Goal: Information Seeking & Learning: Compare options

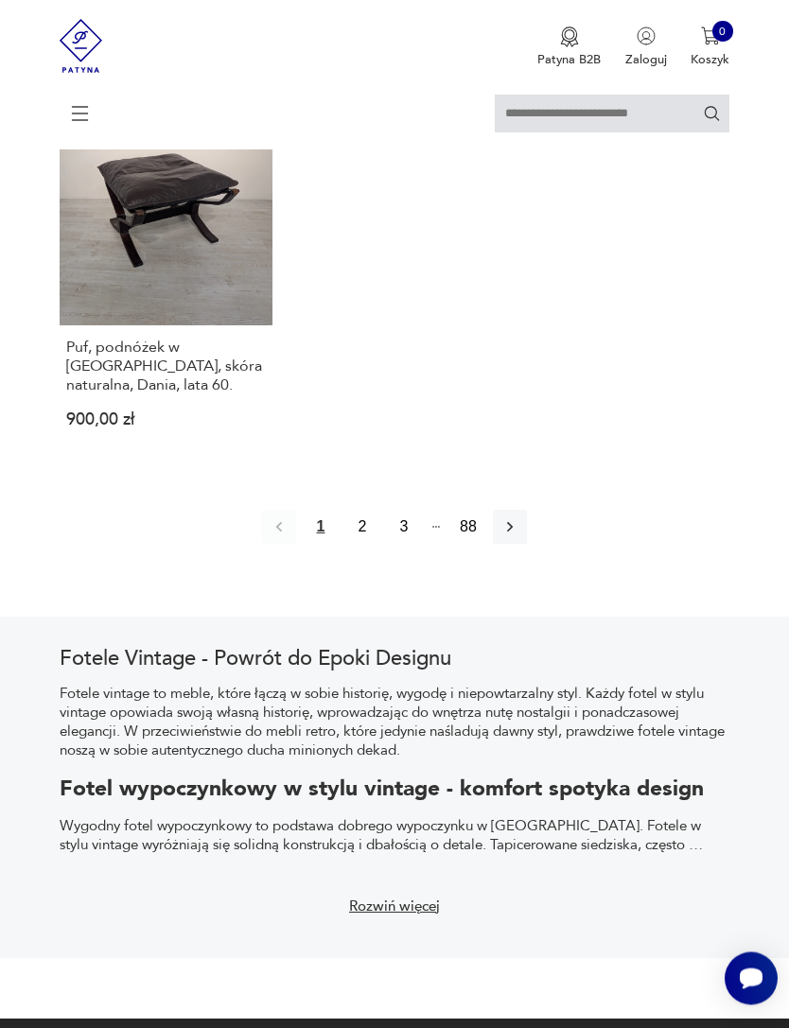
scroll to position [2486, 0]
click at [519, 536] on icon "button" at bounding box center [509, 526] width 19 height 19
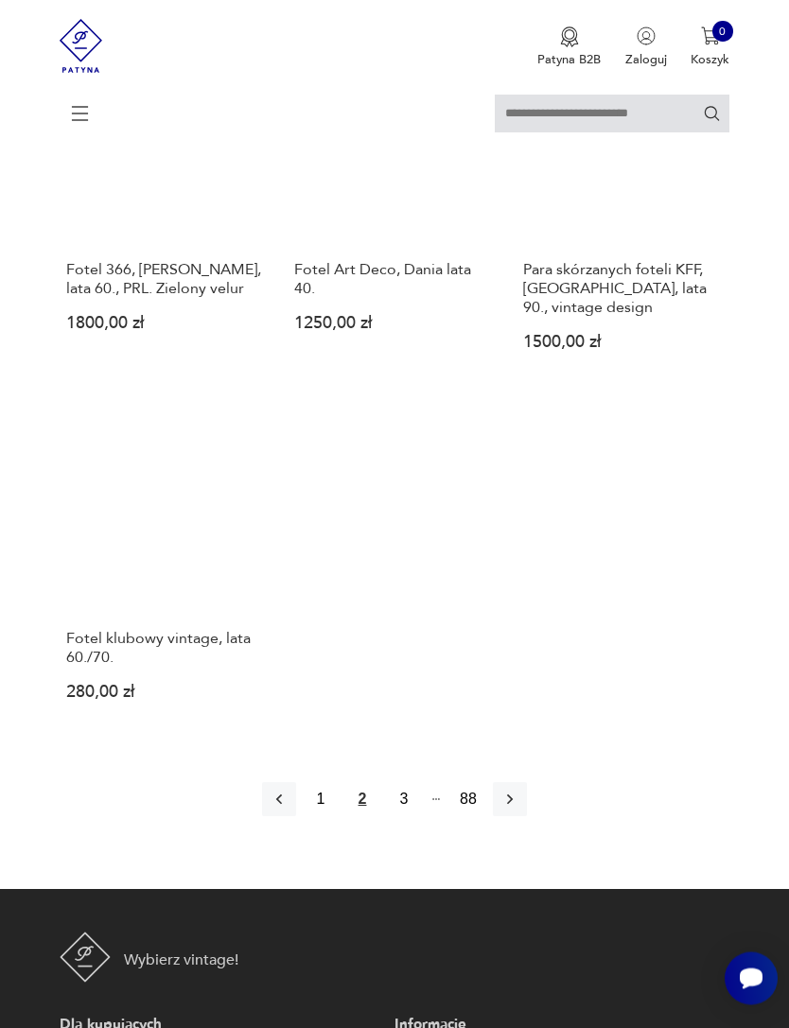
scroll to position [2119, 0]
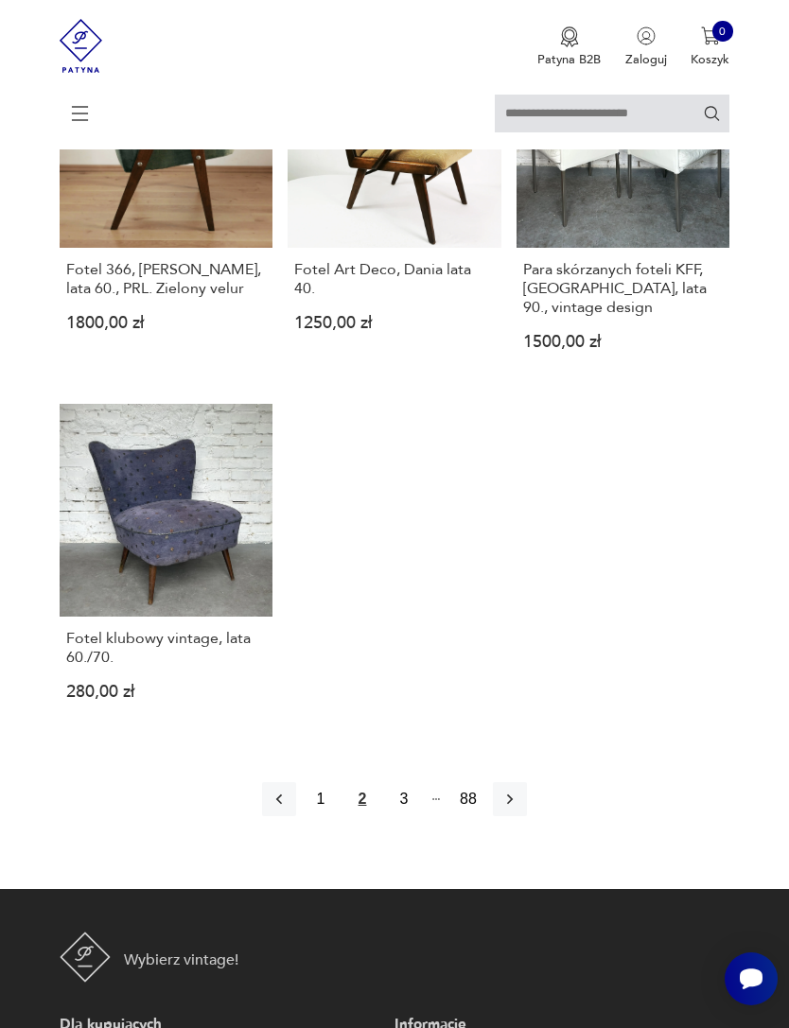
click at [519, 809] on icon "button" at bounding box center [509, 799] width 19 height 19
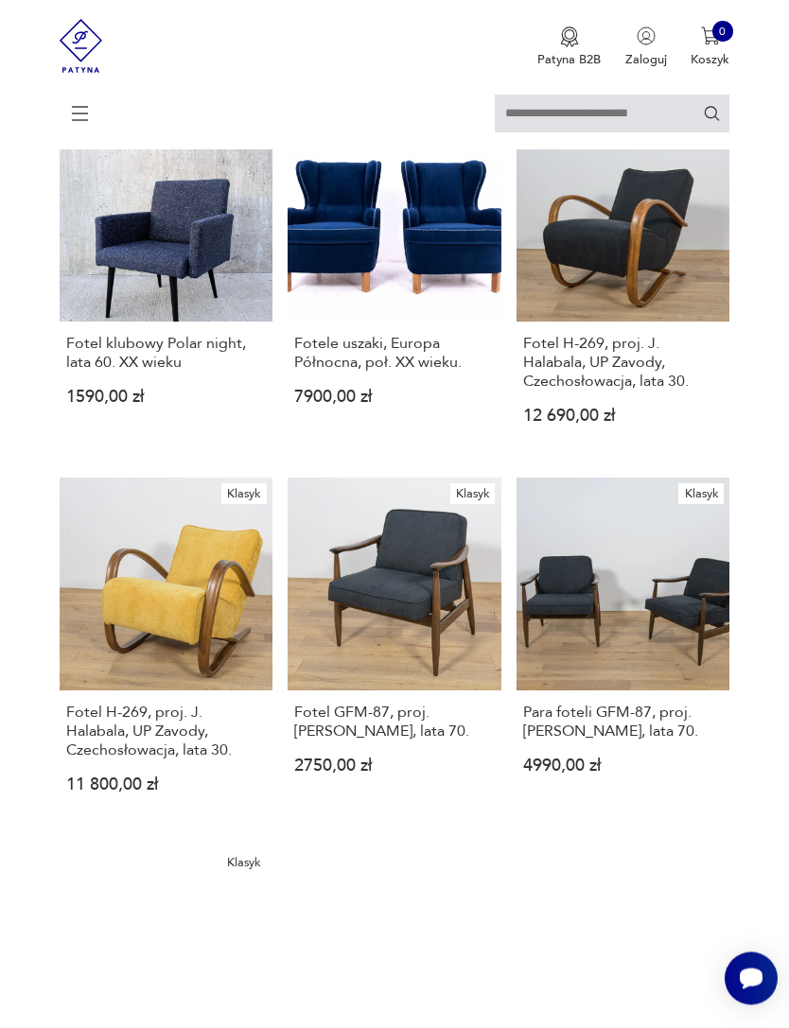
scroll to position [1771, 0]
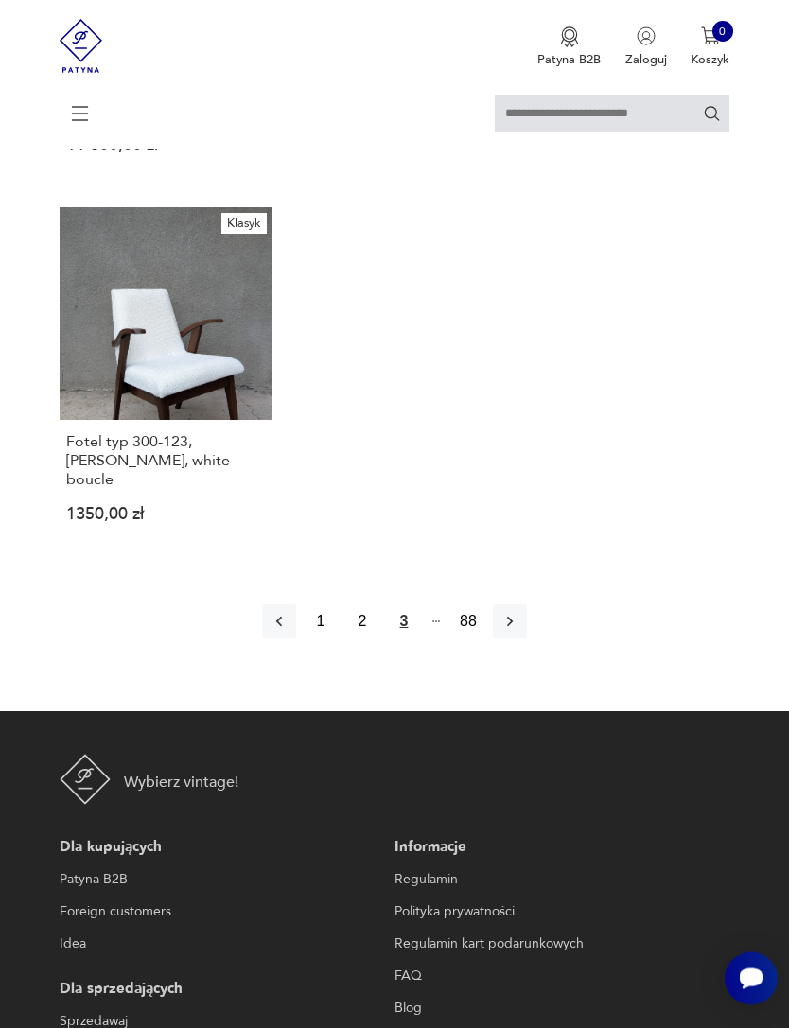
click at [519, 632] on icon "button" at bounding box center [509, 622] width 19 height 19
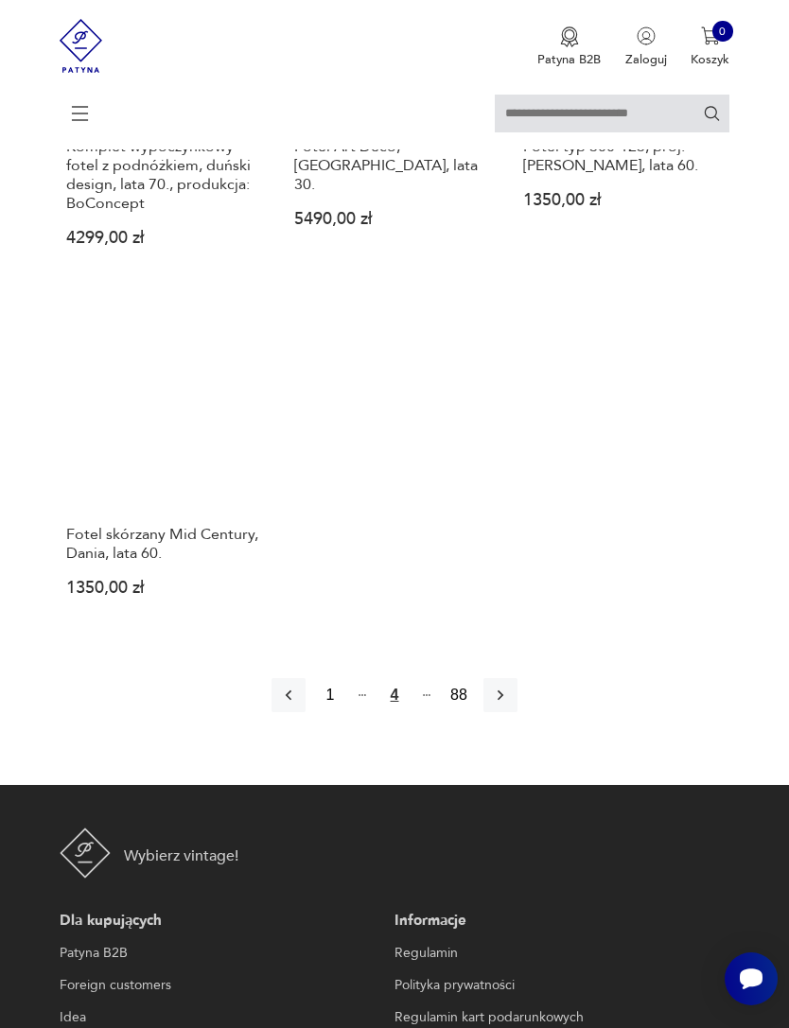
scroll to position [2323, 0]
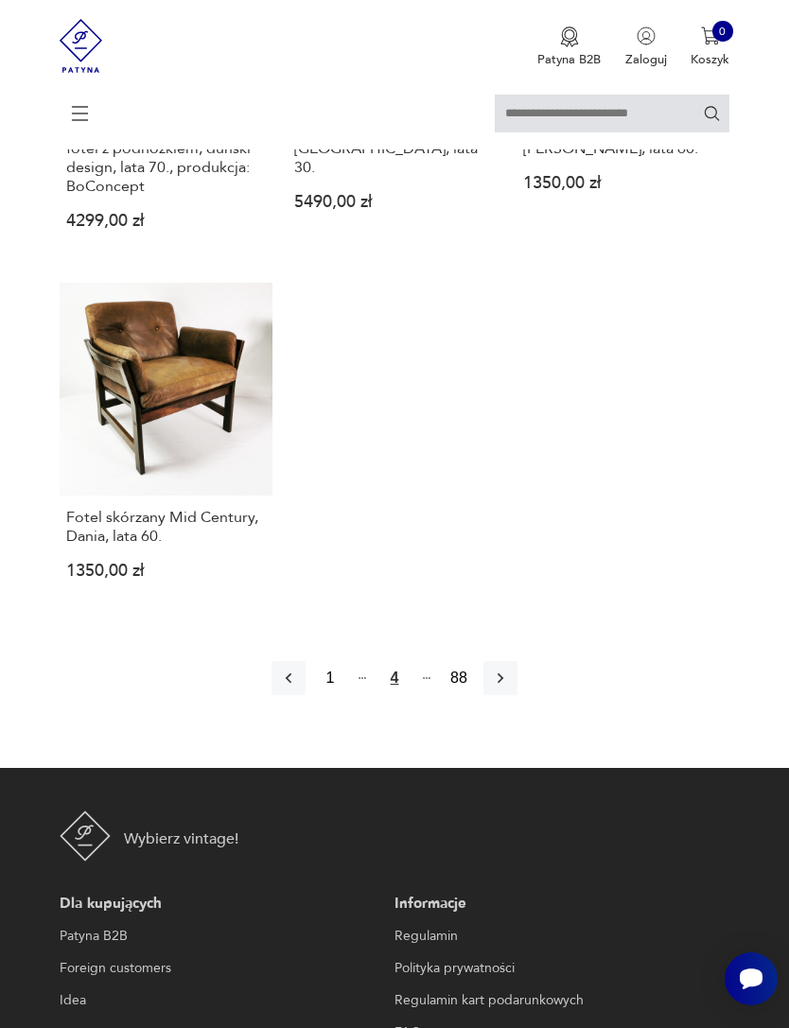
click at [517, 695] on button "button" at bounding box center [500, 678] width 34 height 34
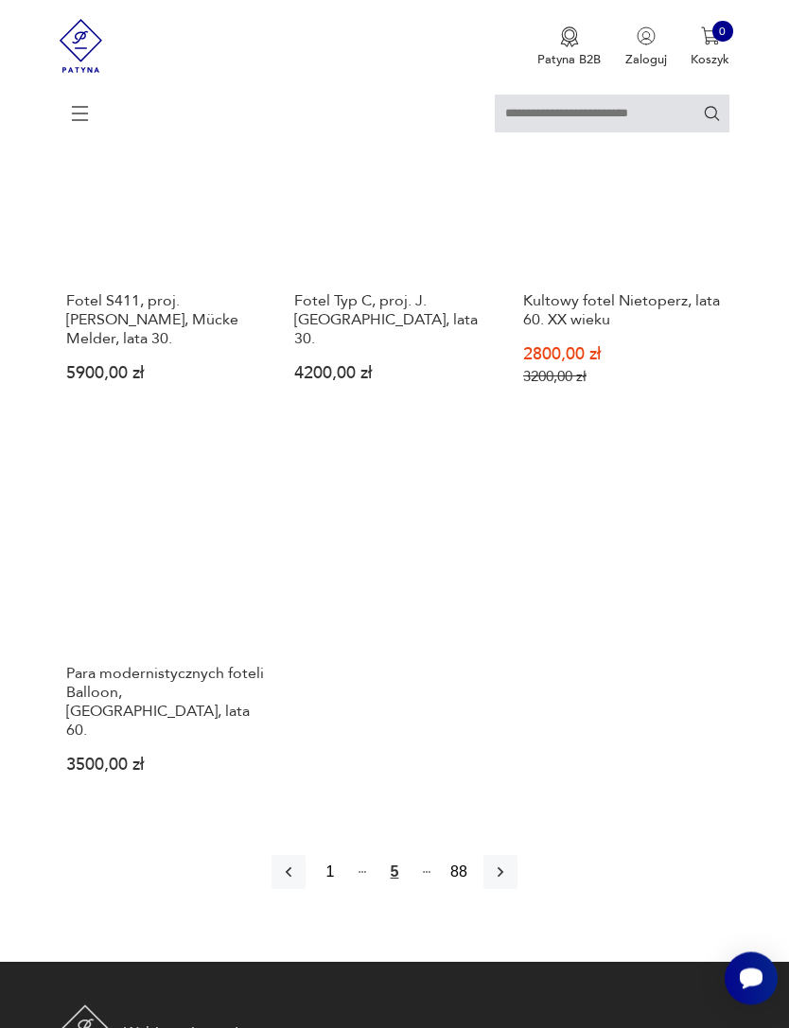
scroll to position [2193, 0]
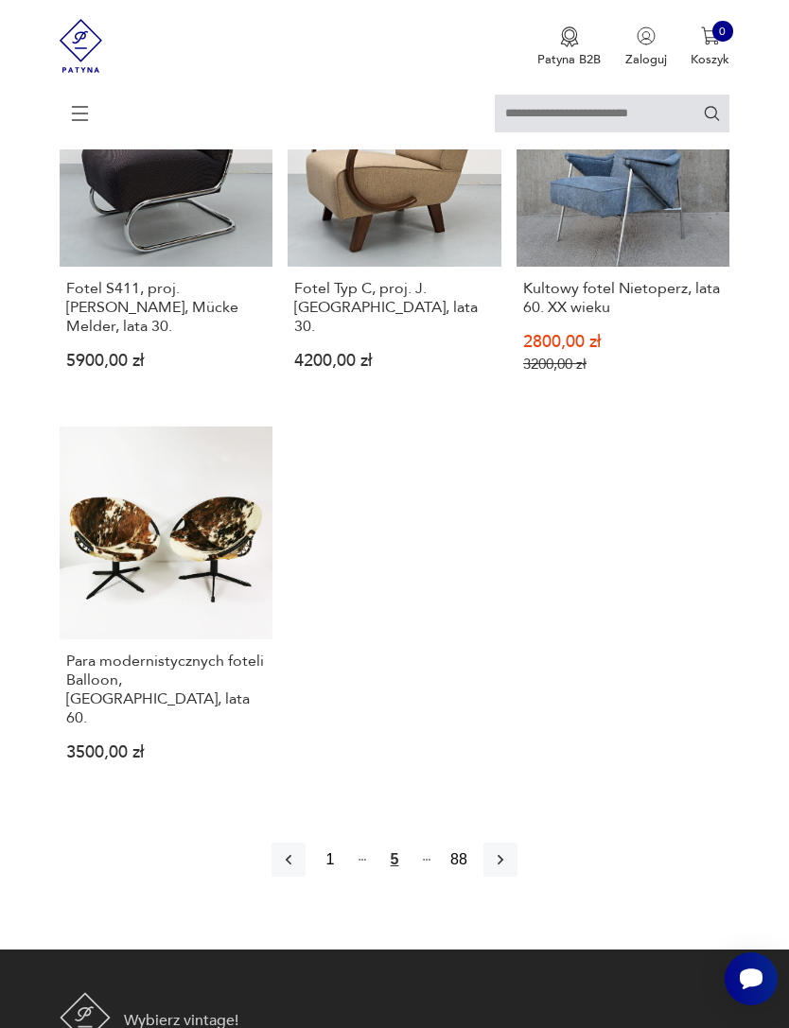
click at [517, 877] on button "button" at bounding box center [500, 860] width 34 height 34
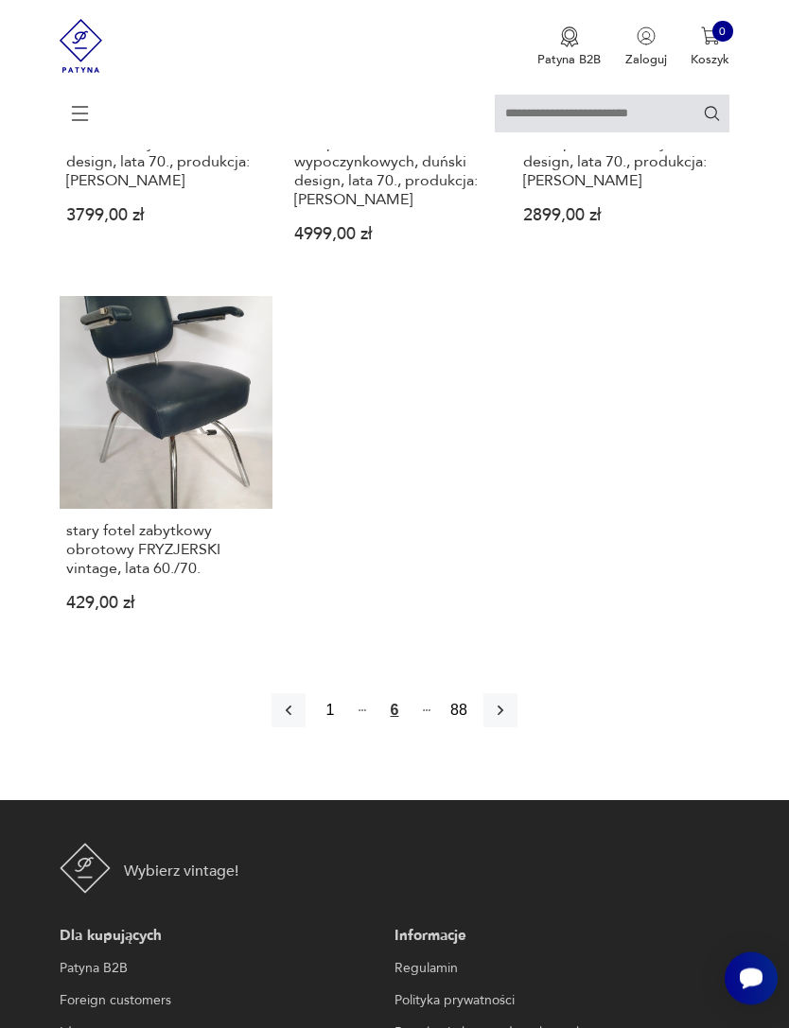
scroll to position [2245, 0]
click at [510, 720] on icon "button" at bounding box center [500, 710] width 19 height 19
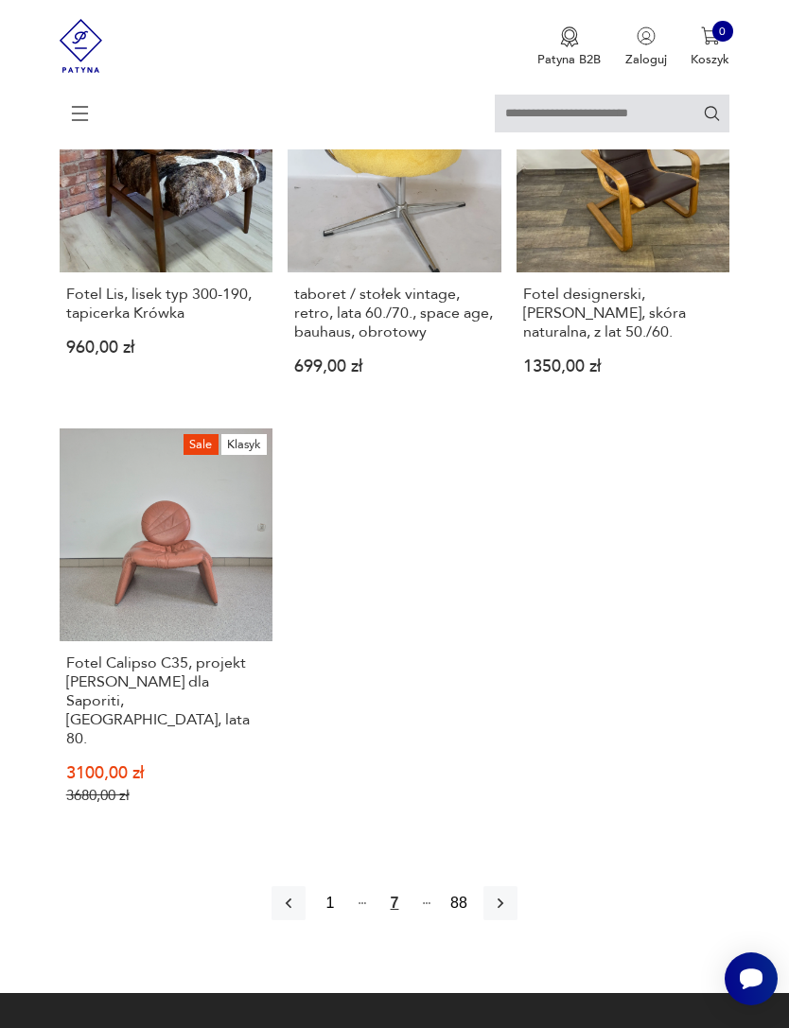
scroll to position [2173, 0]
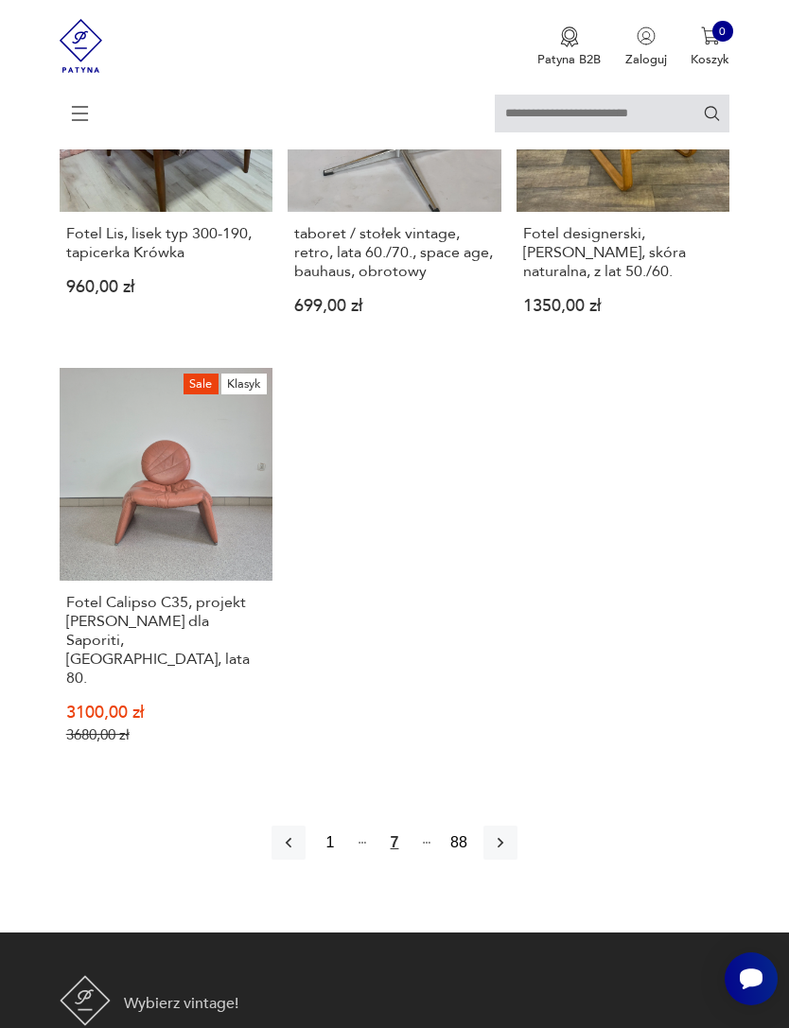
click at [517, 860] on button "button" at bounding box center [500, 843] width 34 height 34
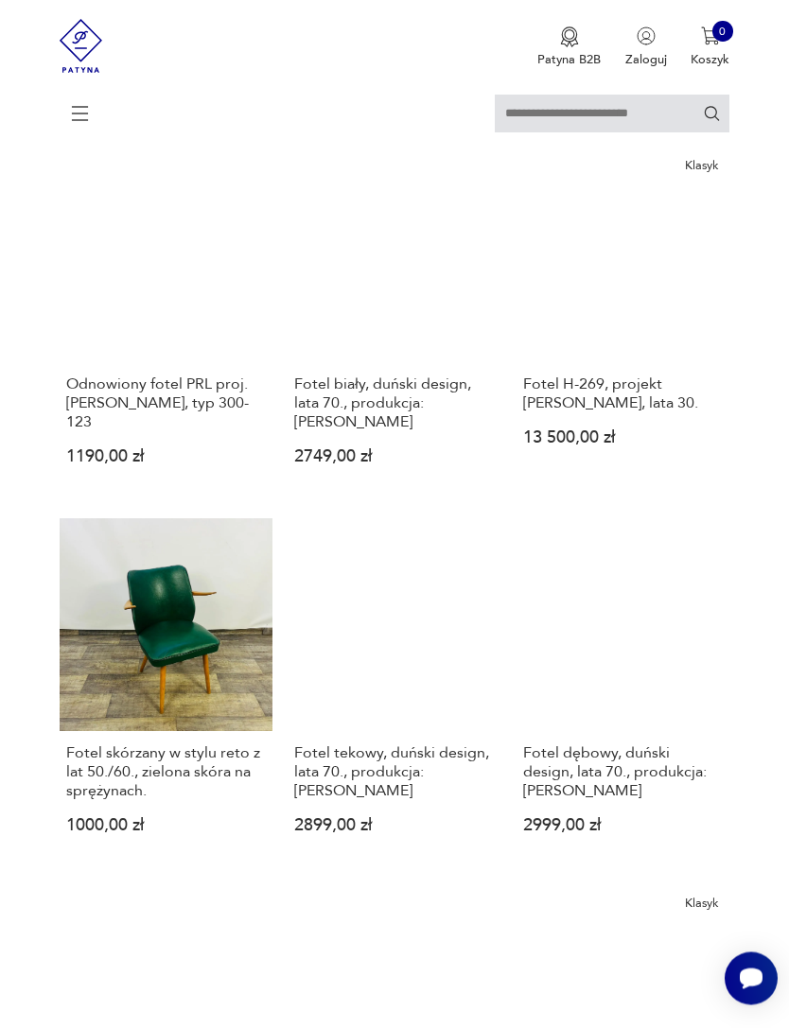
scroll to position [345, 0]
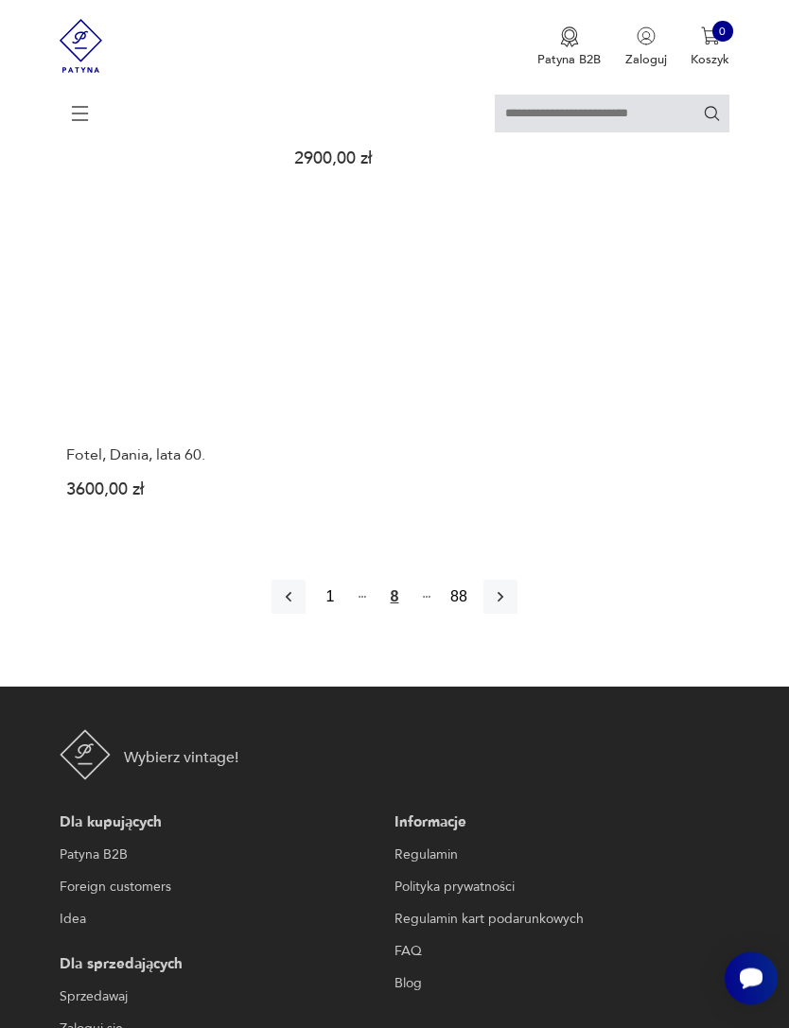
scroll to position [2306, 0]
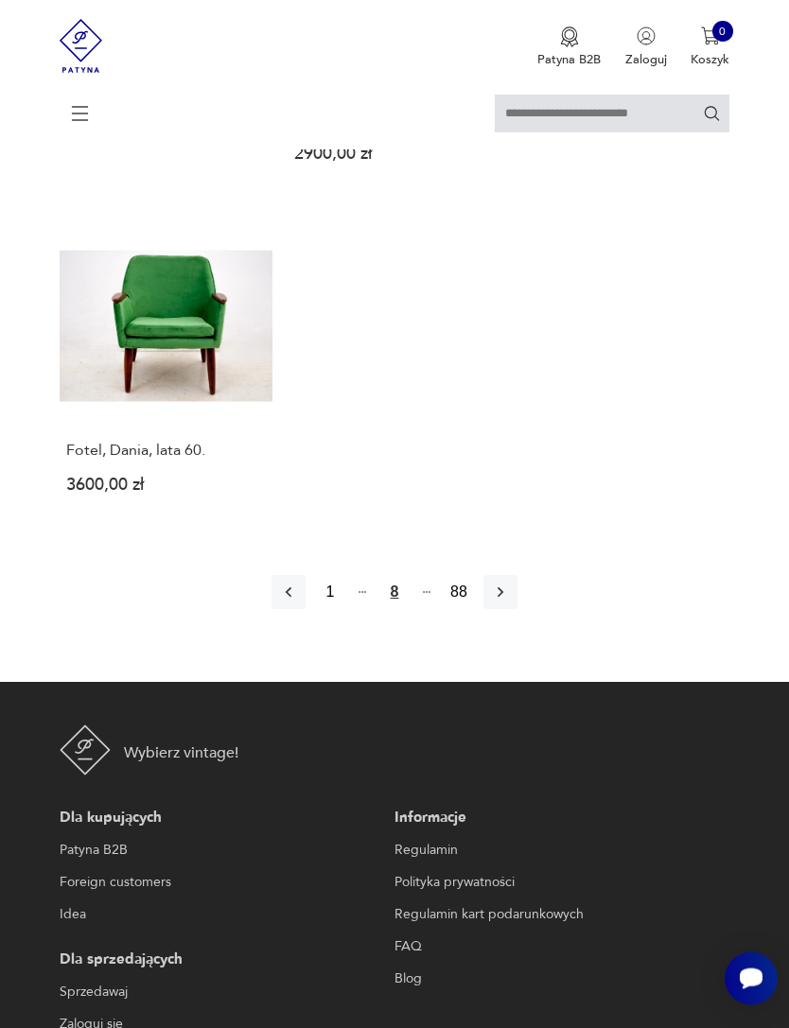
click at [510, 602] on icon "button" at bounding box center [500, 593] width 19 height 19
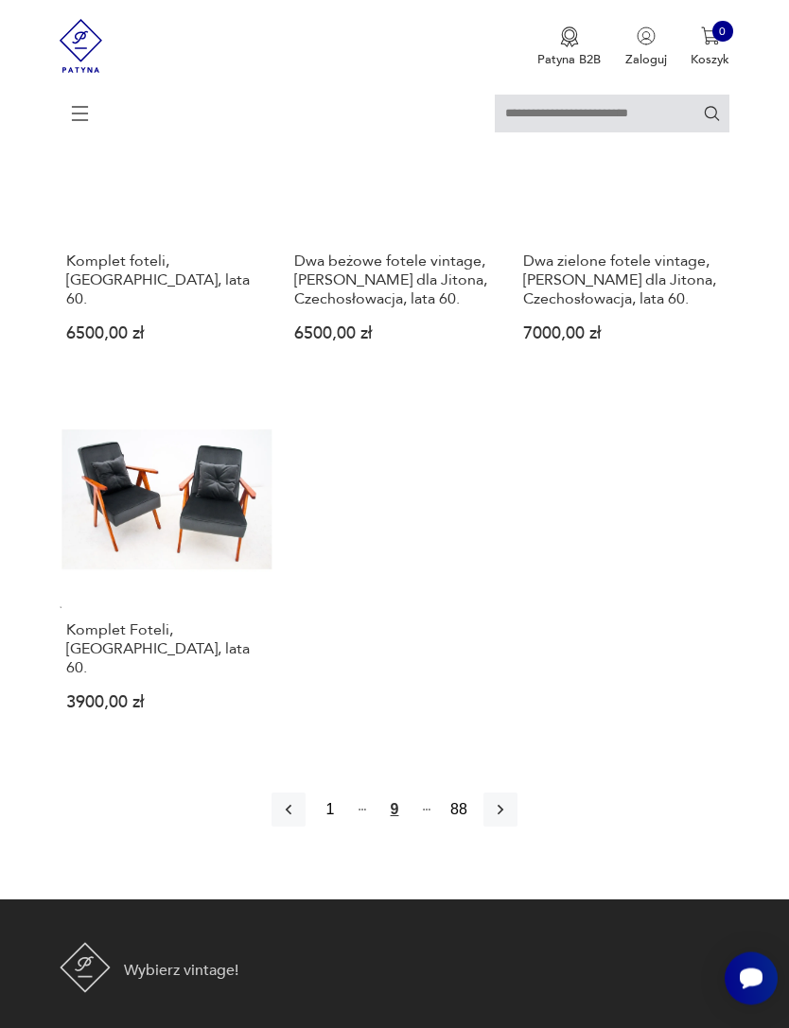
scroll to position [2072, 0]
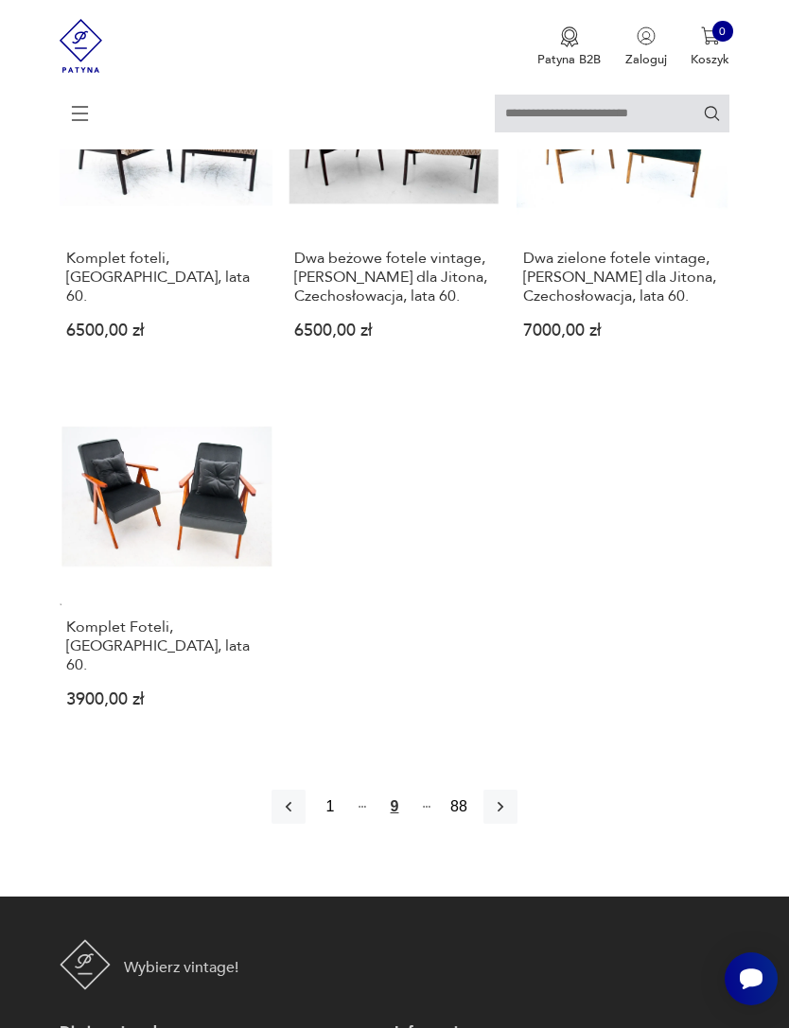
click at [510, 816] on icon "button" at bounding box center [500, 806] width 19 height 19
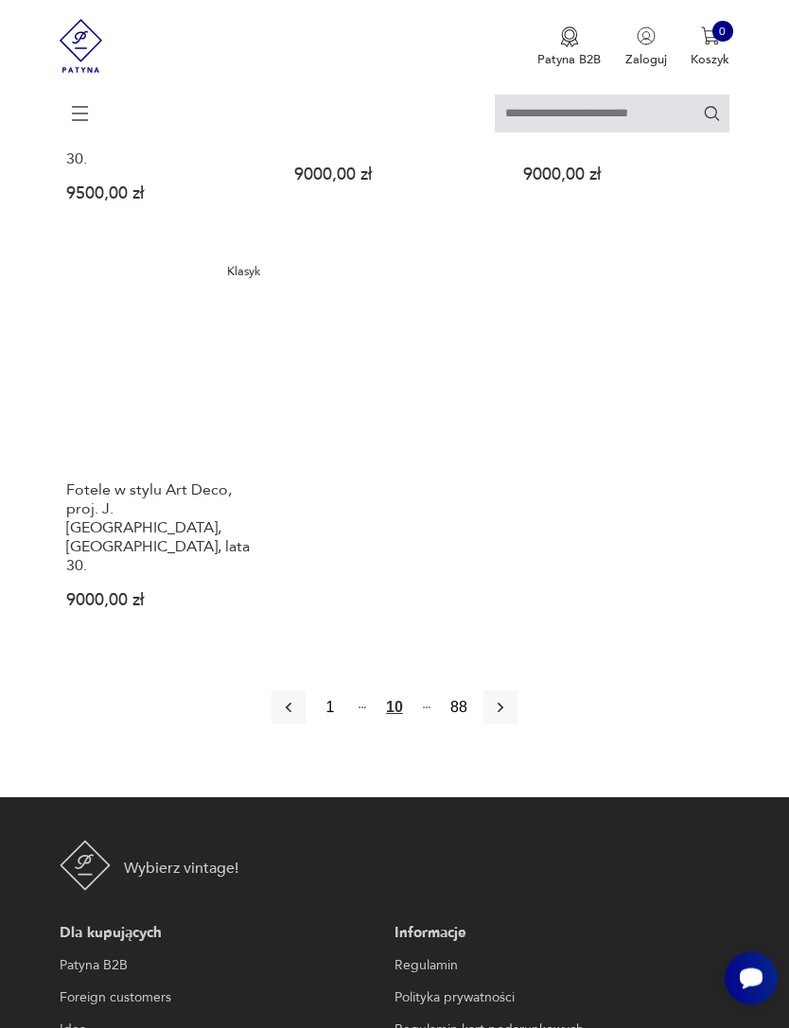
scroll to position [2325, 0]
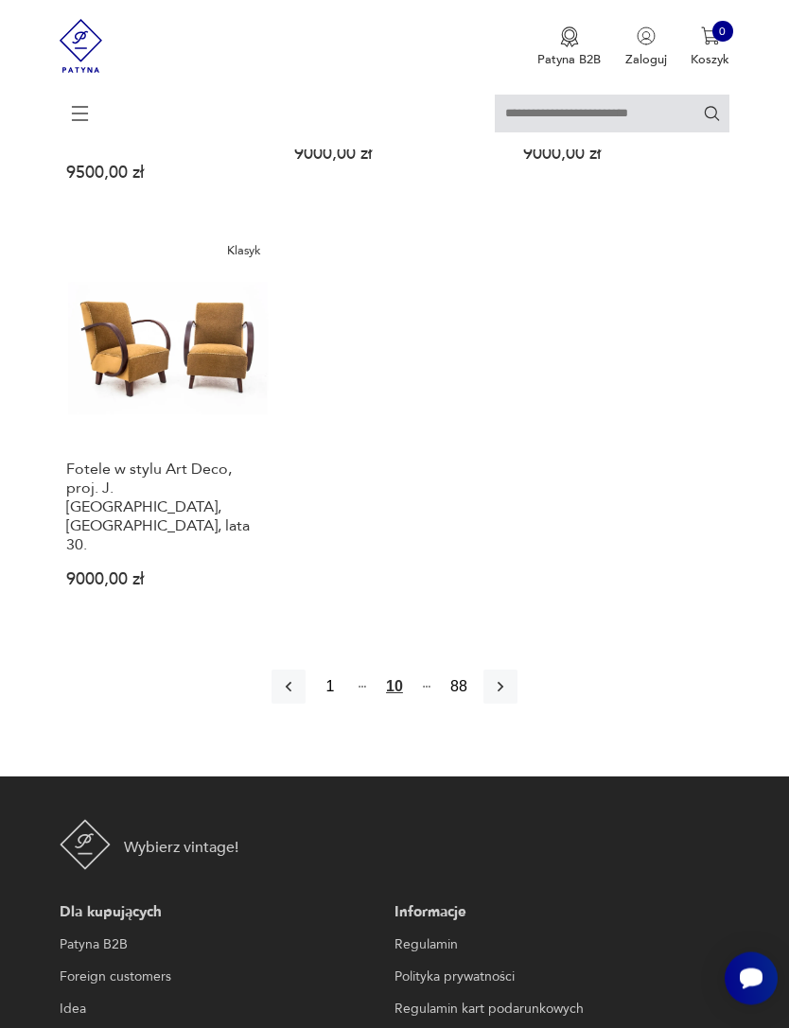
click at [510, 697] on icon "button" at bounding box center [500, 687] width 19 height 19
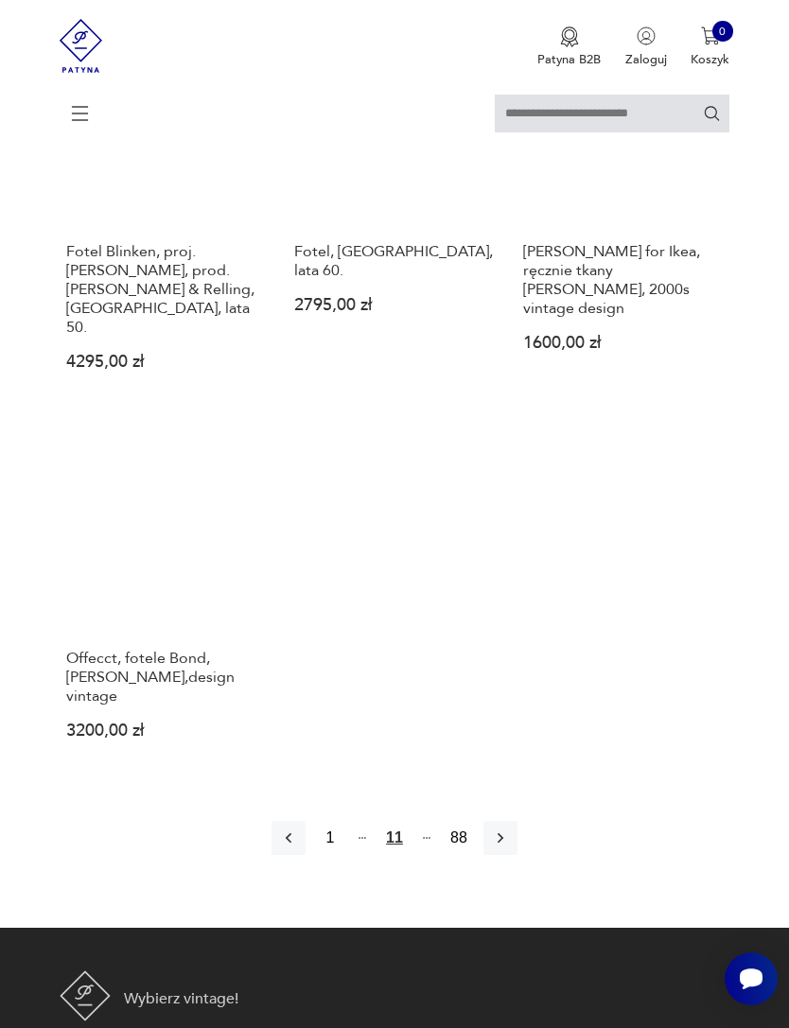
scroll to position [2222, 0]
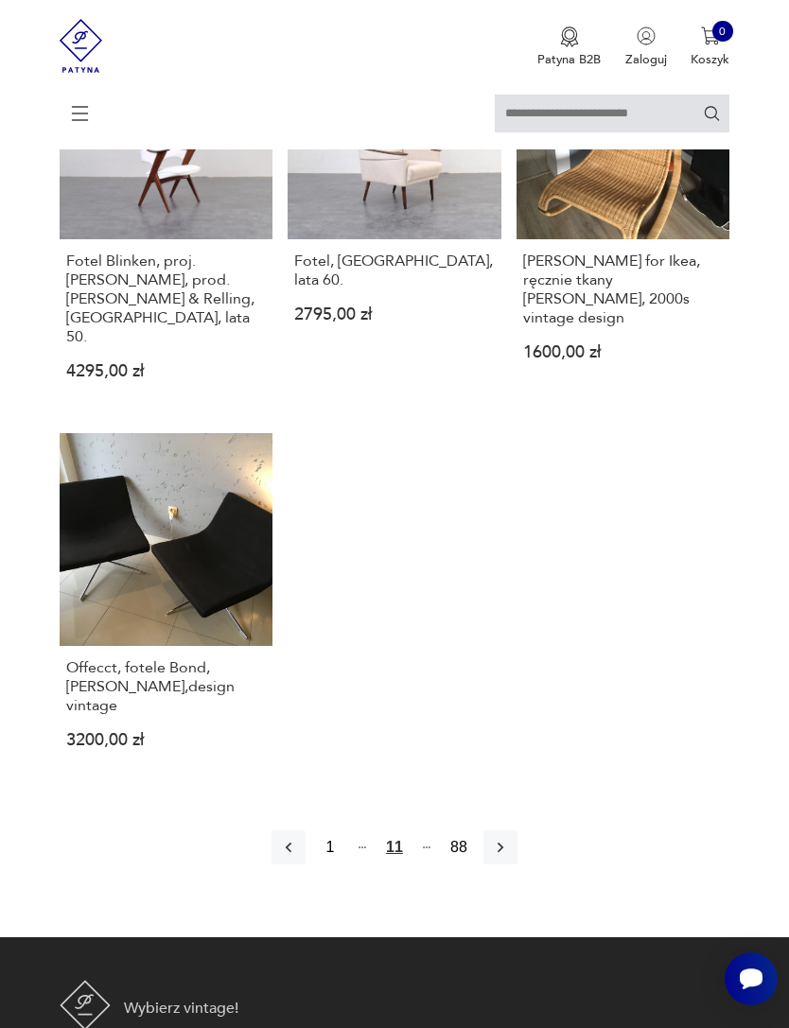
click at [510, 857] on icon "button" at bounding box center [500, 847] width 19 height 19
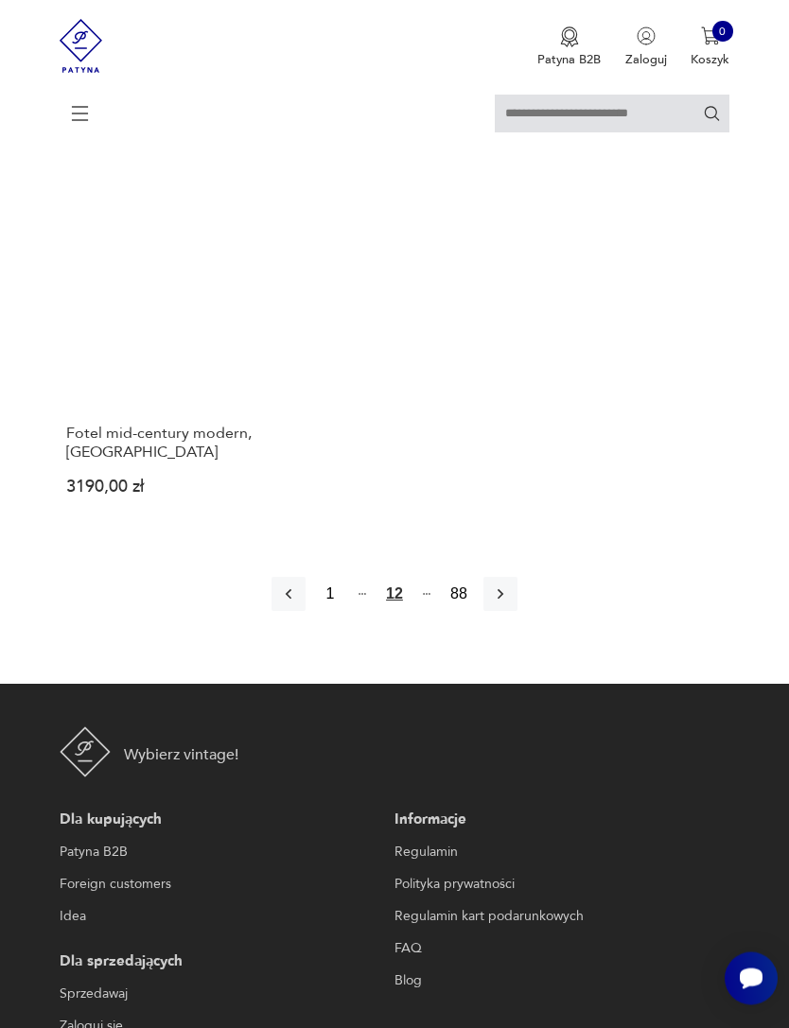
scroll to position [2442, 0]
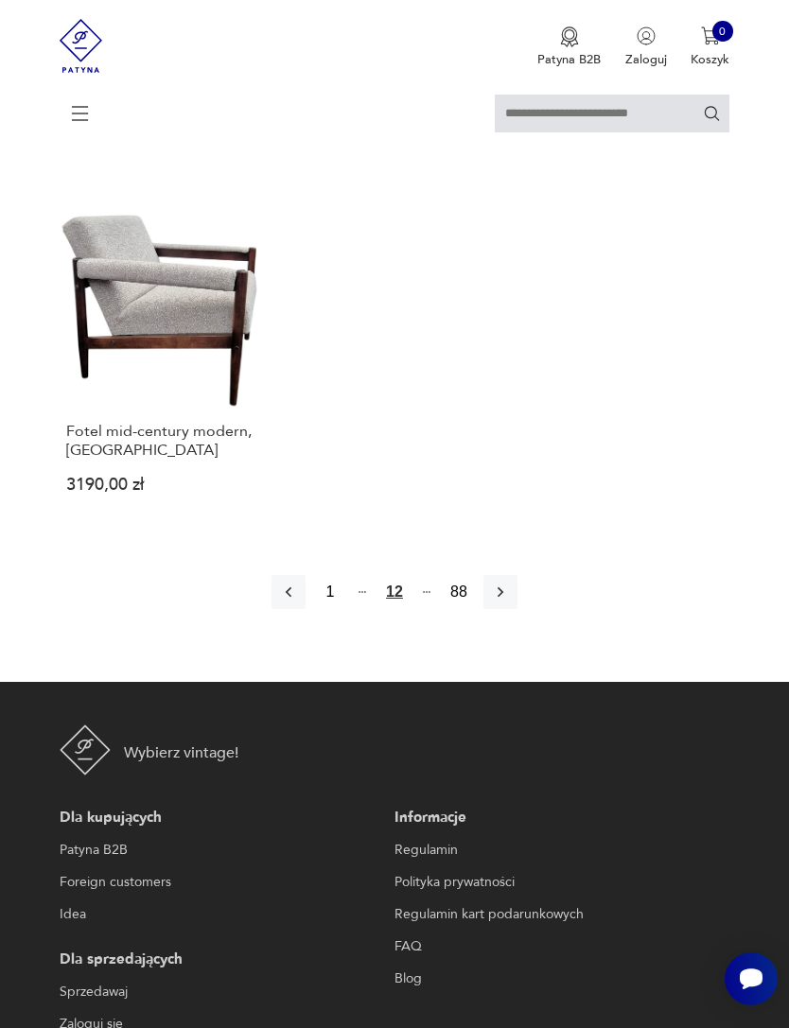
click at [517, 609] on button "button" at bounding box center [500, 592] width 34 height 34
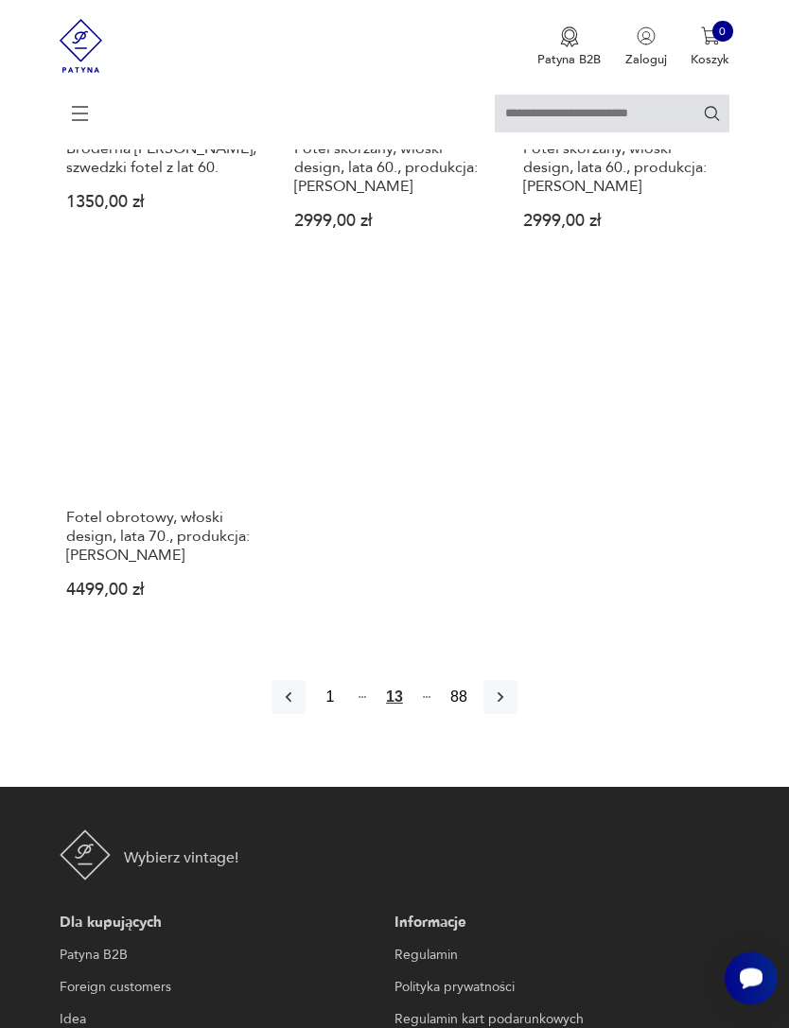
scroll to position [2355, 0]
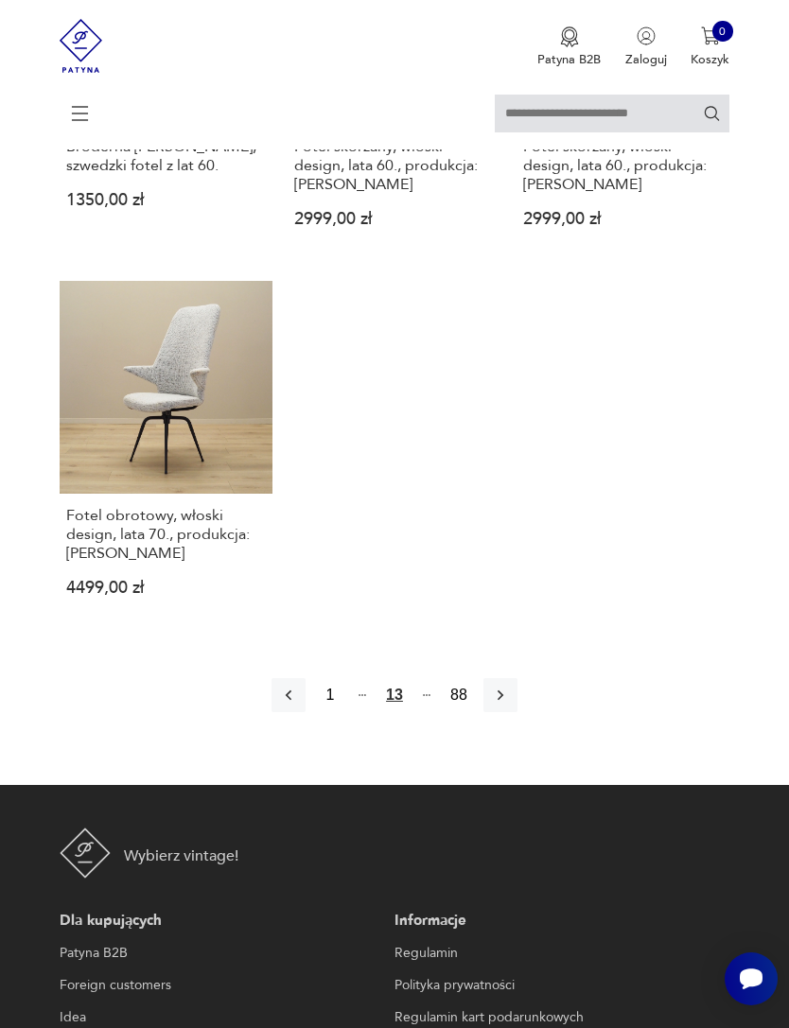
click at [510, 705] on icon "button" at bounding box center [500, 695] width 19 height 19
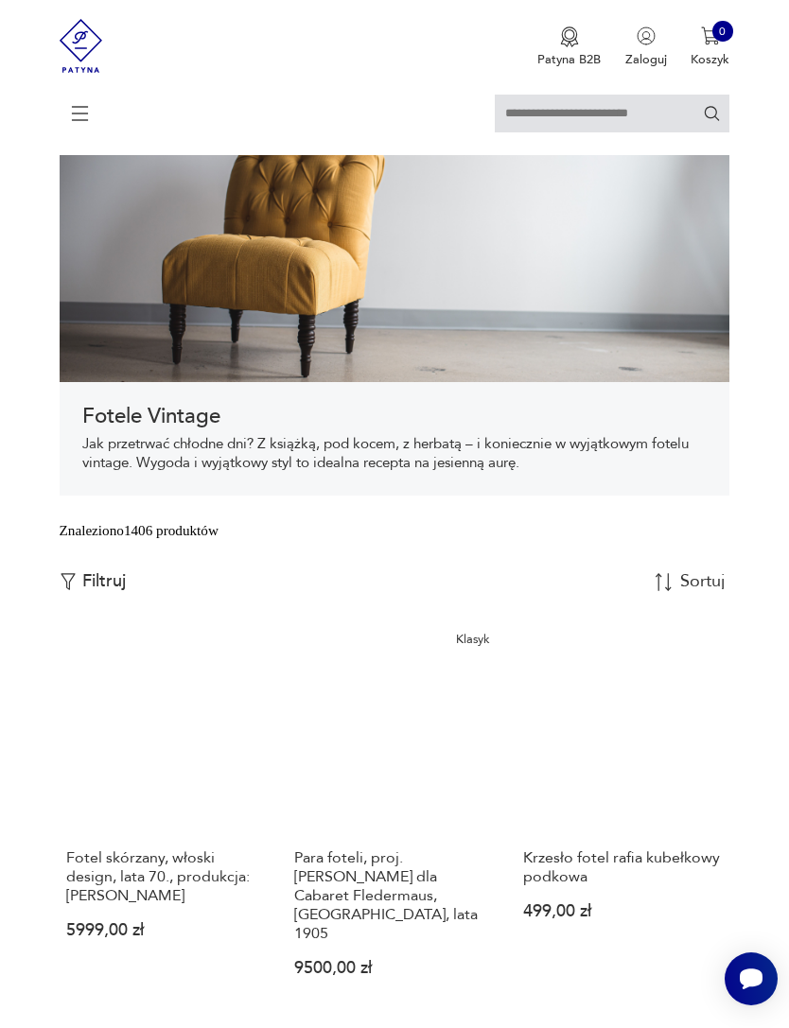
scroll to position [54, 0]
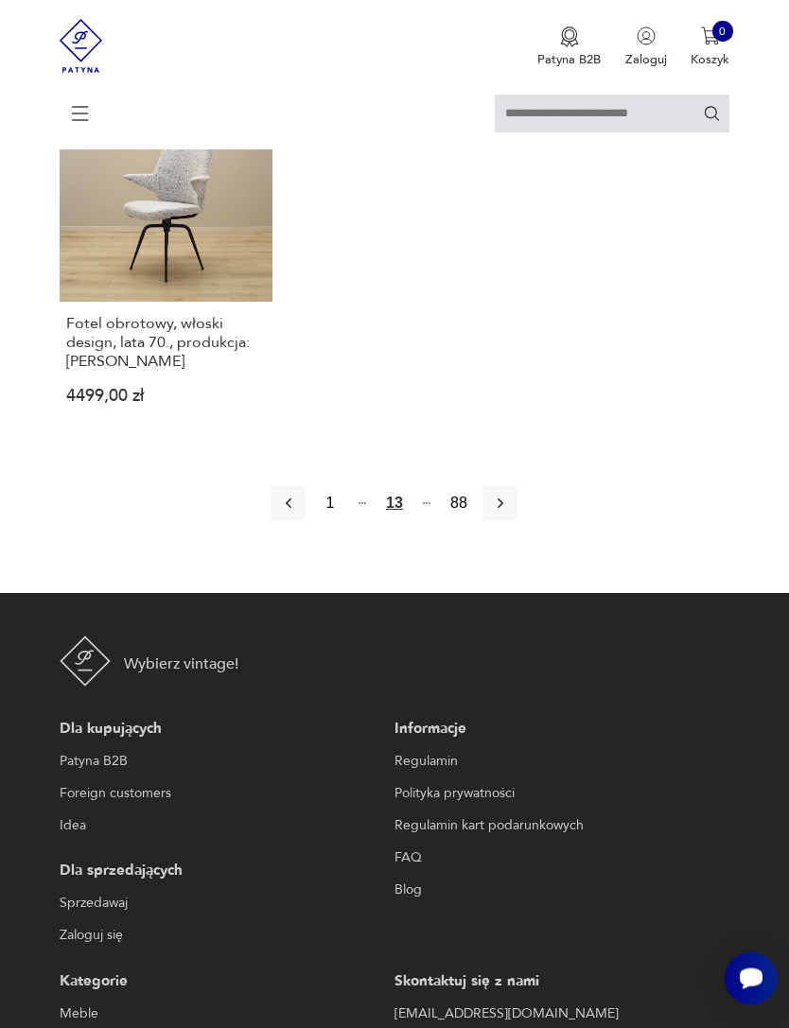
scroll to position [2535, 0]
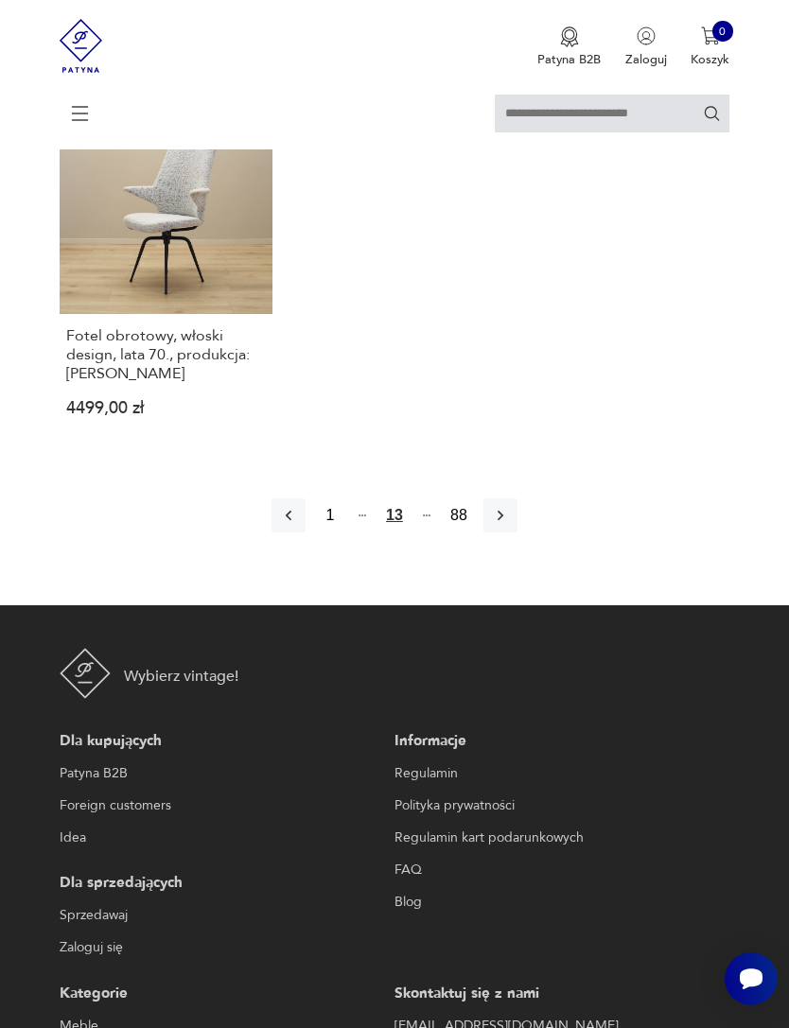
click at [517, 532] on button "button" at bounding box center [500, 515] width 34 height 34
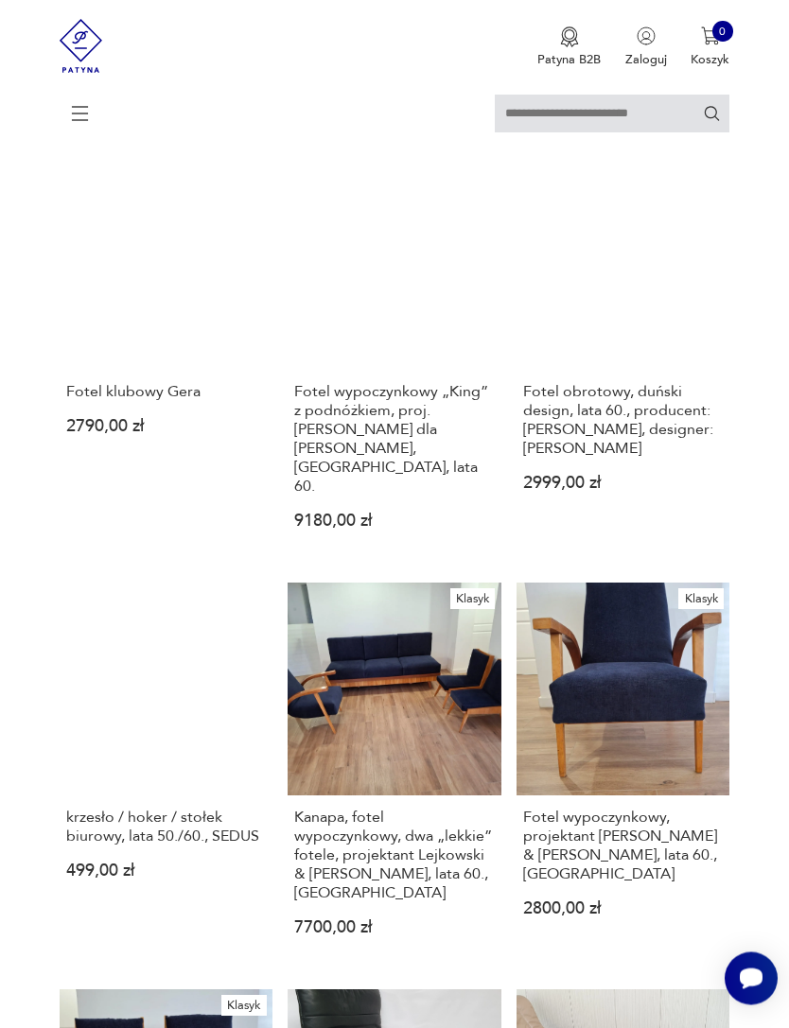
scroll to position [345, 0]
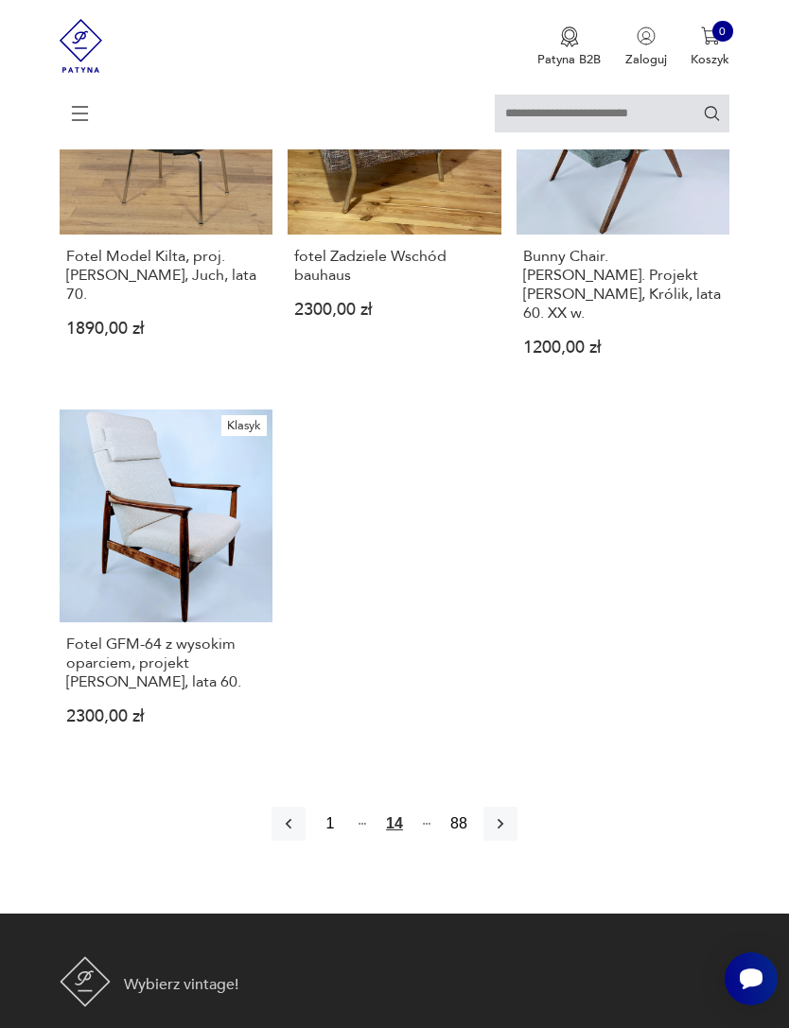
click at [510, 833] on icon "button" at bounding box center [500, 823] width 19 height 19
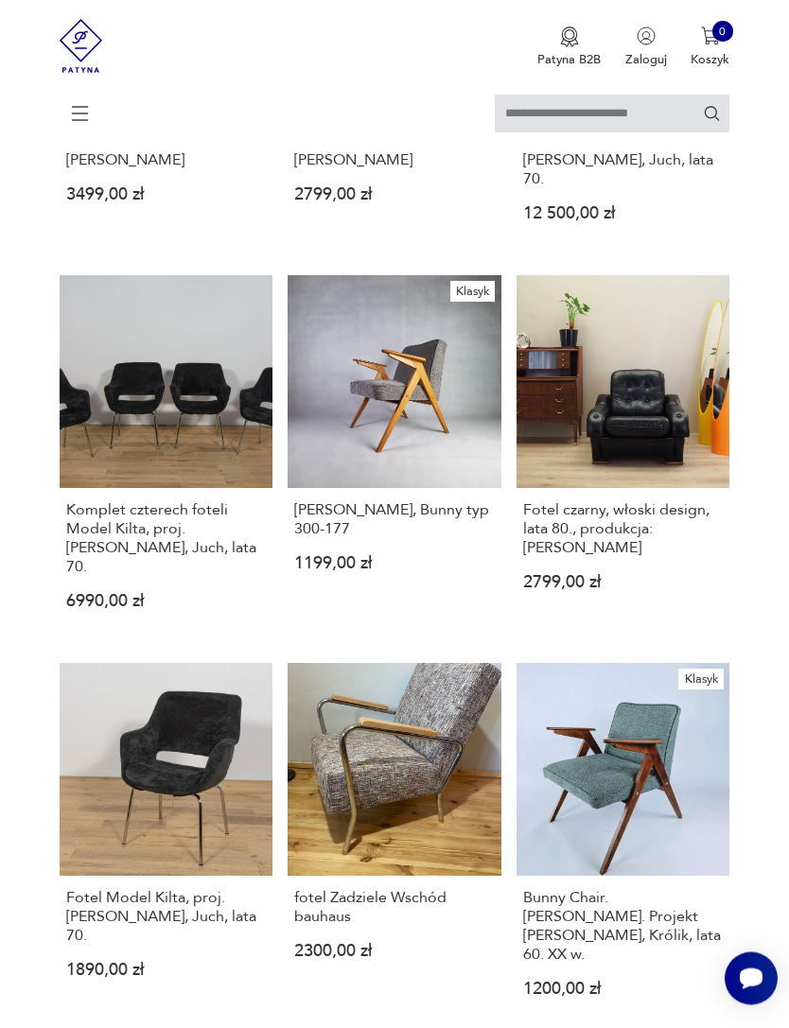
scroll to position [345, 0]
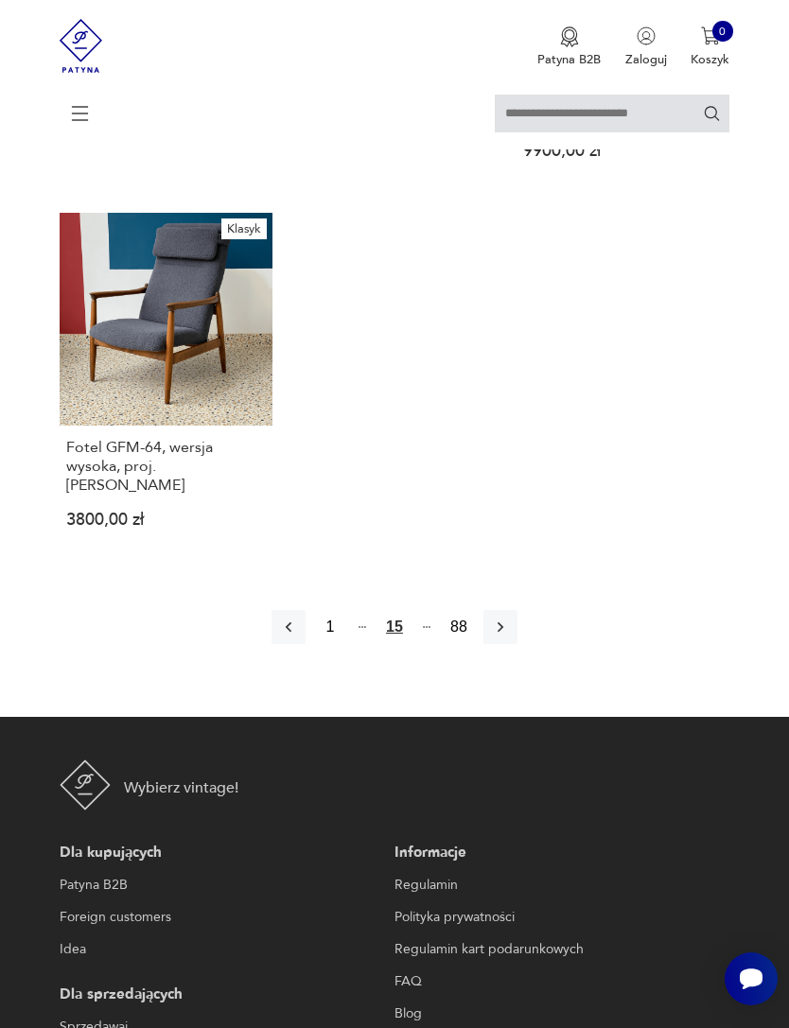
click at [510, 637] on icon "button" at bounding box center [500, 627] width 19 height 19
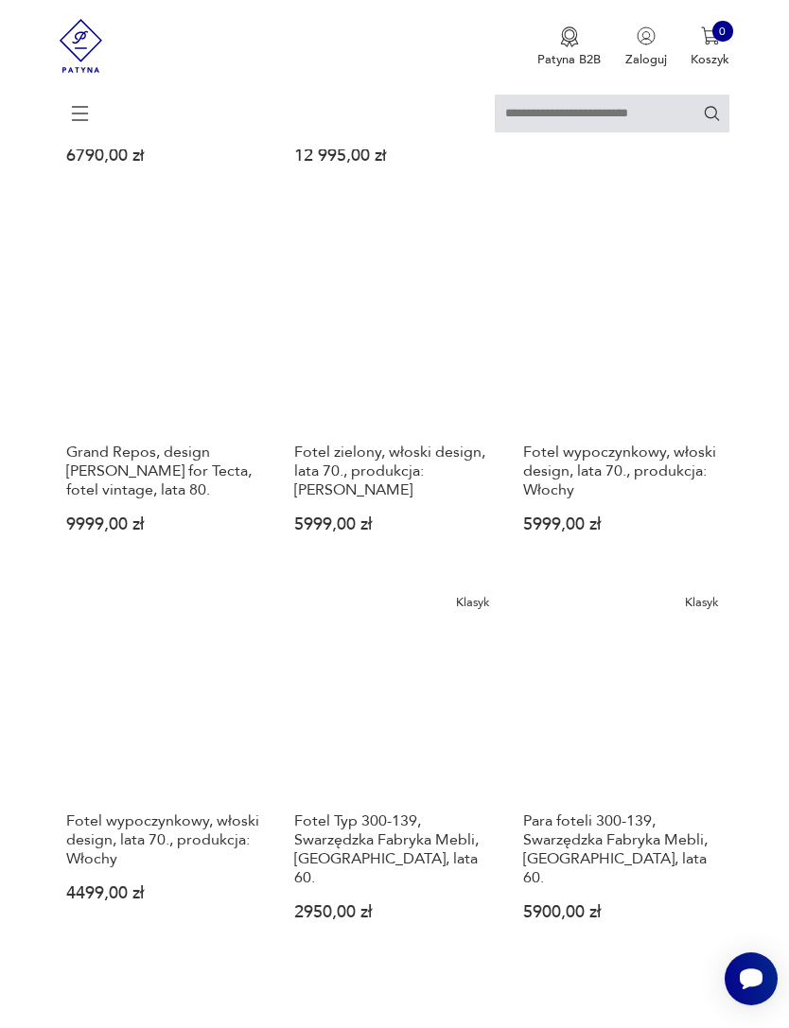
scroll to position [1209, 0]
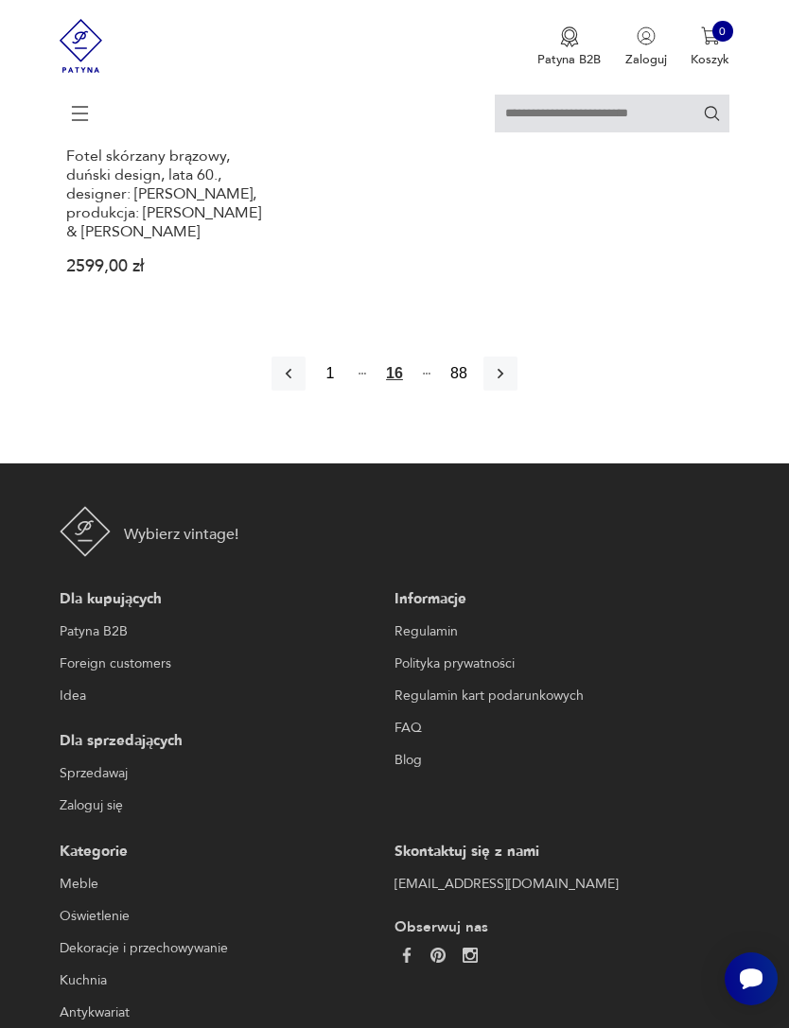
click at [510, 383] on icon "button" at bounding box center [500, 373] width 19 height 19
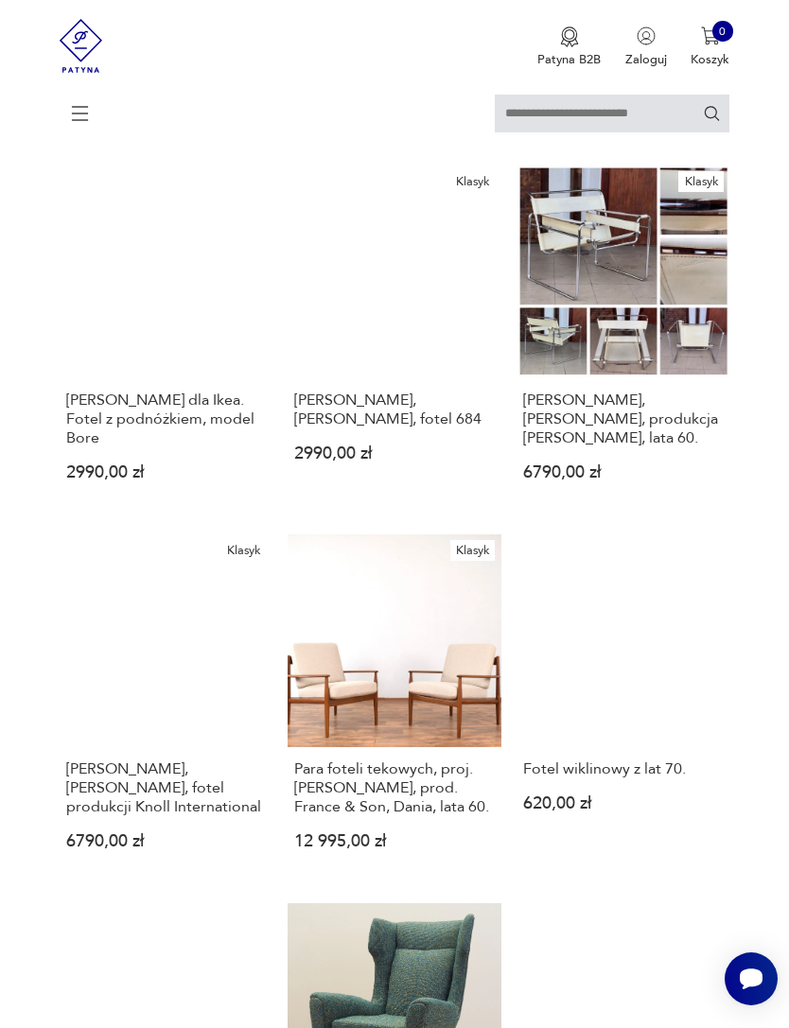
scroll to position [345, 0]
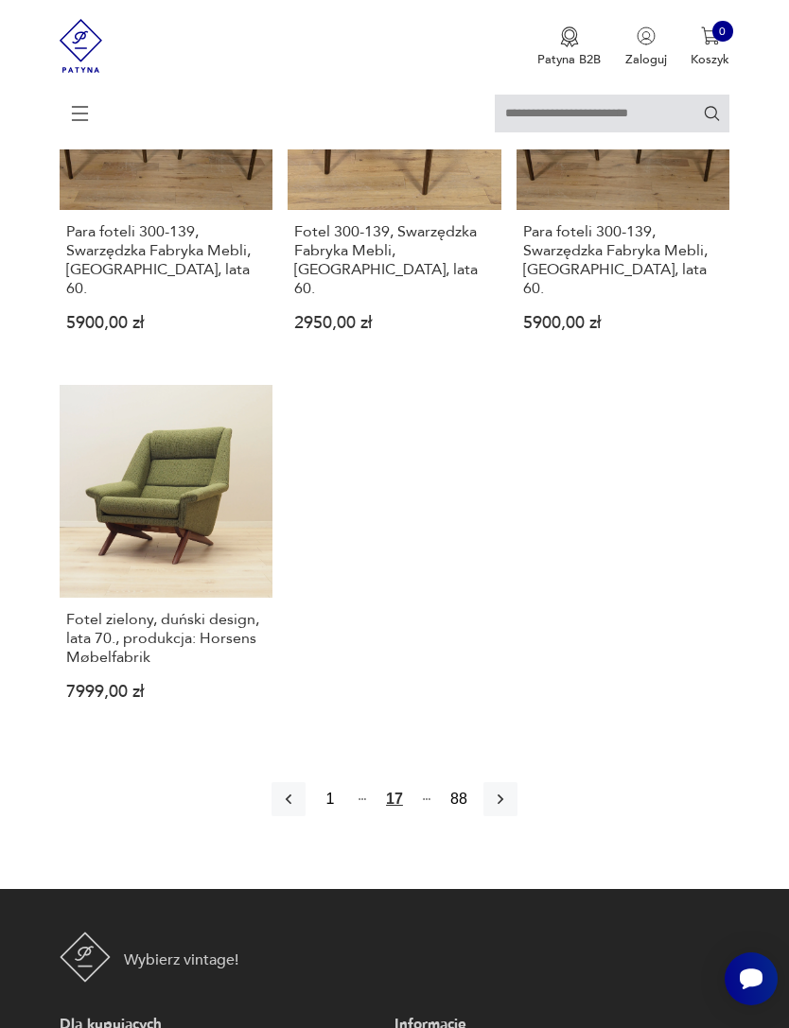
click at [517, 816] on button "button" at bounding box center [500, 799] width 34 height 34
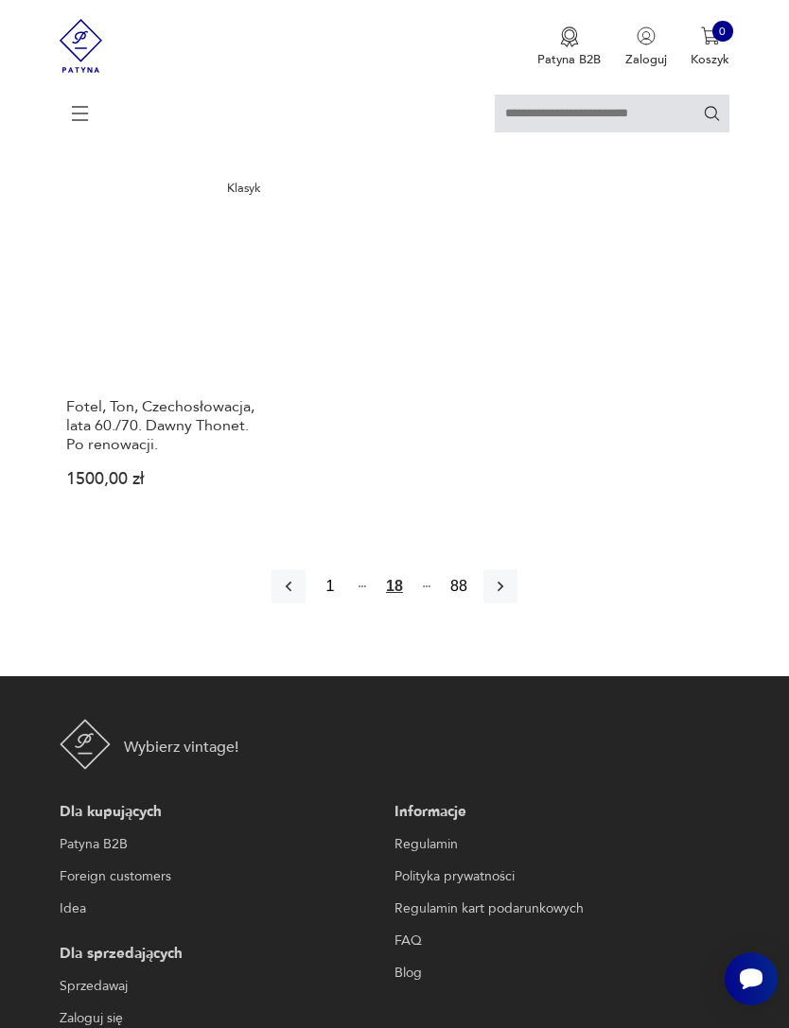
scroll to position [2439, 0]
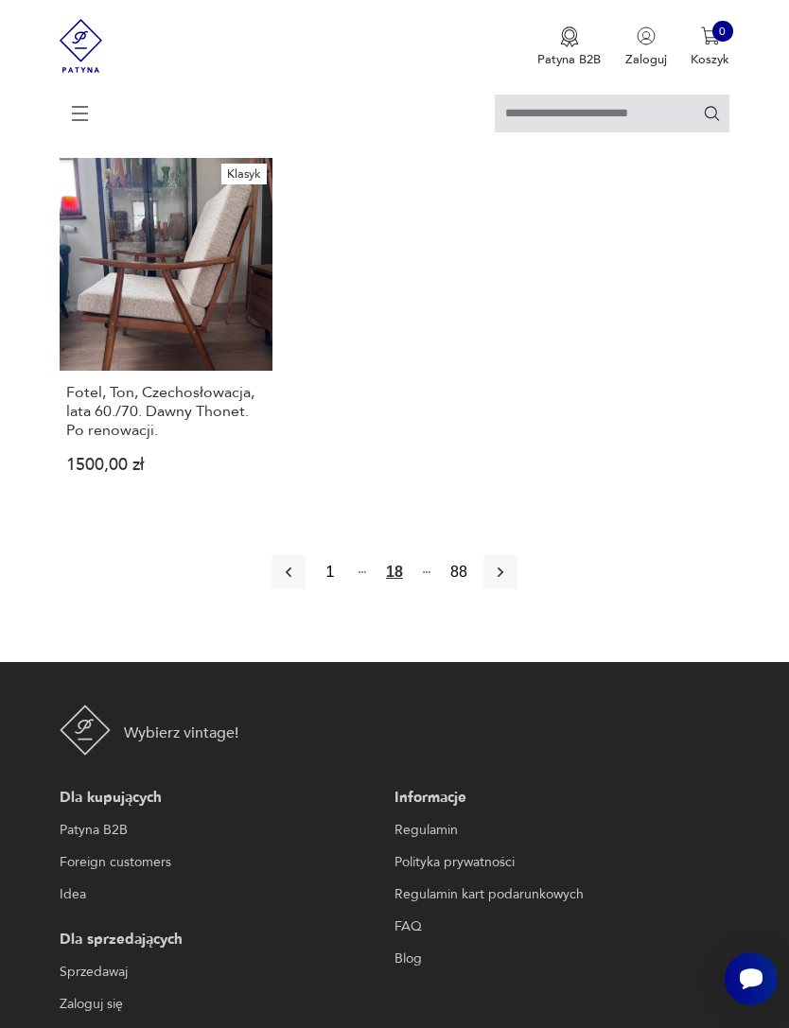
click at [510, 582] on icon "button" at bounding box center [500, 572] width 19 height 19
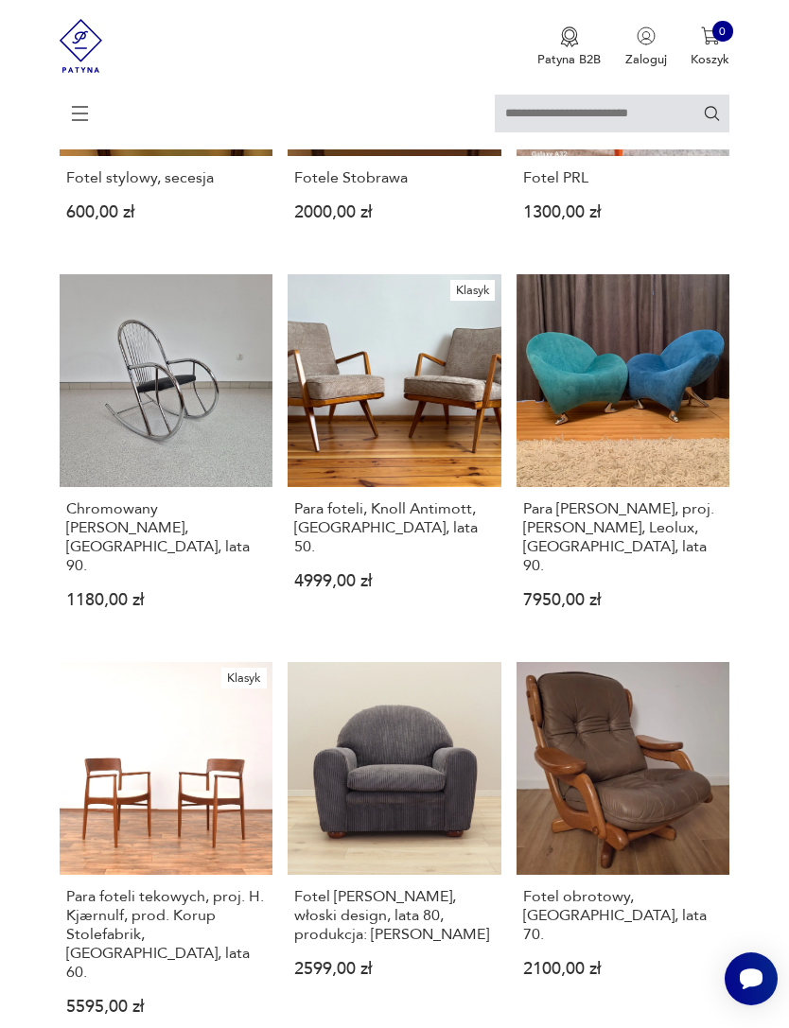
scroll to position [1553, 0]
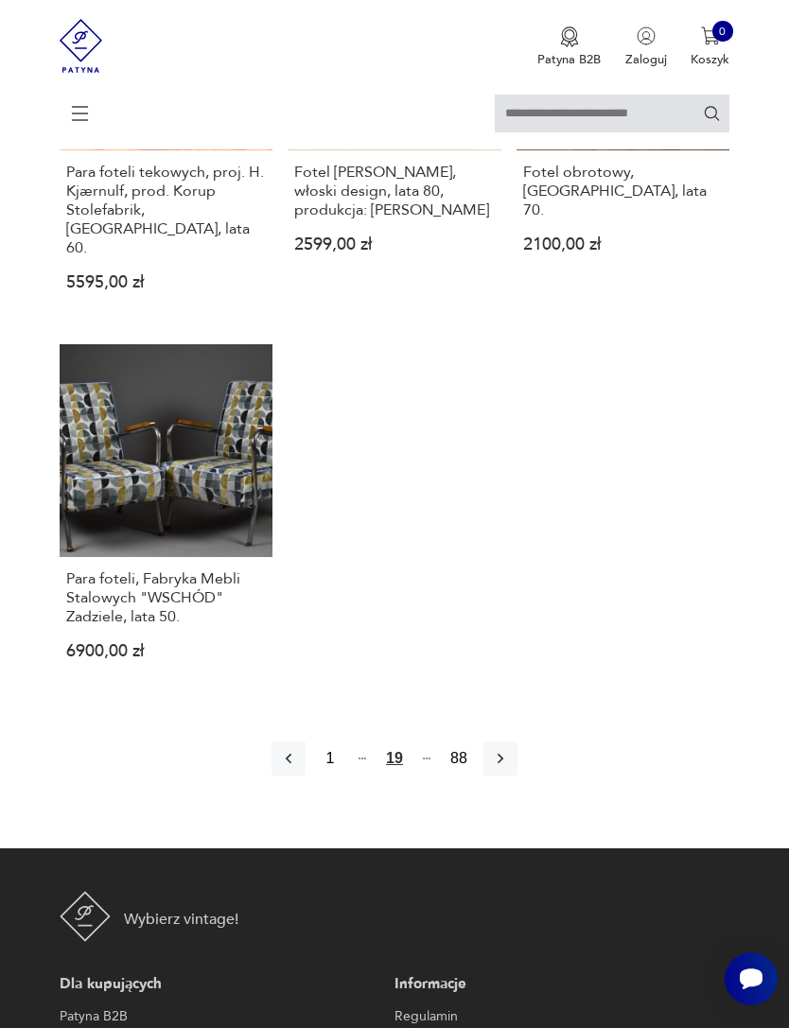
click at [517, 776] on button "button" at bounding box center [500, 758] width 34 height 34
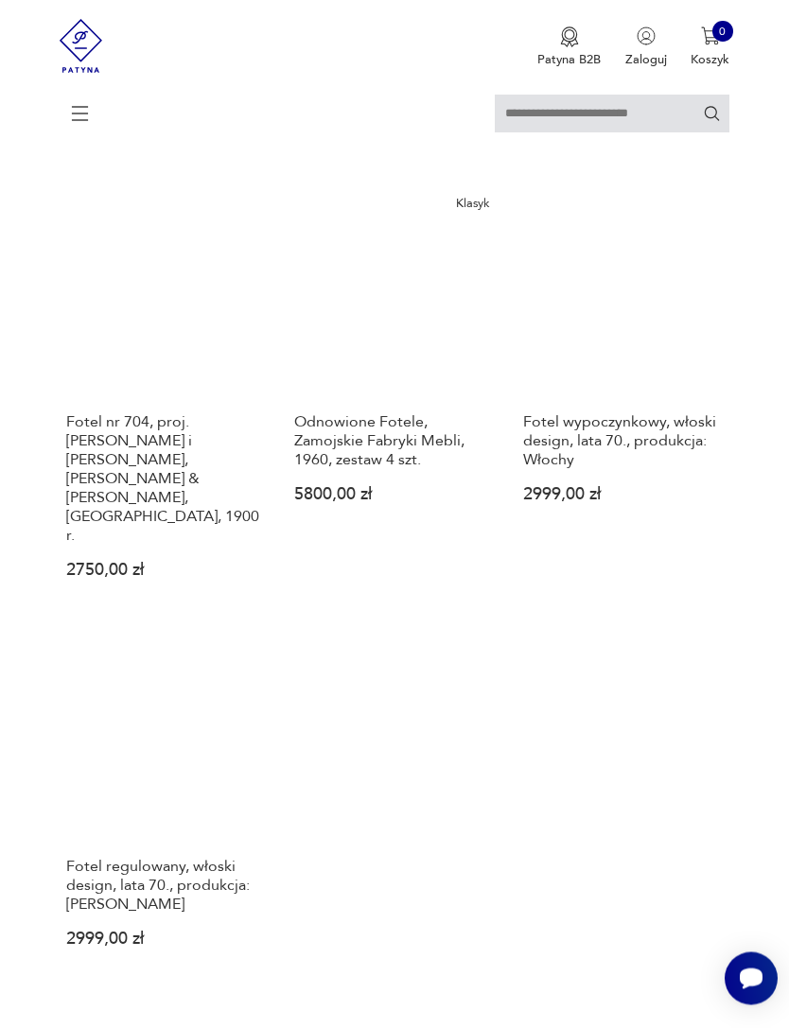
scroll to position [2023, 0]
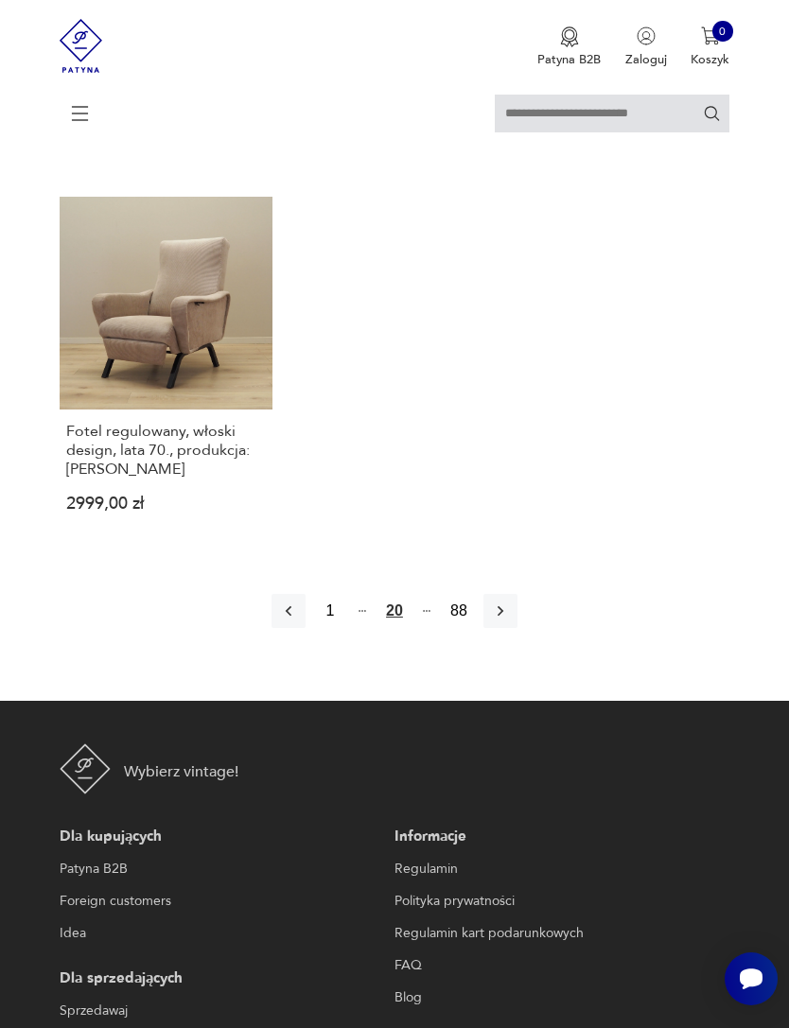
click at [510, 620] on icon "button" at bounding box center [500, 611] width 19 height 19
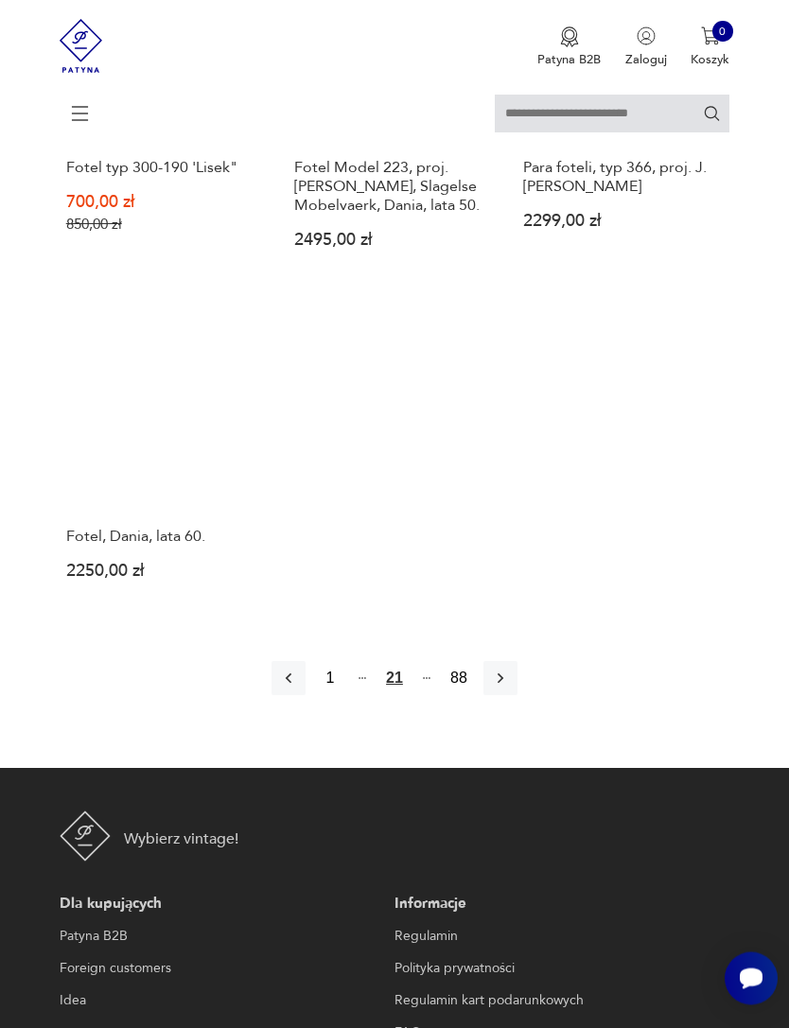
scroll to position [2398, 0]
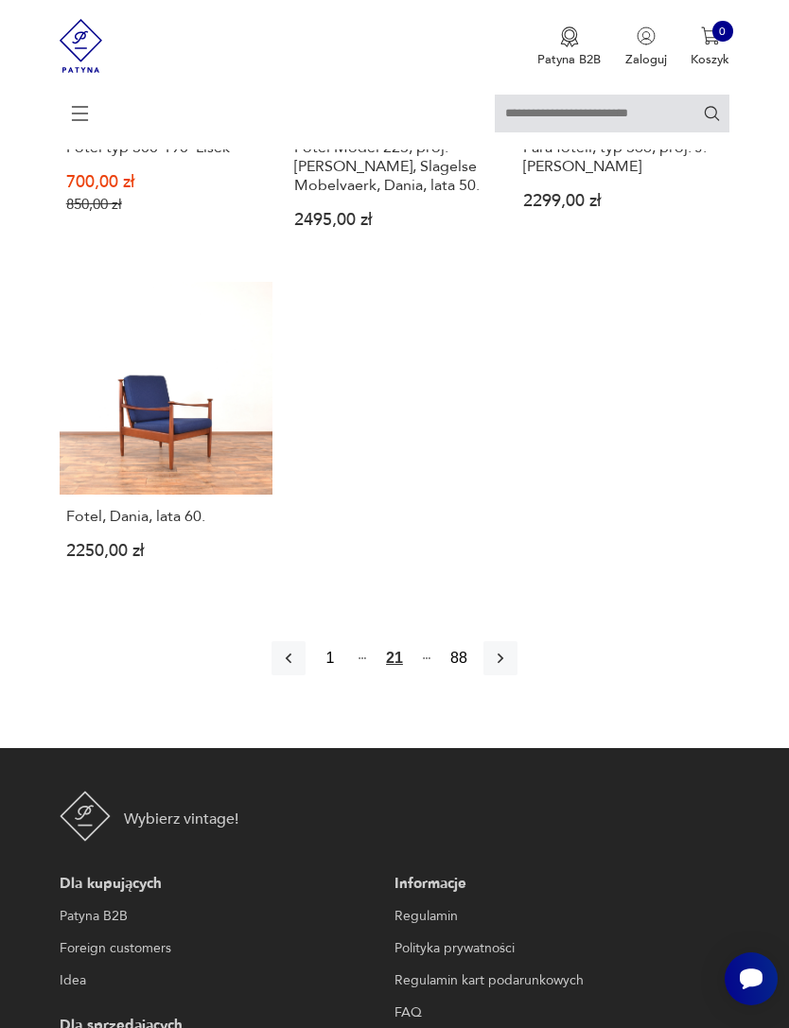
click at [510, 668] on icon "button" at bounding box center [500, 658] width 19 height 19
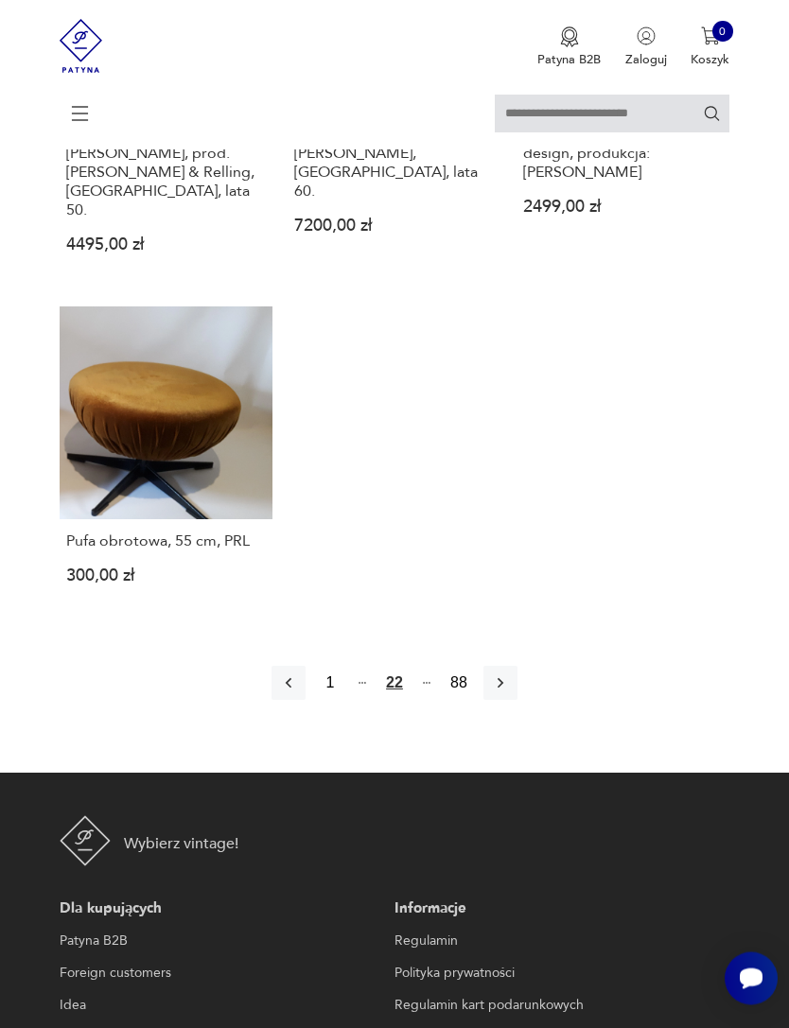
scroll to position [2369, 0]
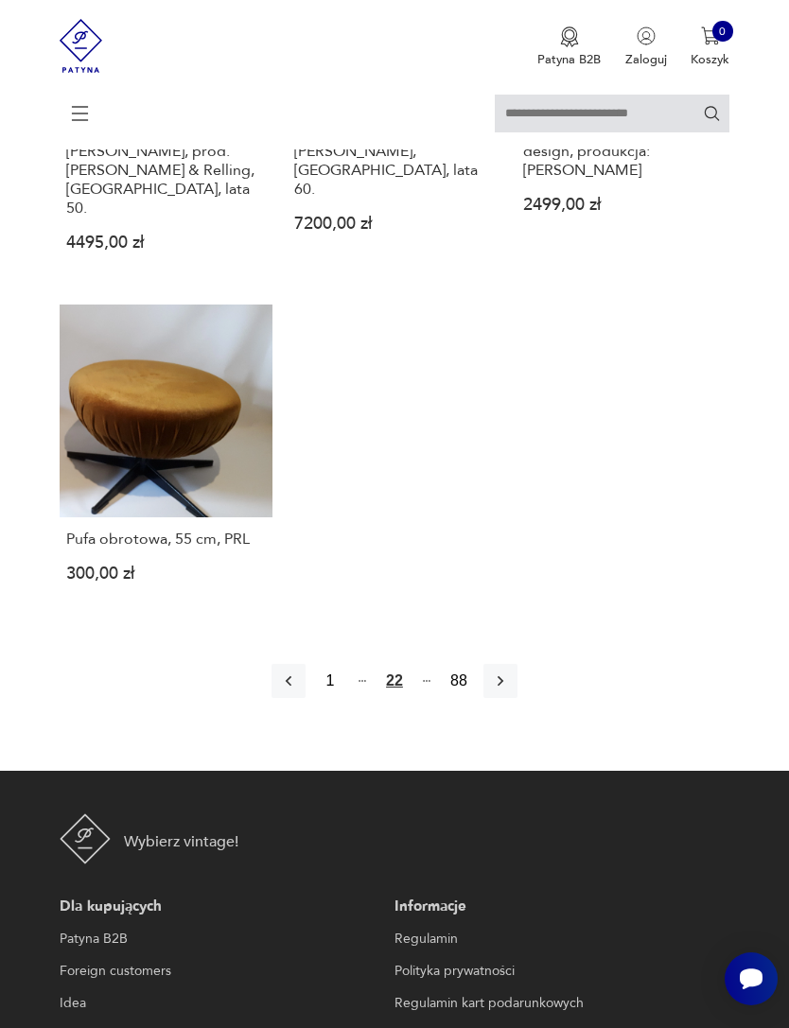
click at [510, 690] on icon "button" at bounding box center [500, 681] width 19 height 19
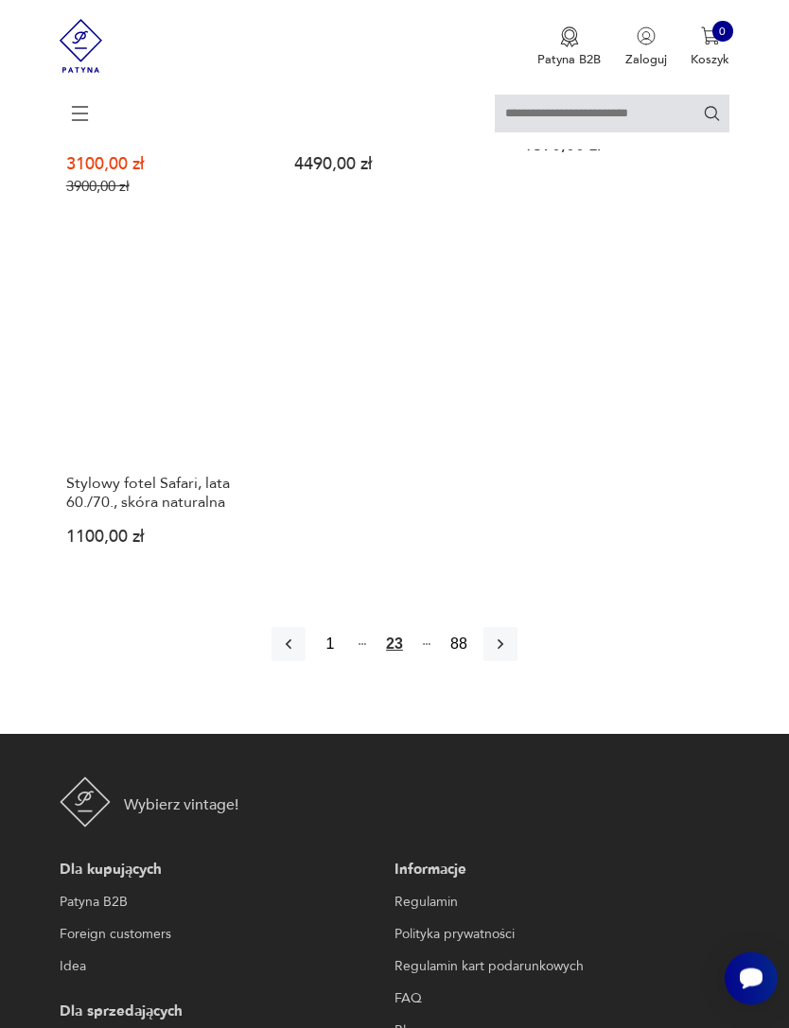
scroll to position [2417, 0]
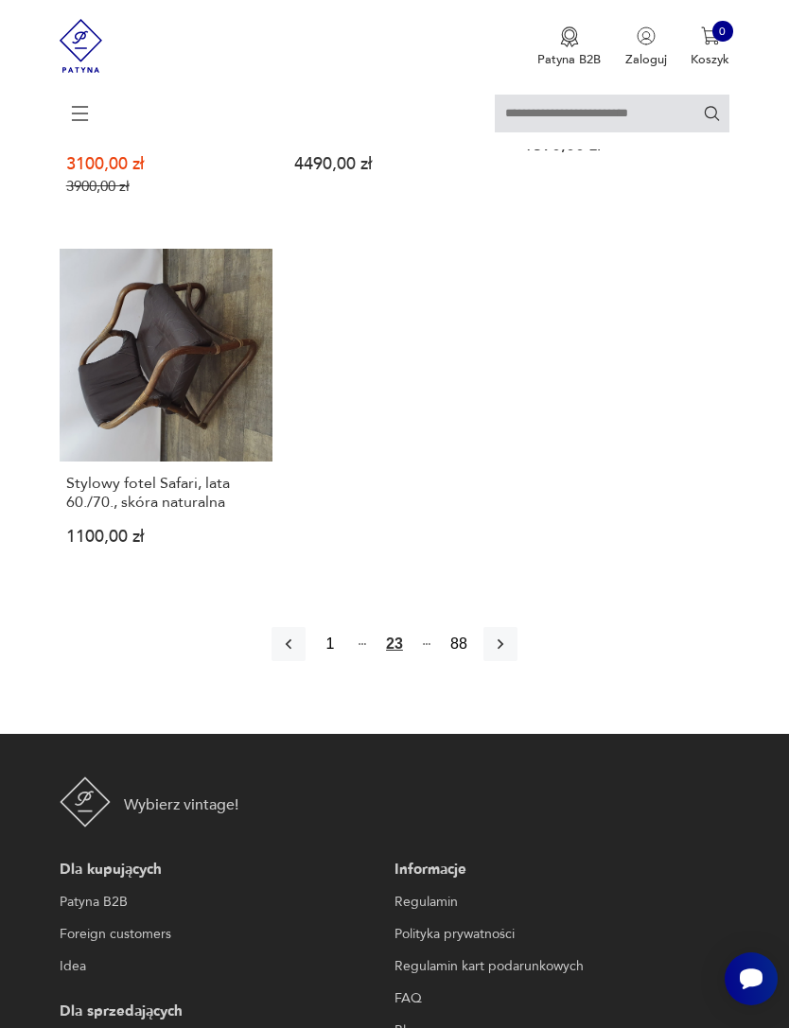
click at [510, 654] on icon "button" at bounding box center [500, 644] width 19 height 19
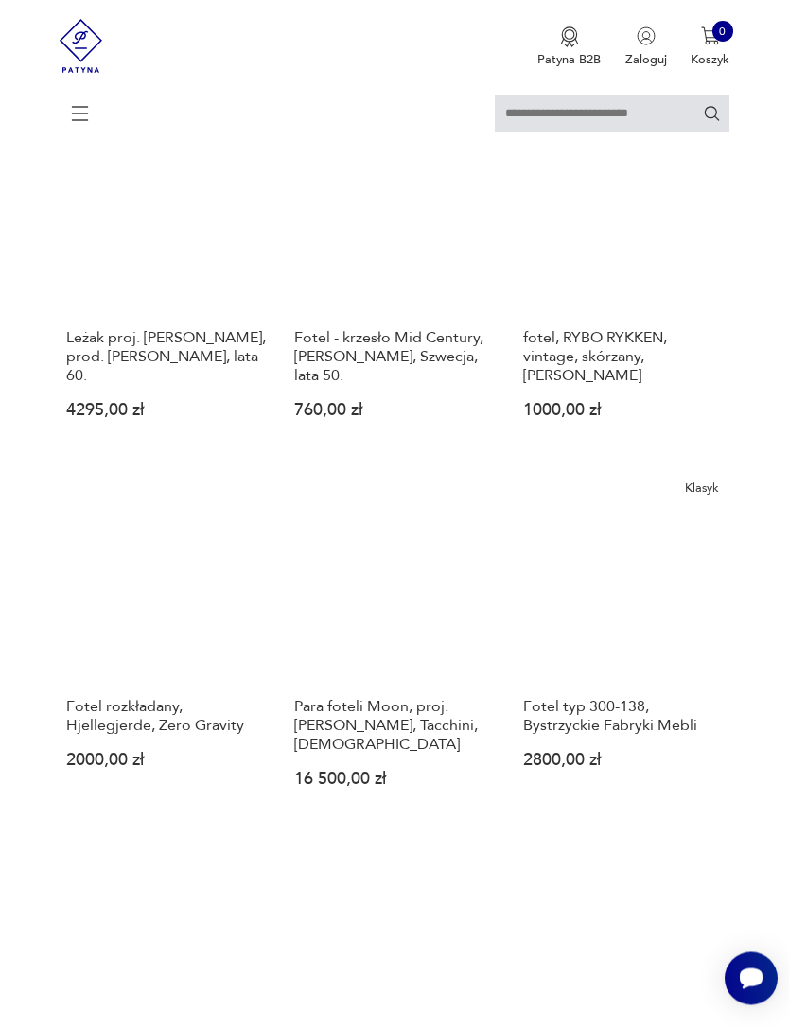
scroll to position [1719, 0]
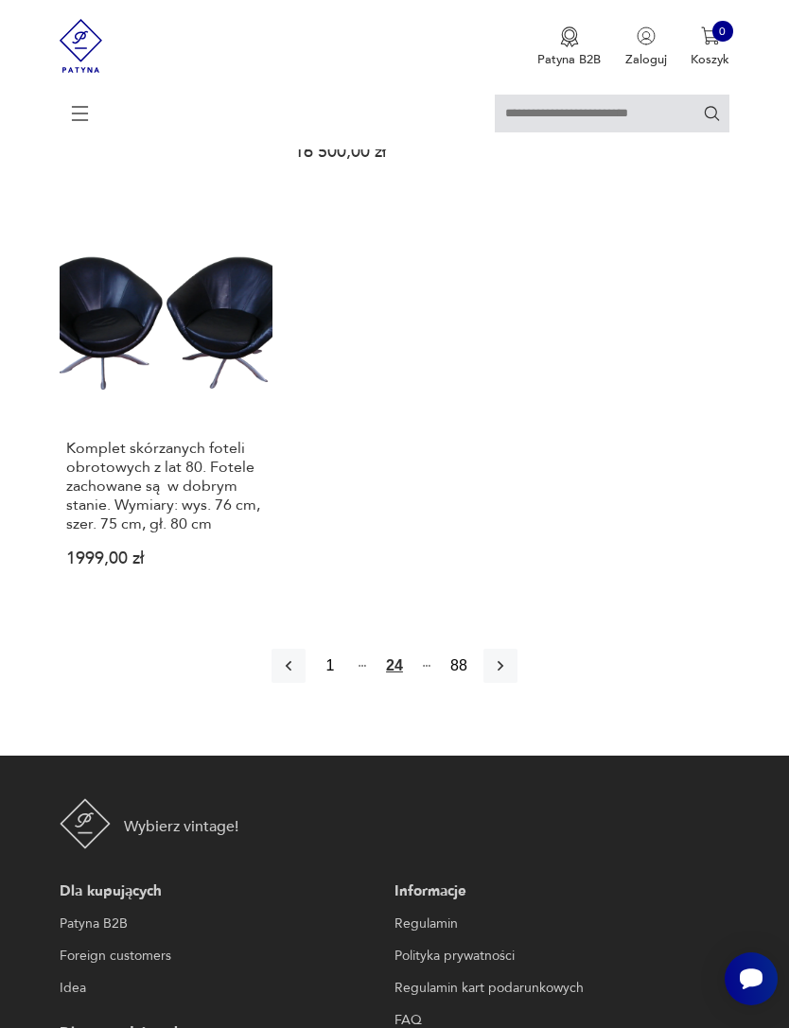
click at [510, 675] on icon "button" at bounding box center [500, 665] width 19 height 19
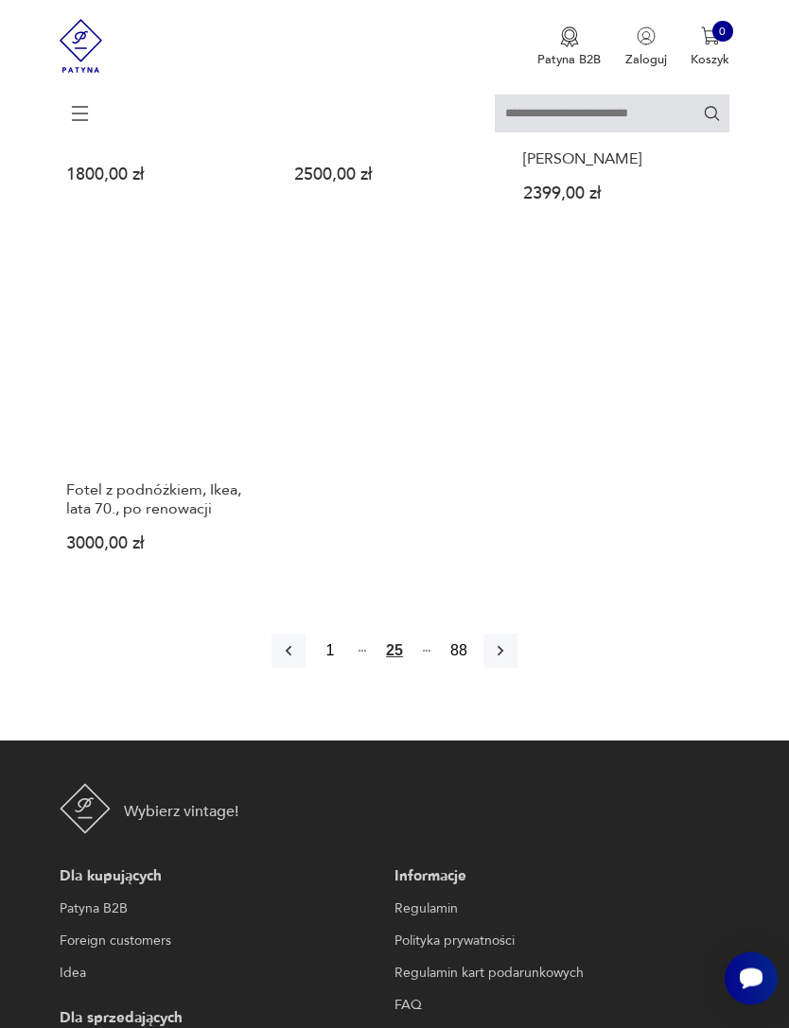
scroll to position [2329, 0]
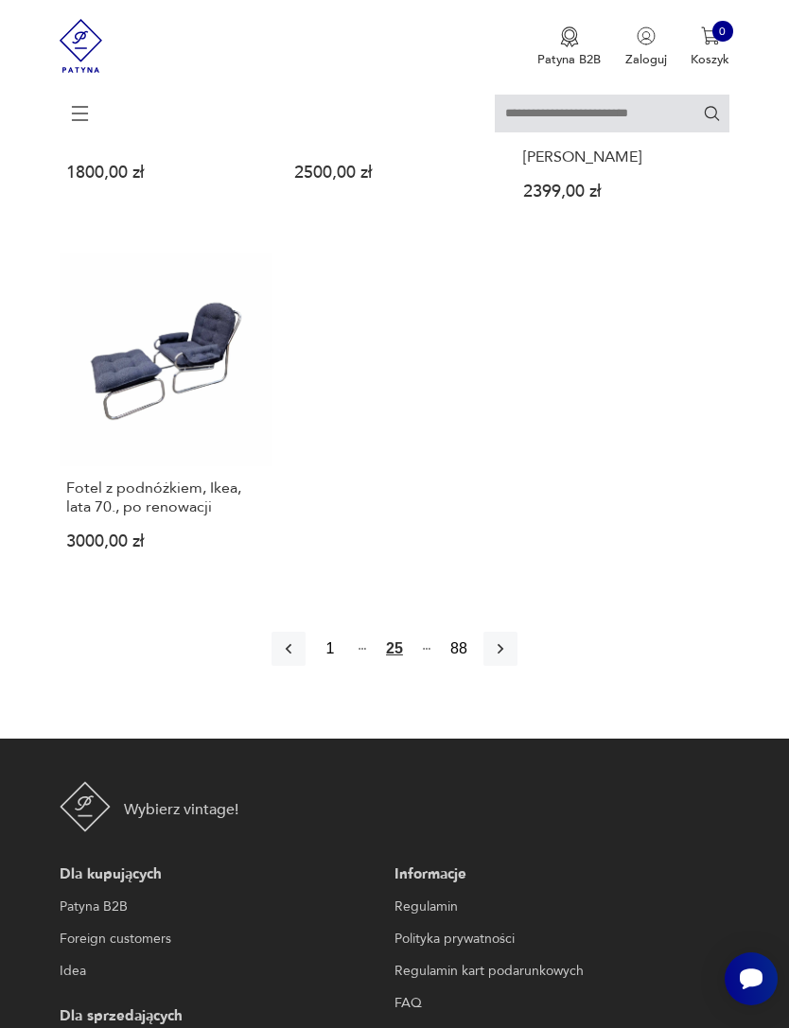
click at [517, 666] on button "button" at bounding box center [500, 649] width 34 height 34
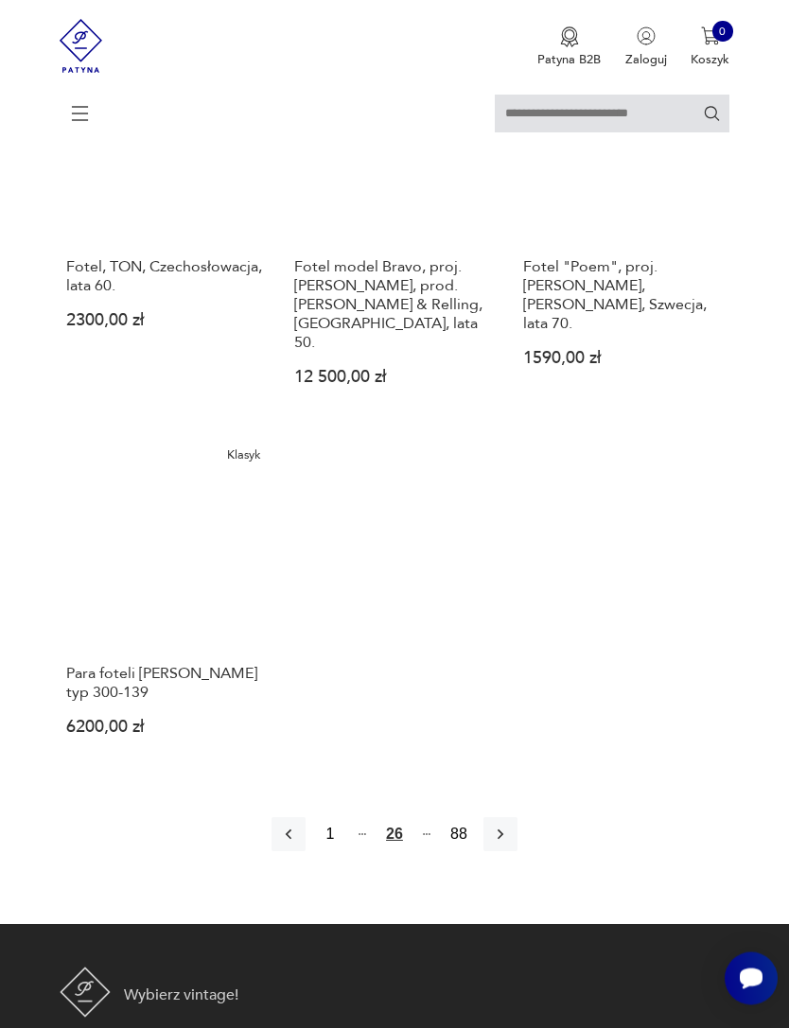
scroll to position [2242, 0]
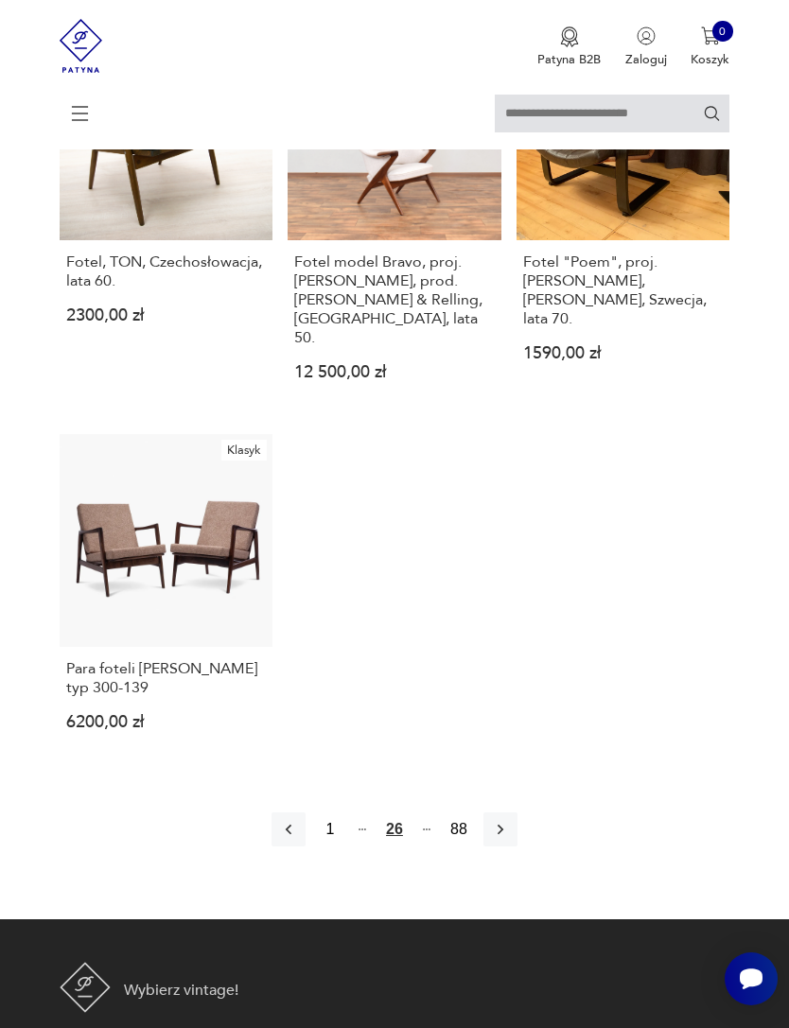
click at [517, 846] on button "button" at bounding box center [500, 829] width 34 height 34
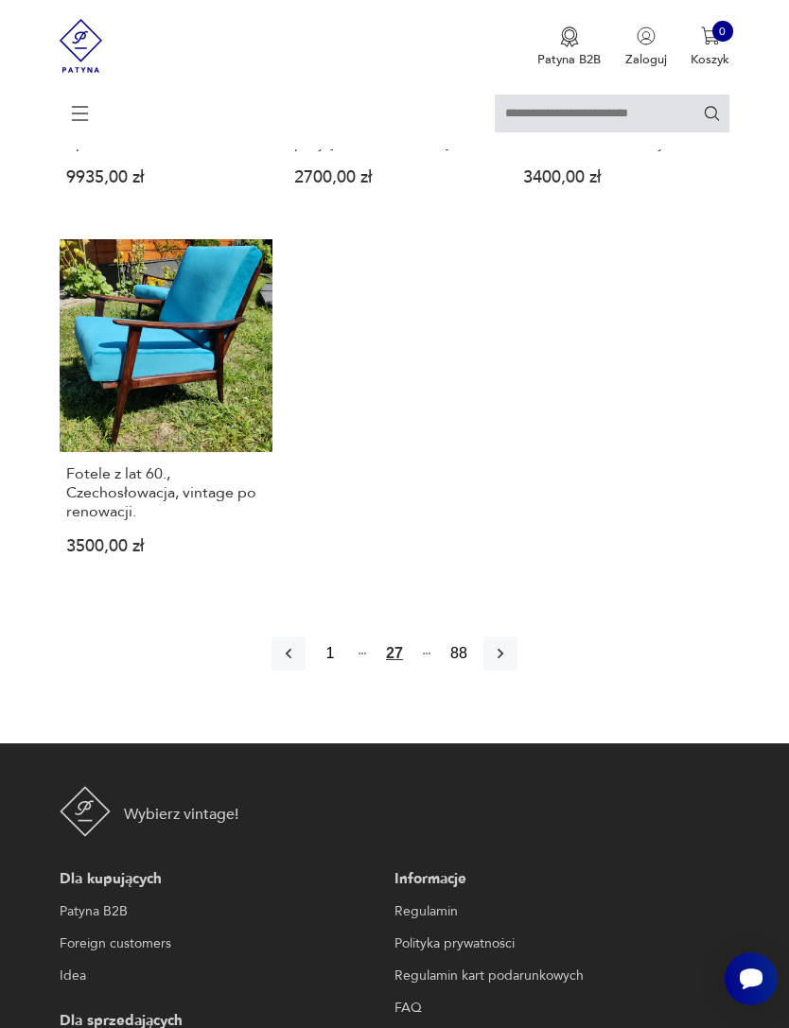
scroll to position [2431, 0]
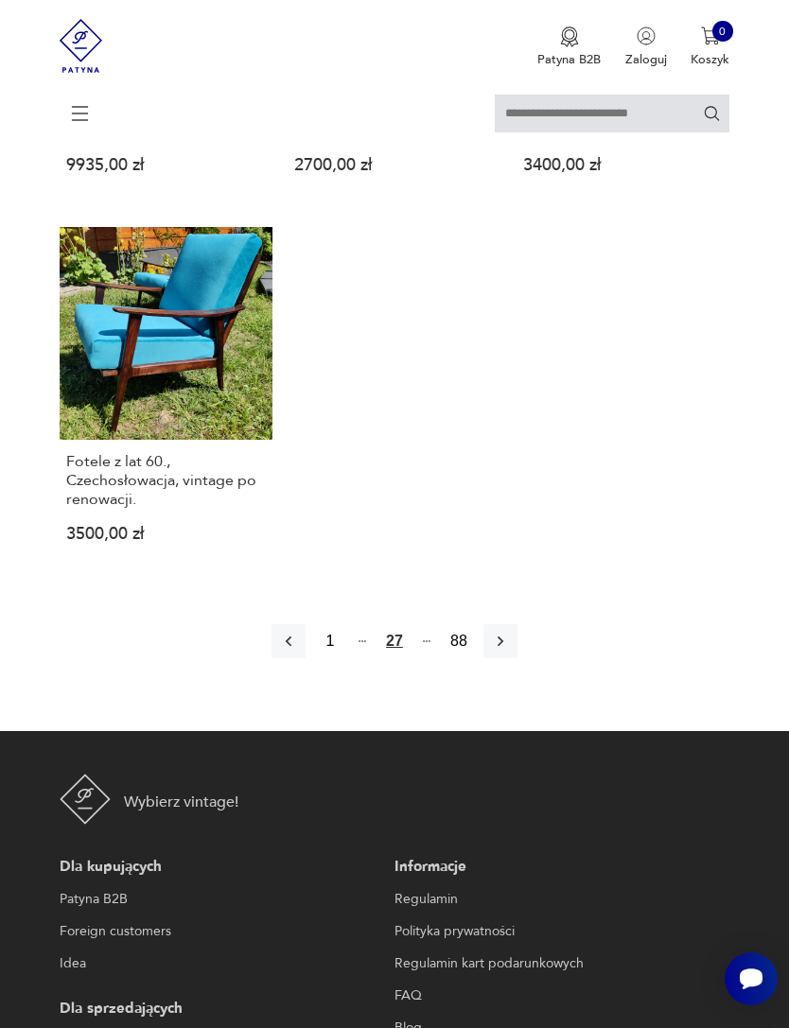
click at [510, 651] on icon "button" at bounding box center [500, 641] width 19 height 19
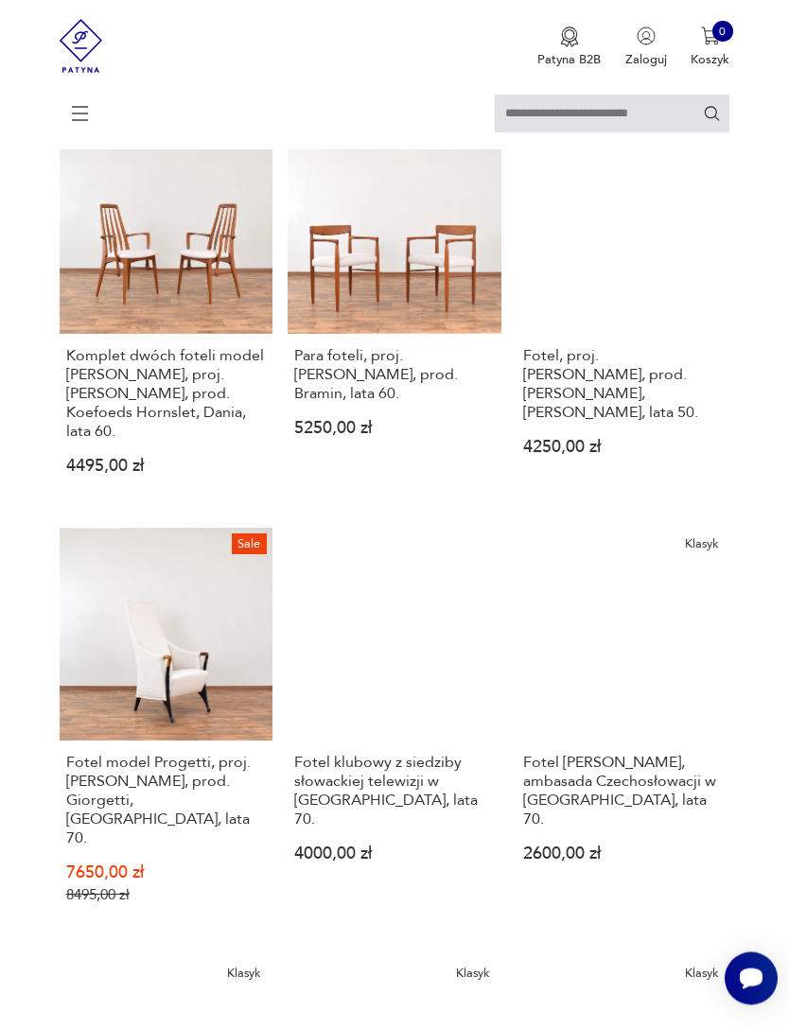
scroll to position [345, 0]
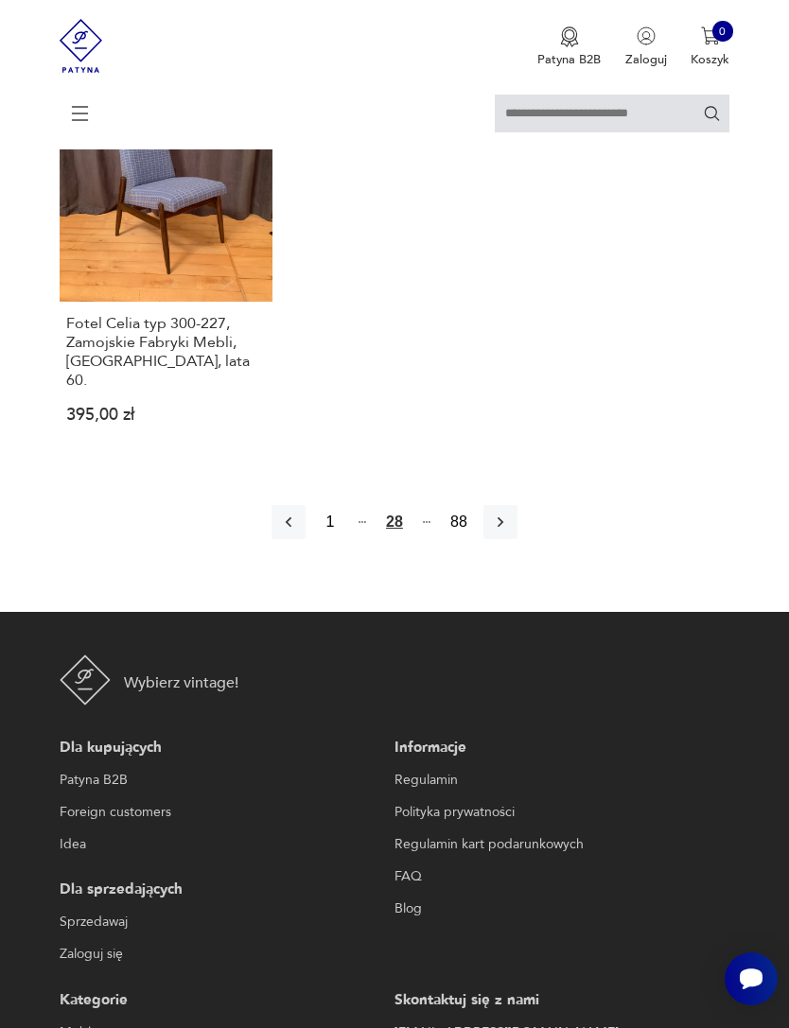
click at [510, 532] on icon "button" at bounding box center [500, 522] width 19 height 19
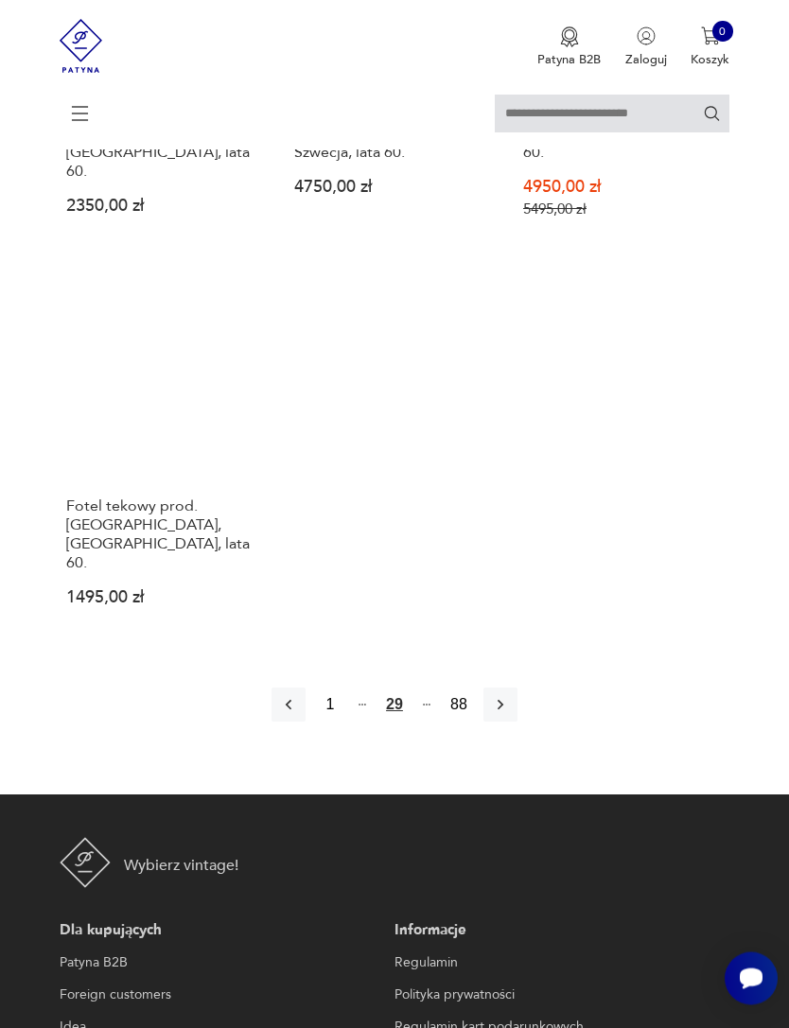
scroll to position [2413, 0]
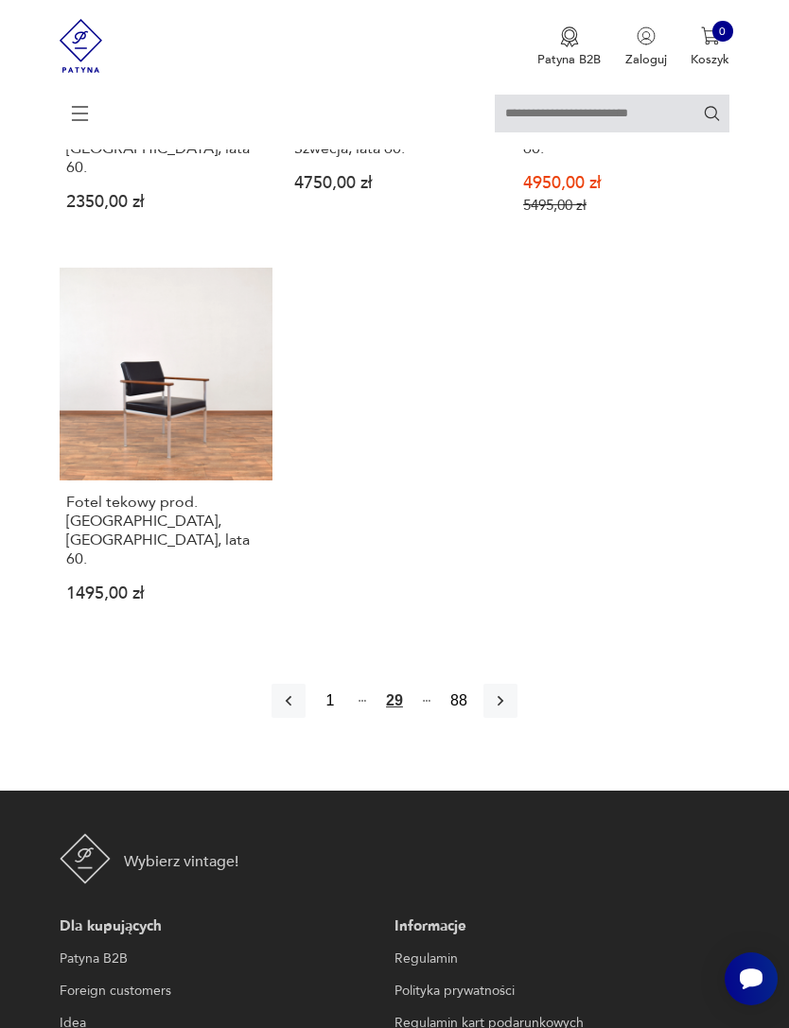
click at [517, 718] on button "button" at bounding box center [500, 701] width 34 height 34
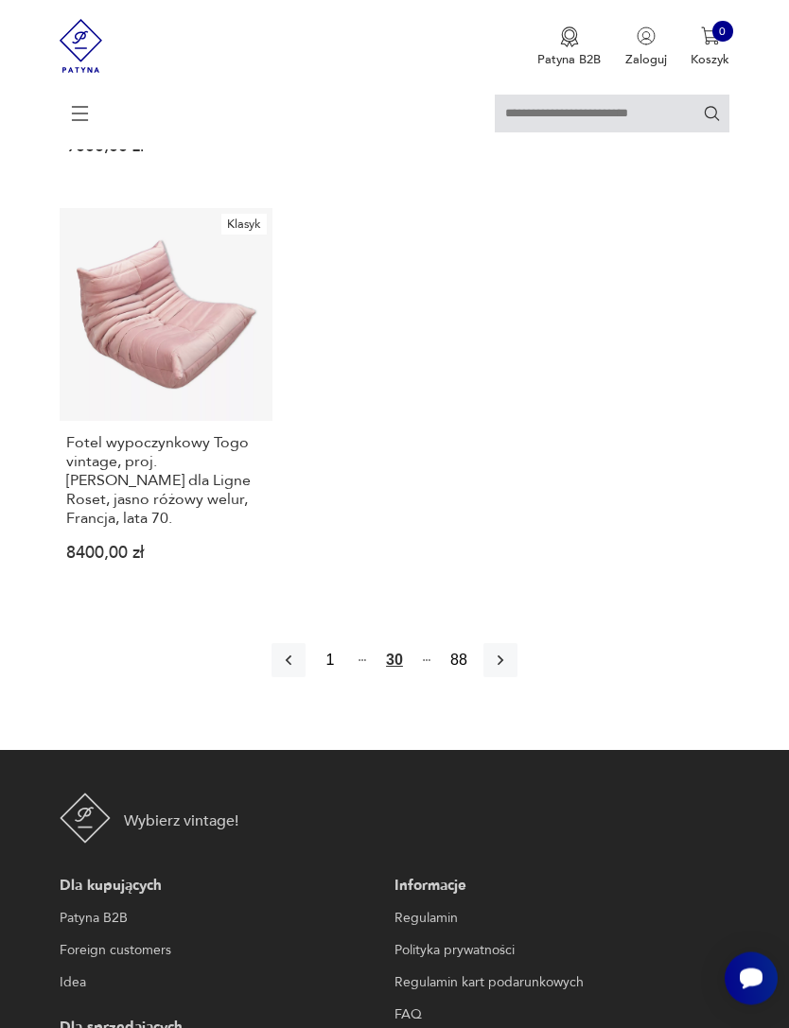
scroll to position [2469, 0]
click at [510, 670] on icon "button" at bounding box center [500, 660] width 19 height 19
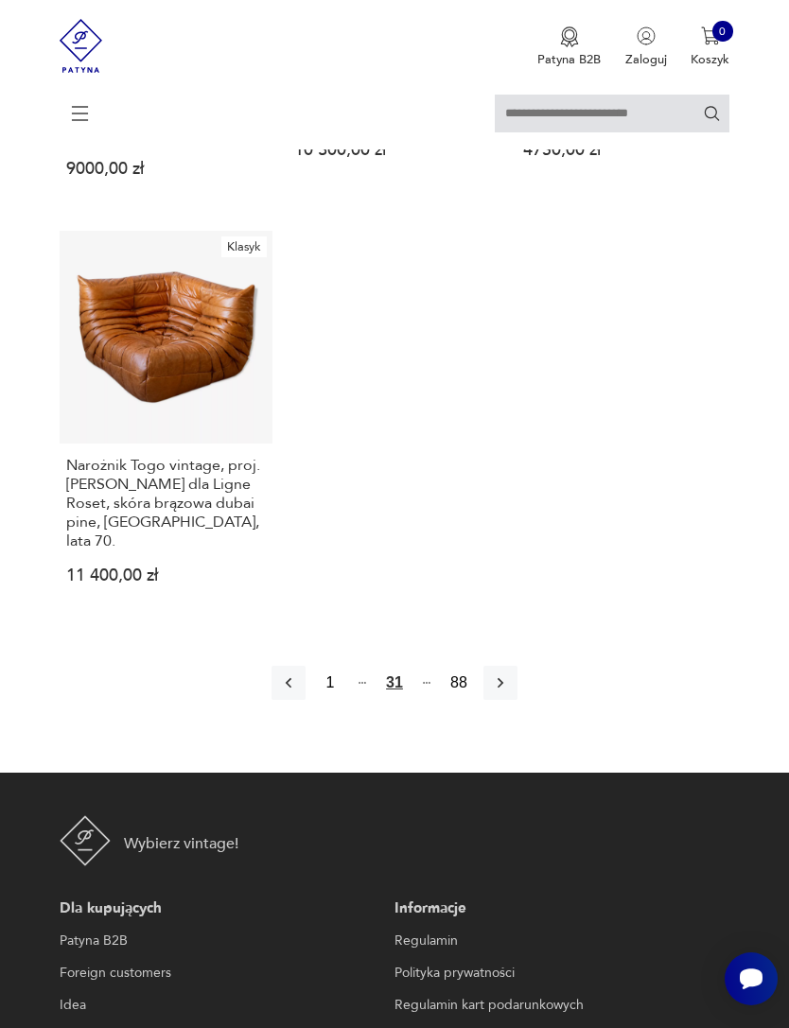
scroll to position [2586, 0]
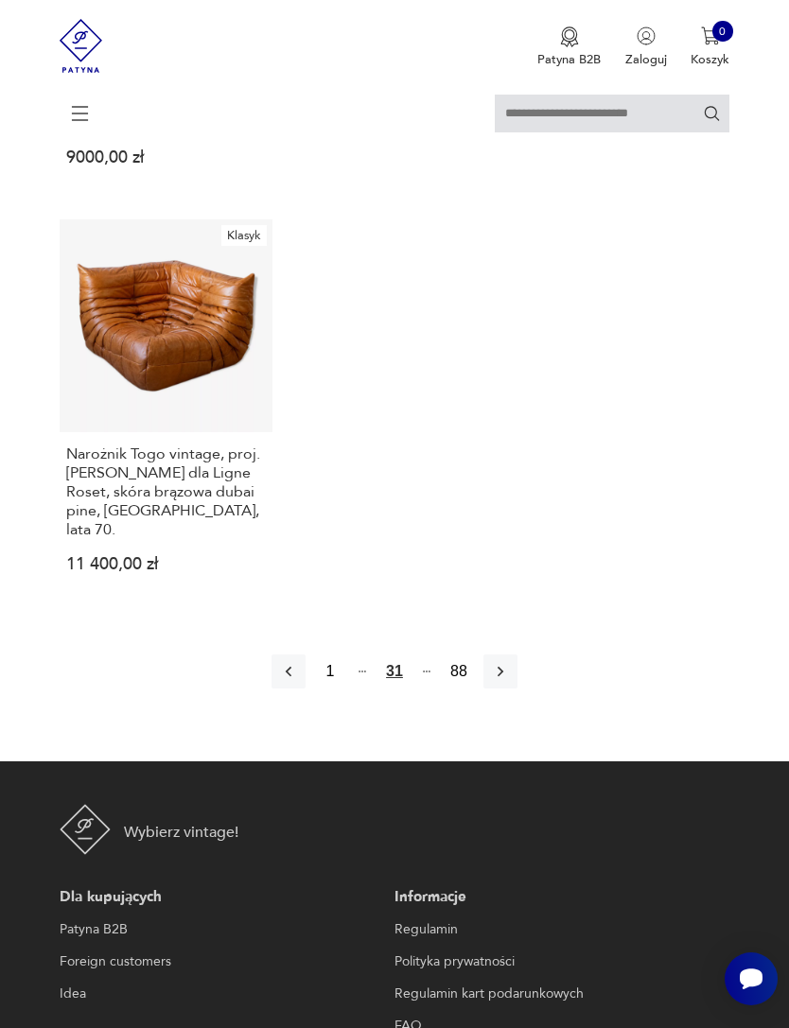
click at [510, 681] on icon "button" at bounding box center [500, 671] width 19 height 19
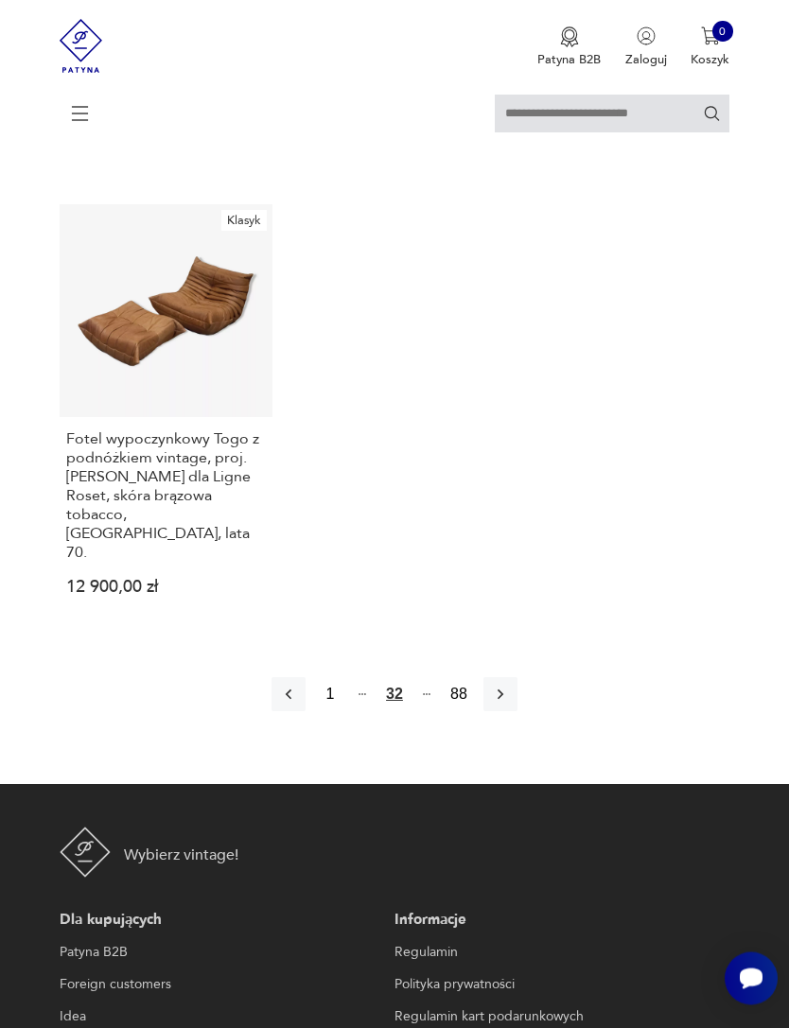
scroll to position [2621, 0]
click at [510, 704] on icon "button" at bounding box center [500, 694] width 19 height 19
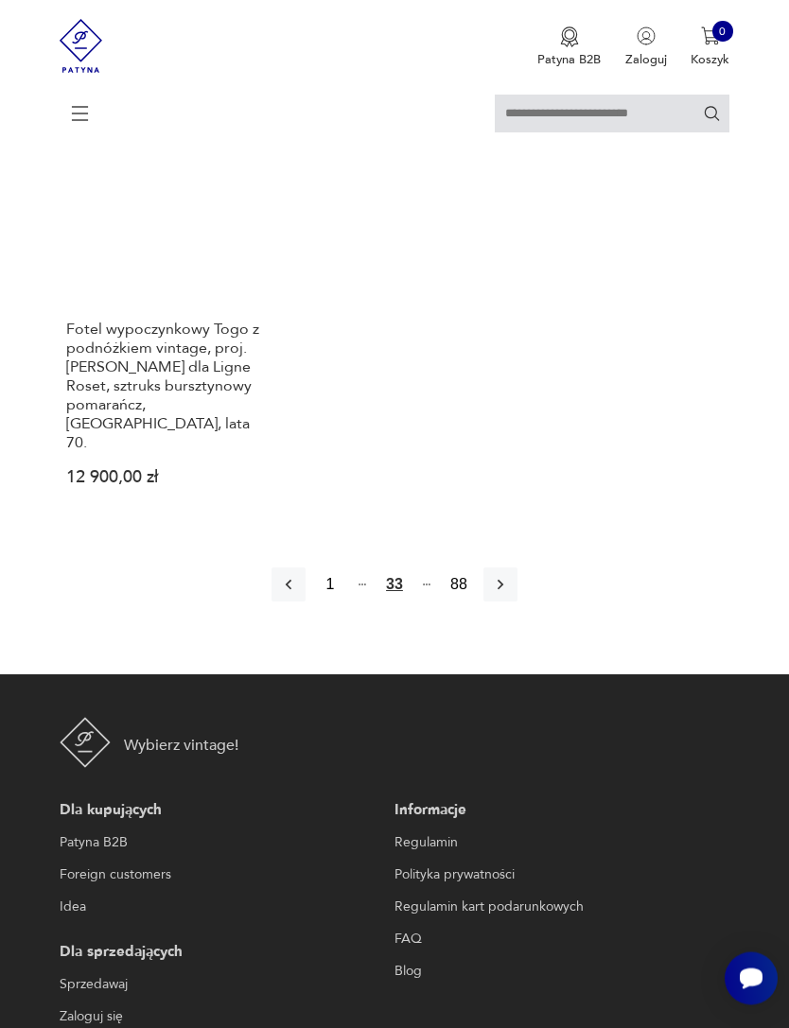
scroll to position [2695, 0]
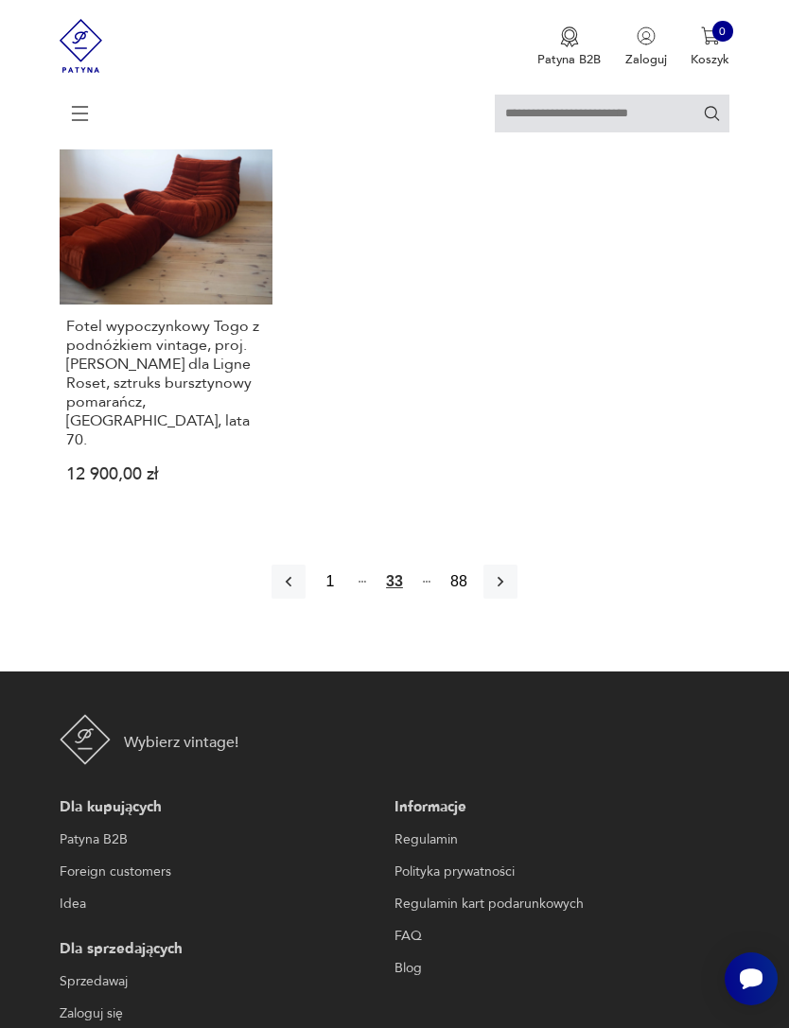
click at [510, 591] on icon "button" at bounding box center [500, 581] width 19 height 19
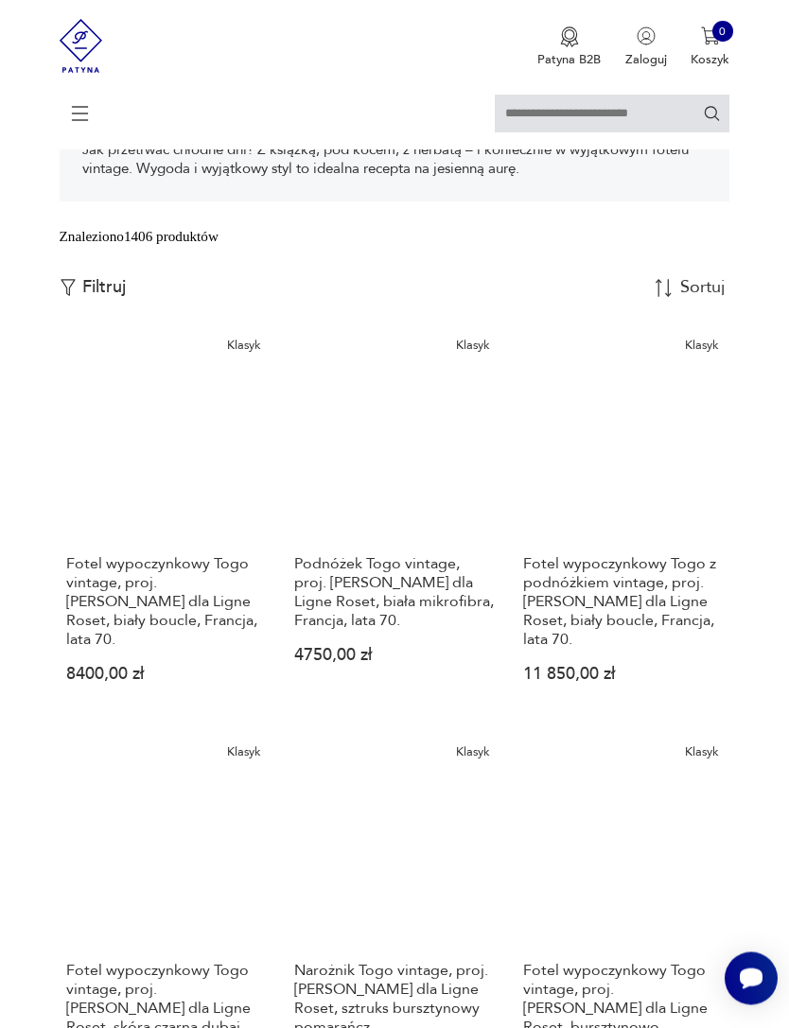
scroll to position [345, 0]
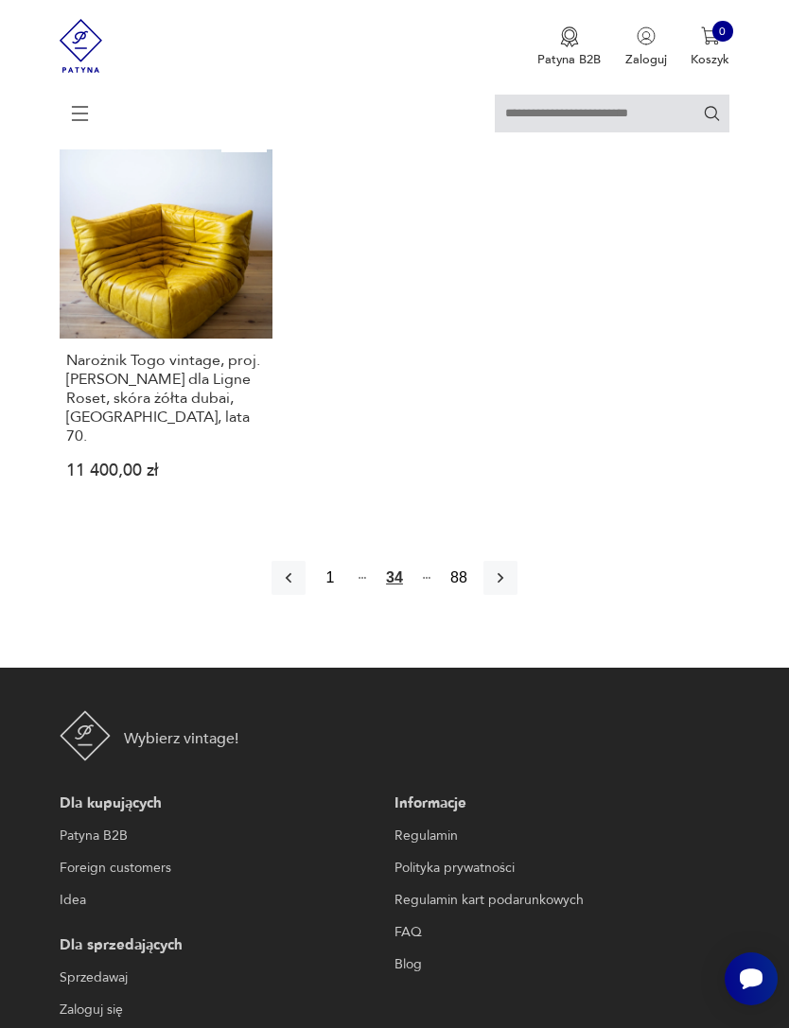
click at [510, 587] on icon "button" at bounding box center [500, 577] width 19 height 19
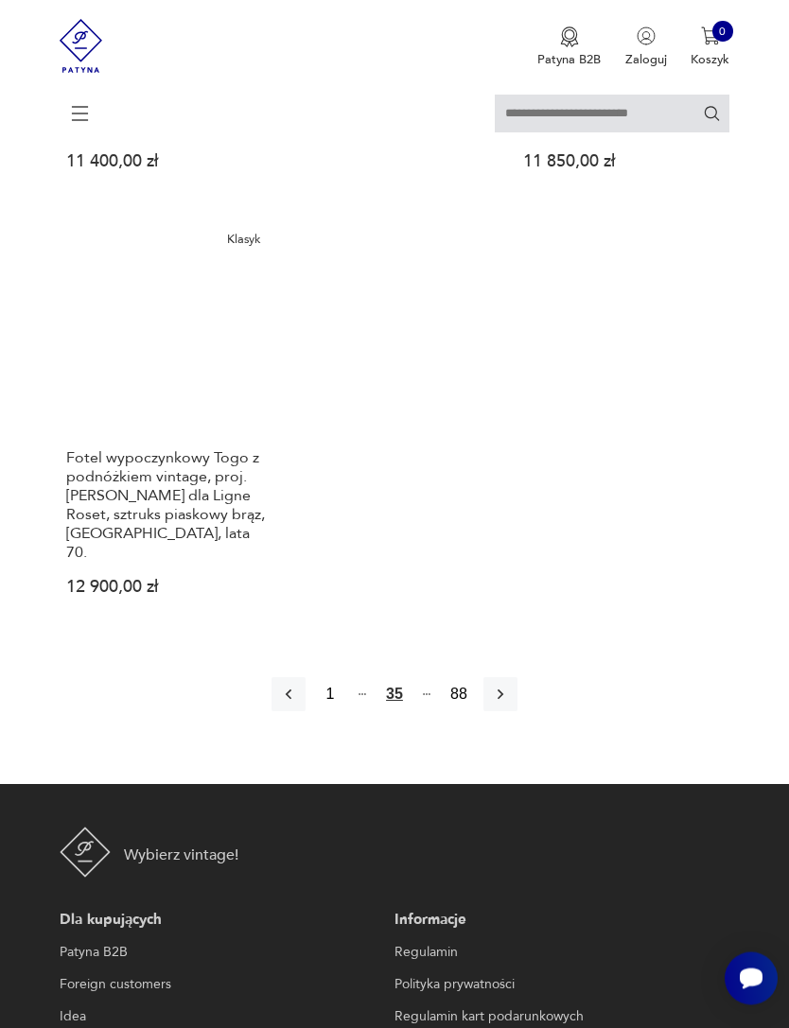
scroll to position [2532, 0]
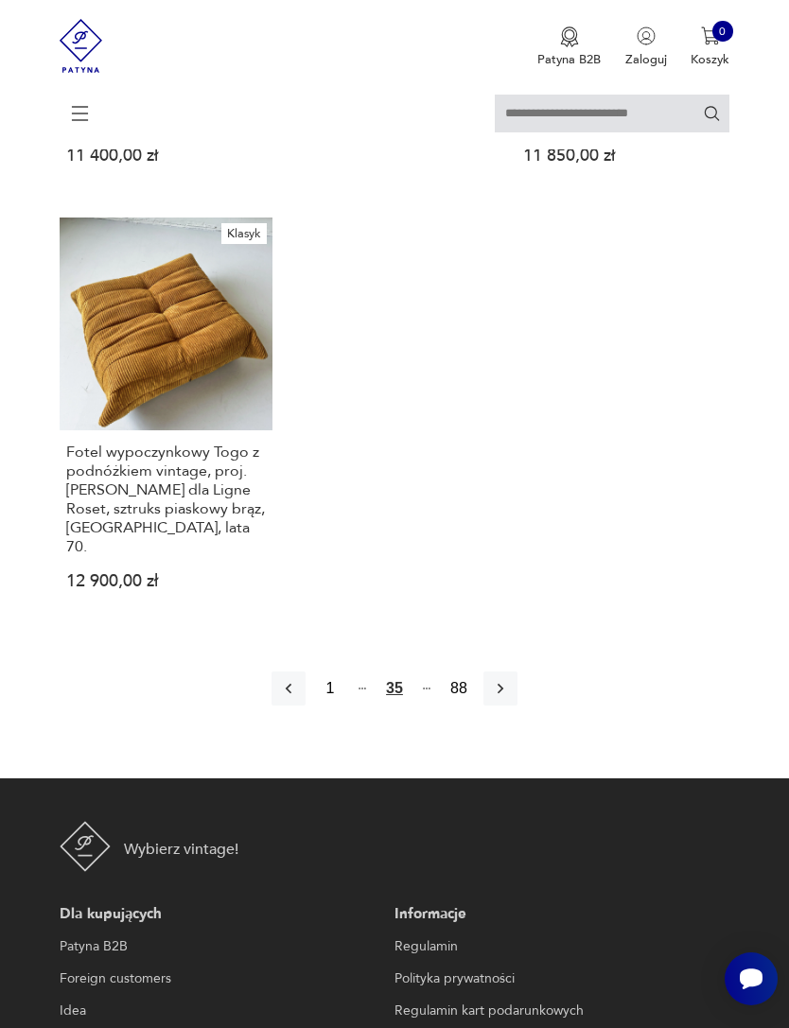
click at [510, 698] on icon "button" at bounding box center [500, 688] width 19 height 19
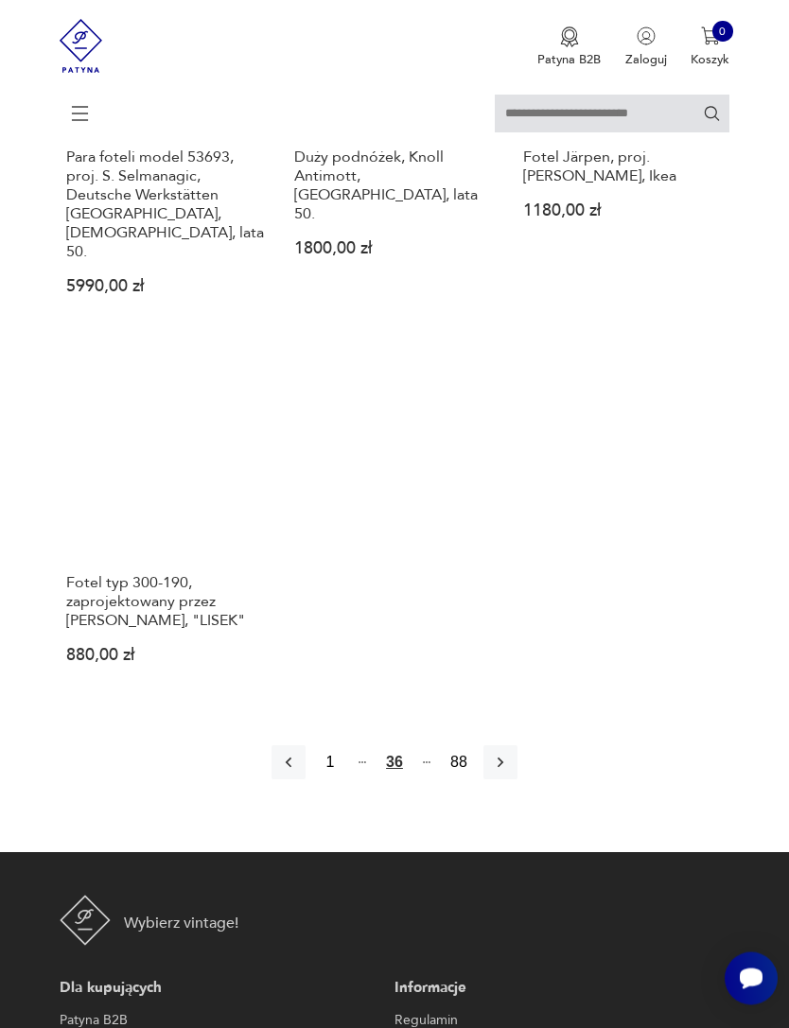
scroll to position [2465, 0]
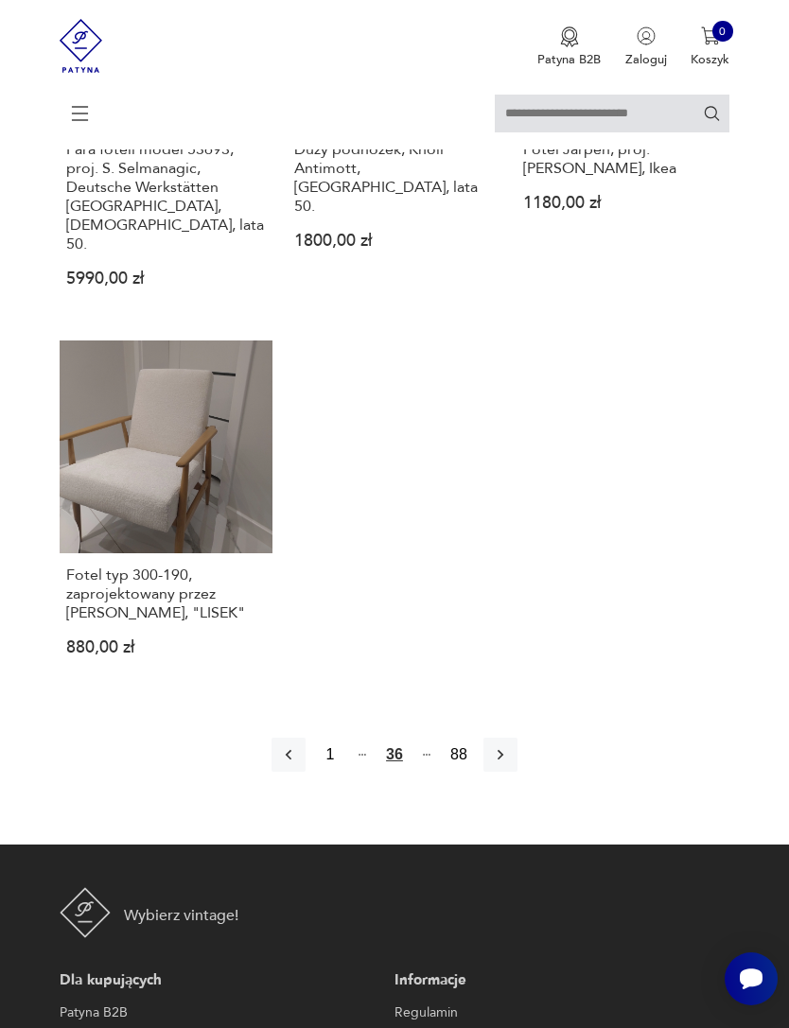
click at [503, 760] on icon "button" at bounding box center [500, 755] width 6 height 10
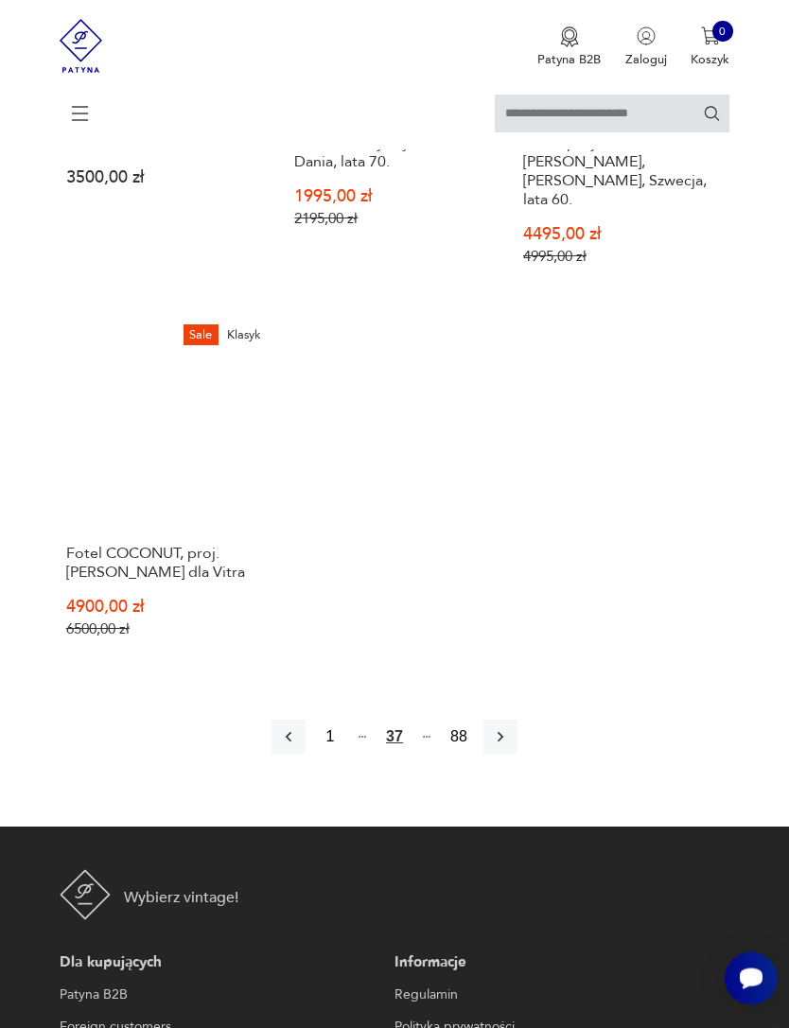
scroll to position [2351, 0]
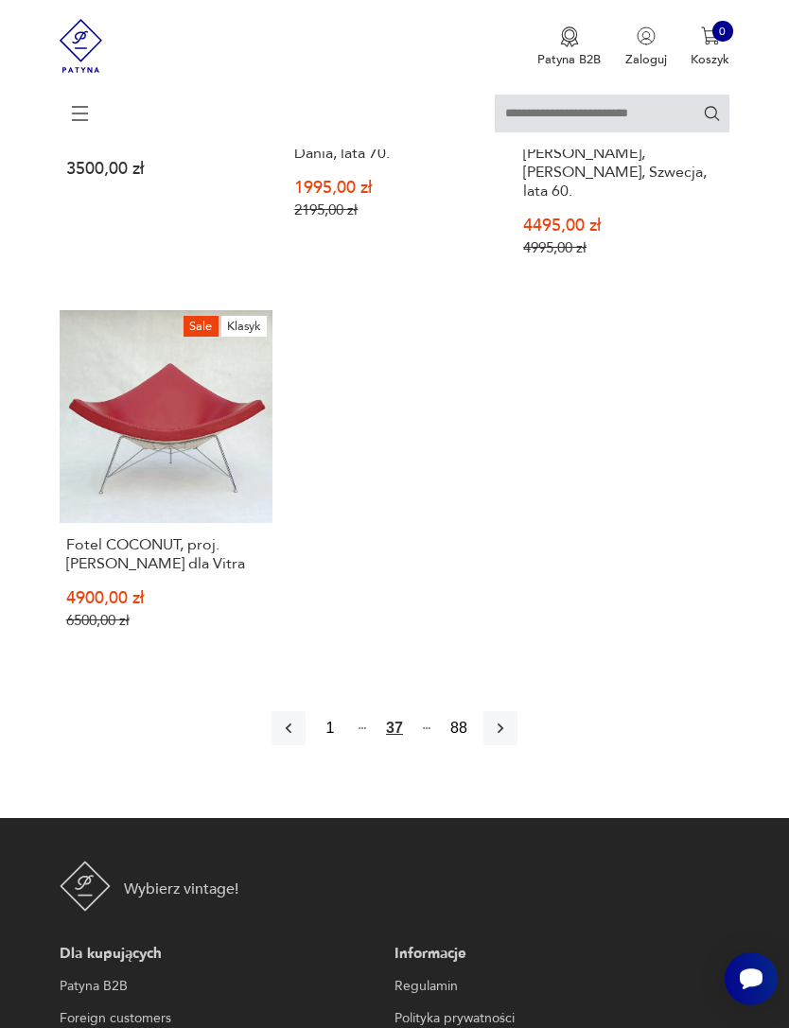
click at [510, 738] on icon "button" at bounding box center [500, 728] width 19 height 19
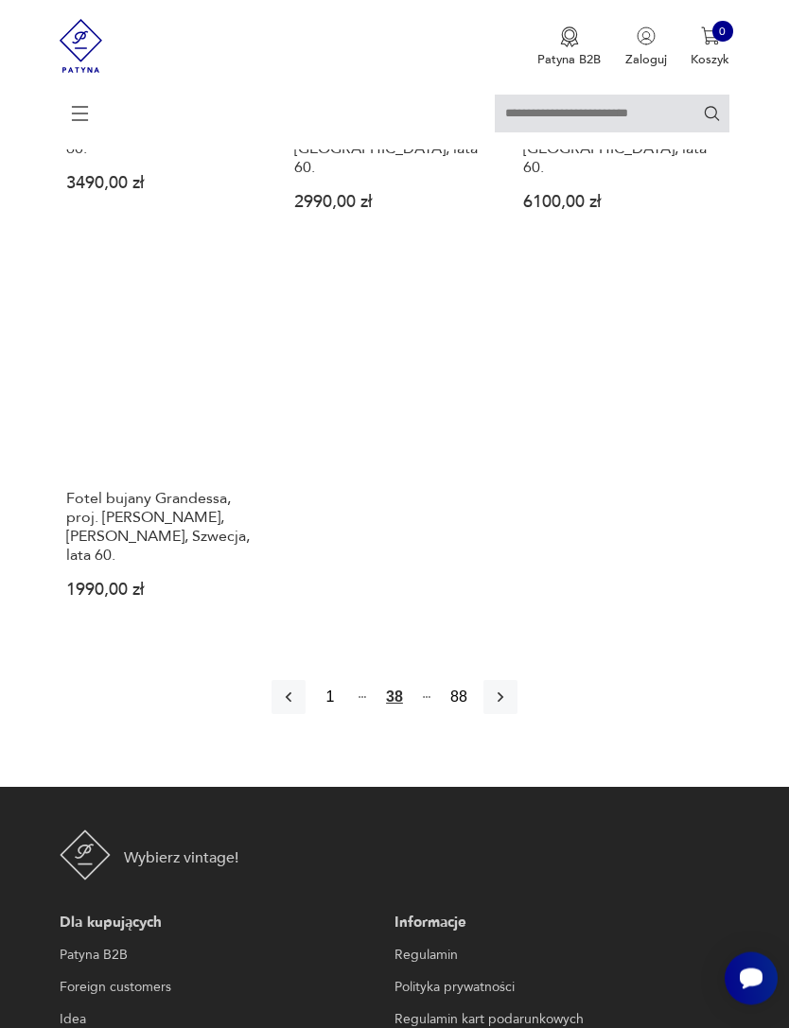
scroll to position [2333, 0]
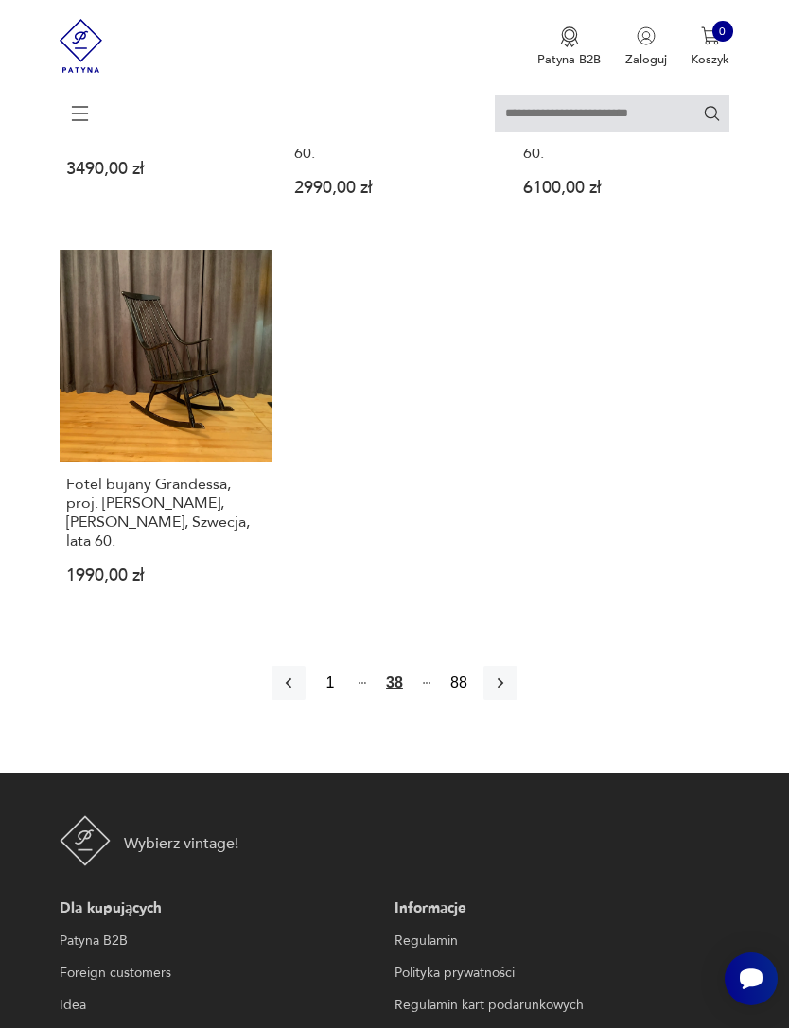
click at [510, 692] on icon "button" at bounding box center [500, 682] width 19 height 19
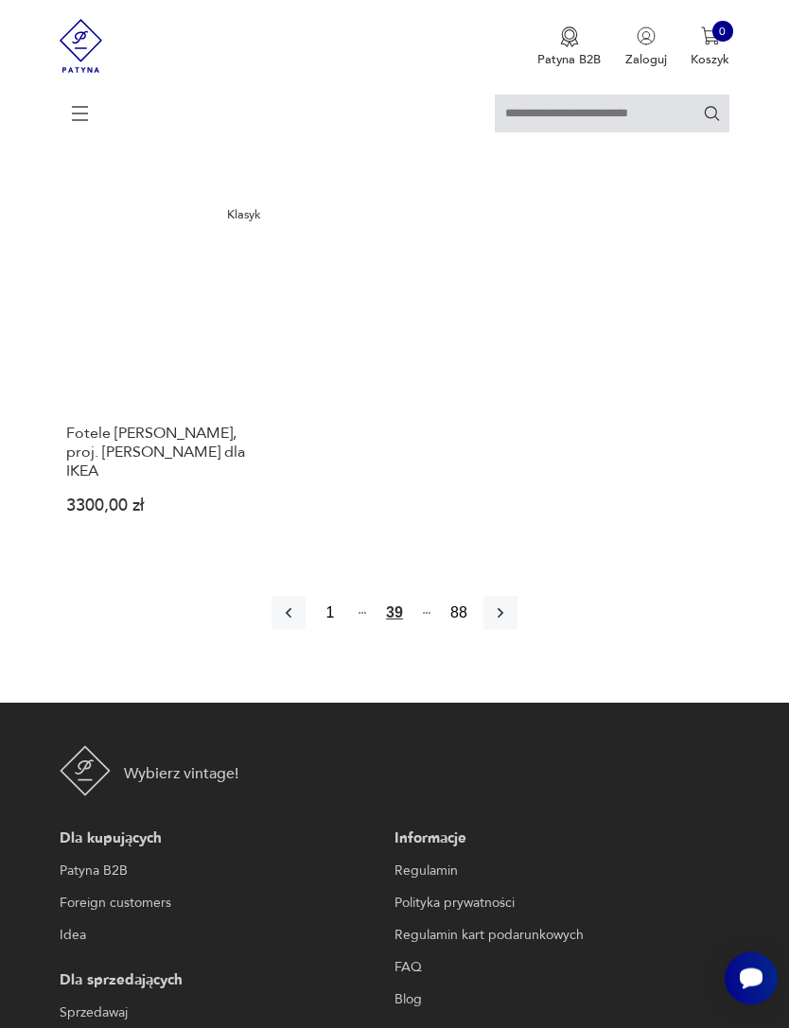
scroll to position [2497, 0]
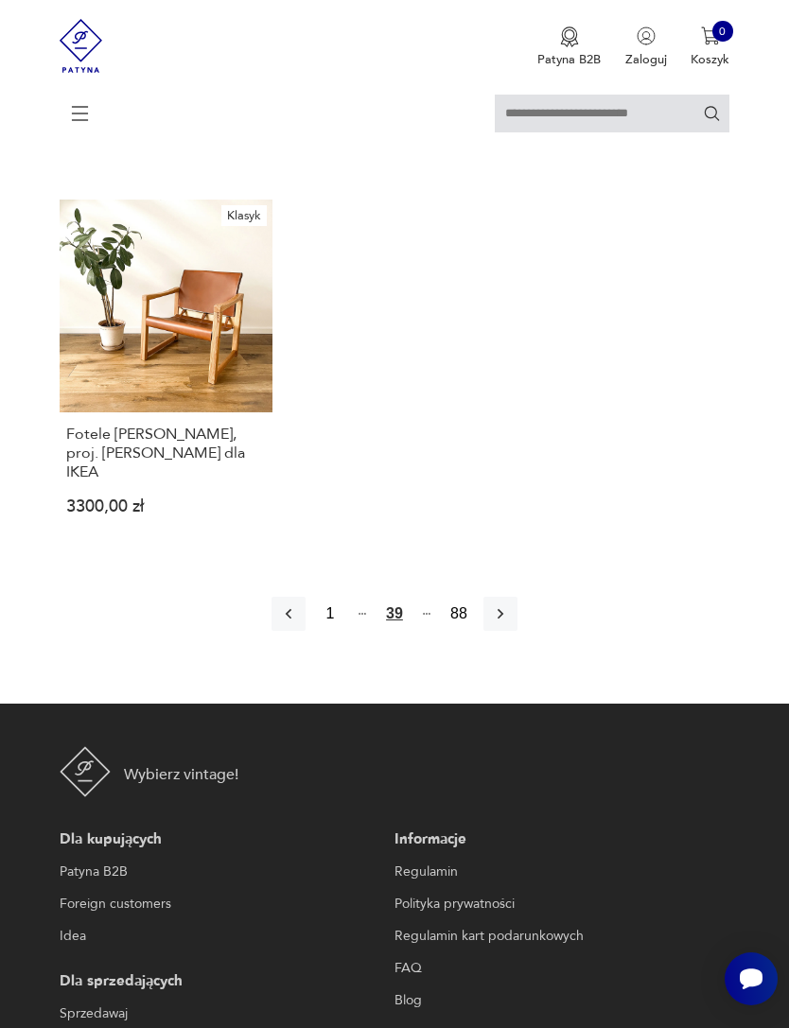
click at [510, 623] on icon "button" at bounding box center [500, 613] width 19 height 19
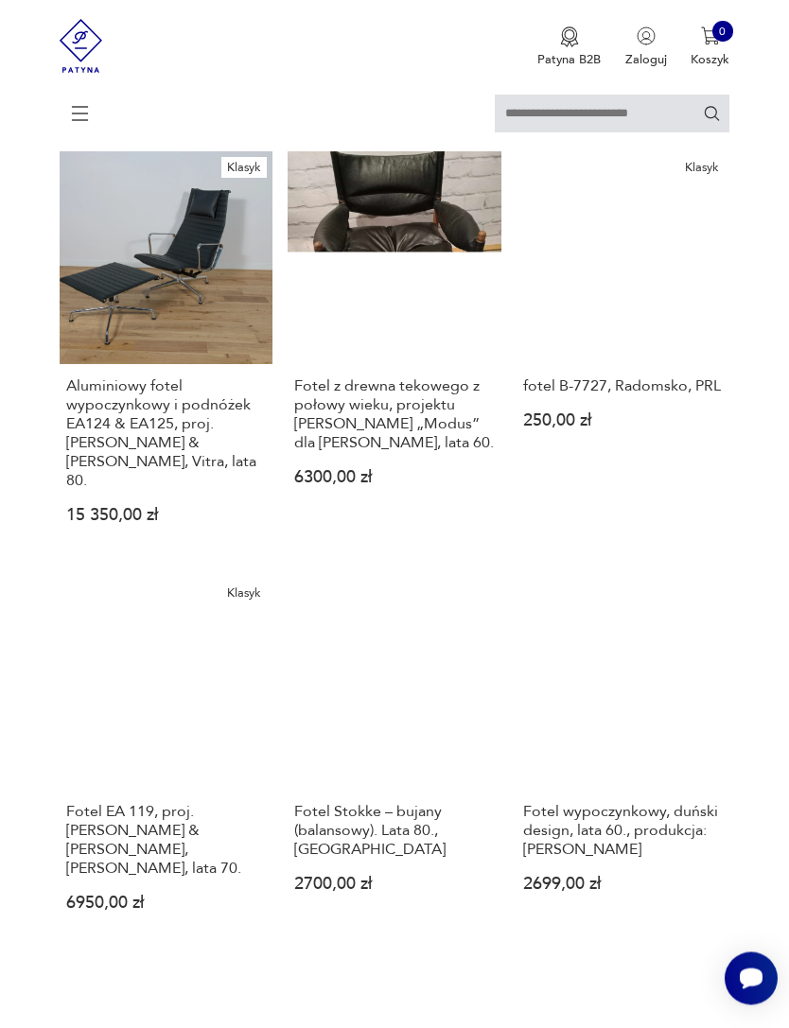
scroll to position [345, 0]
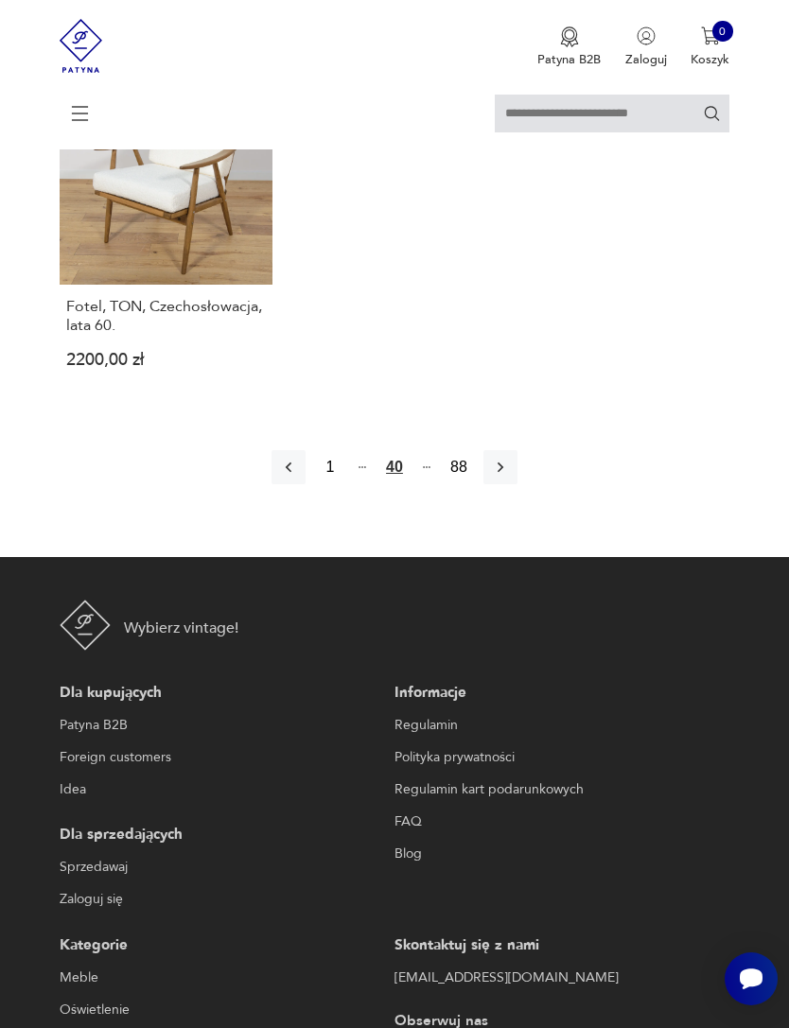
click at [510, 477] on icon "button" at bounding box center [500, 467] width 19 height 19
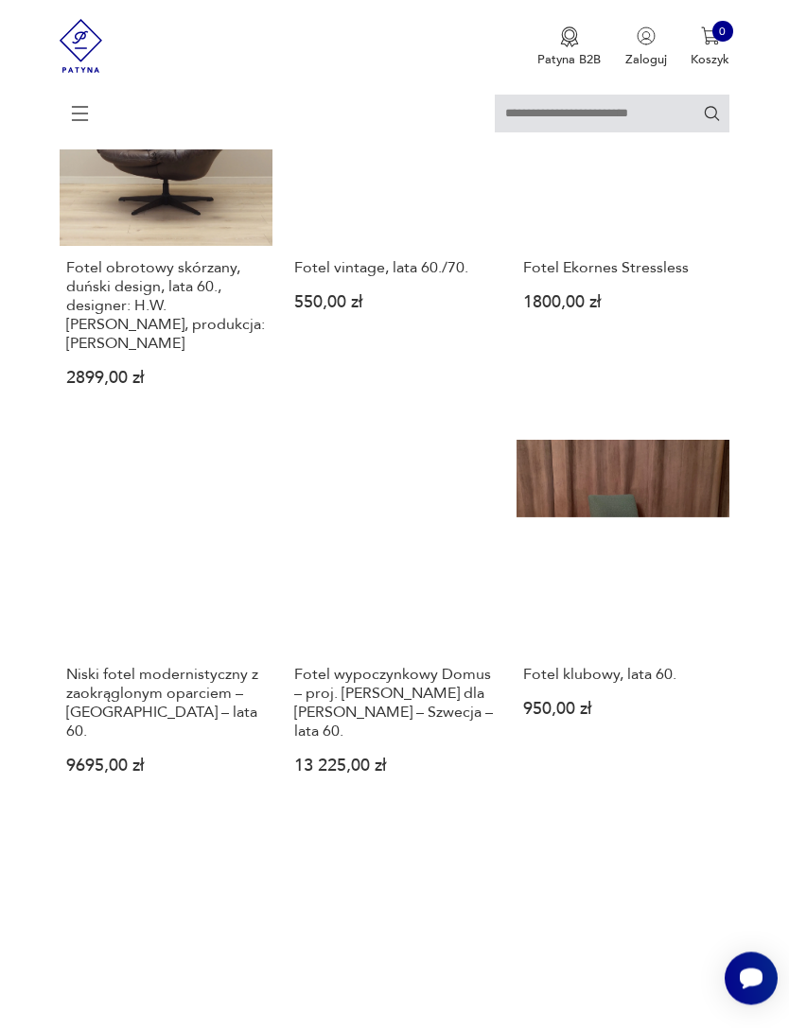
scroll to position [345, 0]
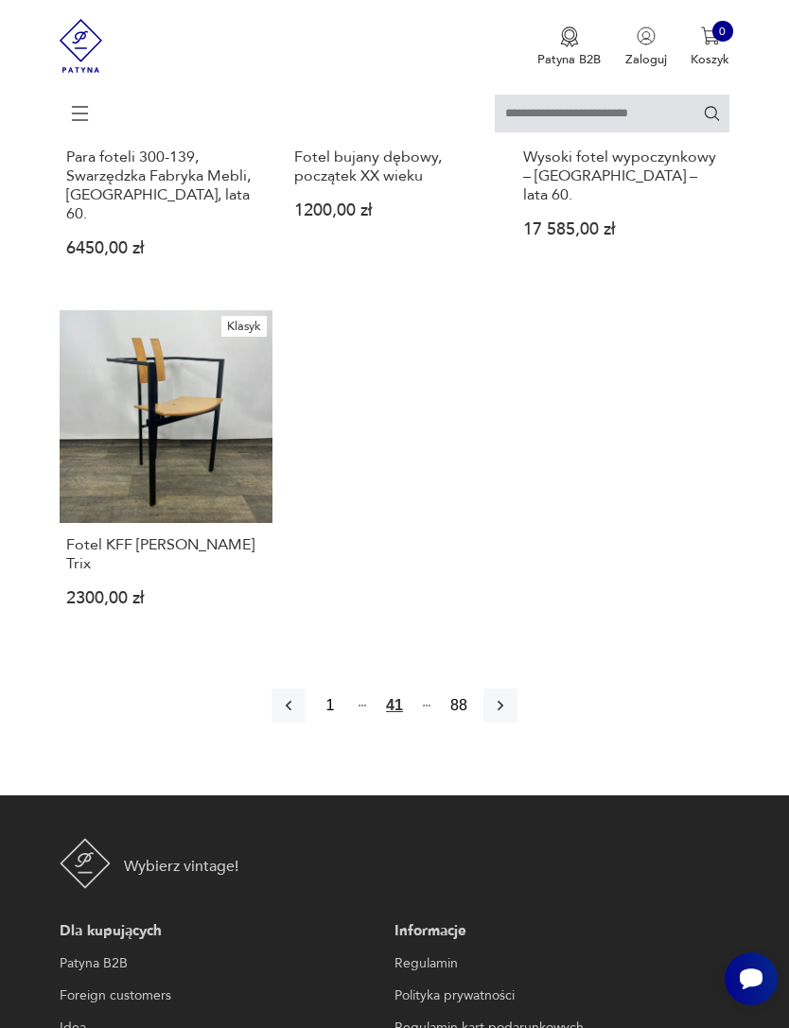
click at [510, 715] on icon "button" at bounding box center [500, 705] width 19 height 19
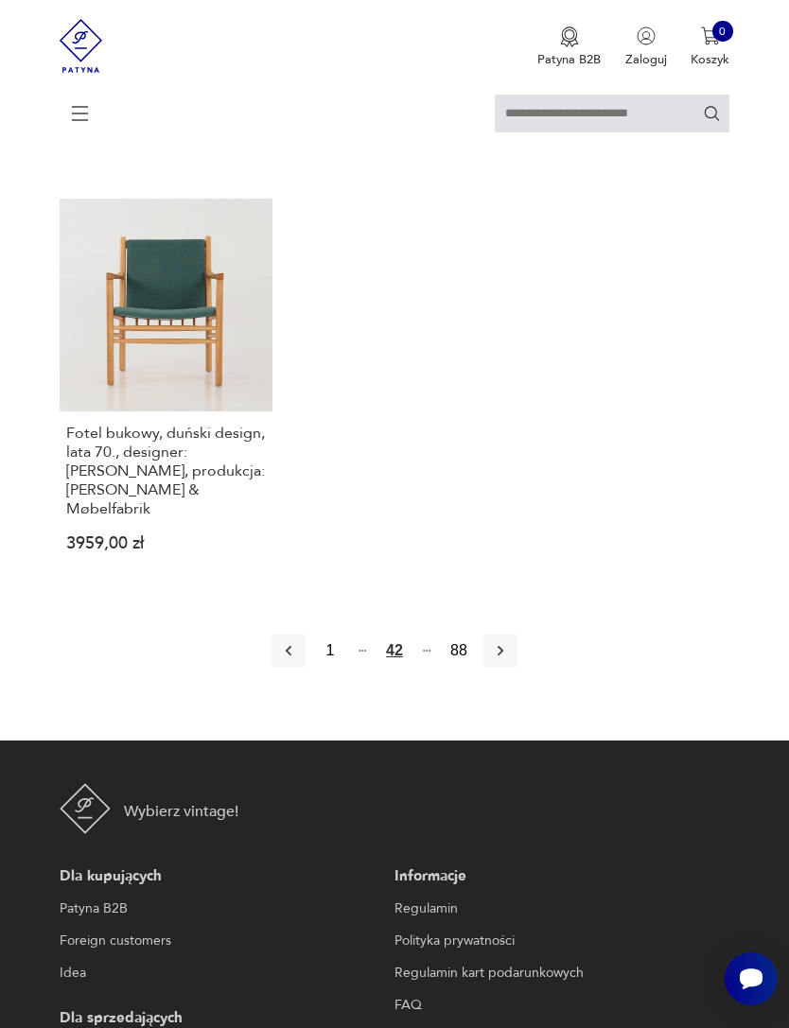
scroll to position [2379, 0]
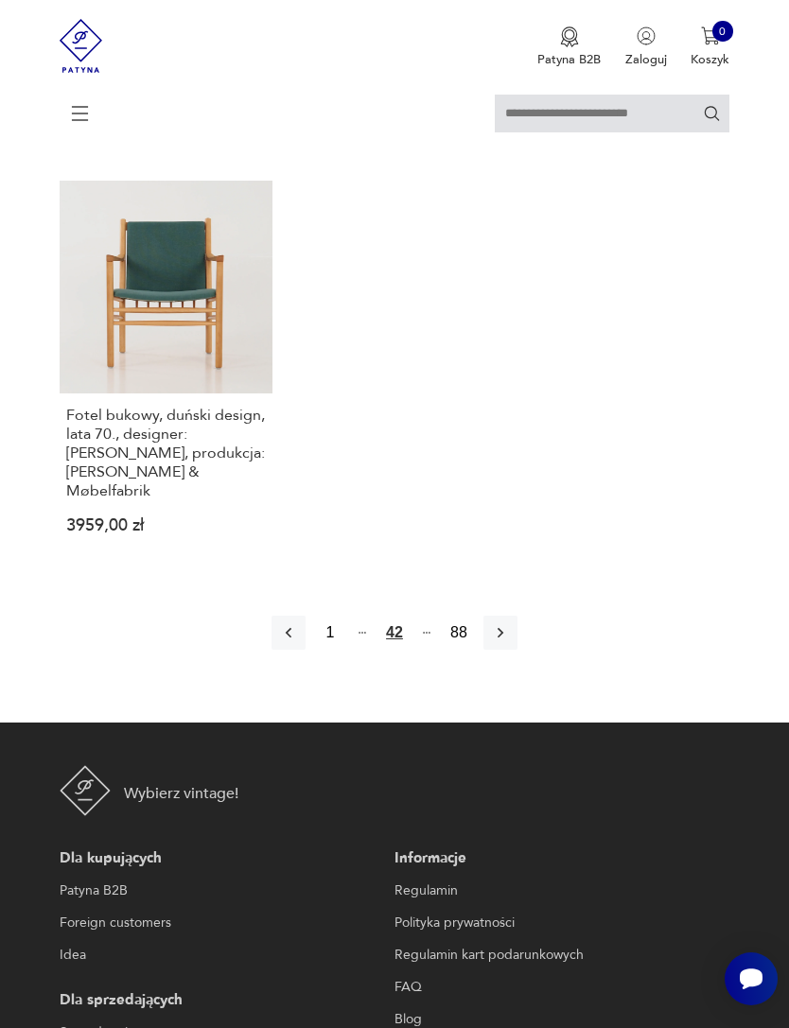
click at [510, 642] on icon "button" at bounding box center [500, 632] width 19 height 19
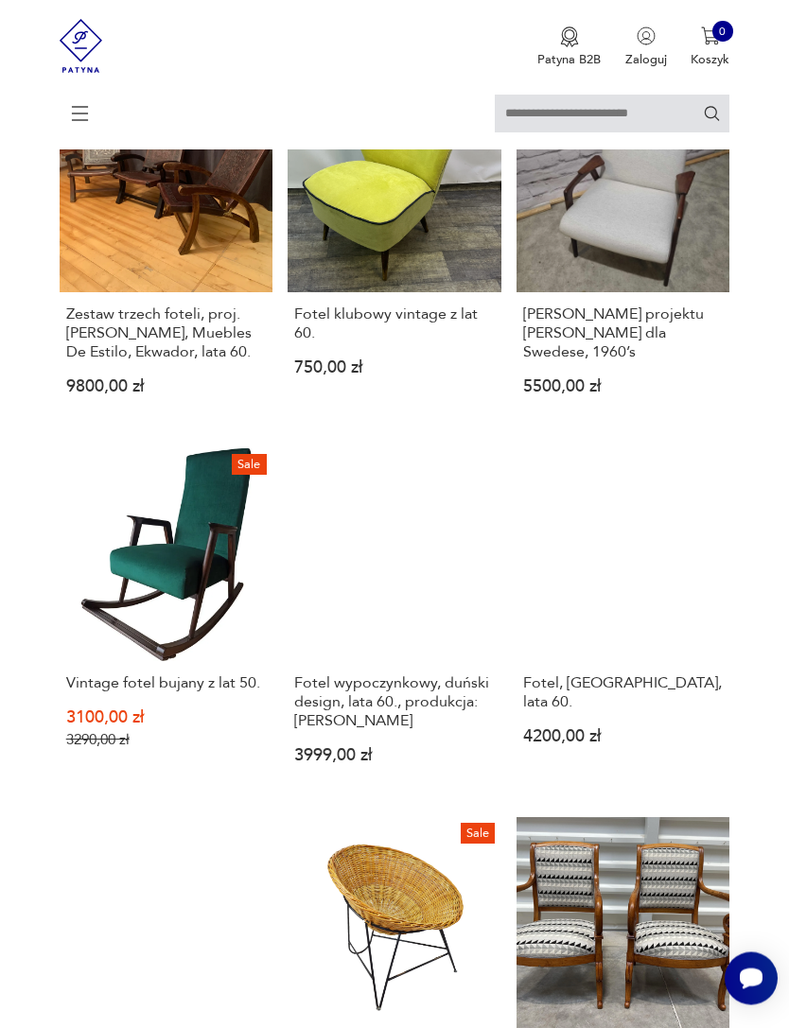
scroll to position [345, 0]
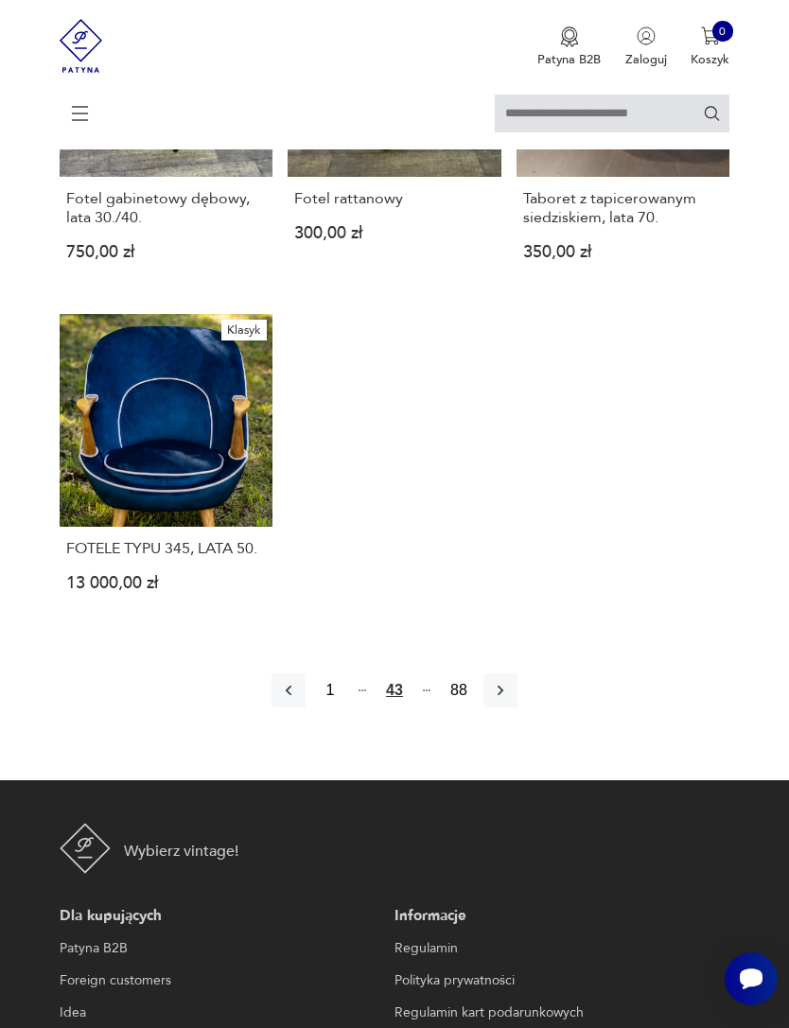
click at [510, 700] on icon "button" at bounding box center [500, 690] width 19 height 19
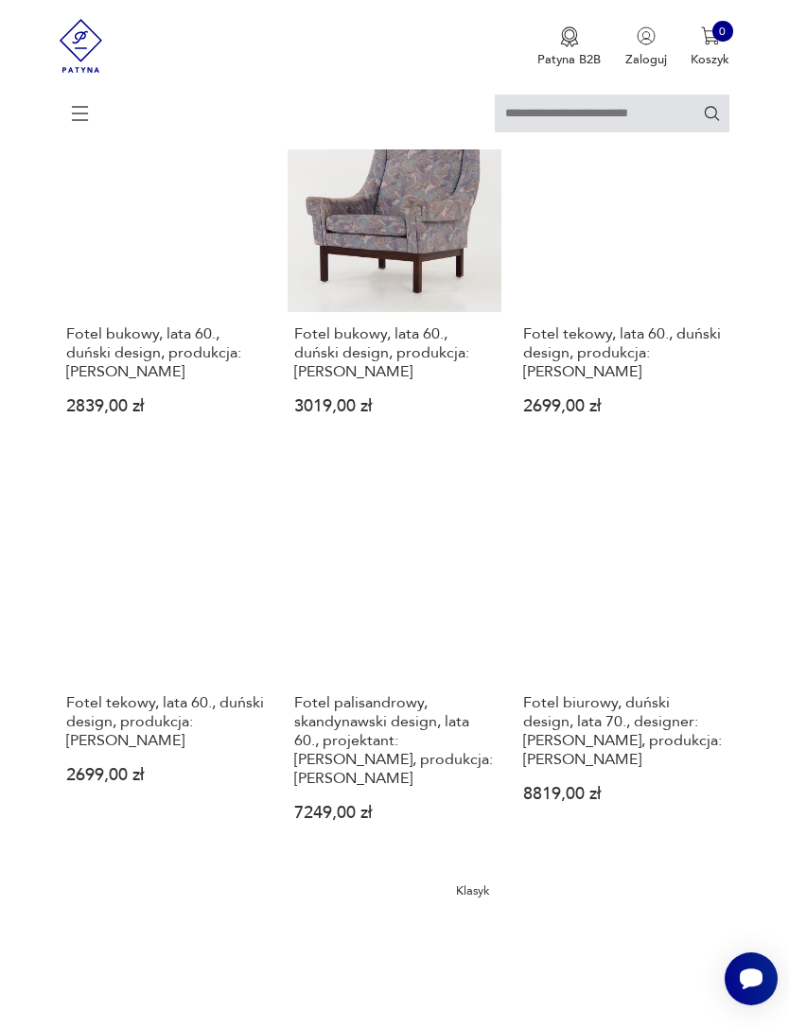
scroll to position [345, 0]
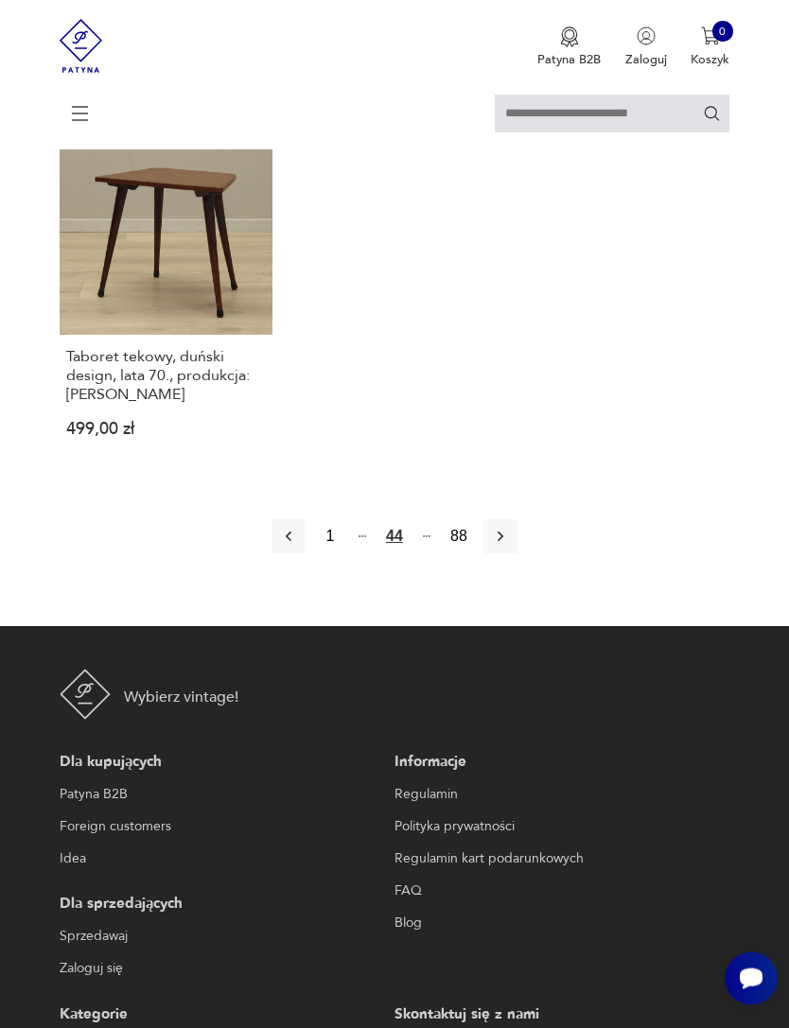
click at [503, 543] on icon "button" at bounding box center [500, 537] width 6 height 10
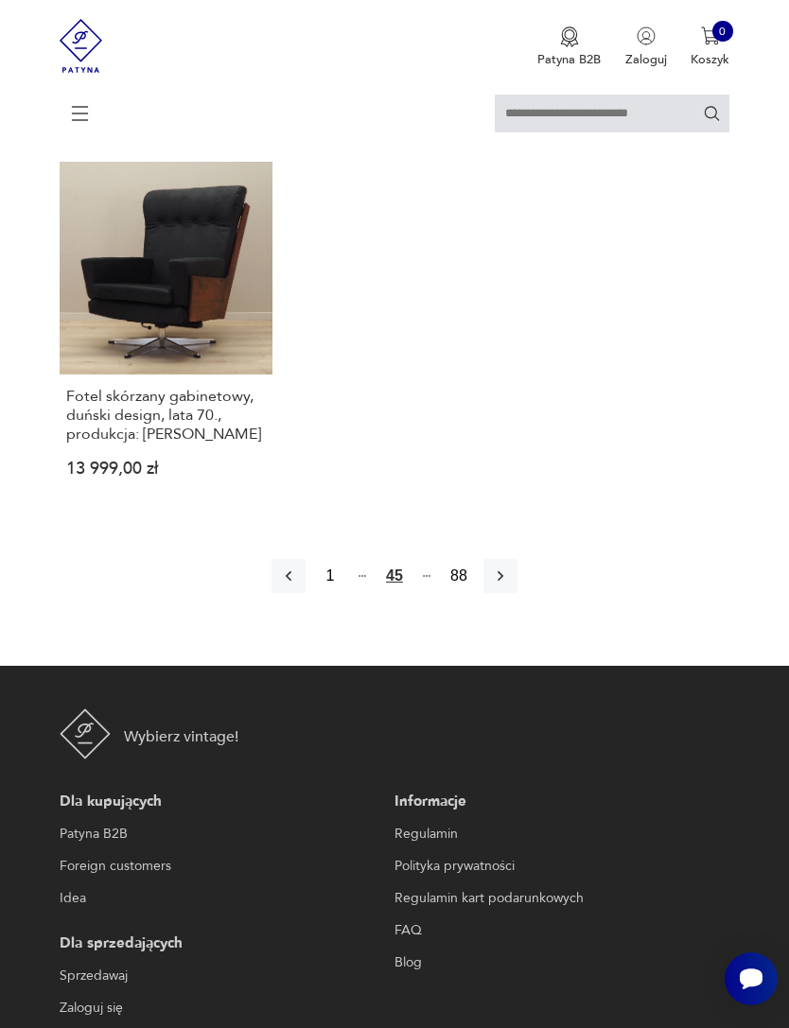
scroll to position [2473, 0]
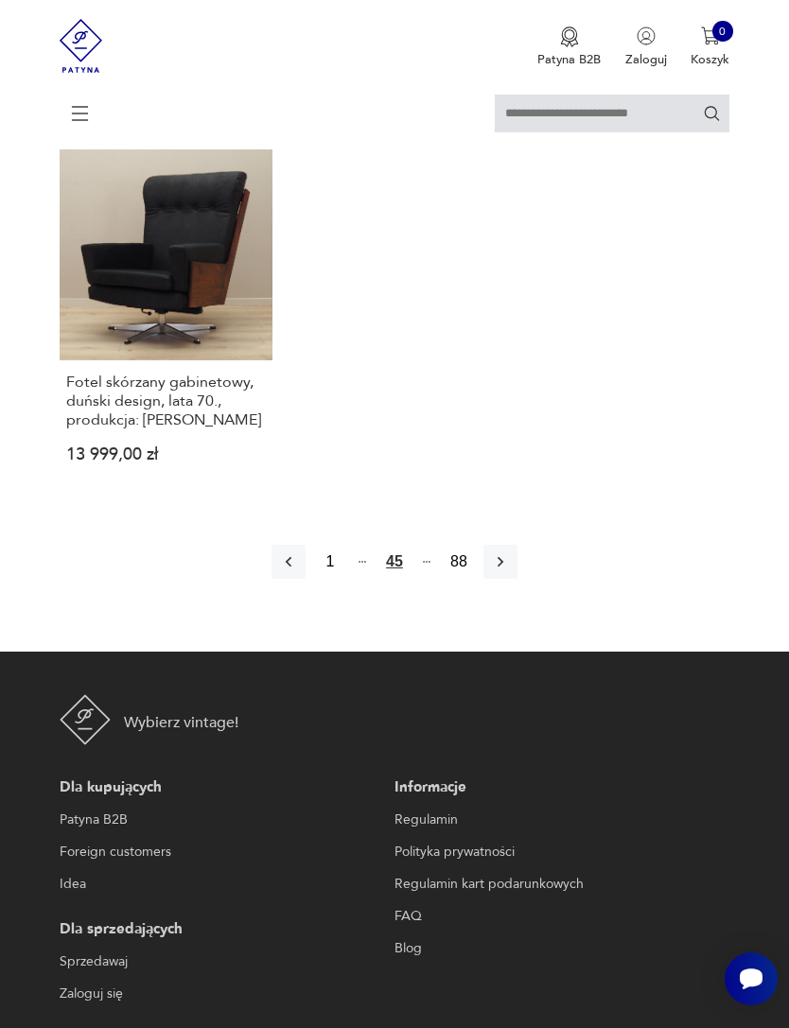
click at [510, 571] on icon "button" at bounding box center [500, 561] width 19 height 19
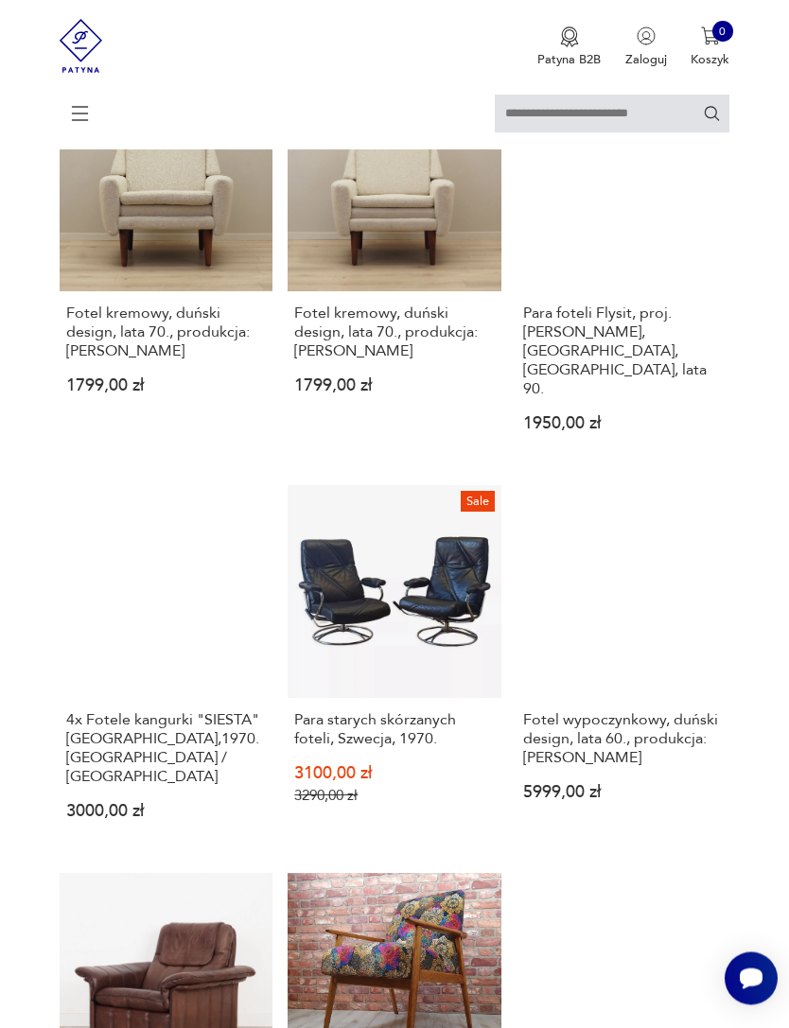
scroll to position [345, 0]
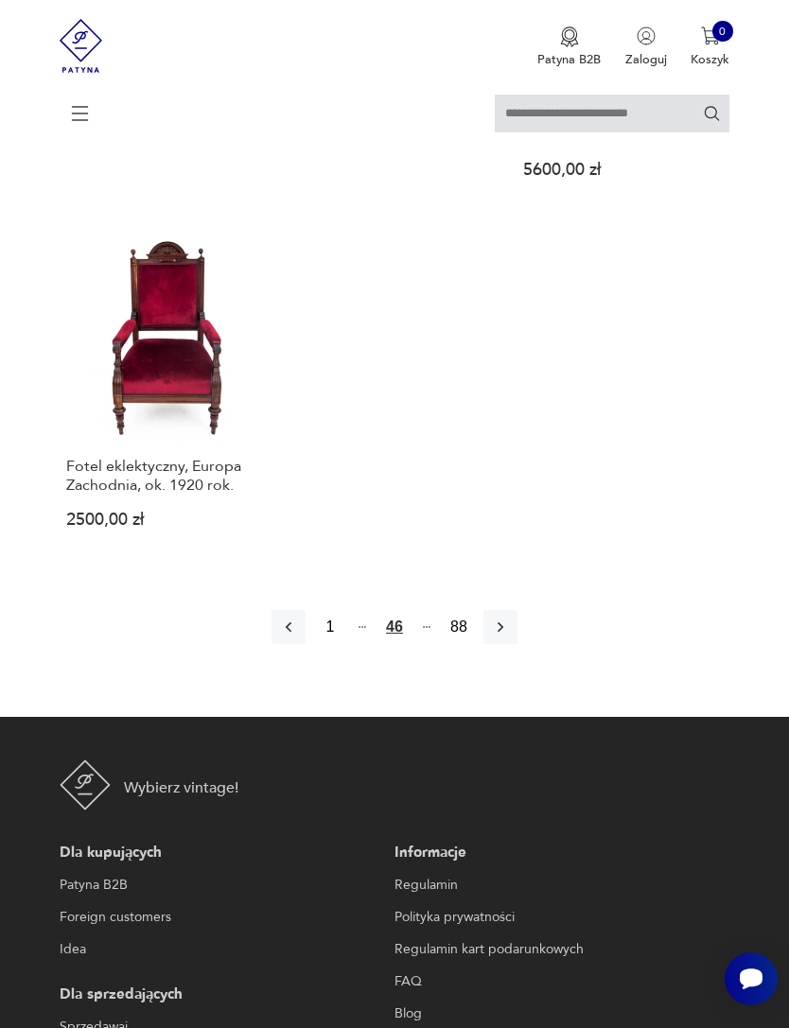
click at [510, 637] on icon "button" at bounding box center [500, 627] width 19 height 19
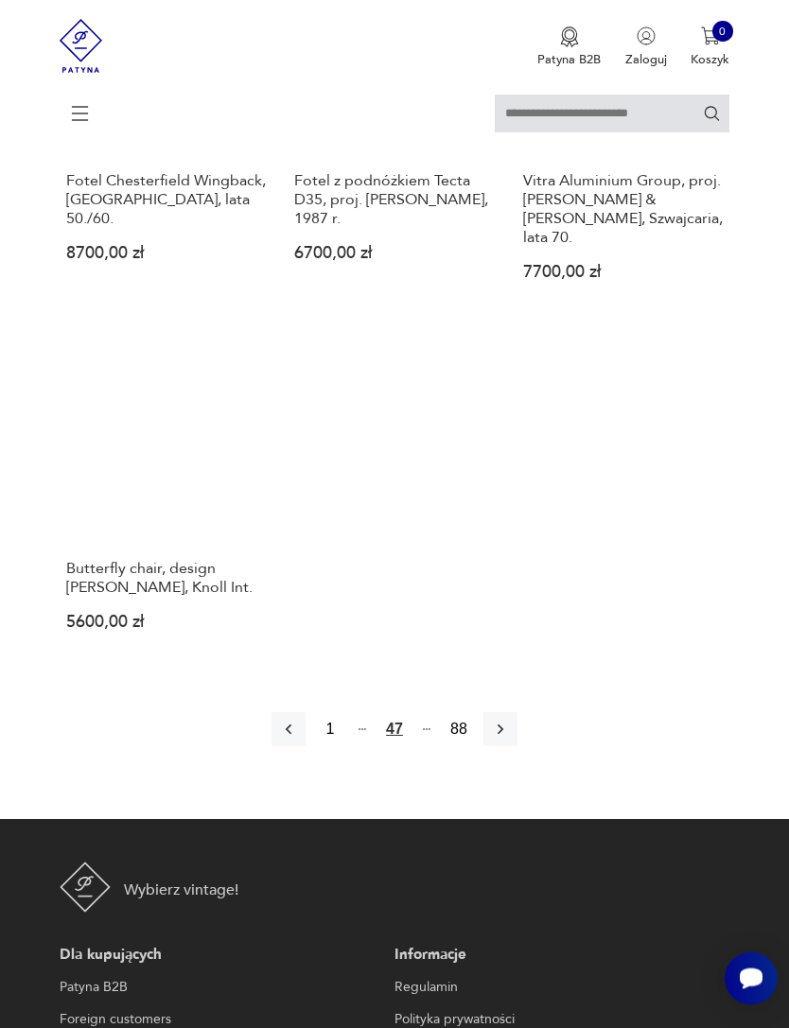
scroll to position [2245, 0]
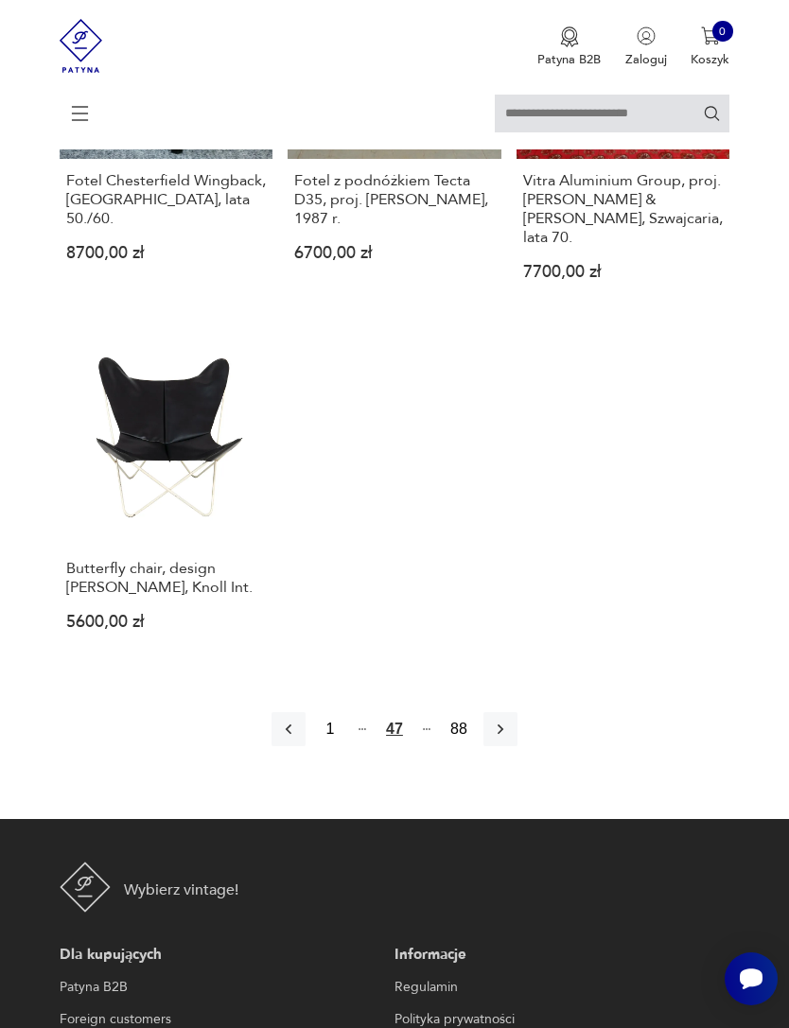
click at [510, 739] on icon "button" at bounding box center [500, 729] width 19 height 19
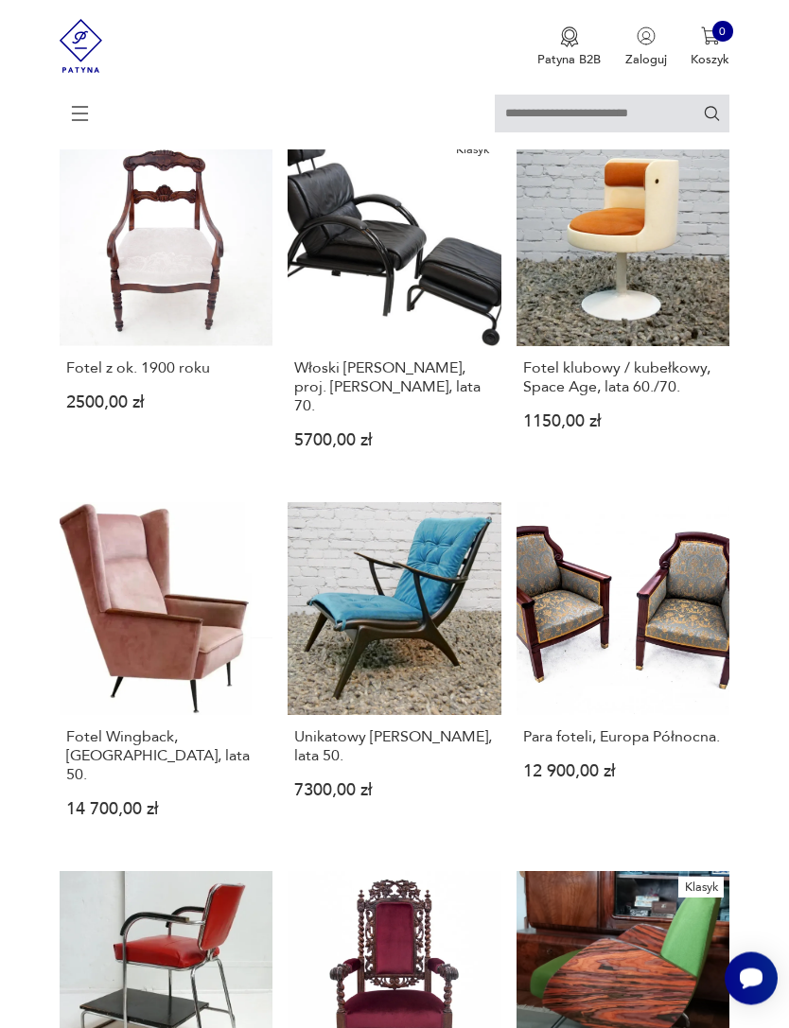
scroll to position [345, 0]
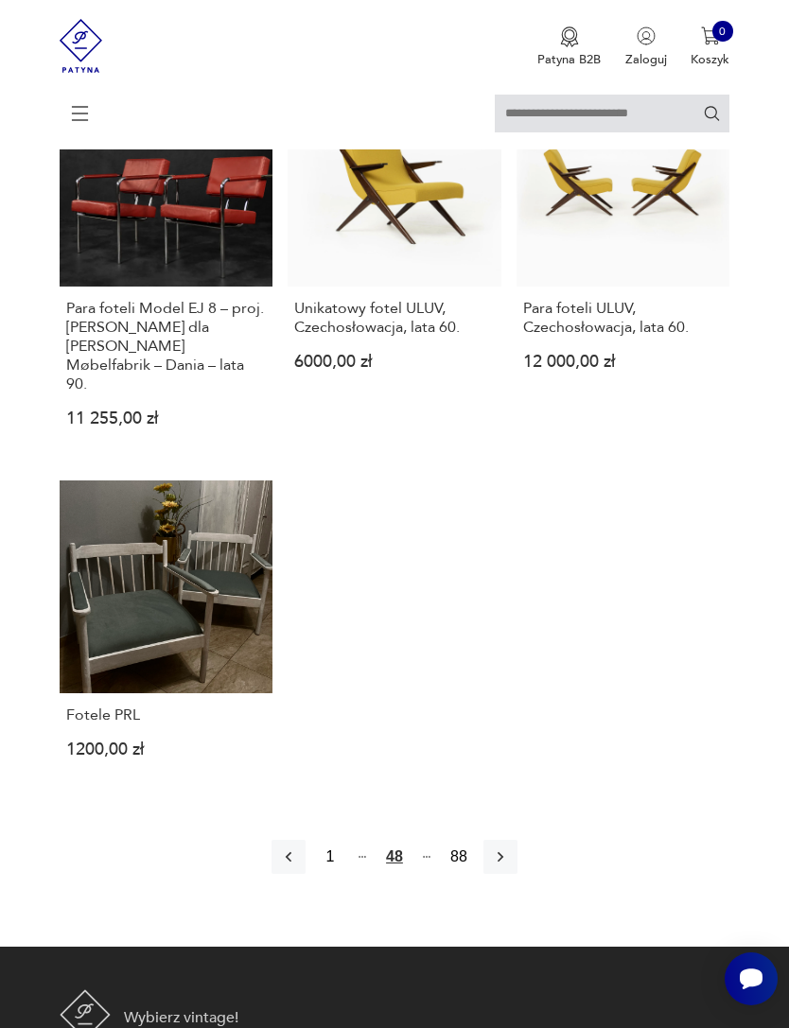
click at [517, 874] on button "button" at bounding box center [500, 857] width 34 height 34
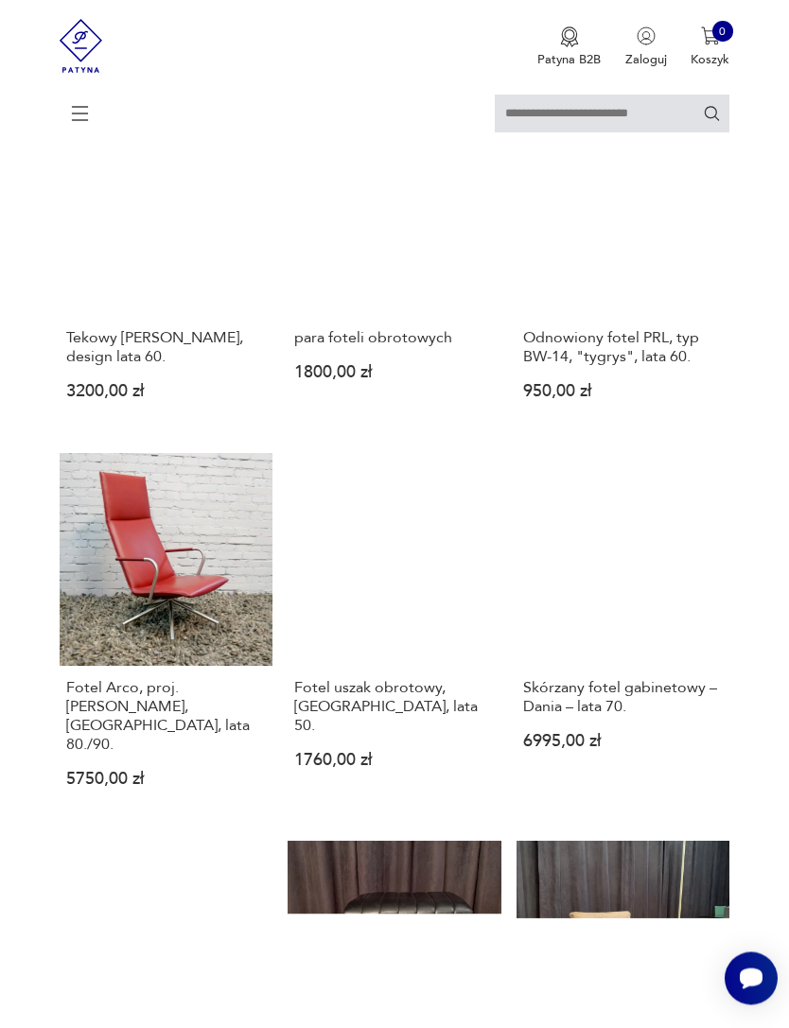
scroll to position [345, 0]
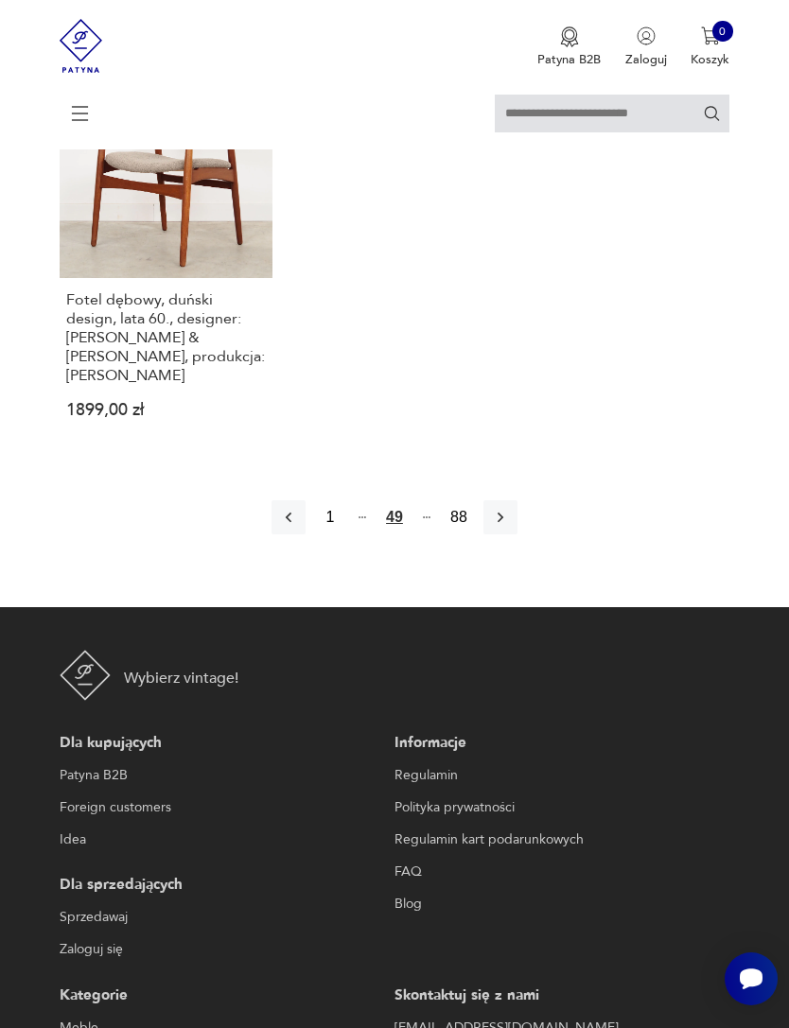
click at [510, 527] on icon "button" at bounding box center [500, 517] width 19 height 19
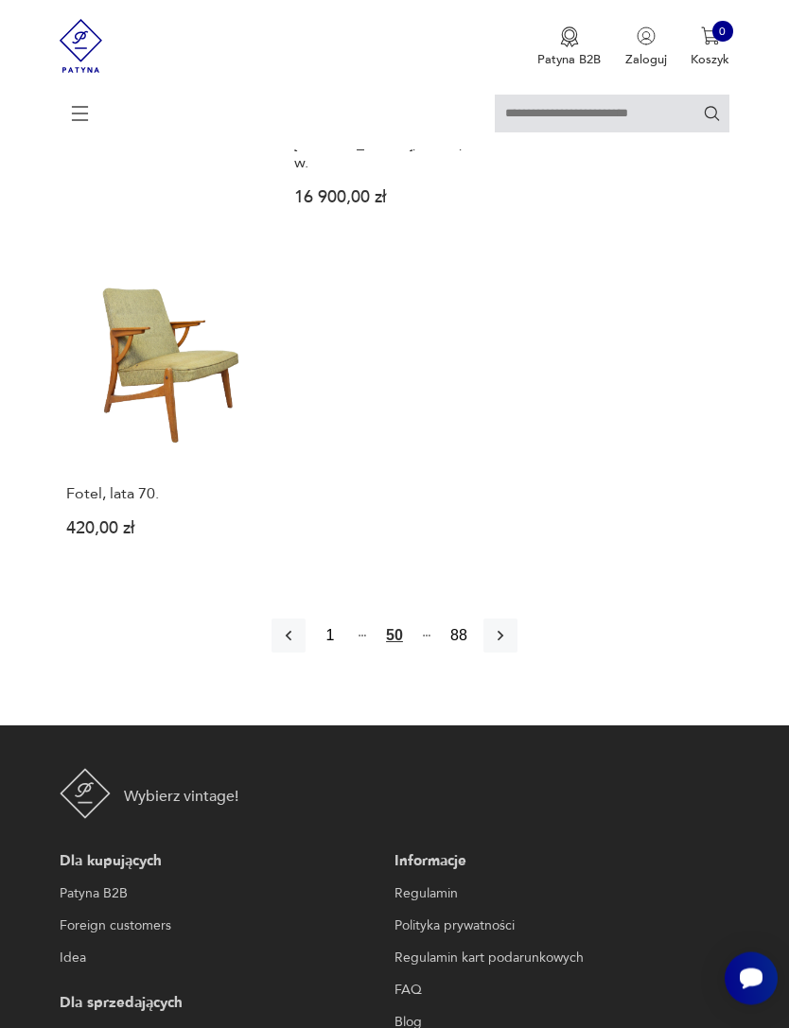
scroll to position [2301, 0]
click at [503, 641] on icon "button" at bounding box center [500, 636] width 6 height 10
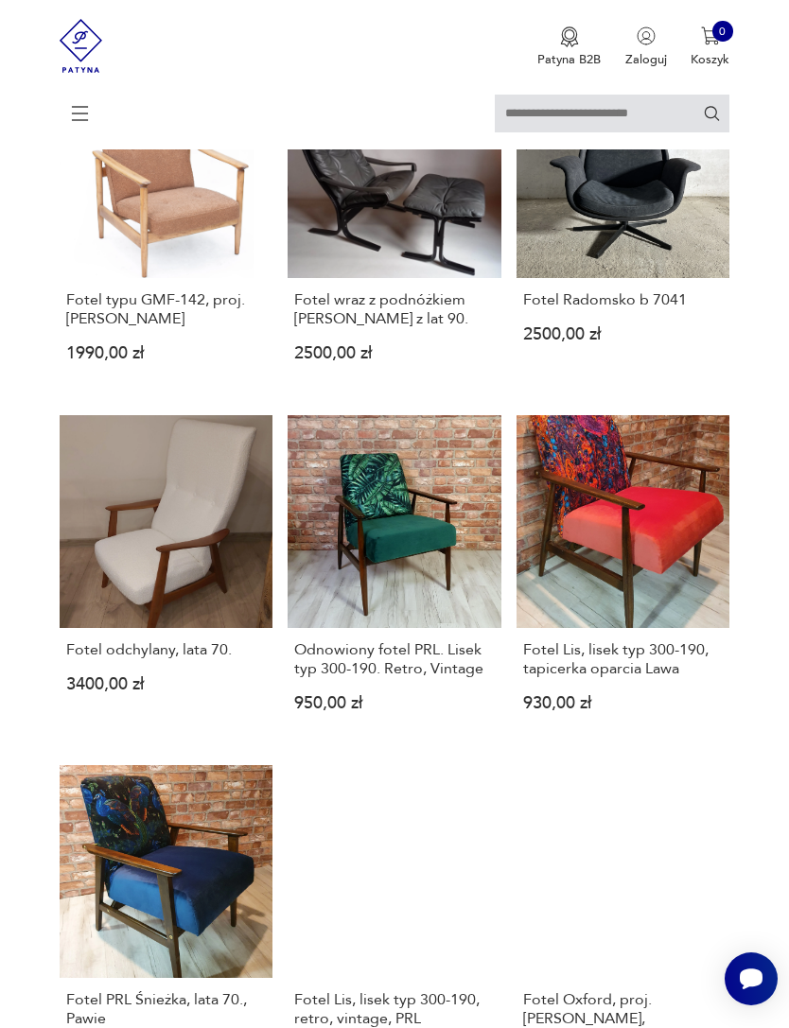
scroll to position [345, 0]
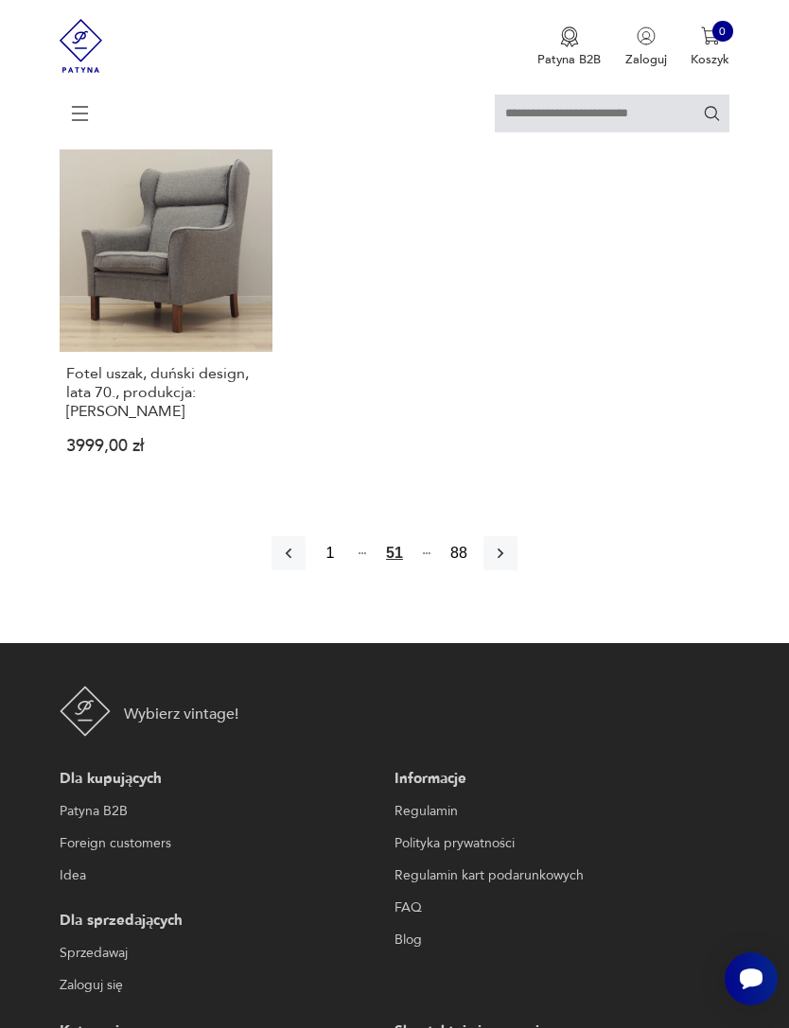
click at [510, 563] on icon "button" at bounding box center [500, 553] width 19 height 19
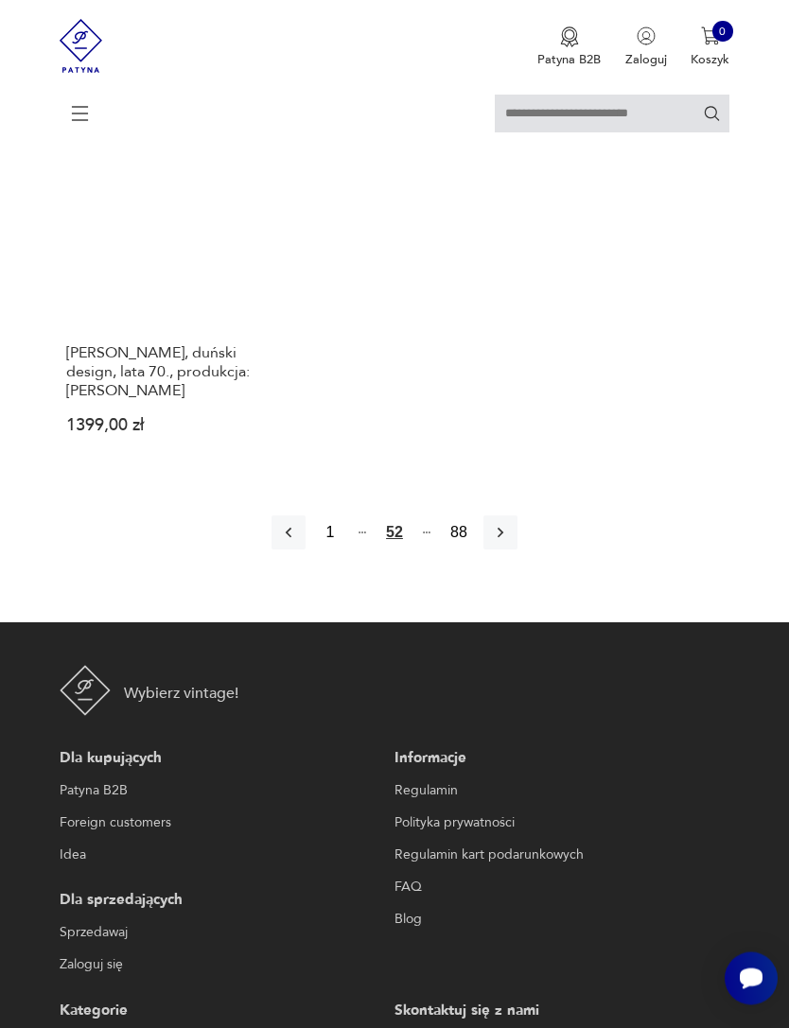
scroll to position [2512, 0]
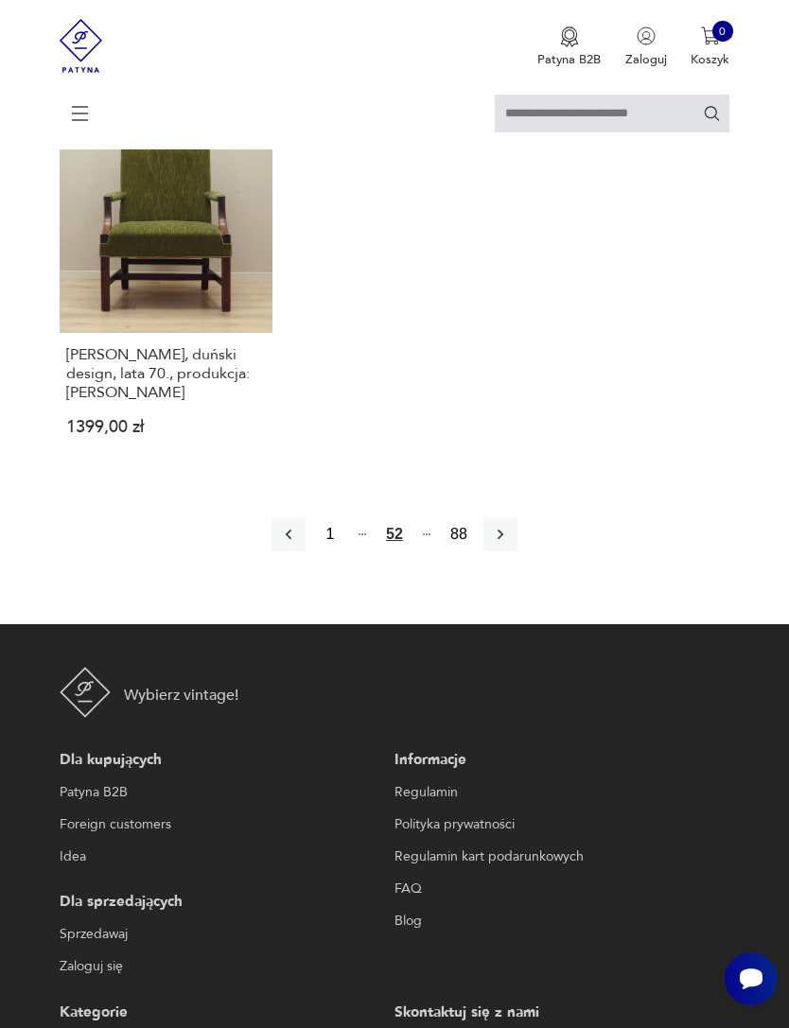
click at [510, 544] on icon "button" at bounding box center [500, 534] width 19 height 19
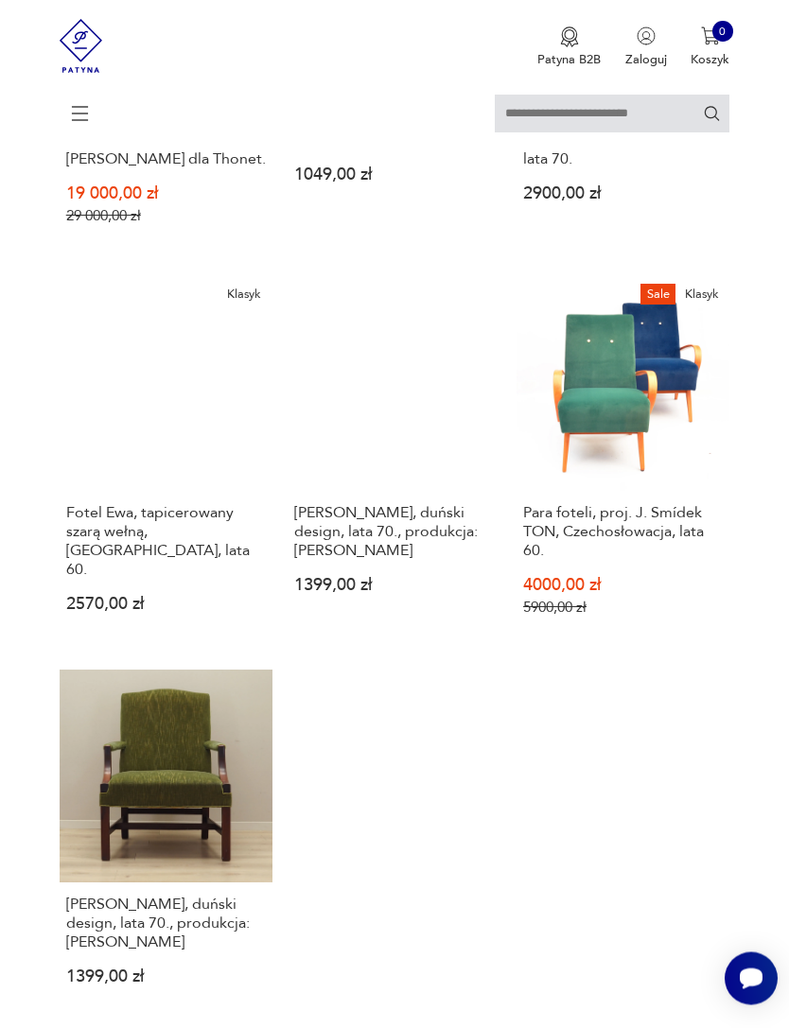
scroll to position [345, 0]
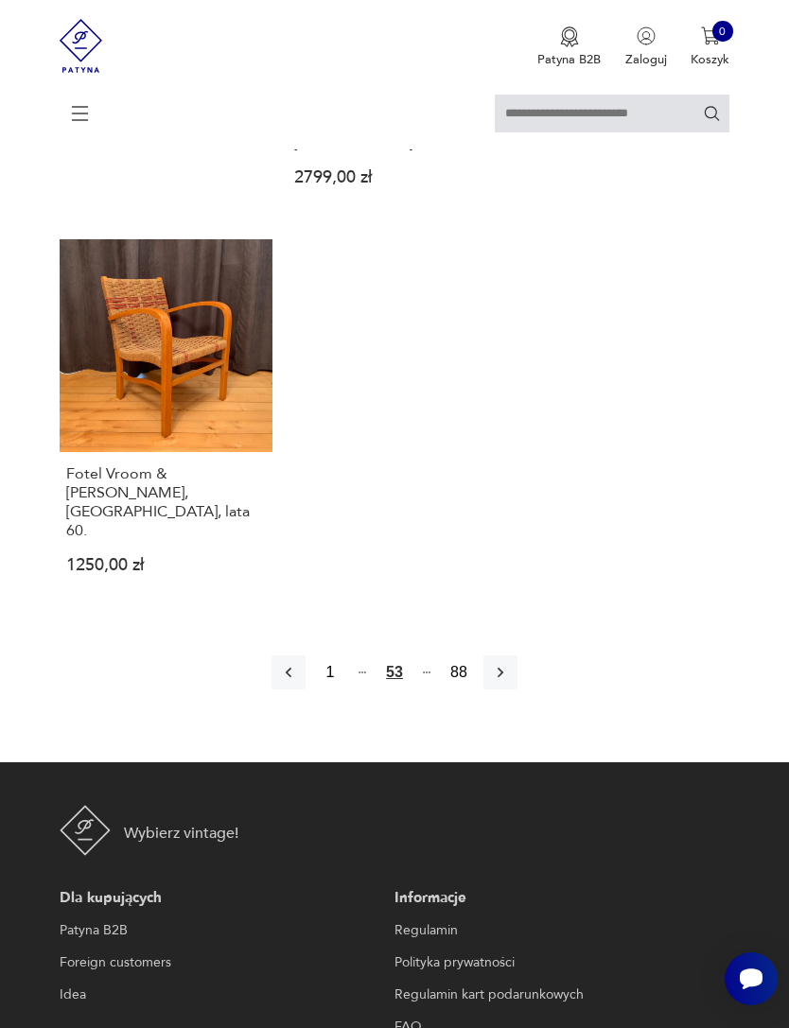
click at [510, 682] on icon "button" at bounding box center [500, 672] width 19 height 19
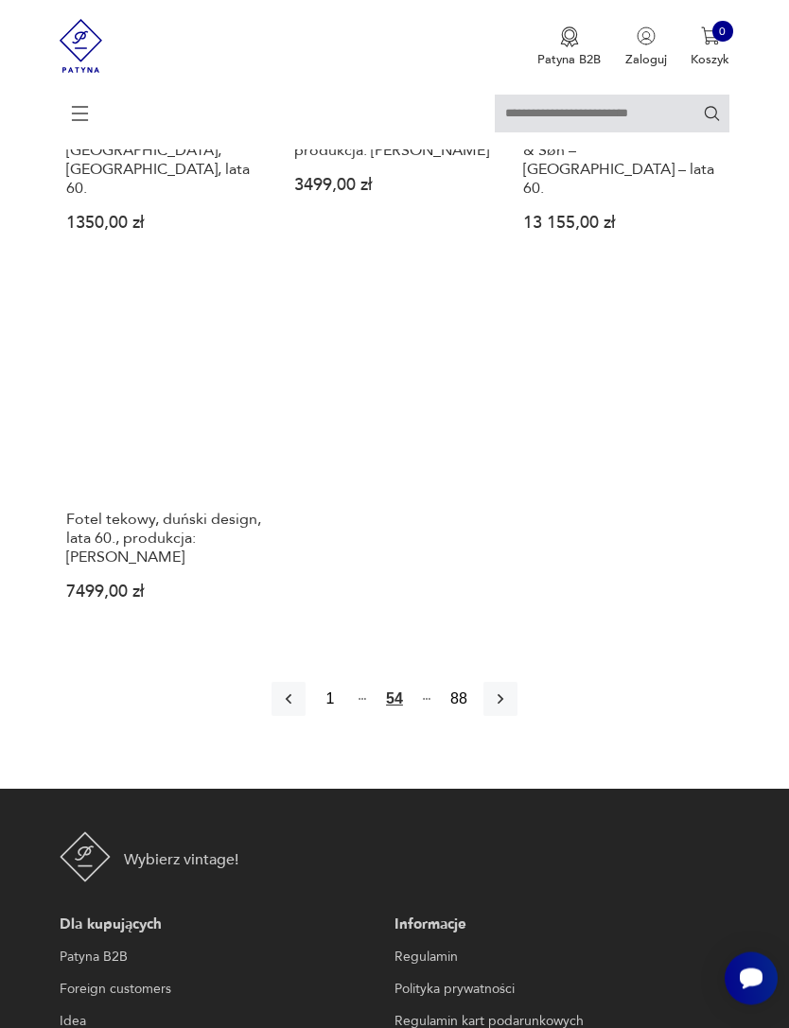
scroll to position [2355, 0]
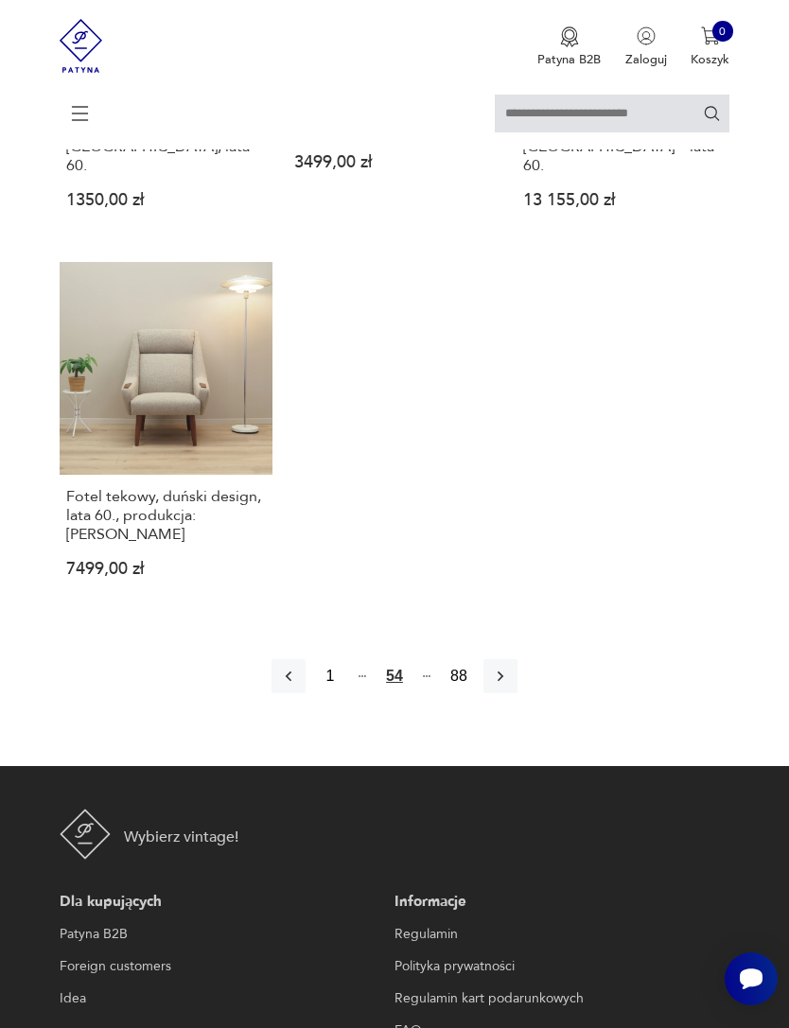
click at [510, 686] on icon "button" at bounding box center [500, 676] width 19 height 19
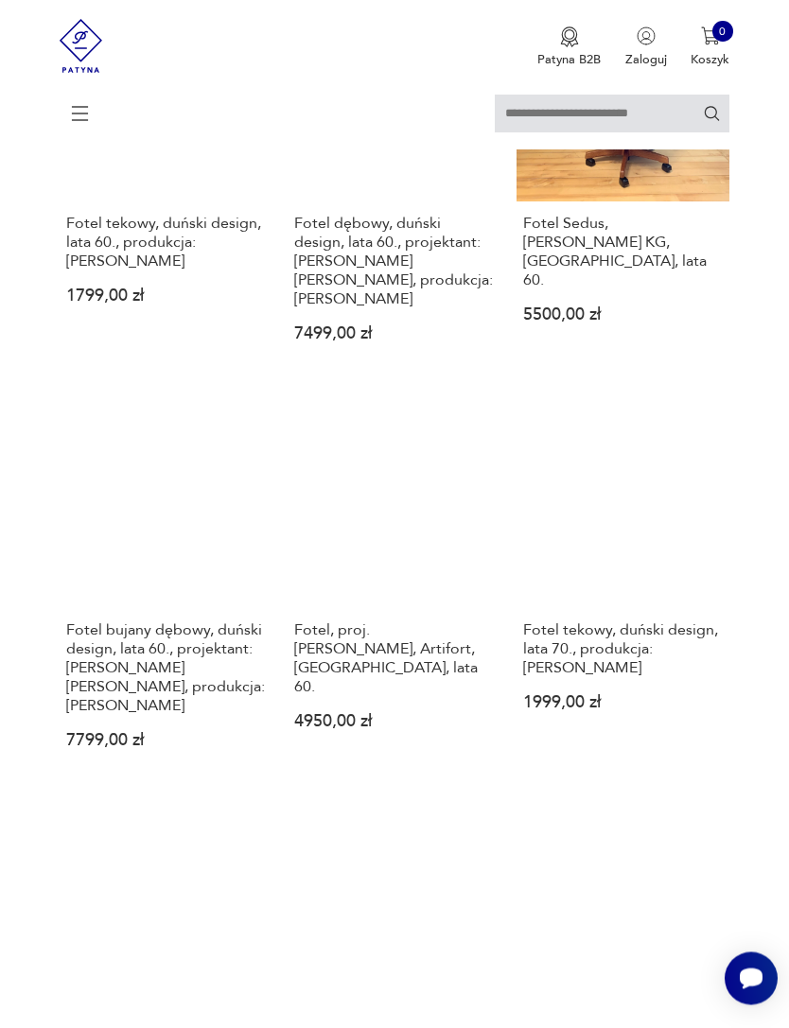
scroll to position [1096, 0]
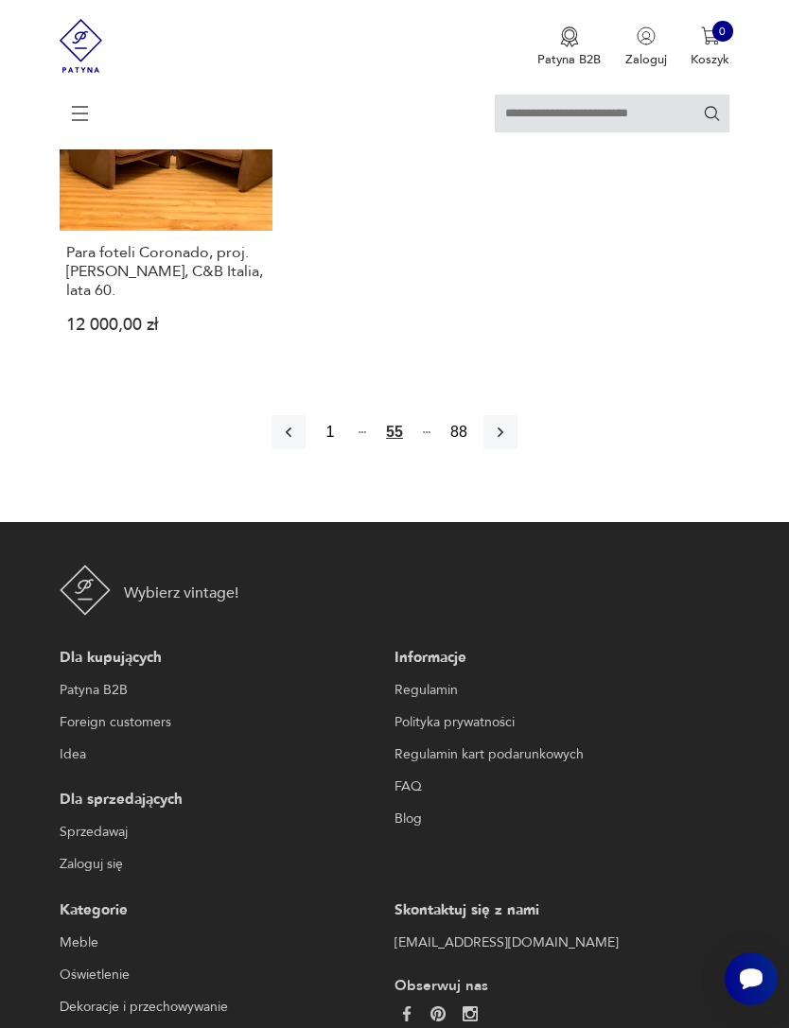
click at [510, 442] on icon "button" at bounding box center [500, 432] width 19 height 19
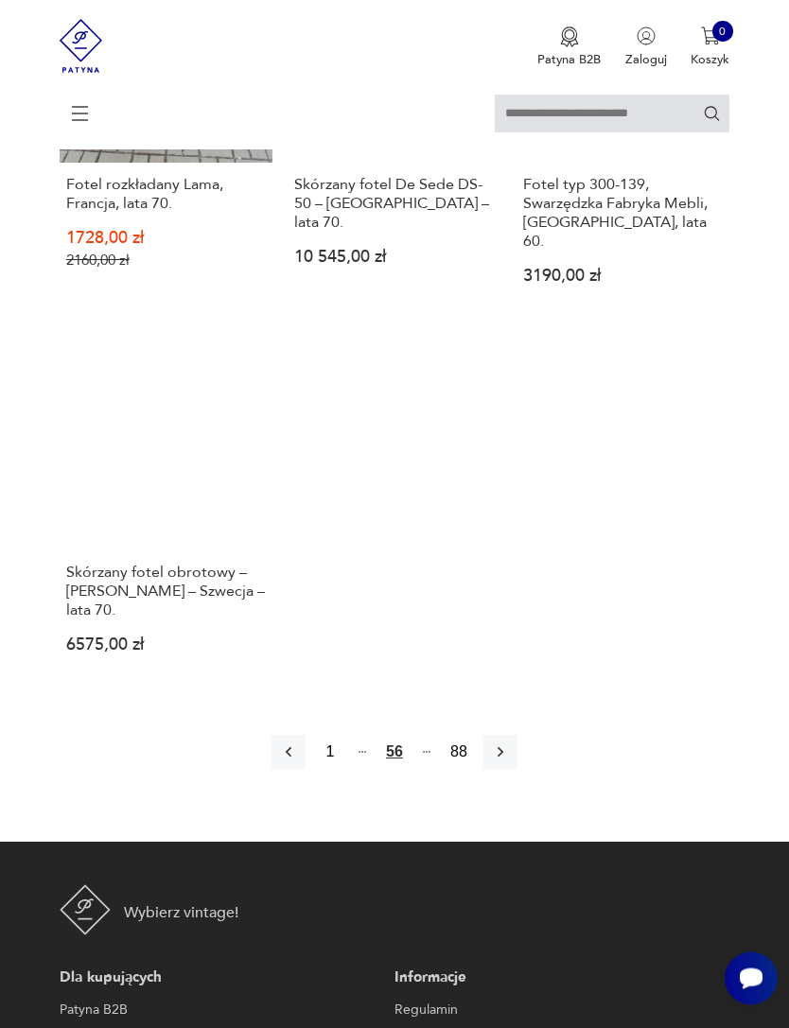
scroll to position [2223, 0]
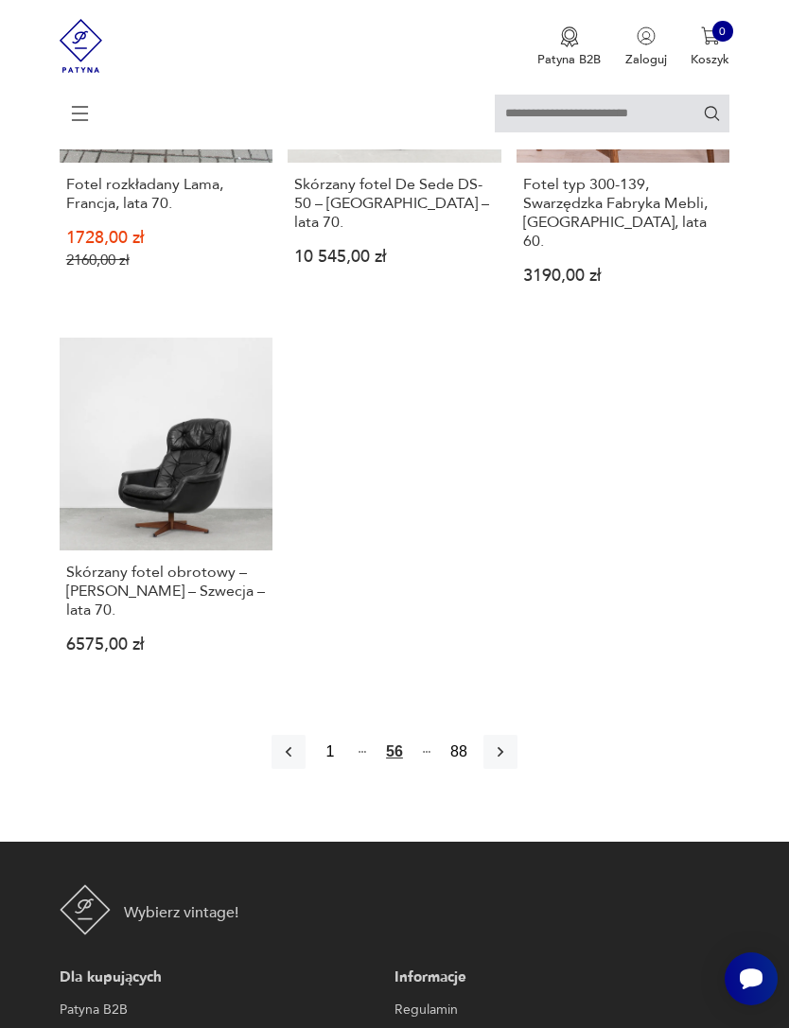
click at [510, 761] on icon "button" at bounding box center [500, 751] width 19 height 19
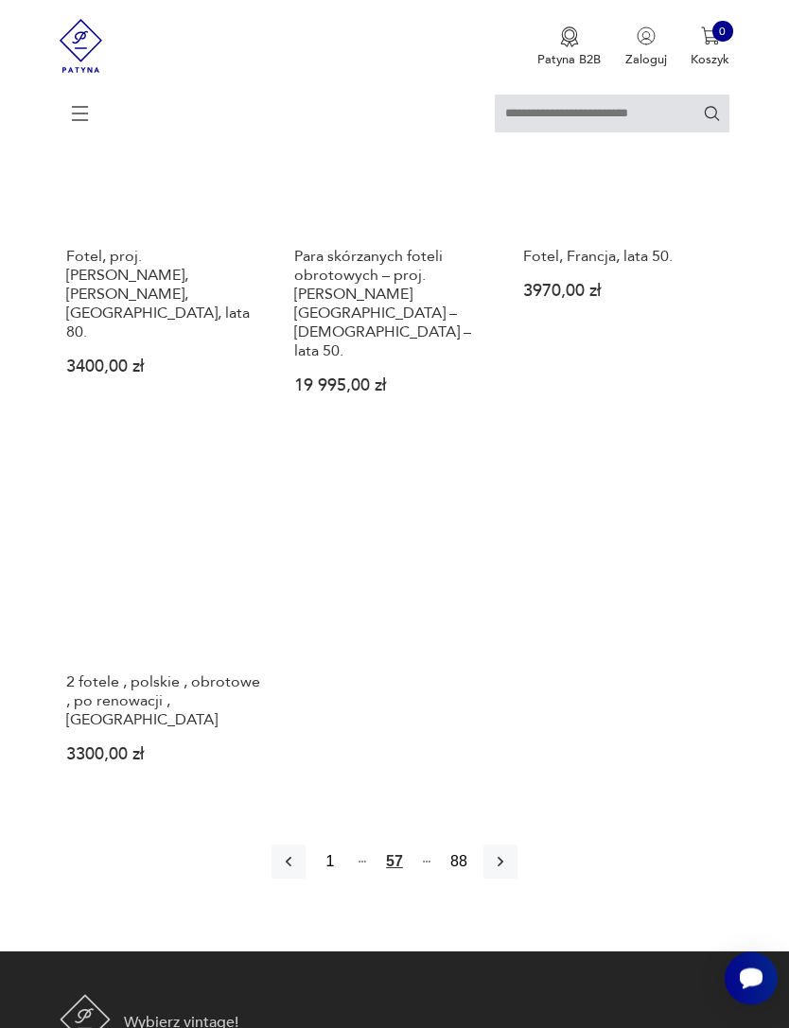
scroll to position [2171, 0]
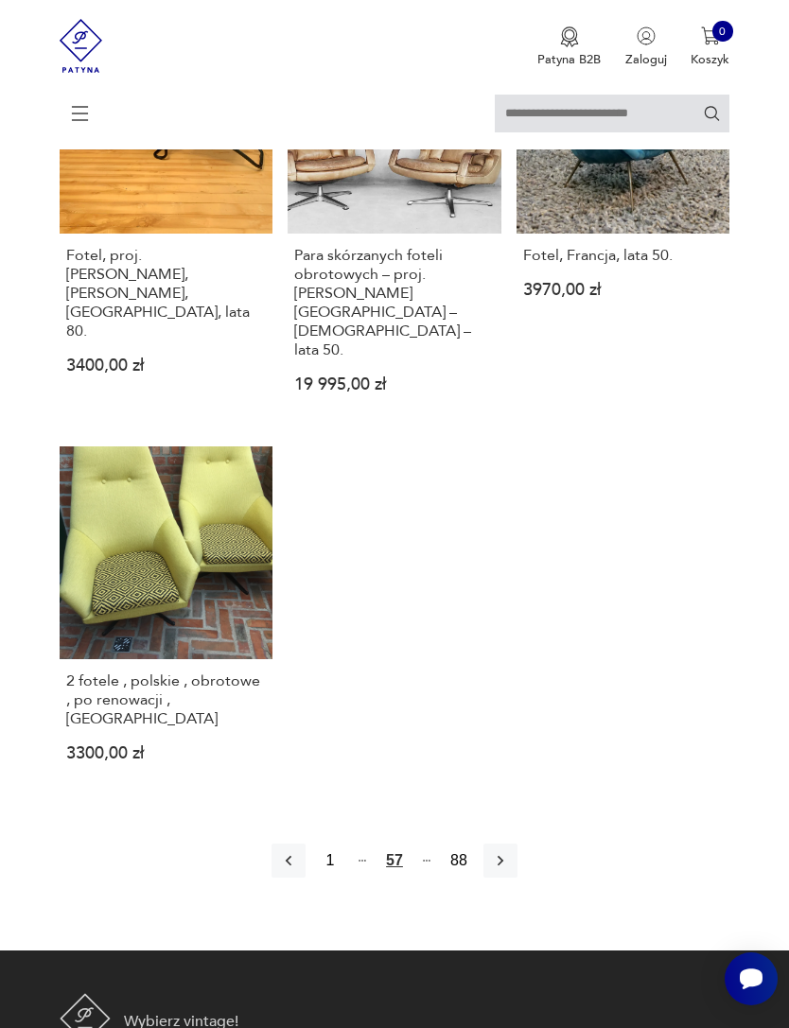
click at [512, 878] on button "button" at bounding box center [500, 861] width 34 height 34
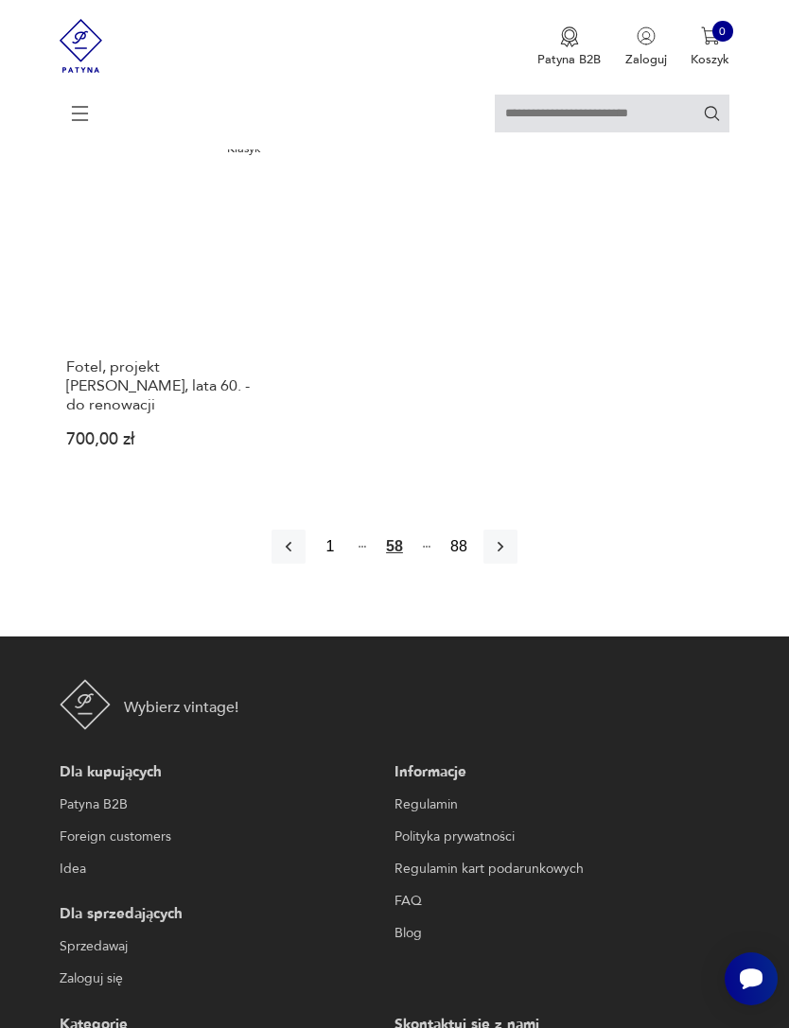
scroll to position [2502, 0]
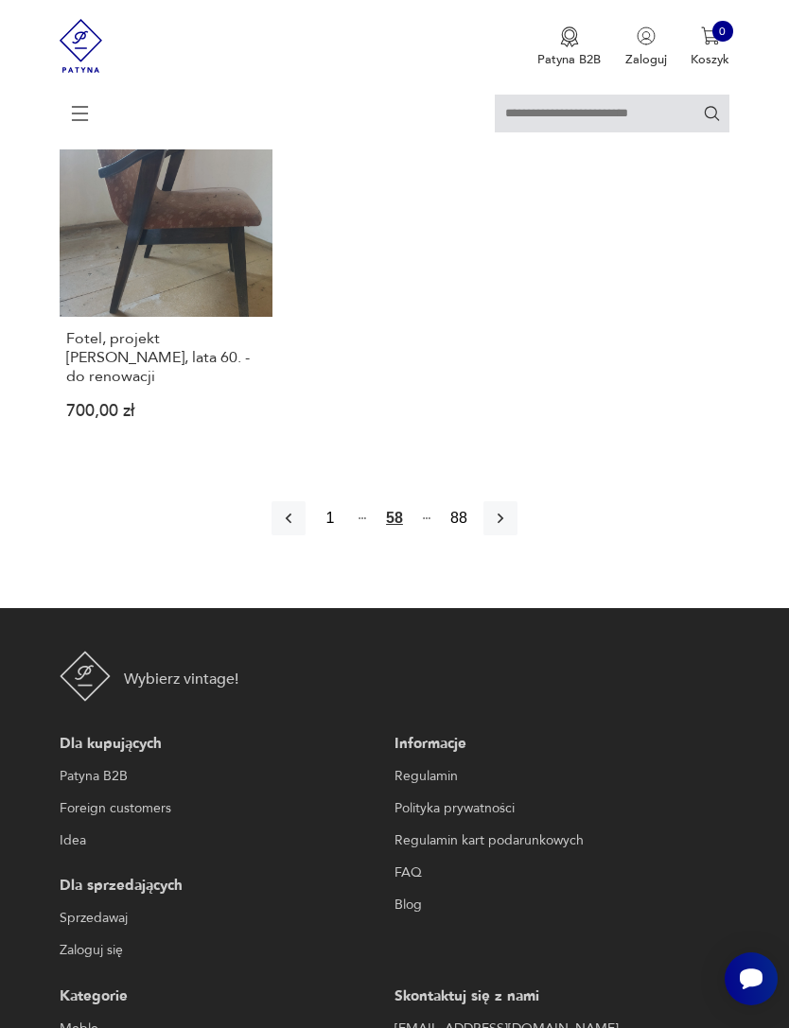
click at [517, 535] on button "button" at bounding box center [500, 518] width 34 height 34
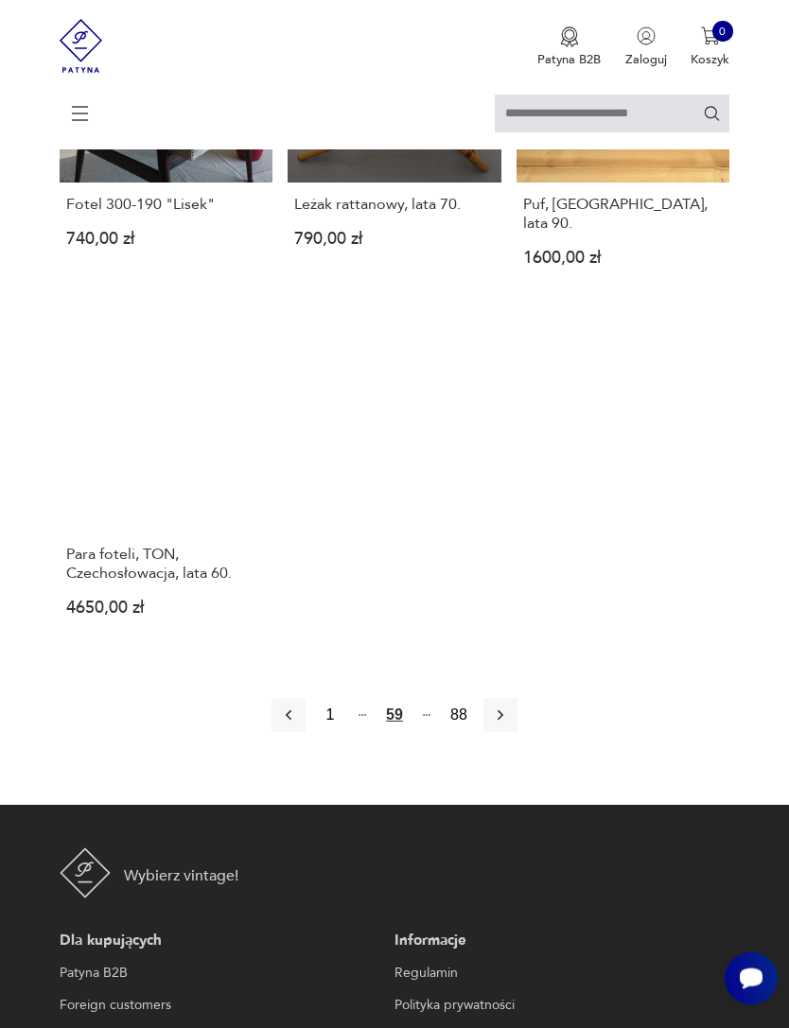
scroll to position [2188, 0]
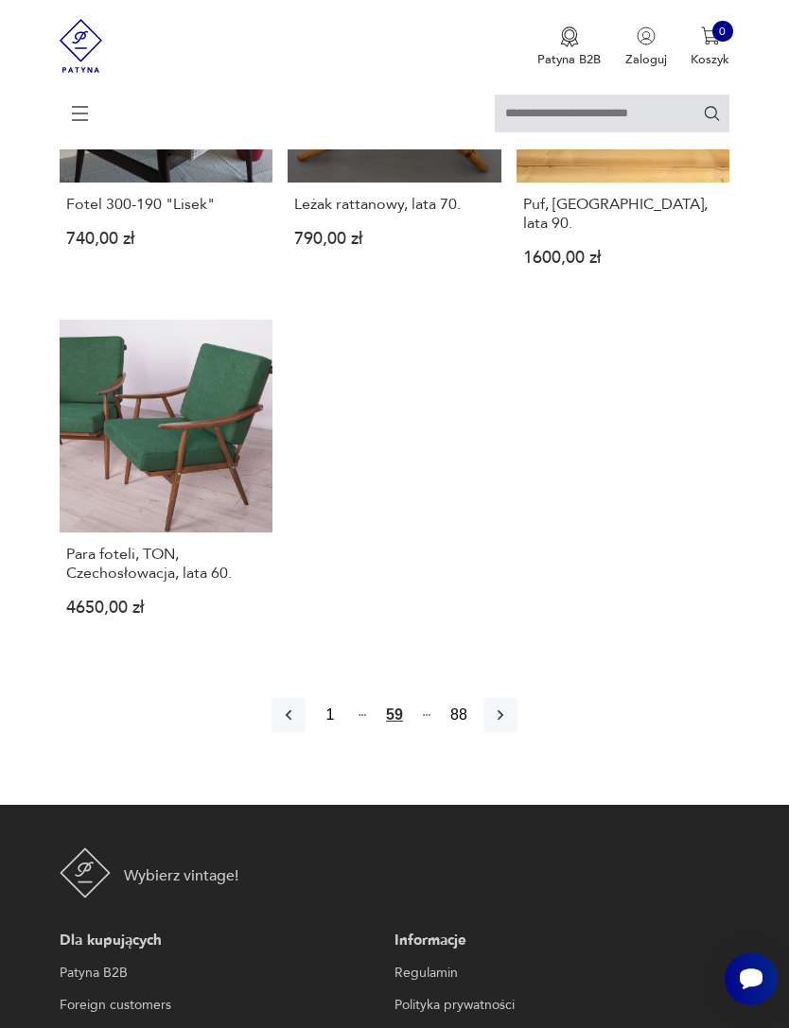
click at [510, 724] on icon "button" at bounding box center [500, 715] width 19 height 19
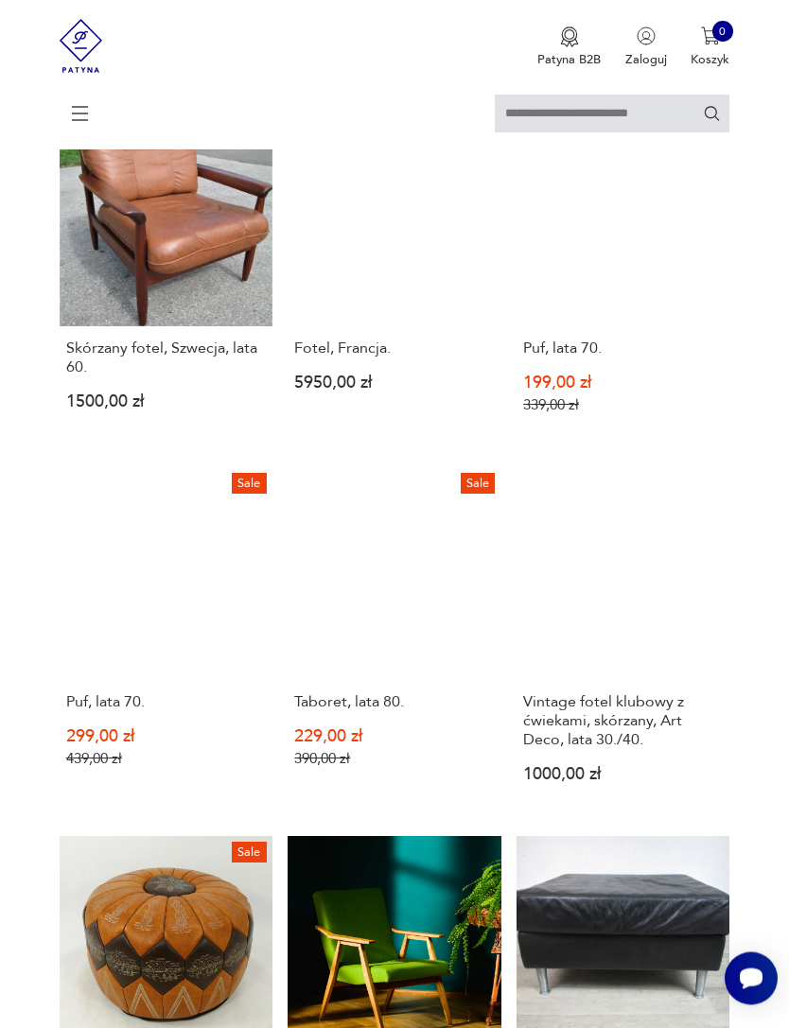
scroll to position [345, 0]
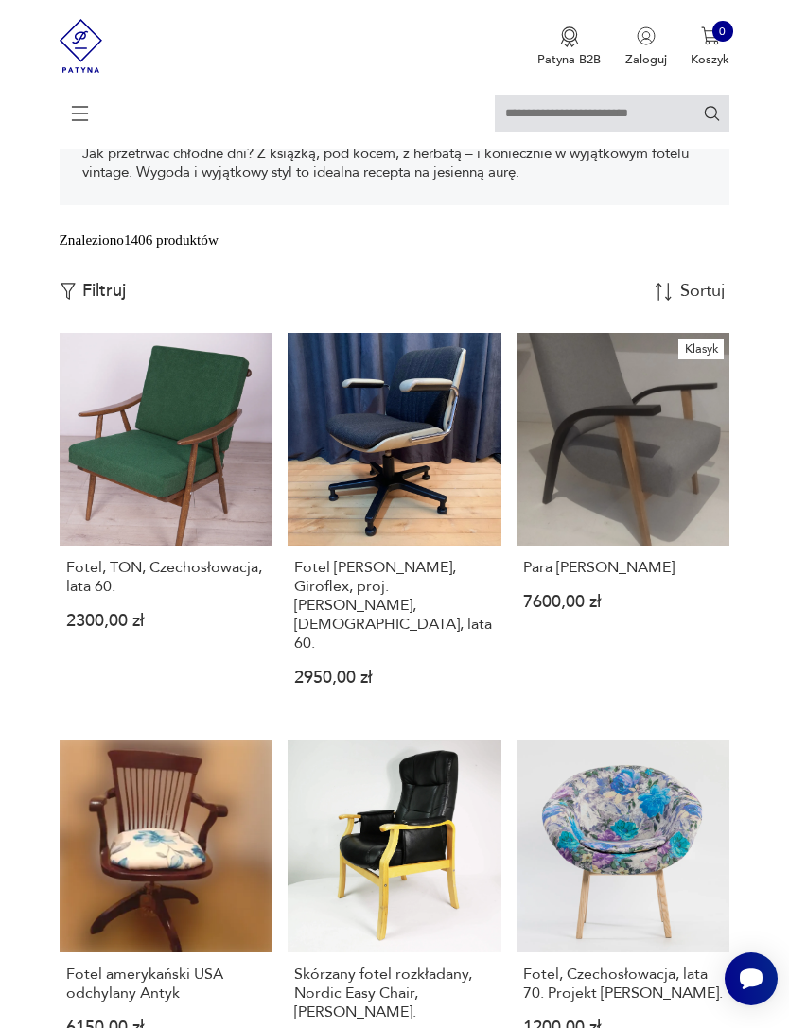
click at [596, 993] on link "Fotel, Czechosłowacja, lata 70. Projekt Miroslav Navratil. 1200,00 zł" at bounding box center [623, 912] width 214 height 344
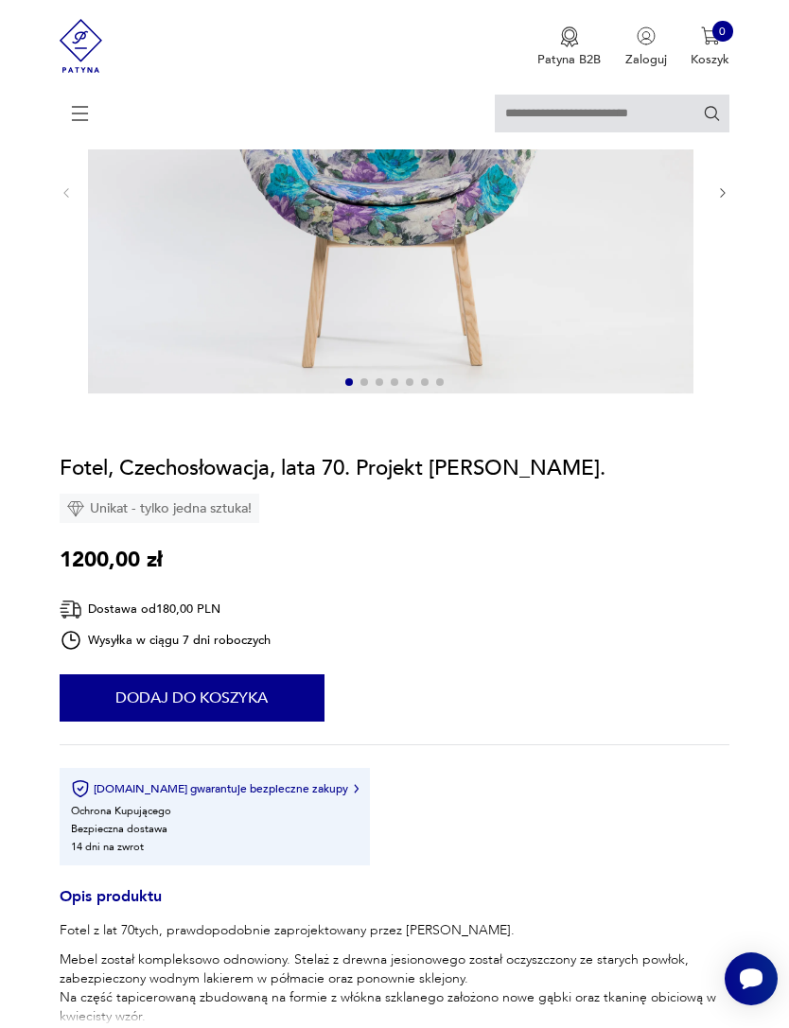
scroll to position [265, 0]
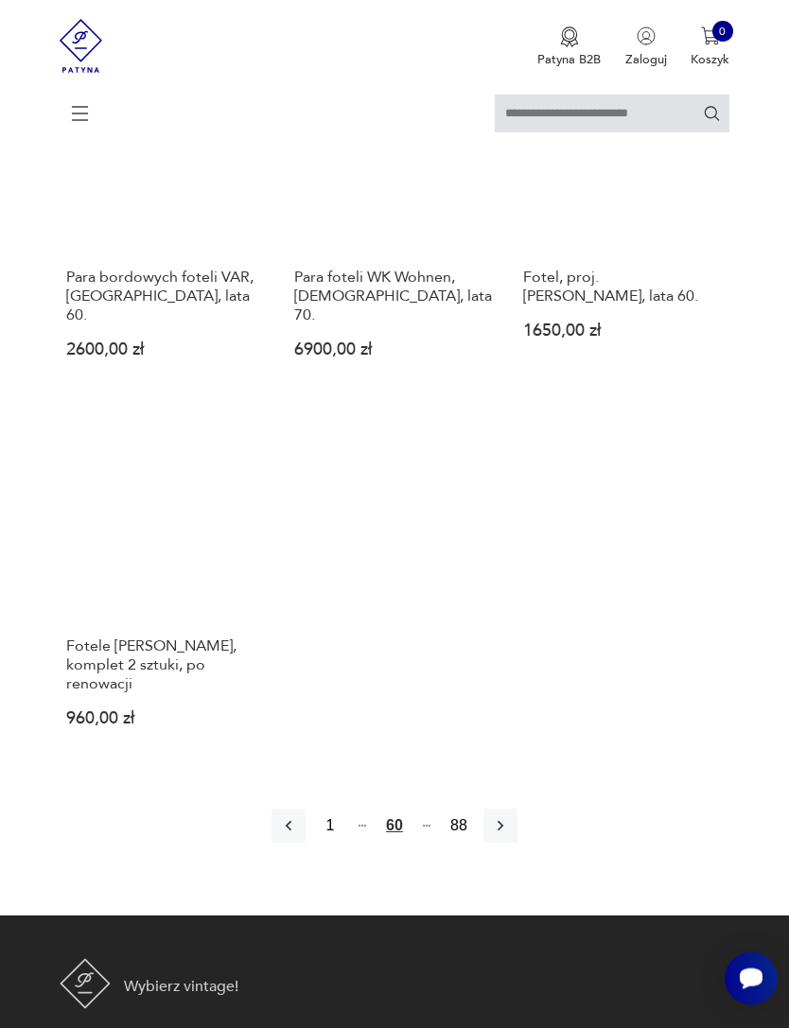
scroll to position [2168, 0]
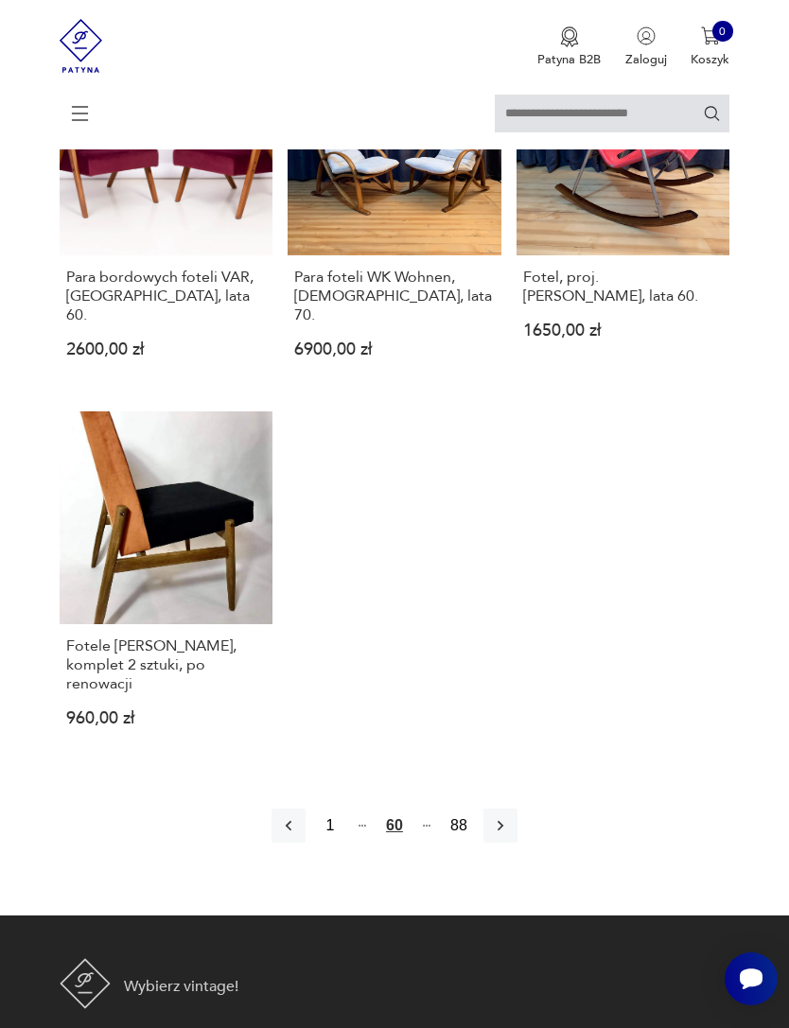
click at [510, 835] on icon "button" at bounding box center [500, 825] width 19 height 19
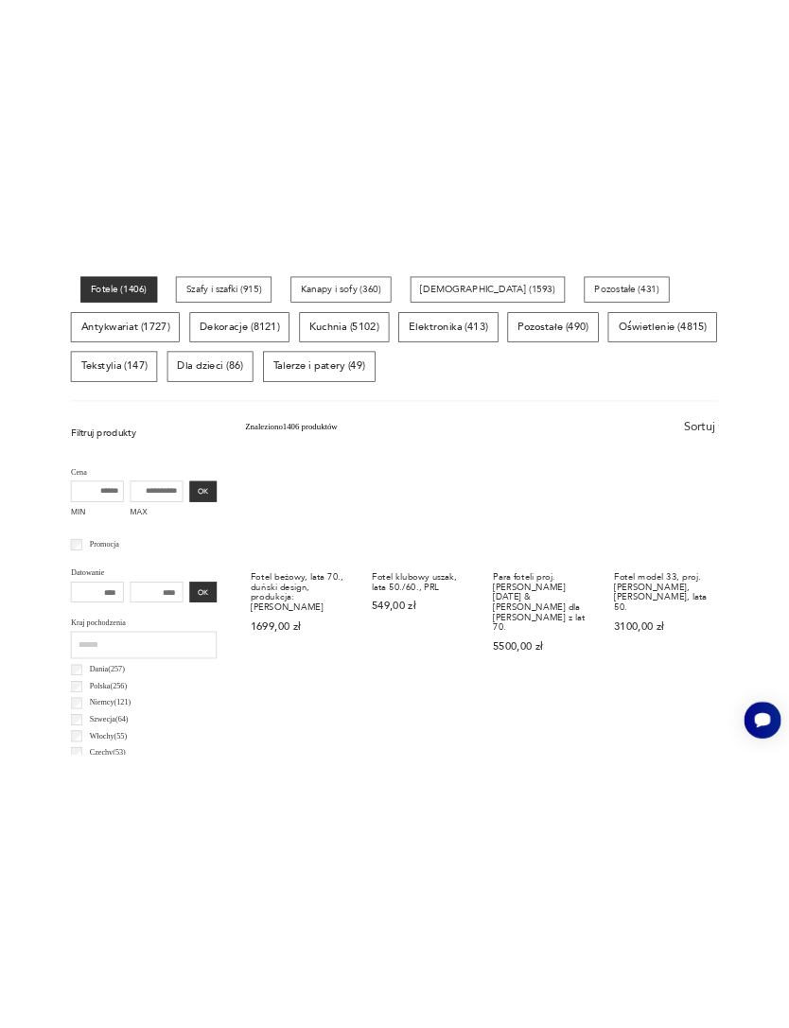
scroll to position [923, 0]
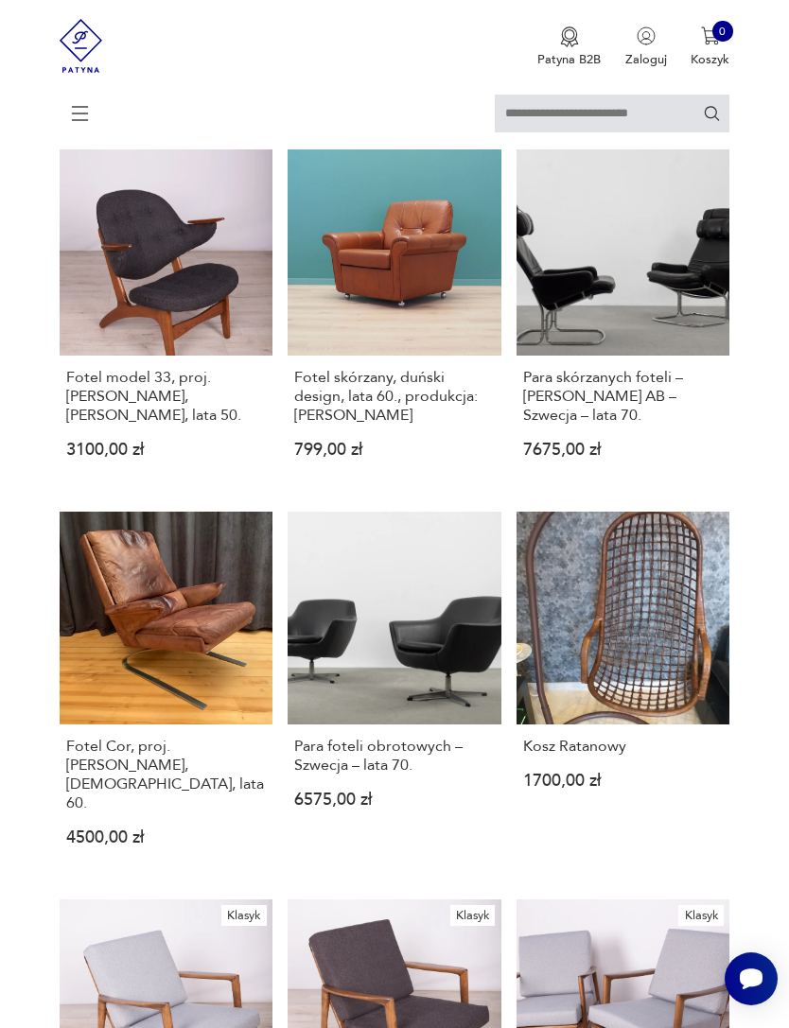
click at [702, 60] on p "Koszyk" at bounding box center [709, 59] width 39 height 17
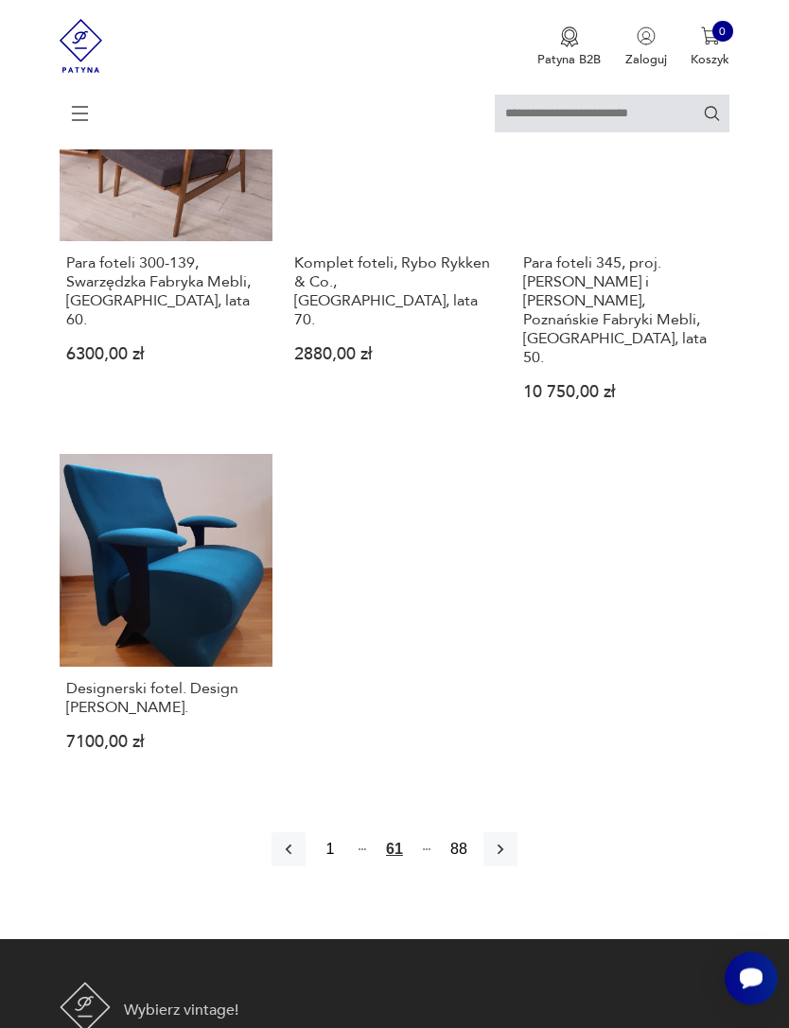
scroll to position [2182, 0]
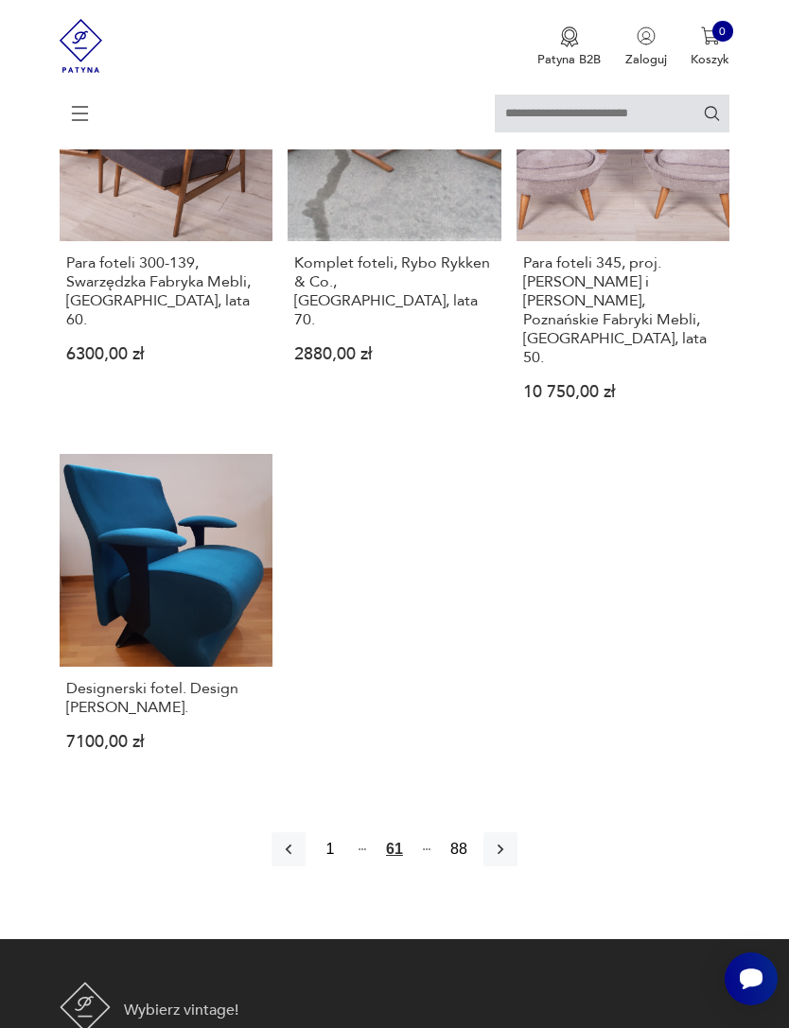
click at [517, 866] on button "button" at bounding box center [500, 849] width 34 height 34
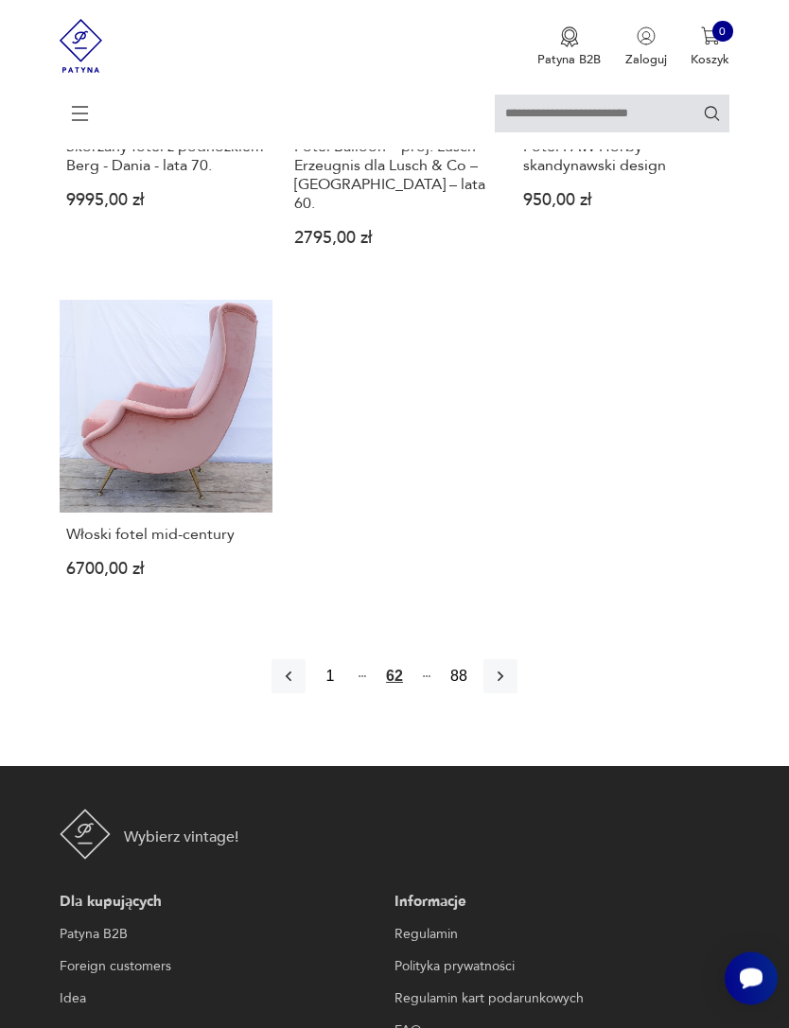
scroll to position [2396, 0]
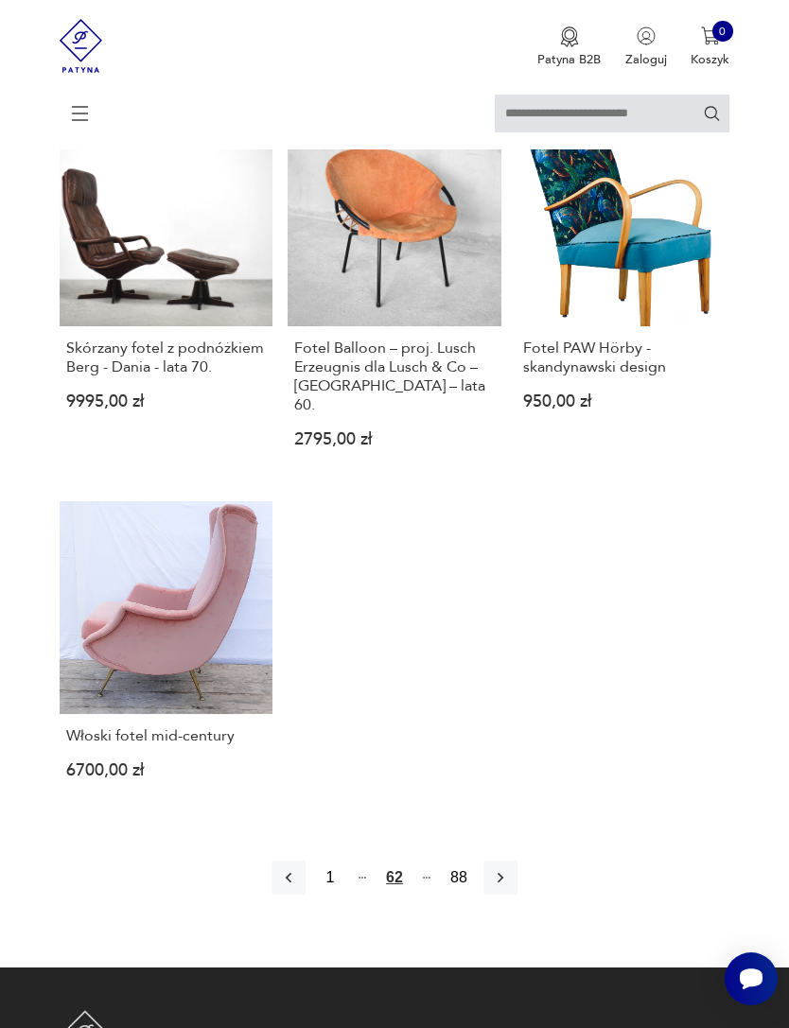
click at [517, 895] on button "button" at bounding box center [500, 878] width 34 height 34
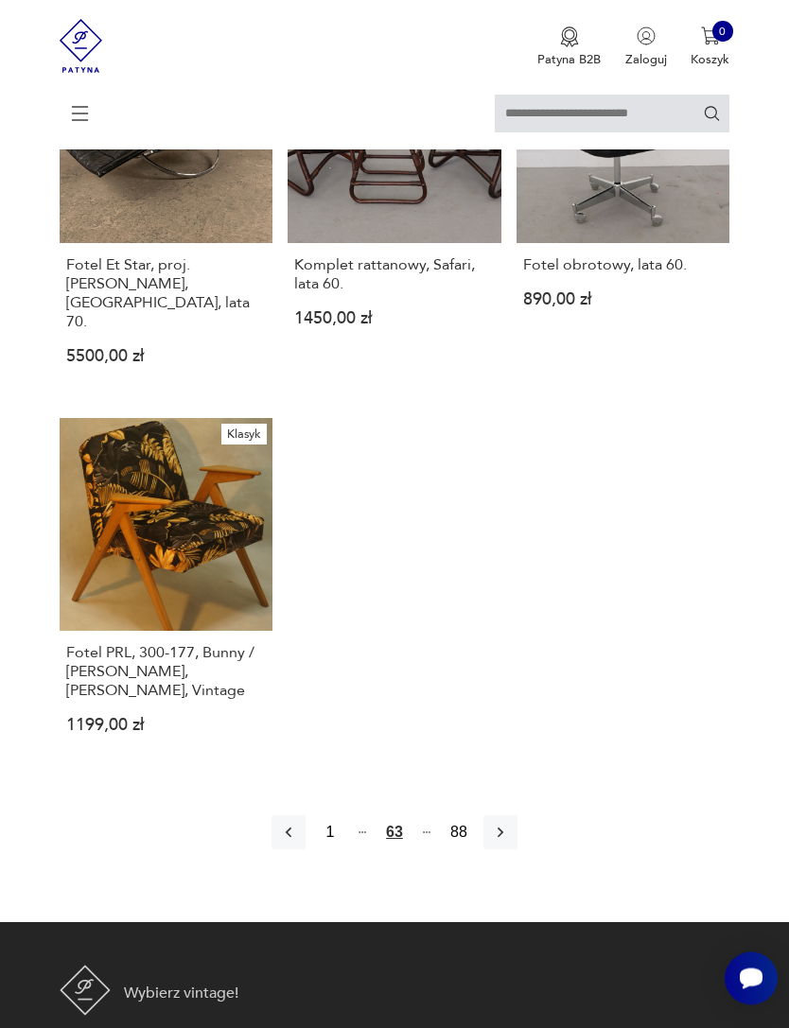
scroll to position [2144, 0]
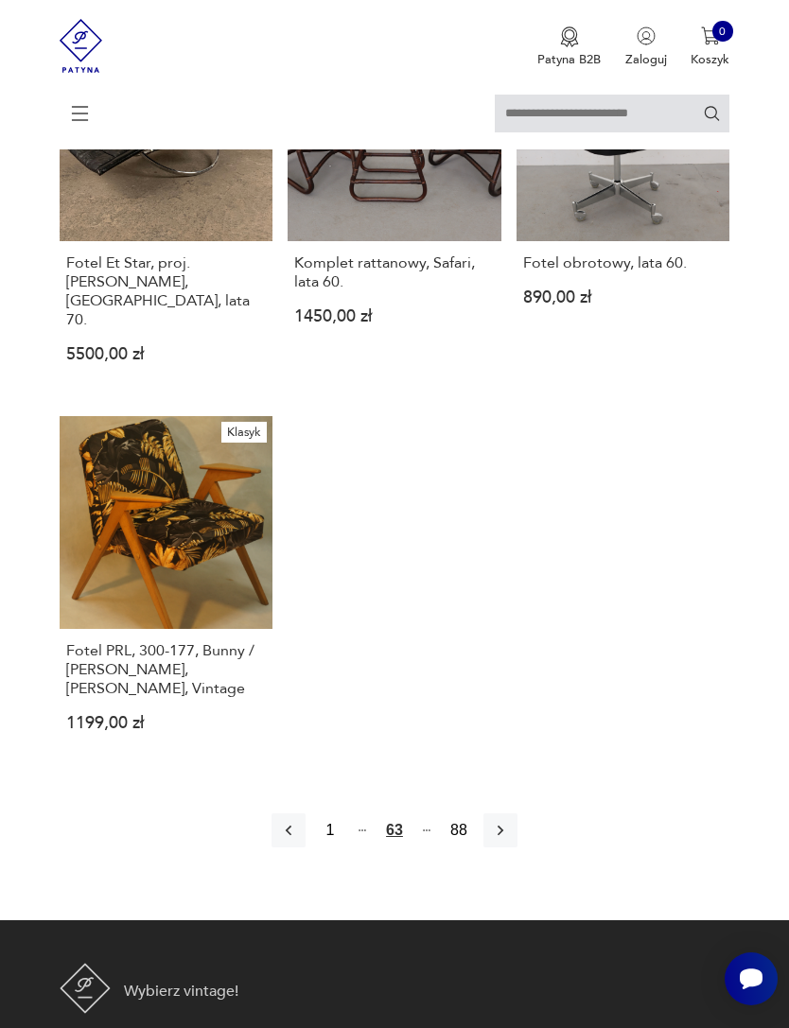
click at [517, 847] on button "button" at bounding box center [500, 830] width 34 height 34
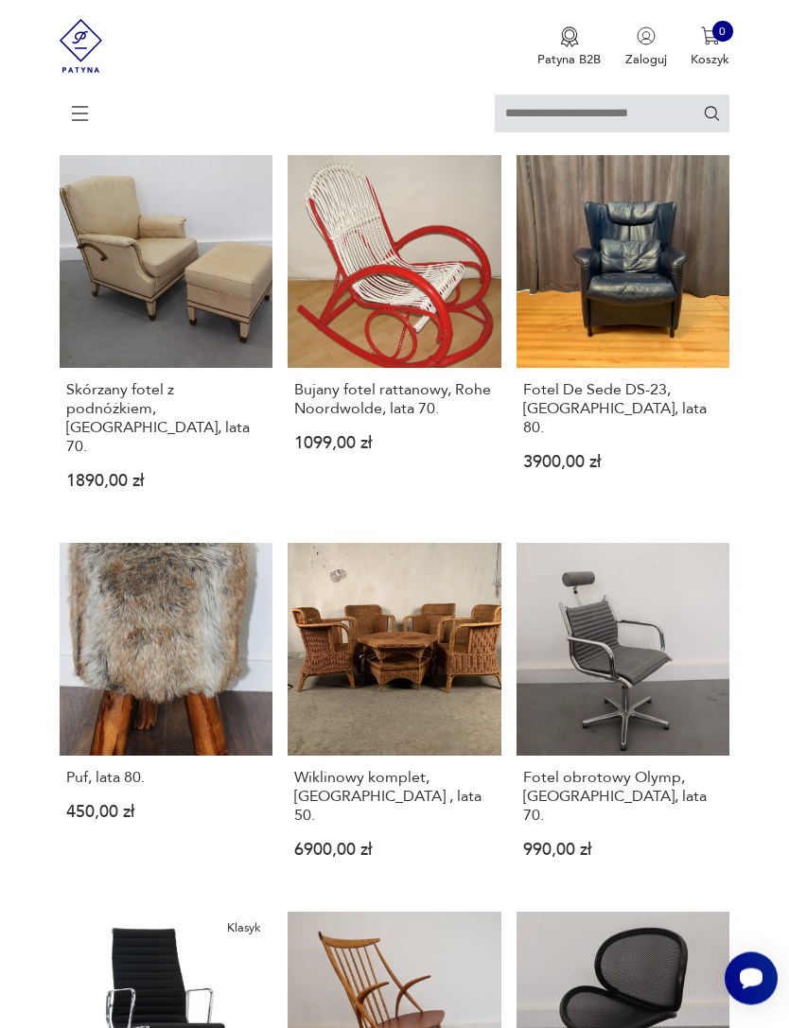
scroll to position [345, 0]
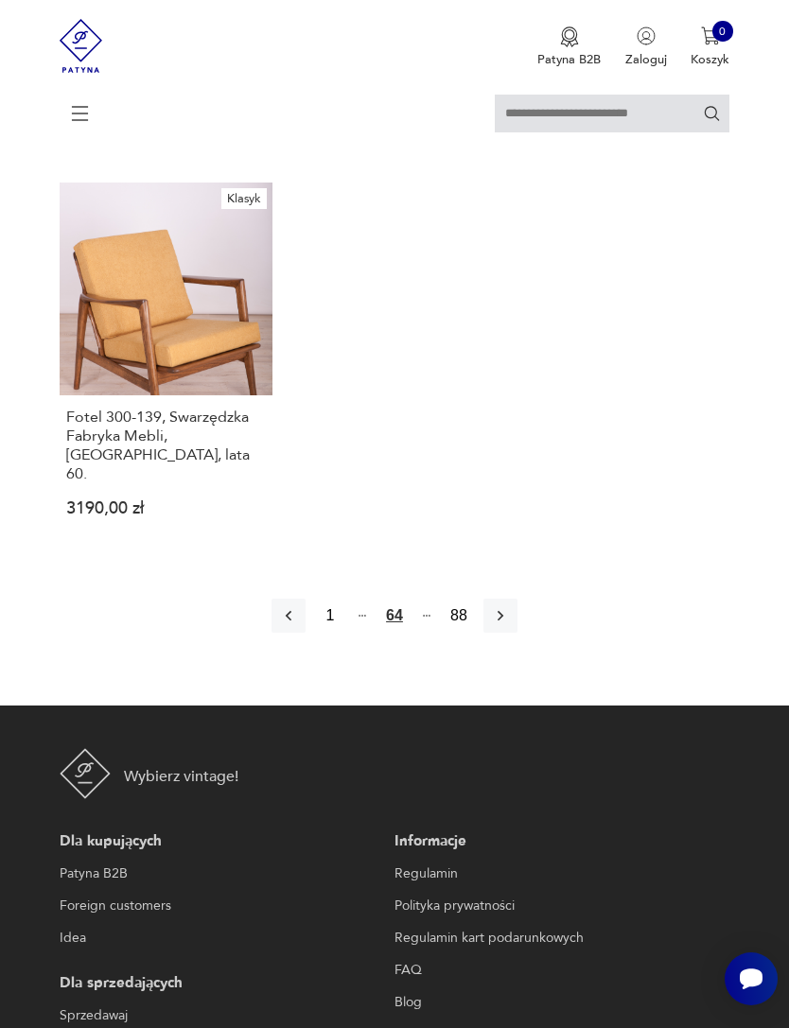
click at [510, 625] on icon "button" at bounding box center [500, 615] width 19 height 19
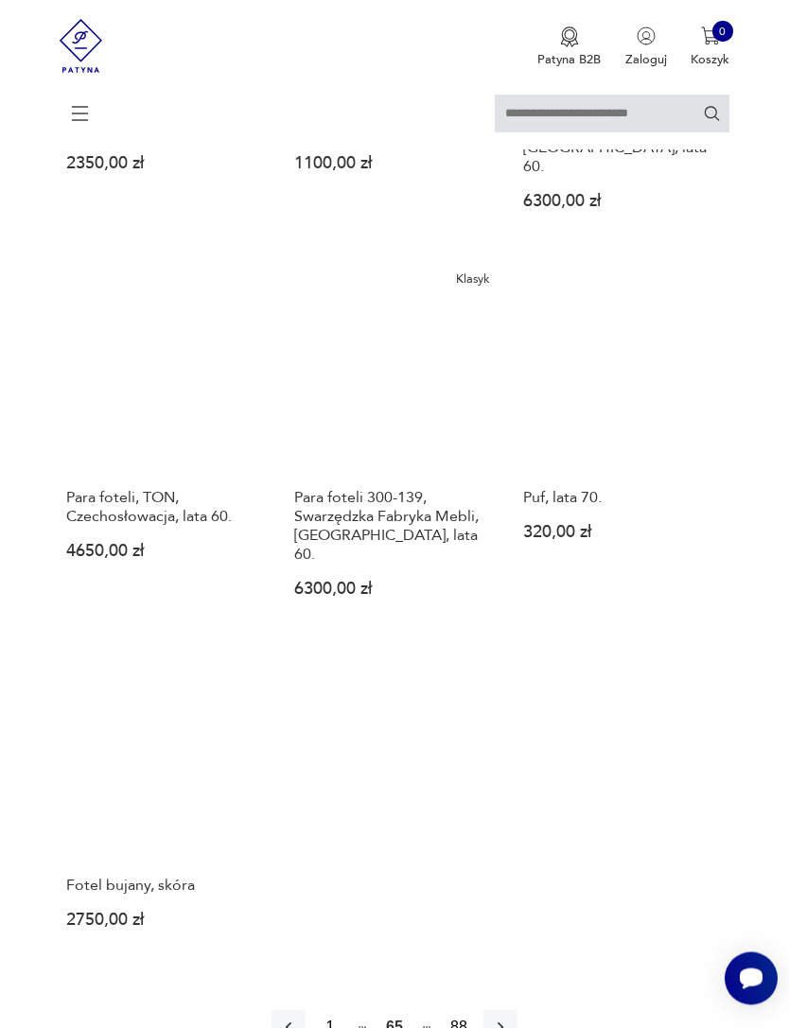
scroll to position [1912, 0]
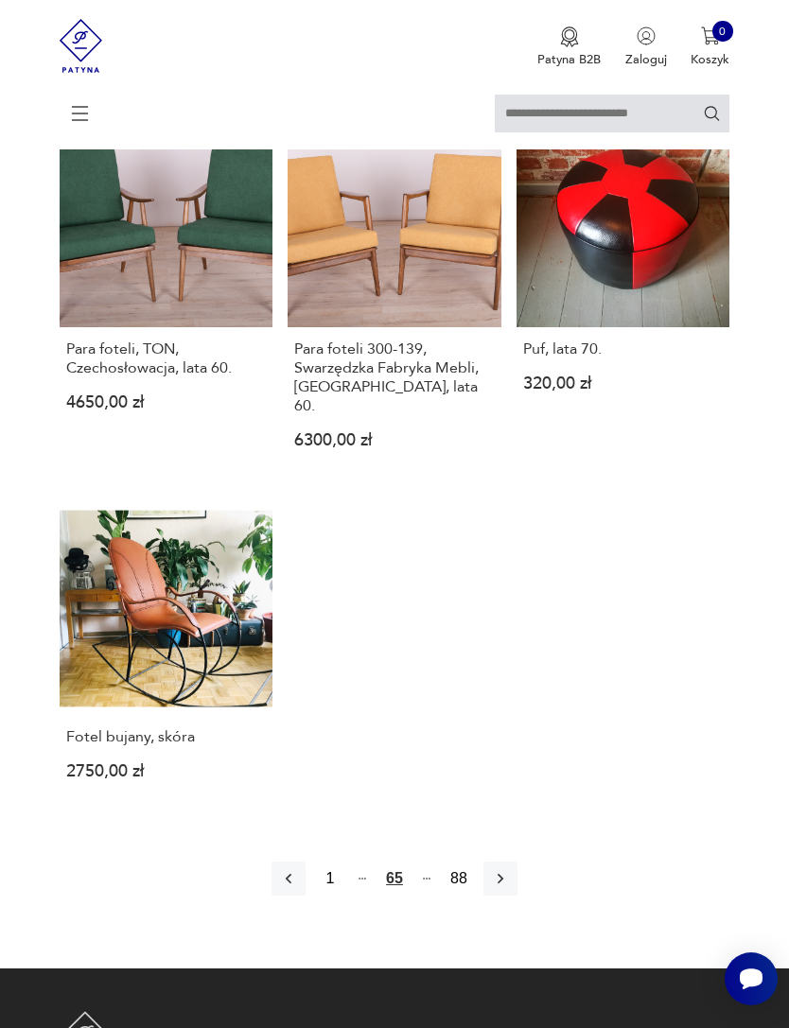
click at [517, 896] on button "button" at bounding box center [500, 879] width 34 height 34
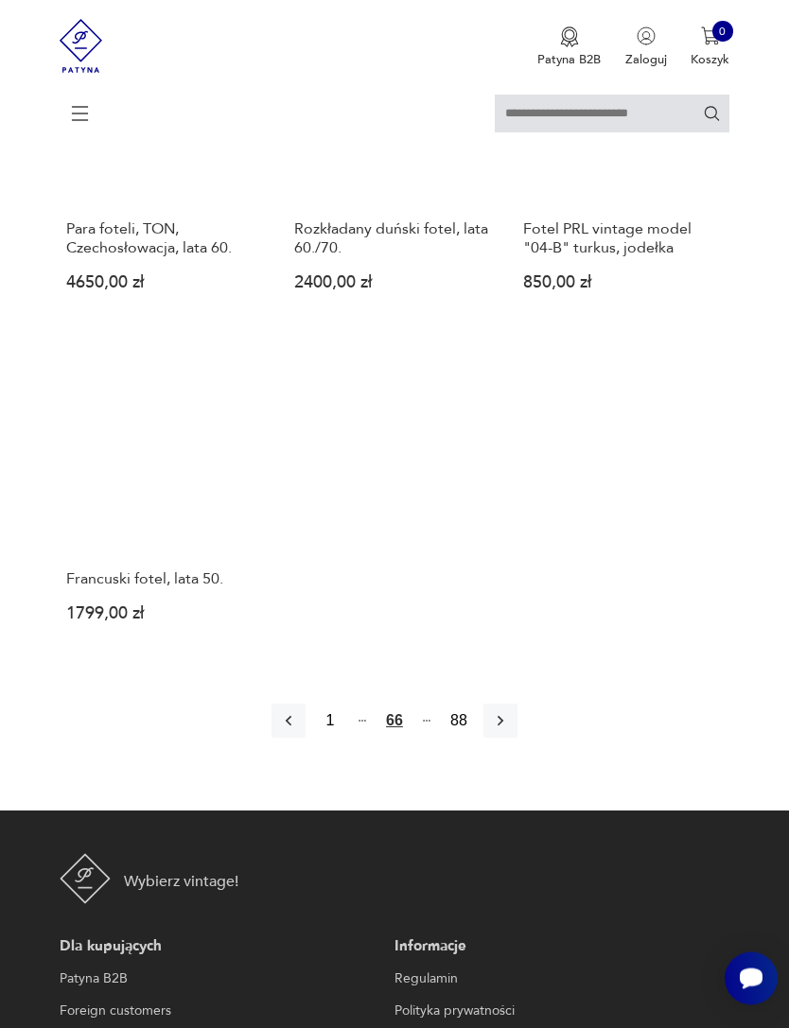
scroll to position [2245, 0]
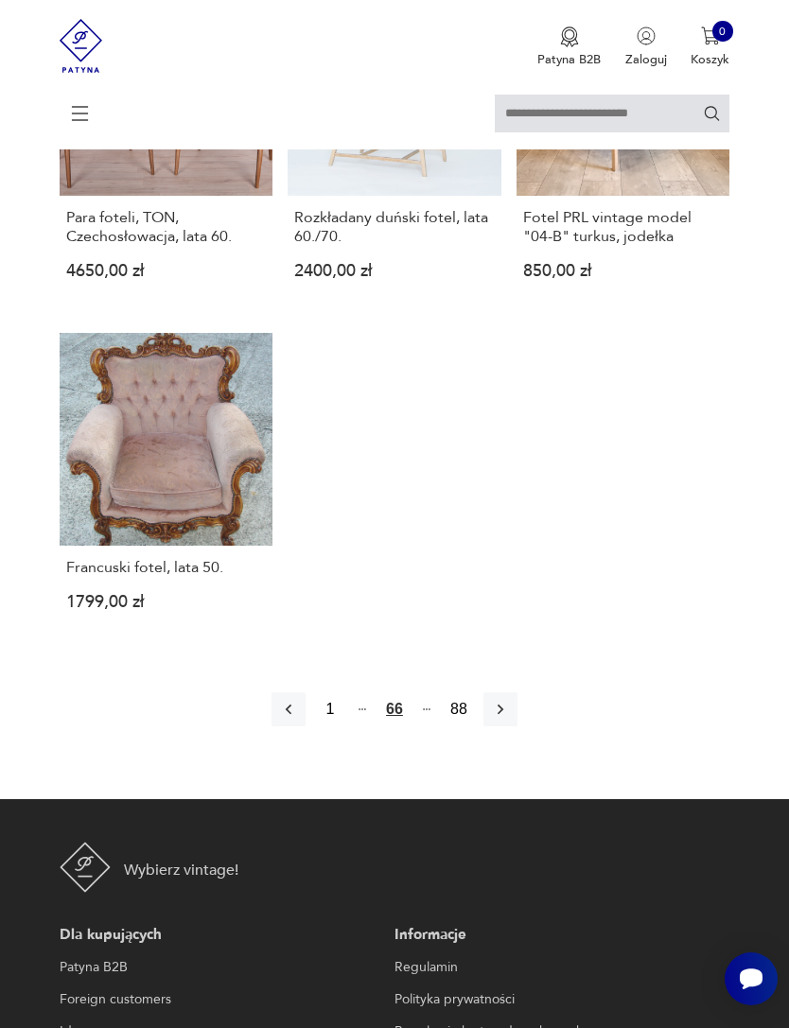
click at [510, 719] on icon "button" at bounding box center [500, 709] width 19 height 19
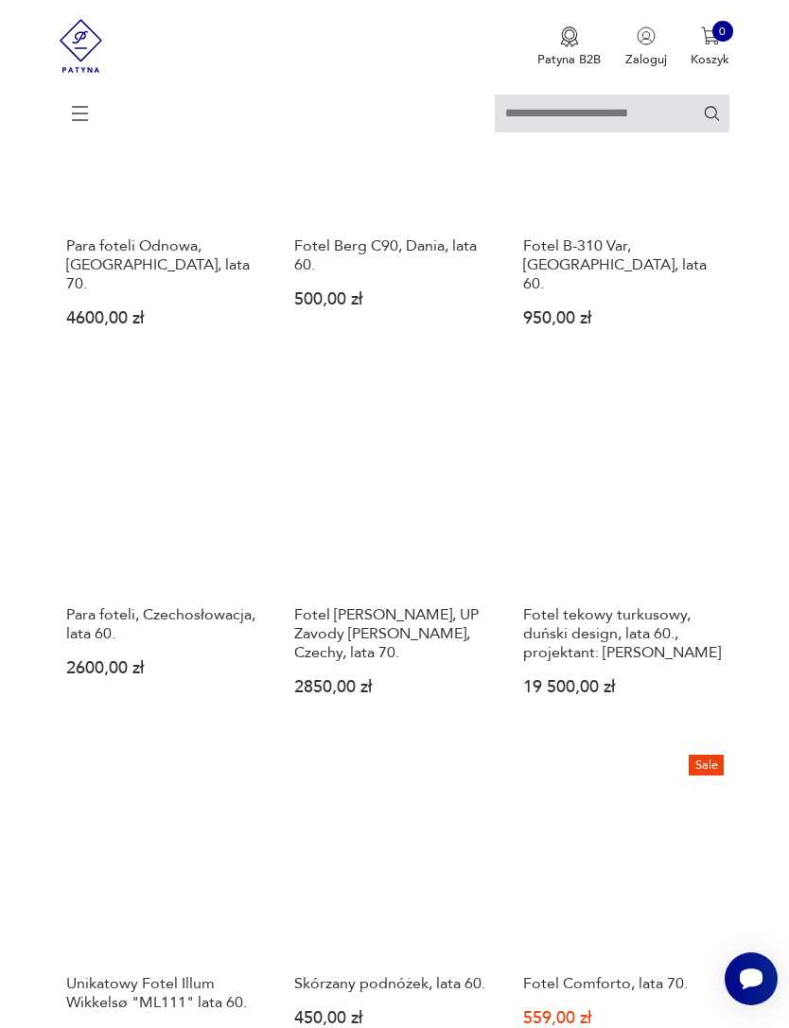
scroll to position [1072, 0]
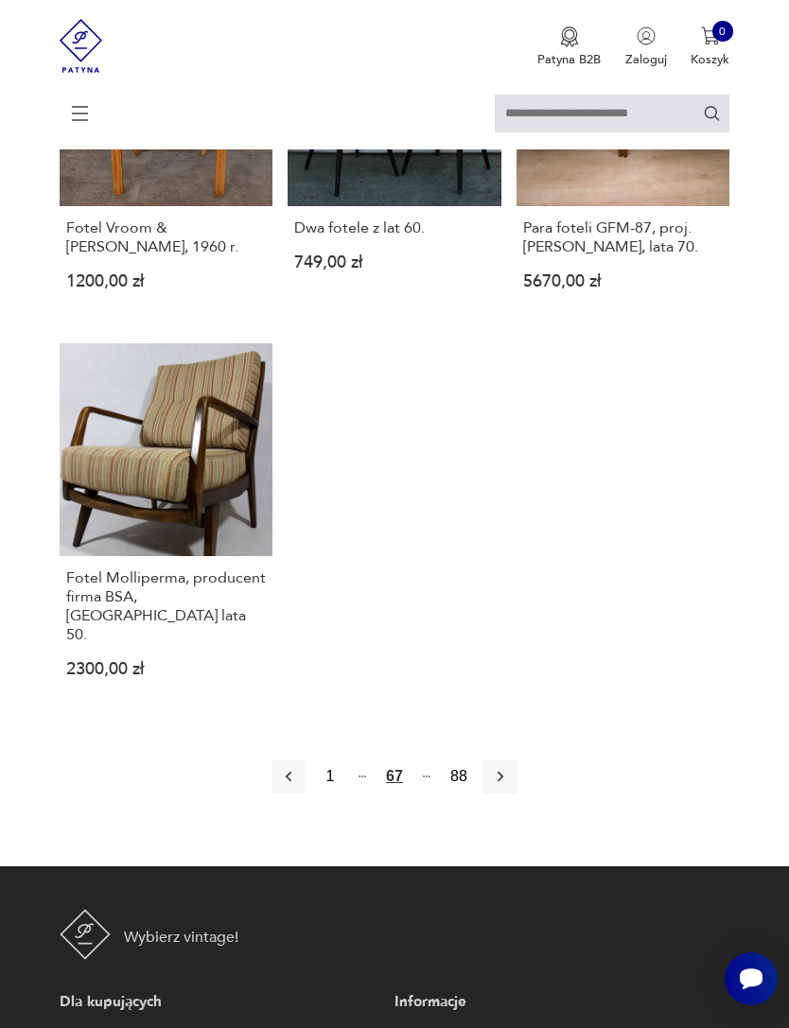
click at [510, 786] on icon "button" at bounding box center [500, 776] width 19 height 19
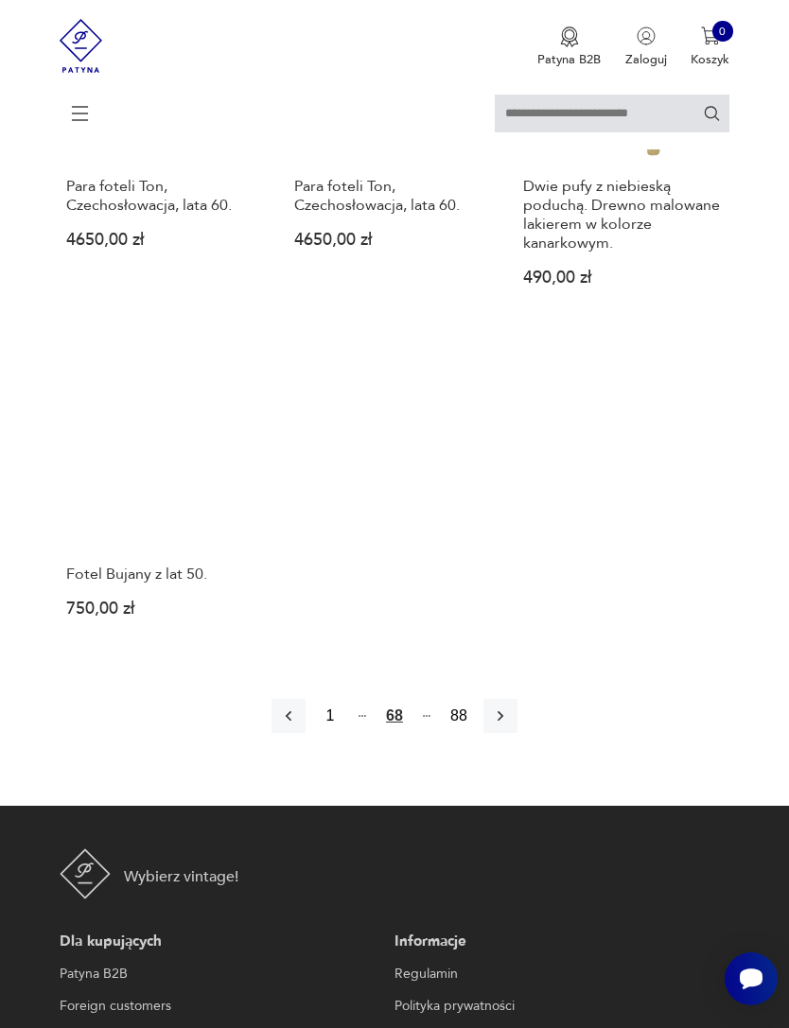
scroll to position [2244, 0]
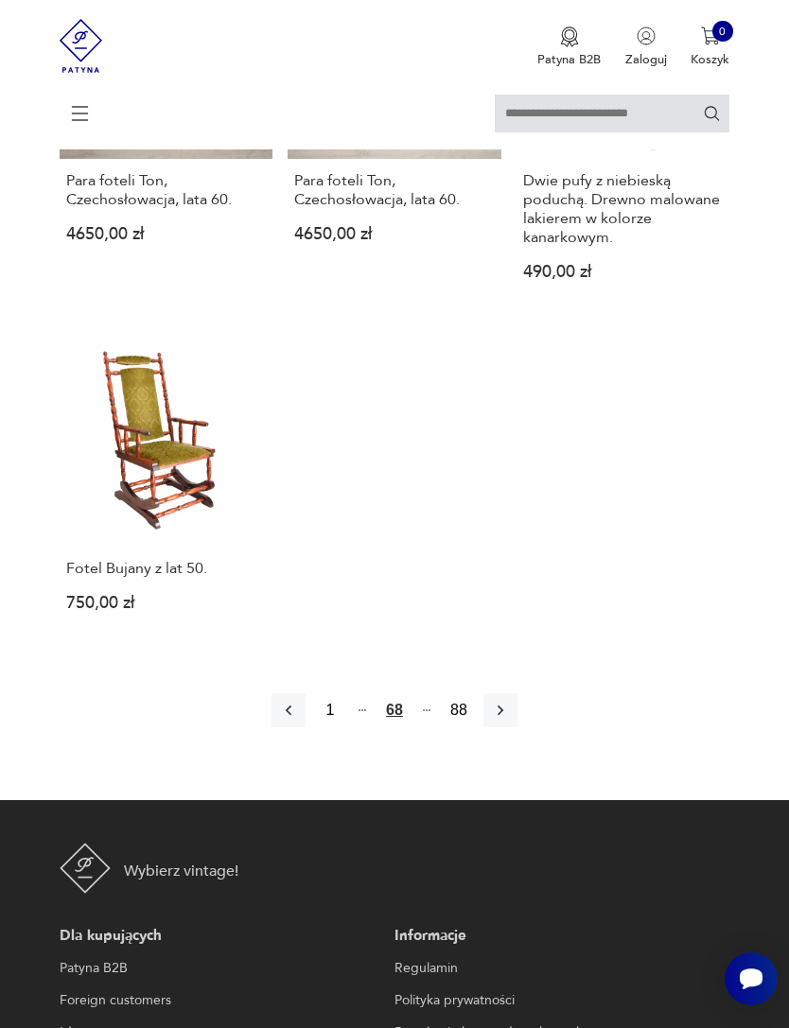
click at [510, 720] on icon "button" at bounding box center [500, 710] width 19 height 19
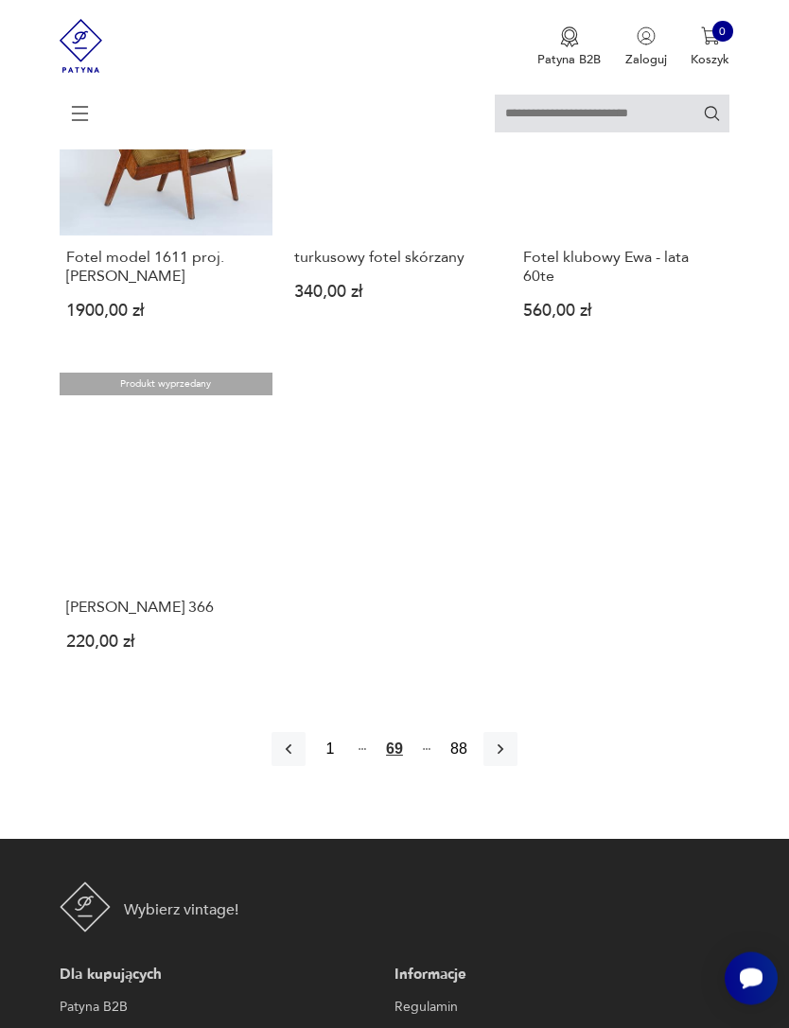
scroll to position [2152, 0]
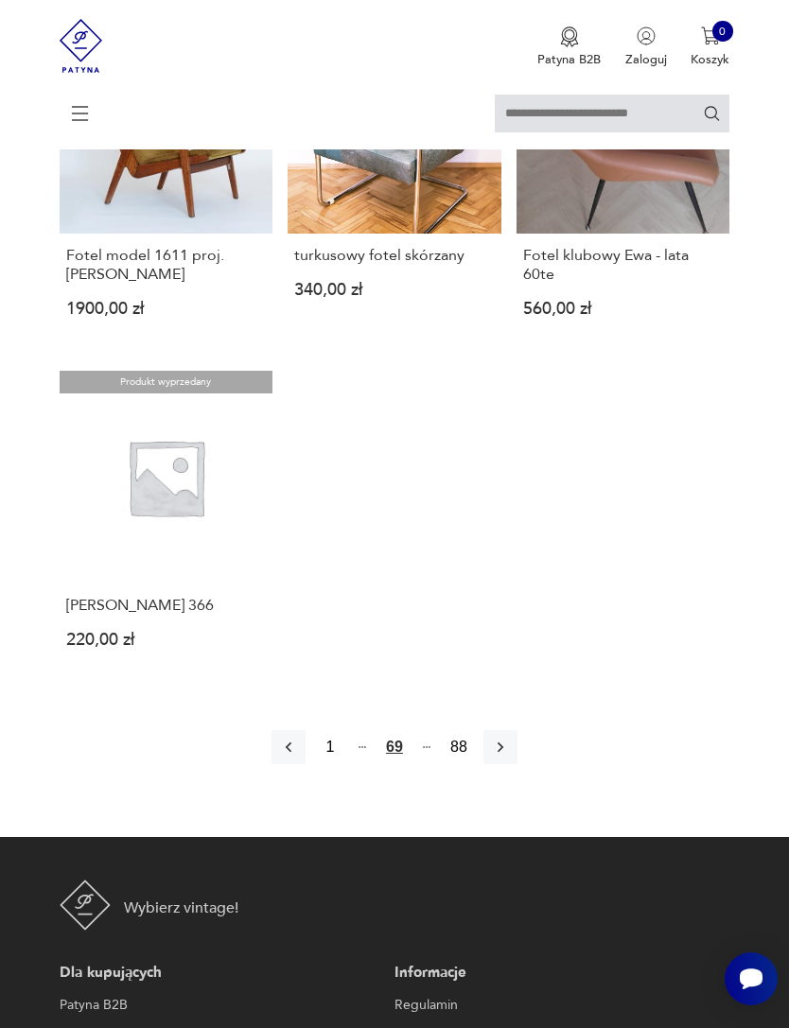
click at [517, 764] on button "button" at bounding box center [500, 747] width 34 height 34
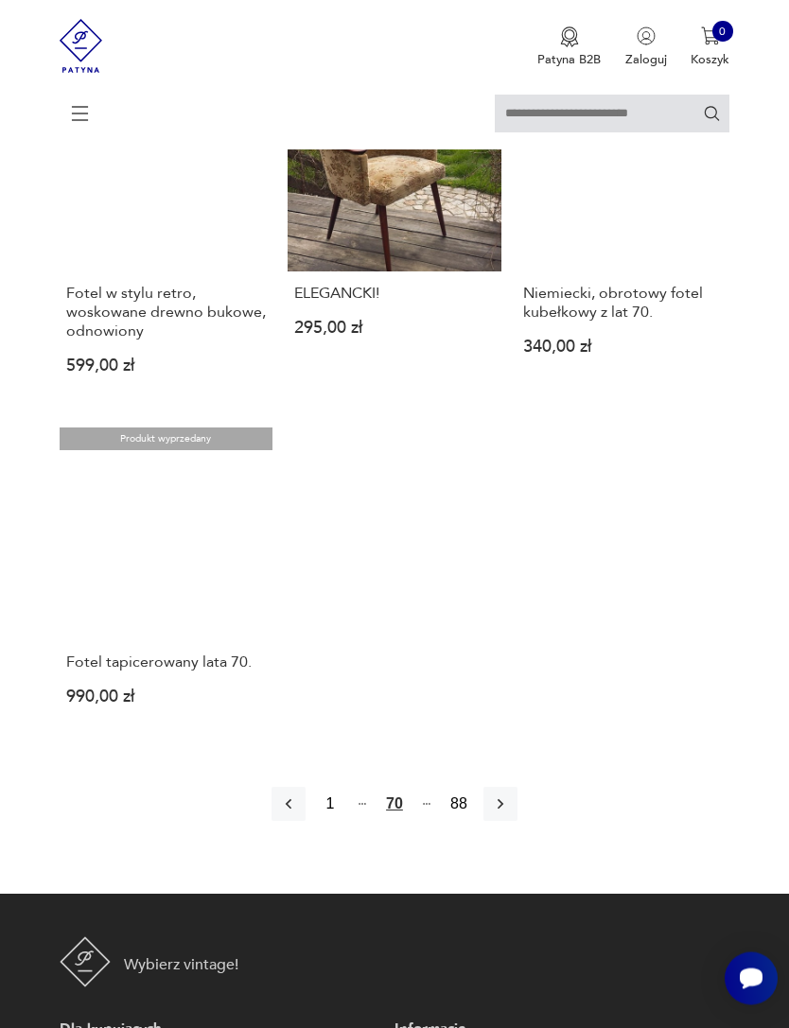
scroll to position [2133, 0]
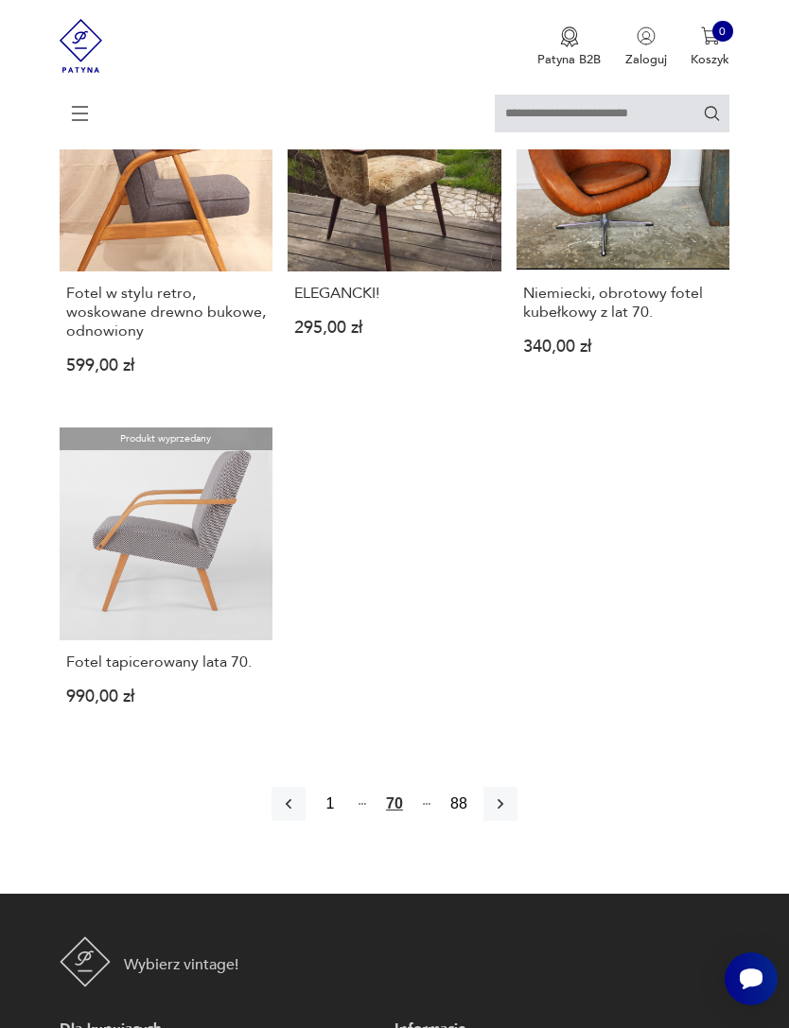
click at [510, 813] on icon "button" at bounding box center [500, 803] width 19 height 19
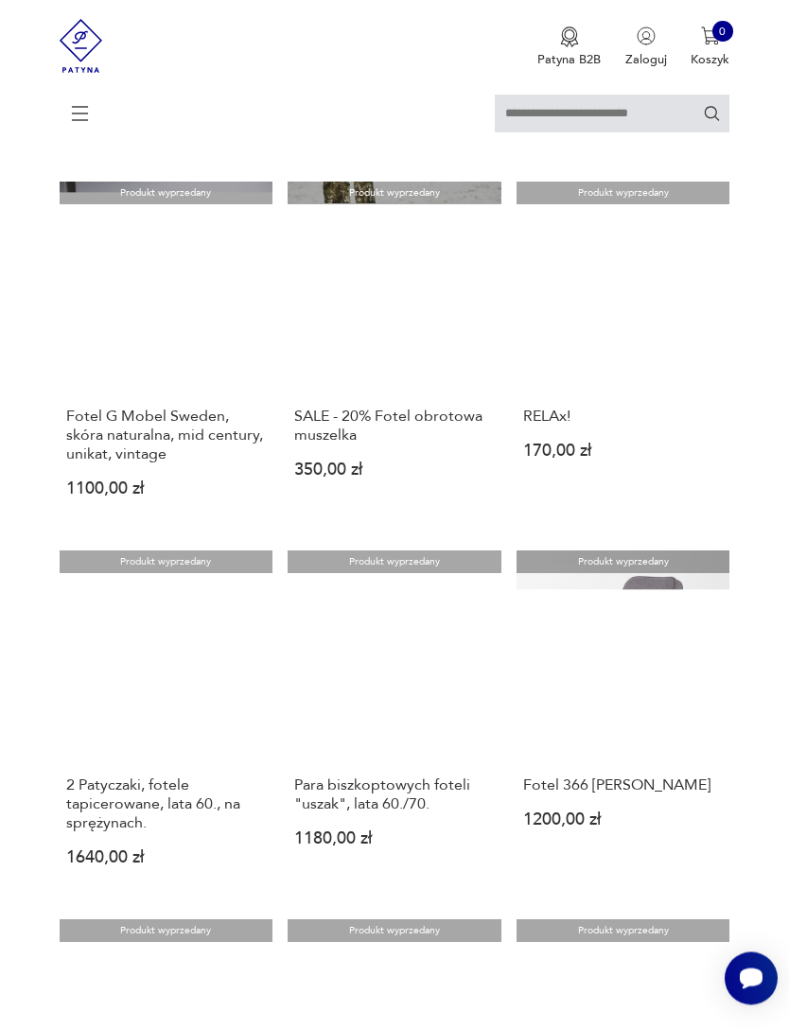
scroll to position [345, 0]
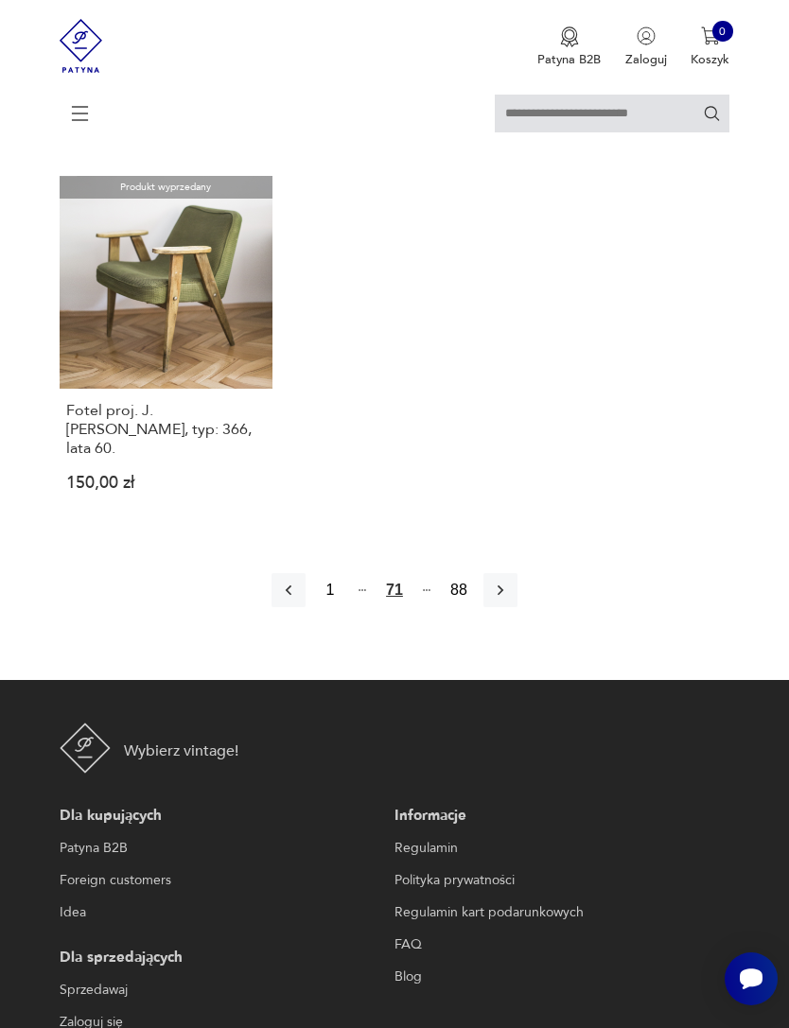
click at [510, 600] on icon "button" at bounding box center [500, 590] width 19 height 19
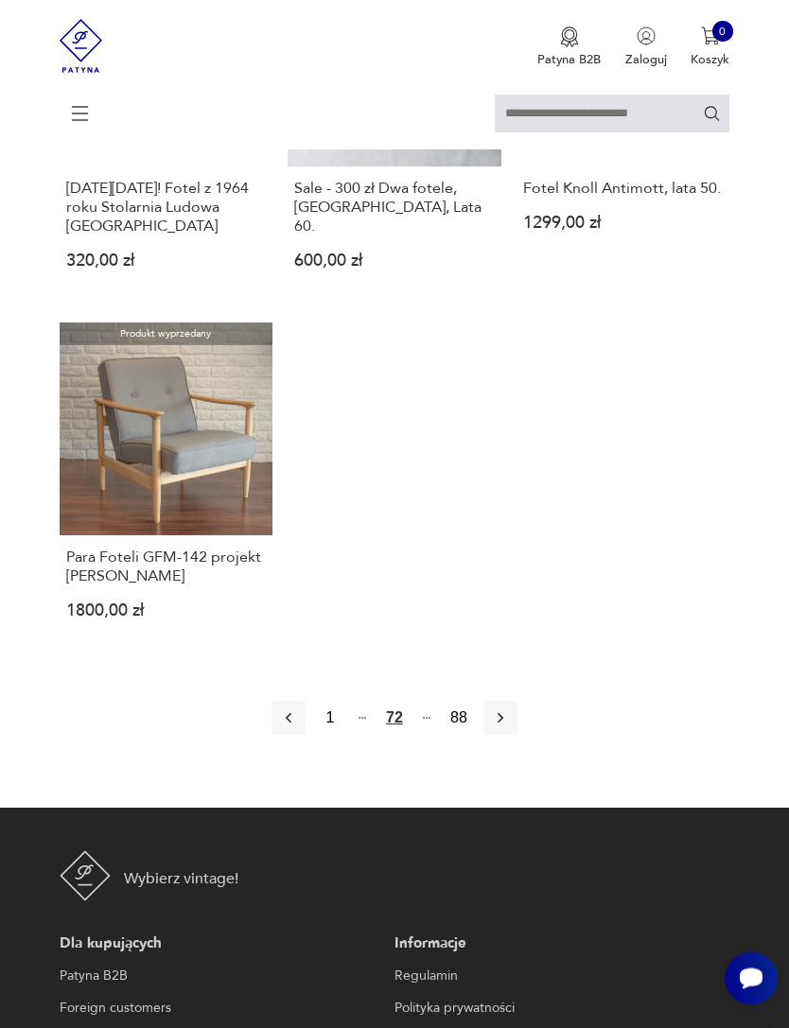
scroll to position [2141, 0]
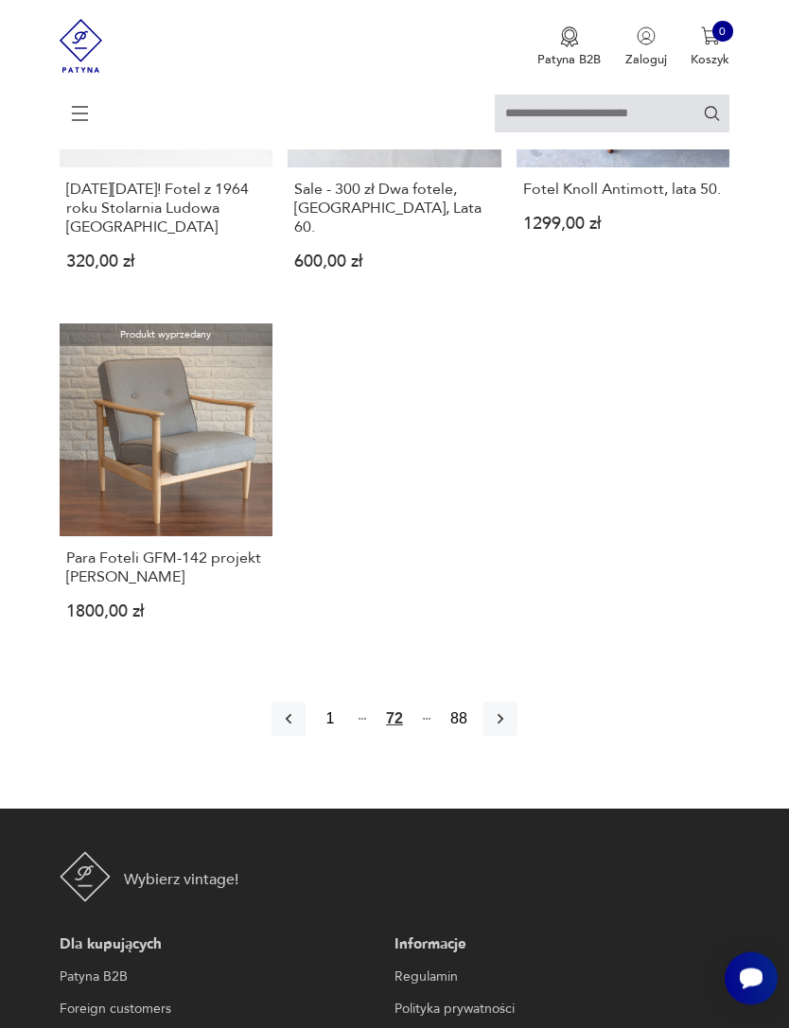
click at [510, 729] on icon "button" at bounding box center [500, 719] width 19 height 19
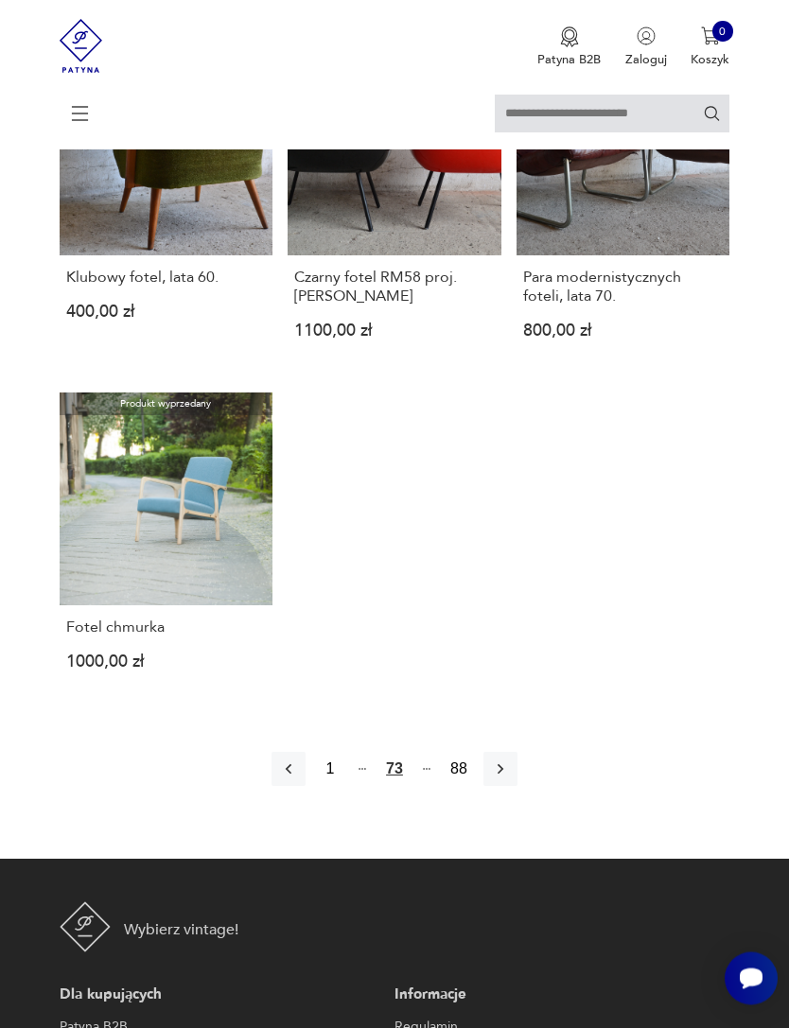
scroll to position [2092, 0]
click at [517, 786] on button "button" at bounding box center [500, 769] width 34 height 34
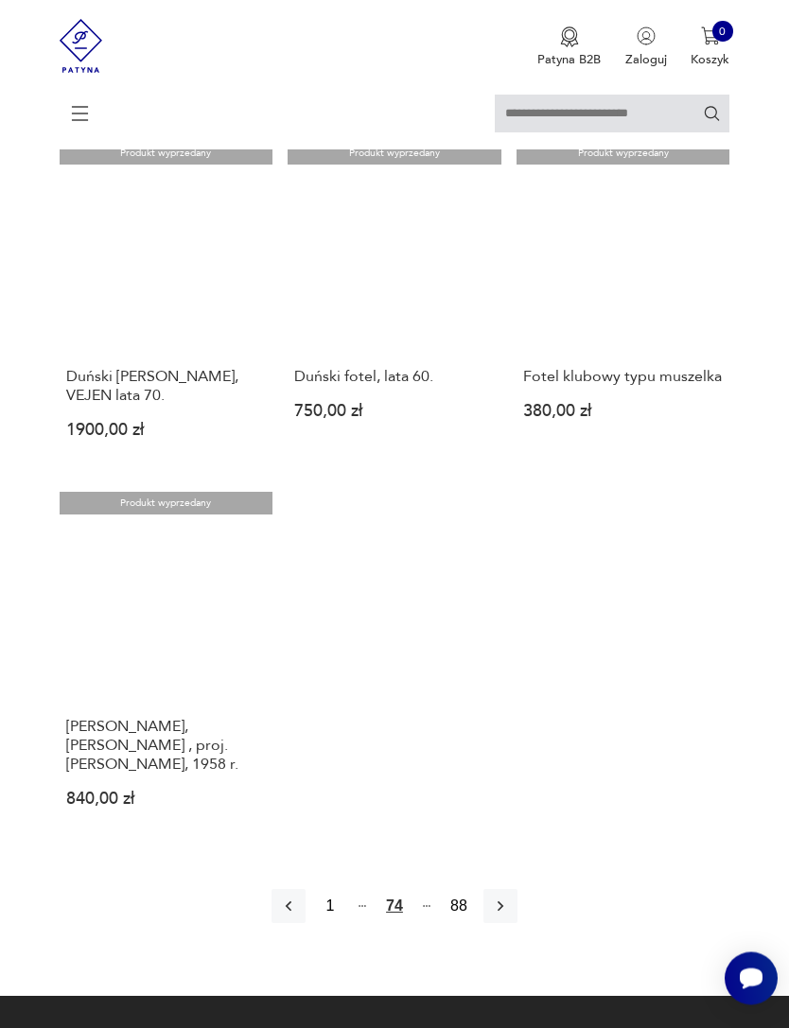
scroll to position [2032, 0]
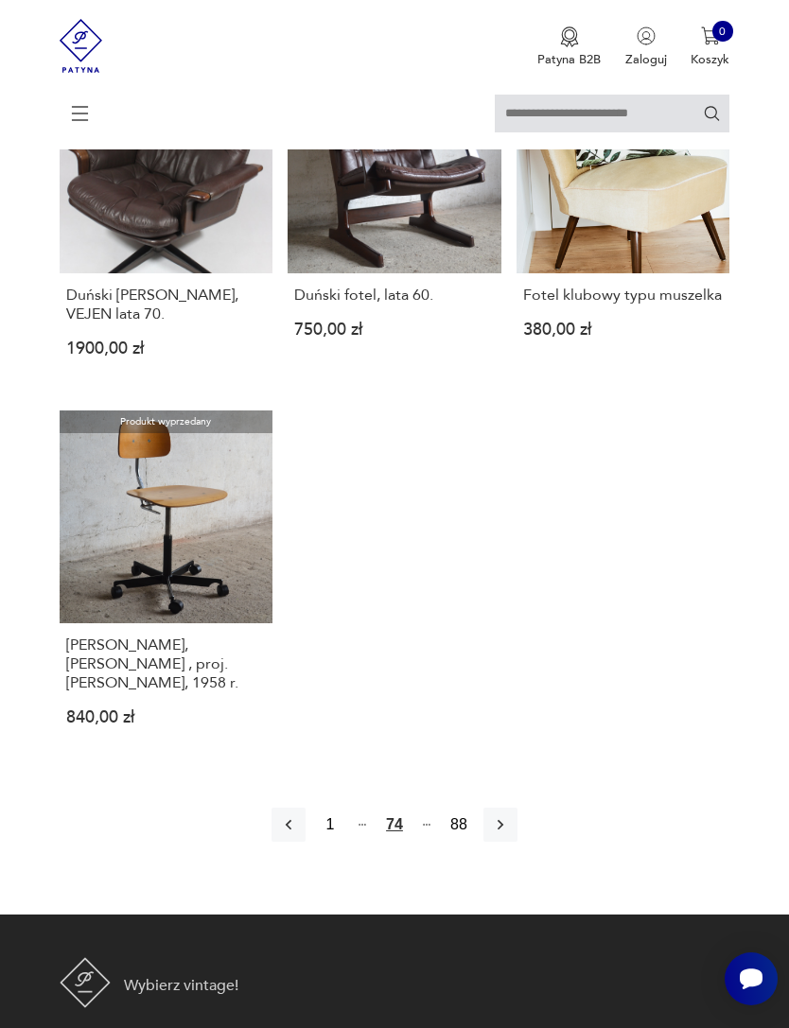
click at [517, 842] on button "button" at bounding box center [500, 825] width 34 height 34
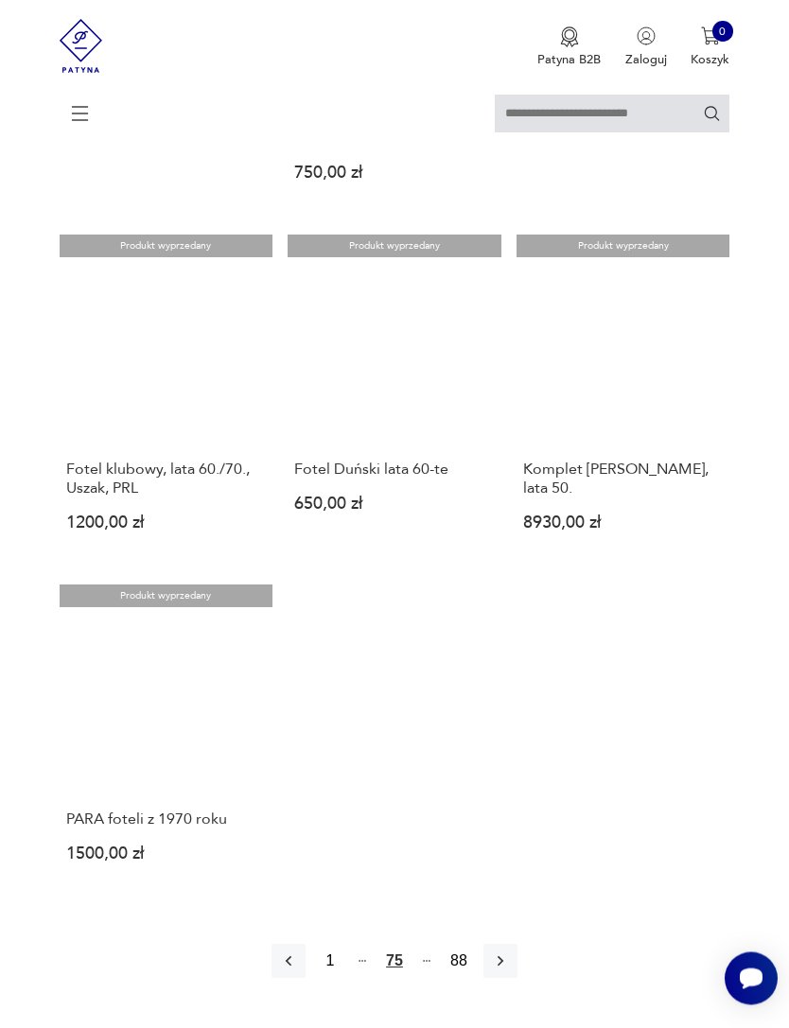
scroll to position [1938, 0]
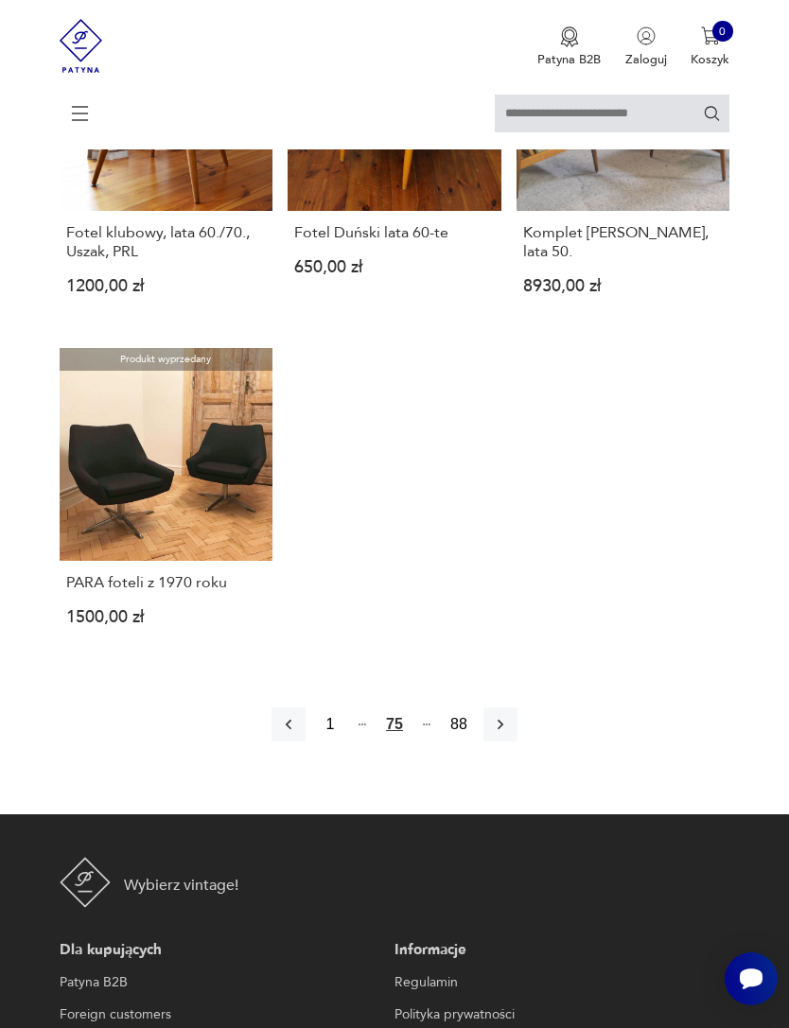
click at [517, 741] on button "button" at bounding box center [500, 724] width 34 height 34
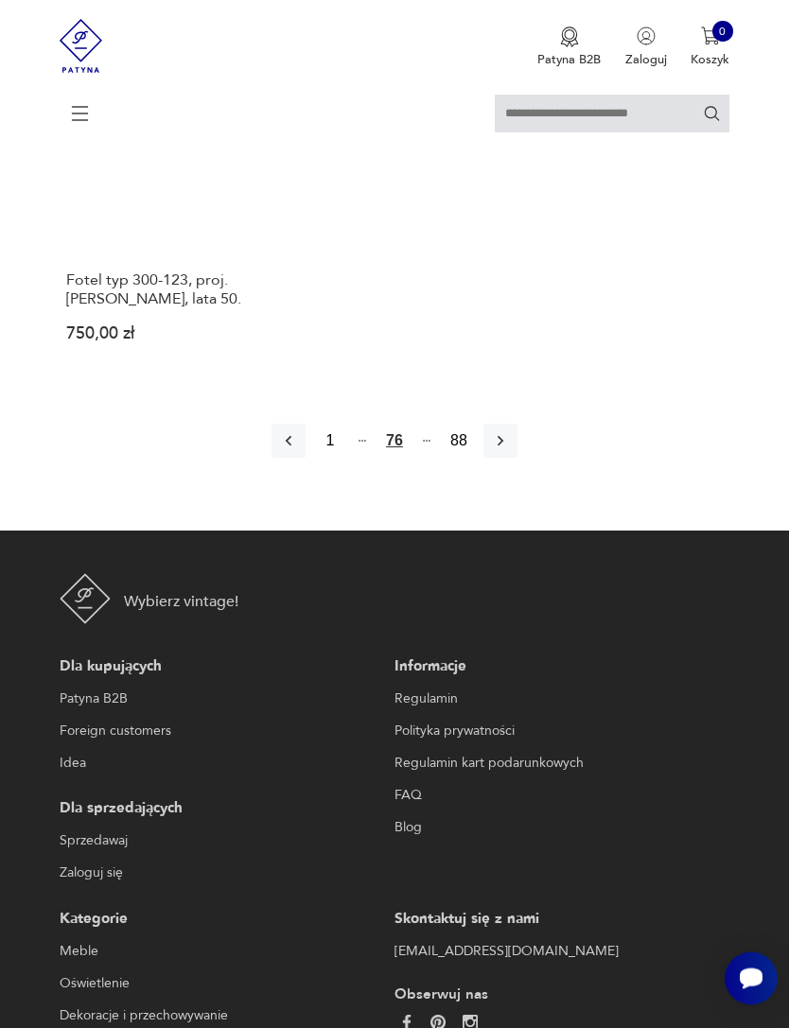
scroll to position [2402, 0]
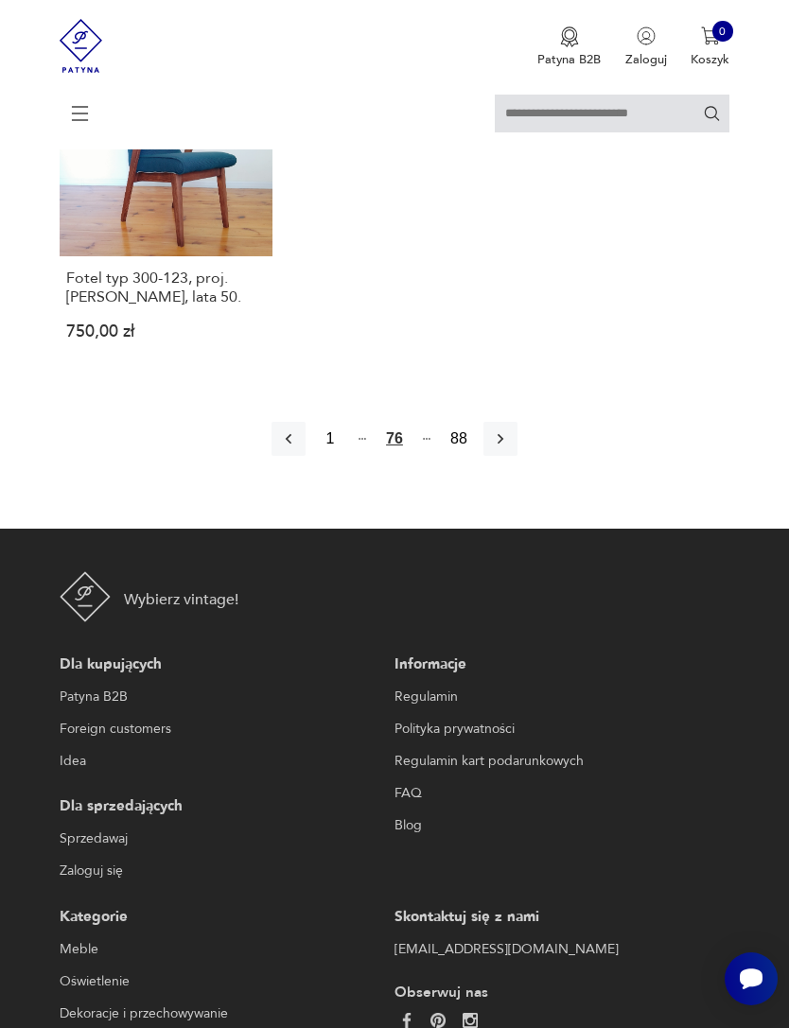
click at [517, 456] on button "button" at bounding box center [500, 439] width 34 height 34
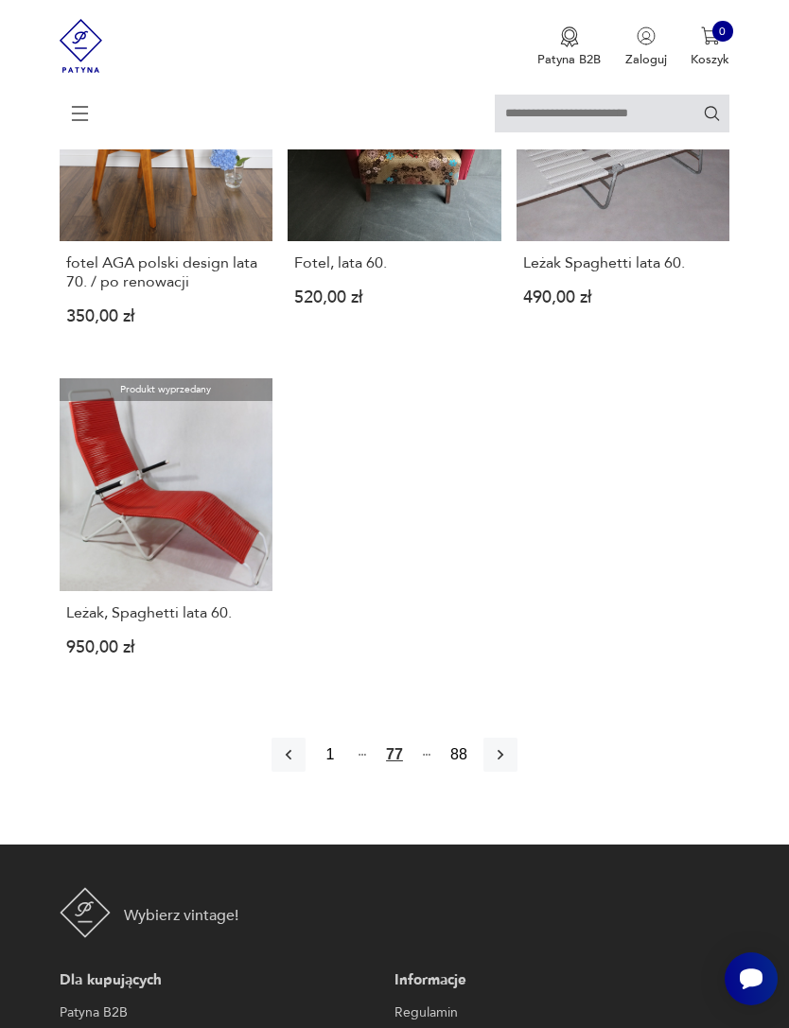
scroll to position [2124, 0]
click at [510, 764] on icon "button" at bounding box center [500, 754] width 19 height 19
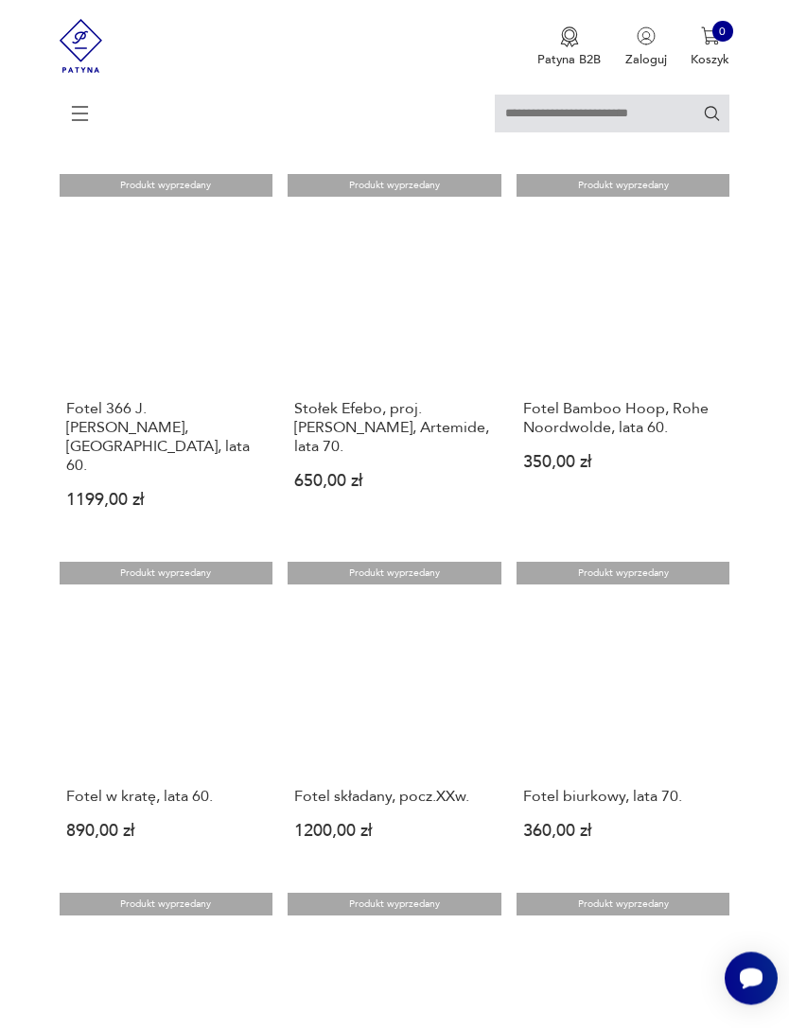
scroll to position [345, 0]
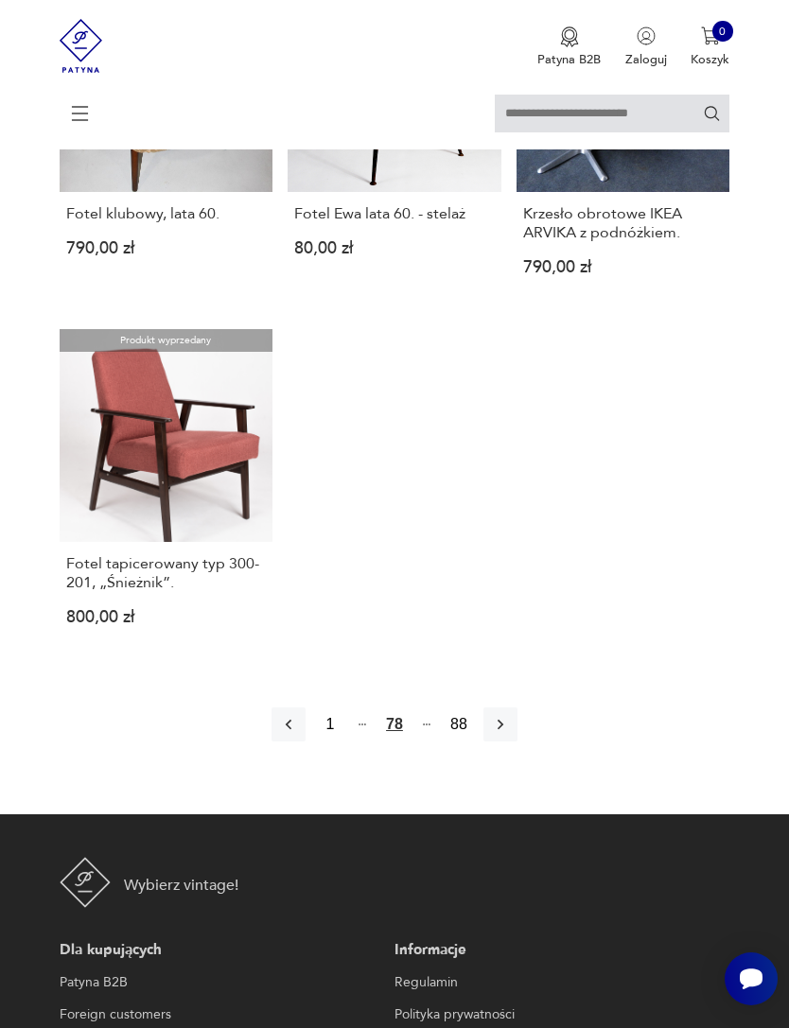
click at [517, 741] on button "button" at bounding box center [500, 724] width 34 height 34
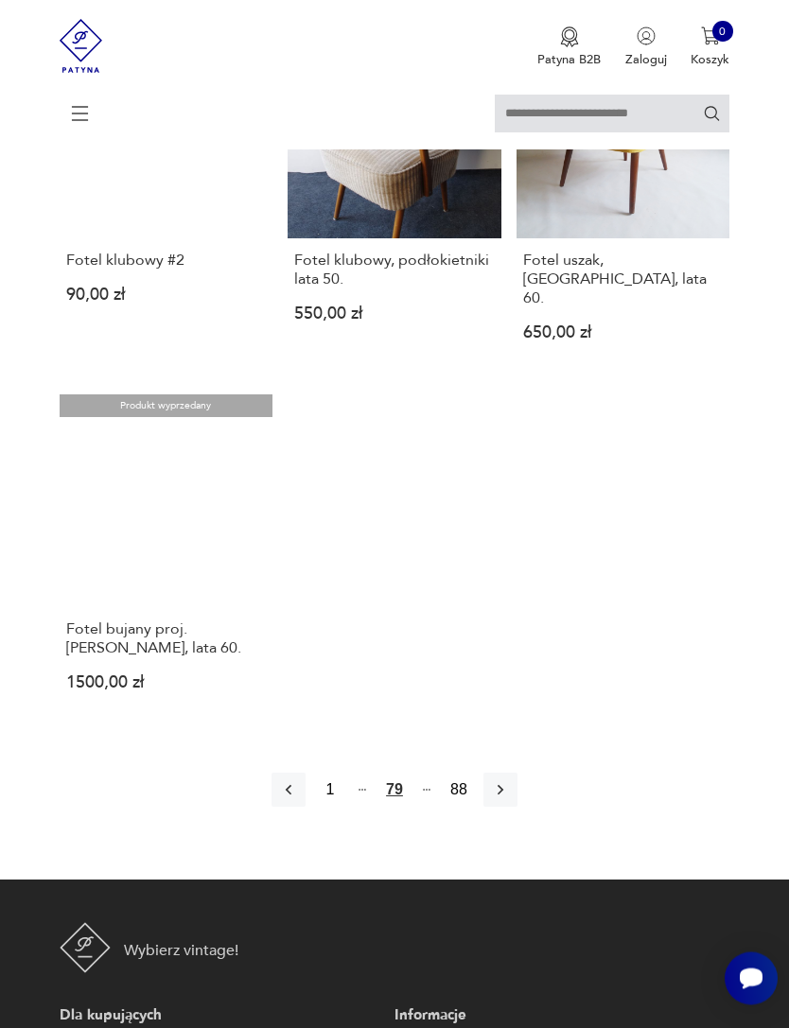
scroll to position [2165, 0]
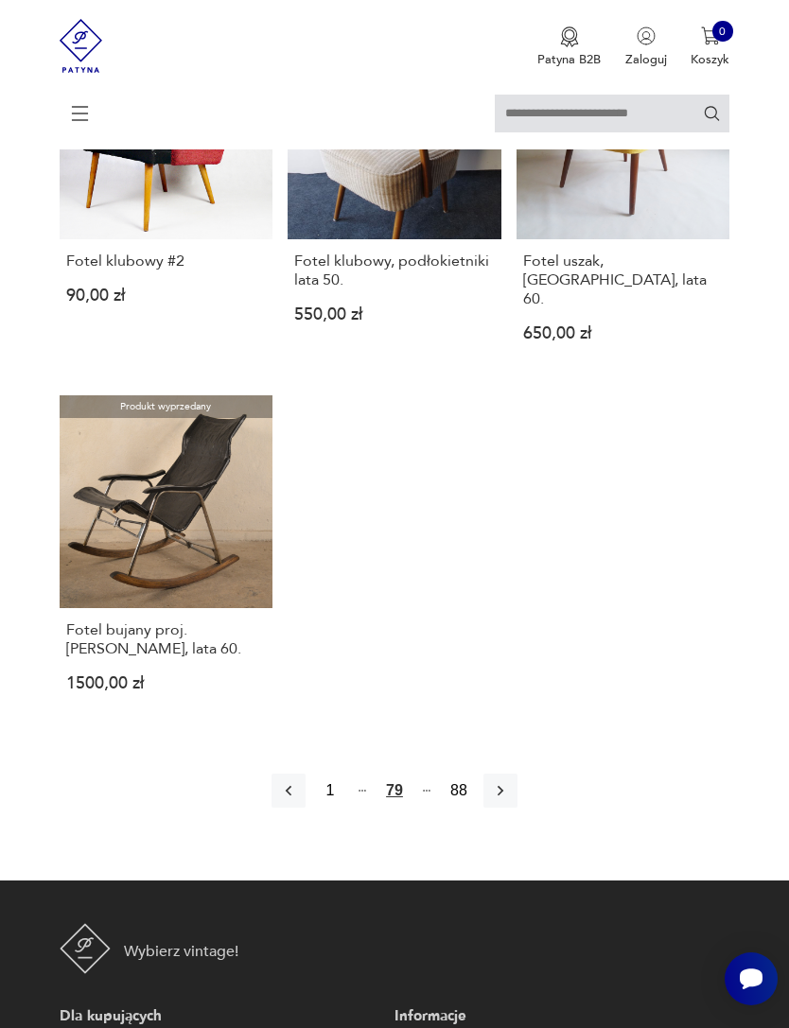
click at [517, 808] on button "button" at bounding box center [500, 791] width 34 height 34
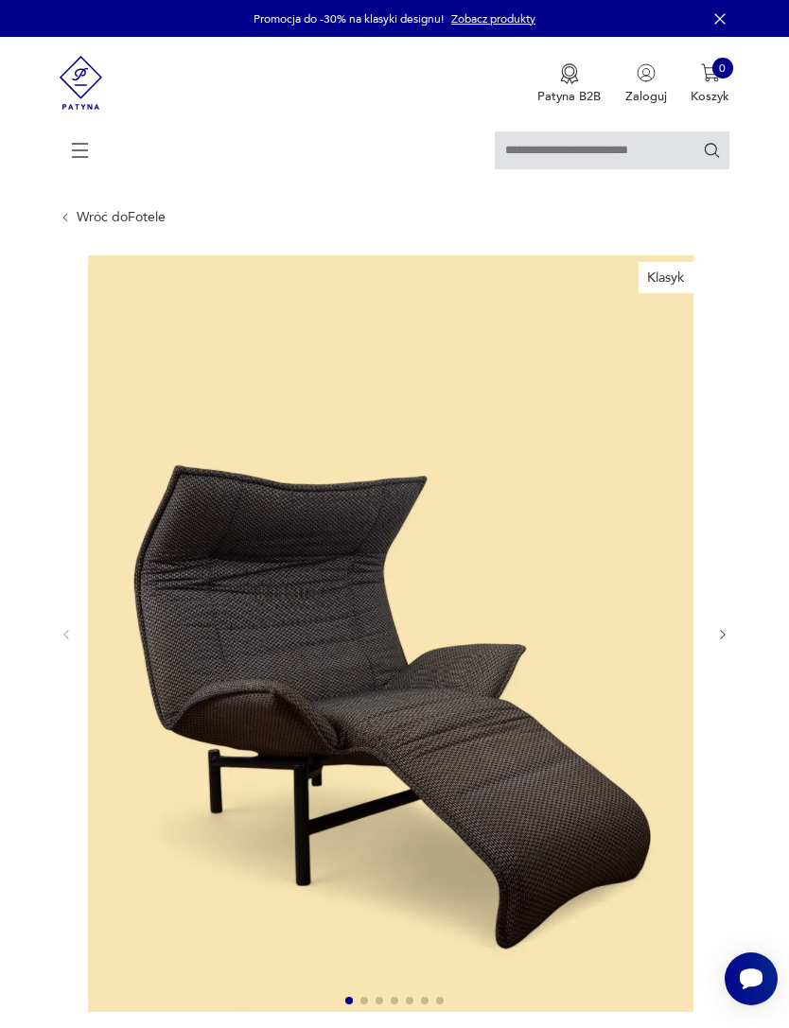
click at [725, 642] on icon "button" at bounding box center [723, 635] width 14 height 14
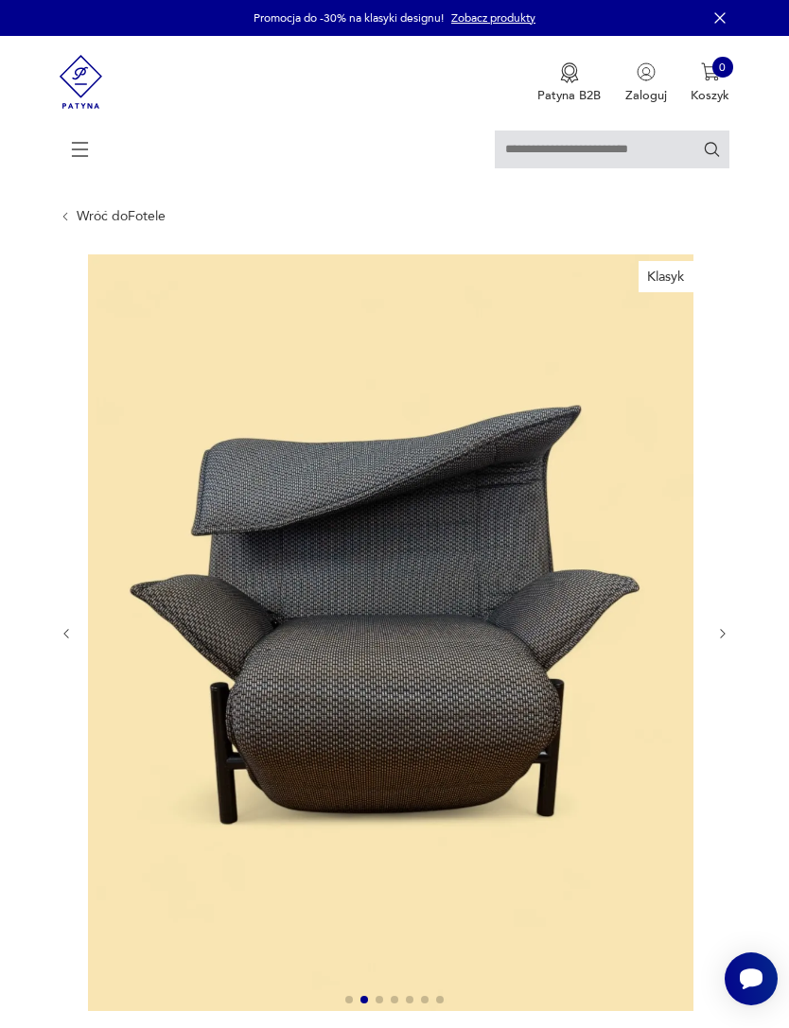
scroll to position [20, 0]
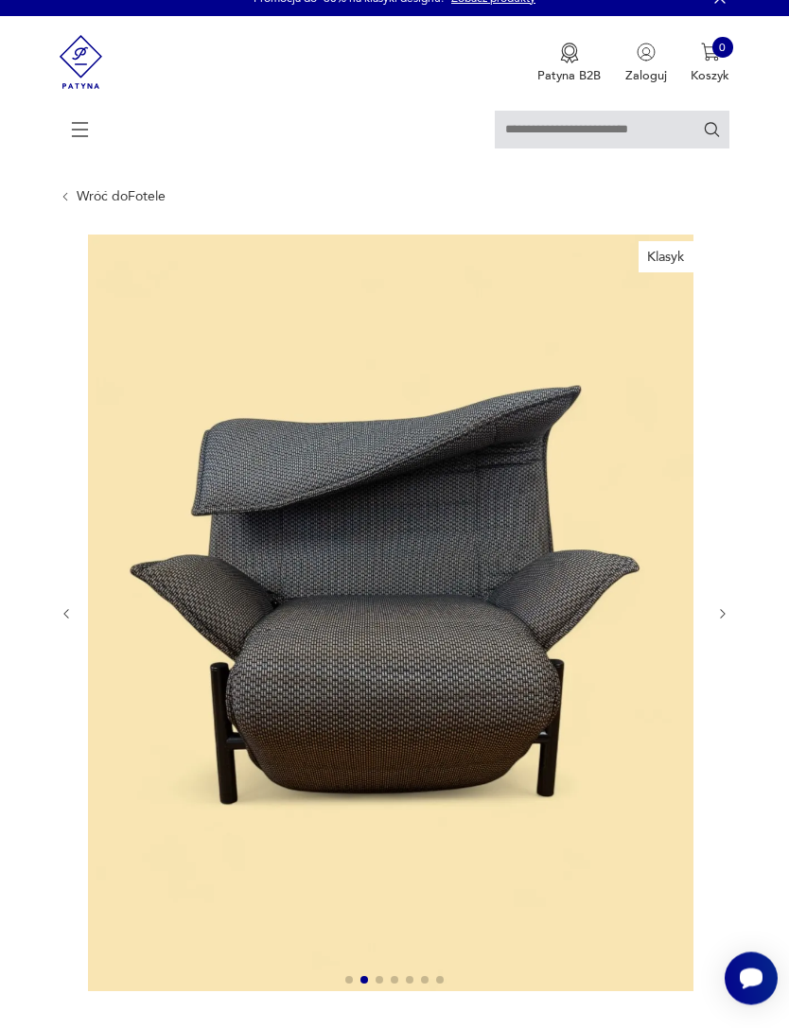
click at [729, 622] on icon "button" at bounding box center [723, 615] width 14 height 14
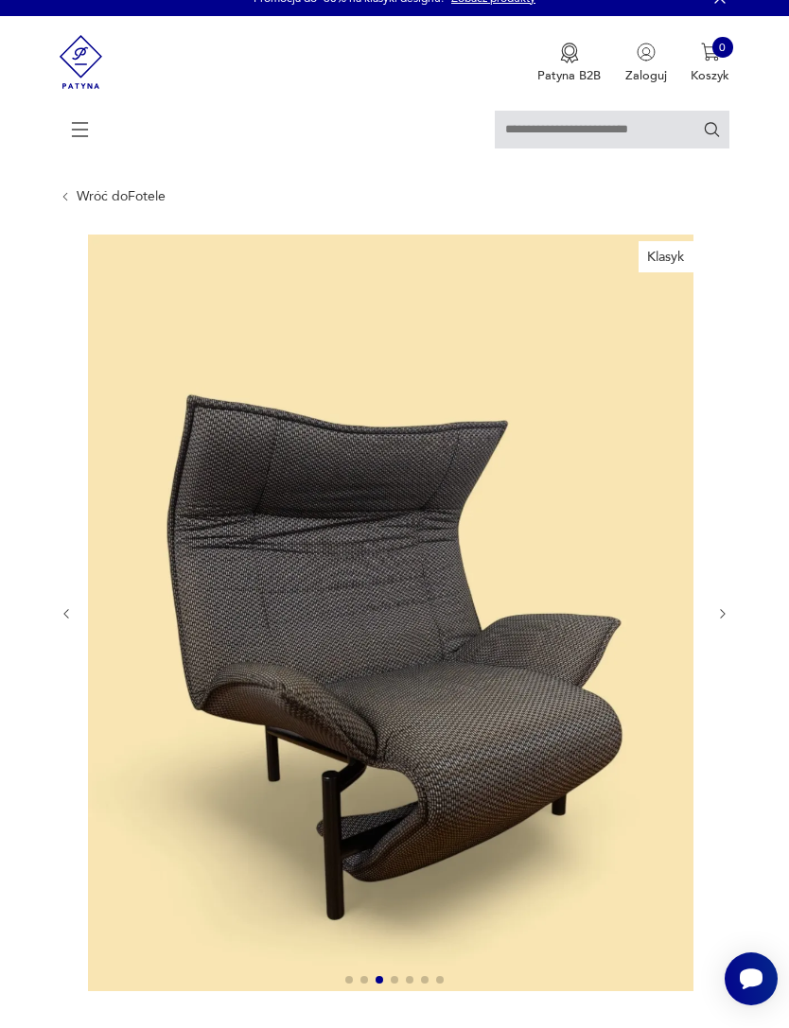
click at [727, 621] on icon "button" at bounding box center [723, 614] width 14 height 14
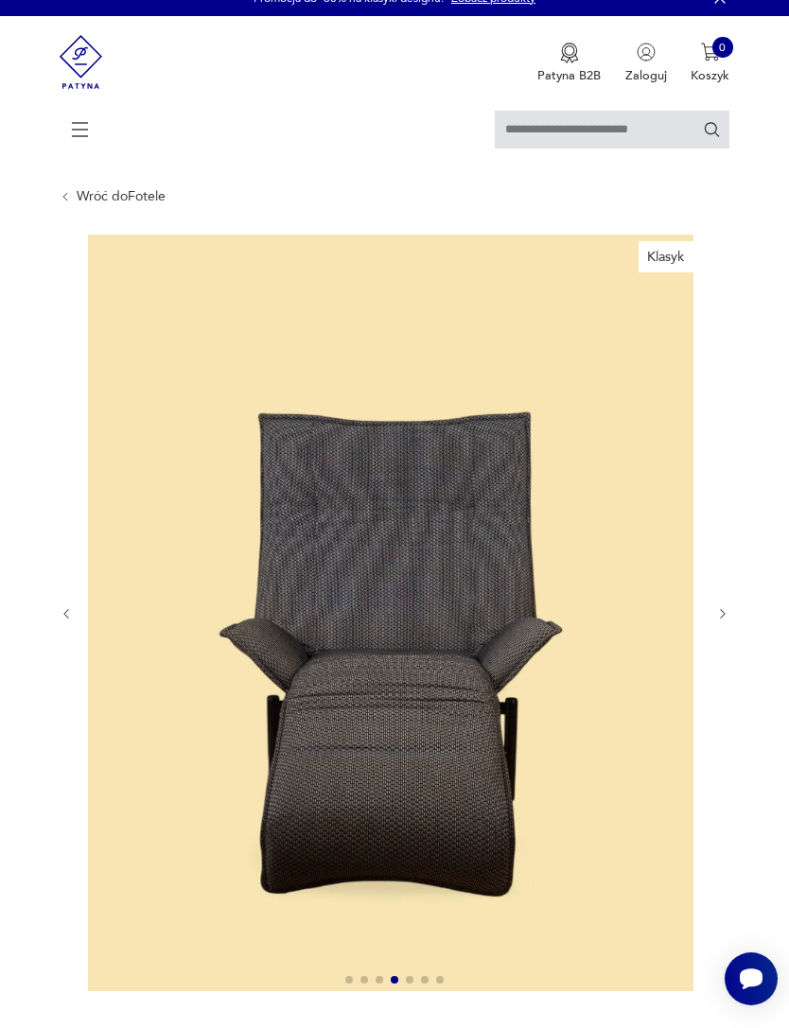
click at [721, 621] on icon "button" at bounding box center [723, 614] width 14 height 14
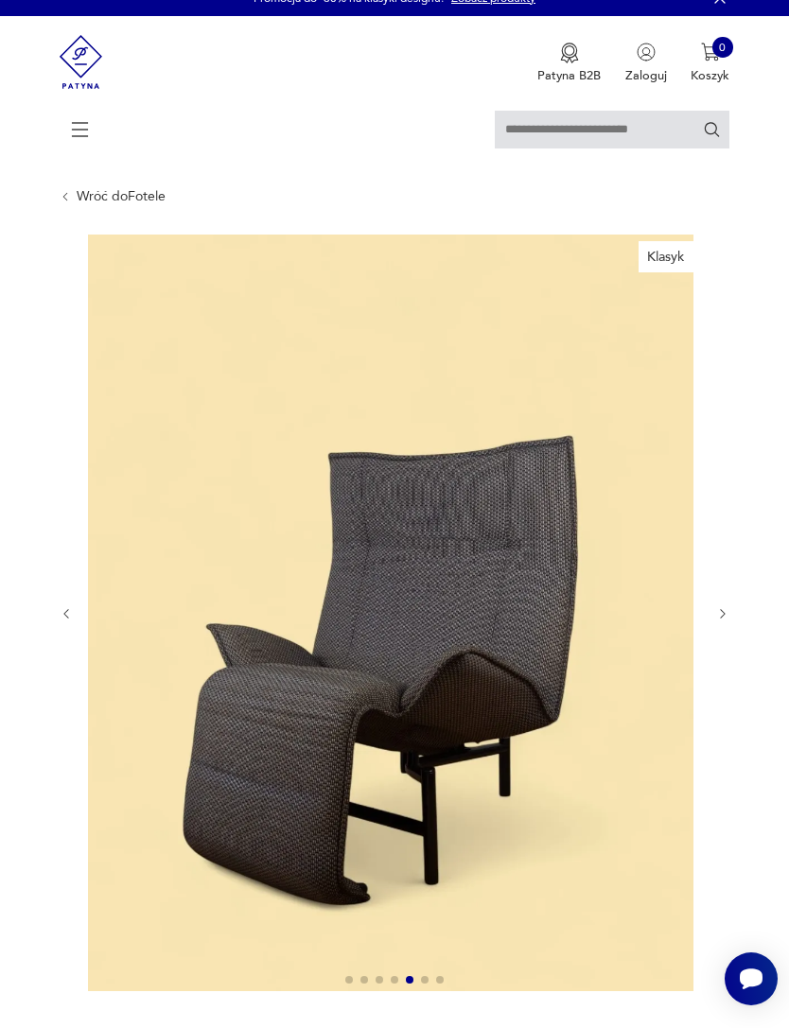
click at [729, 621] on icon "button" at bounding box center [723, 614] width 14 height 14
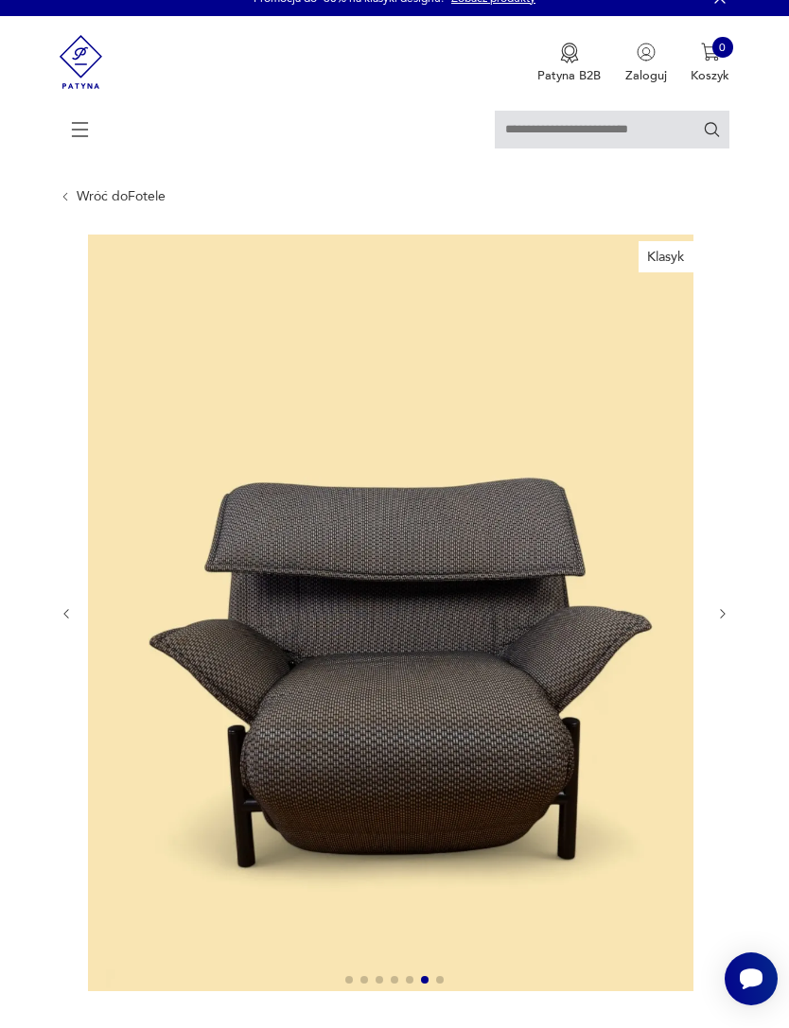
click at [727, 621] on icon "button" at bounding box center [723, 614] width 14 height 14
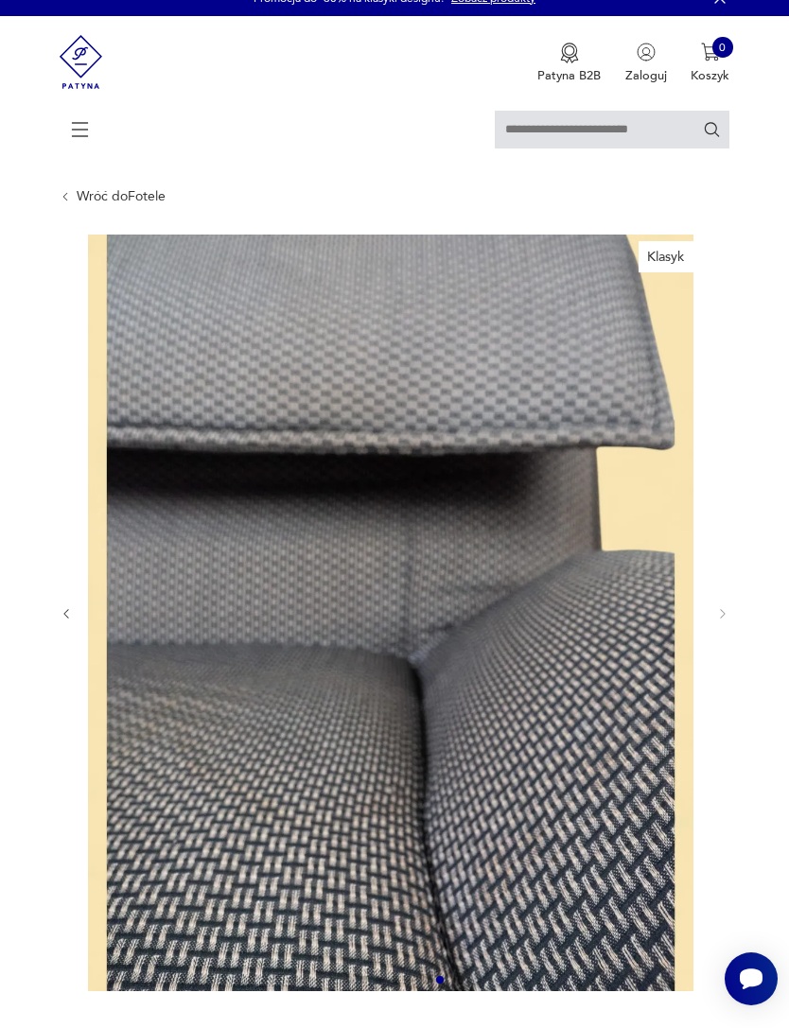
click at [726, 641] on div at bounding box center [395, 614] width 671 height 759
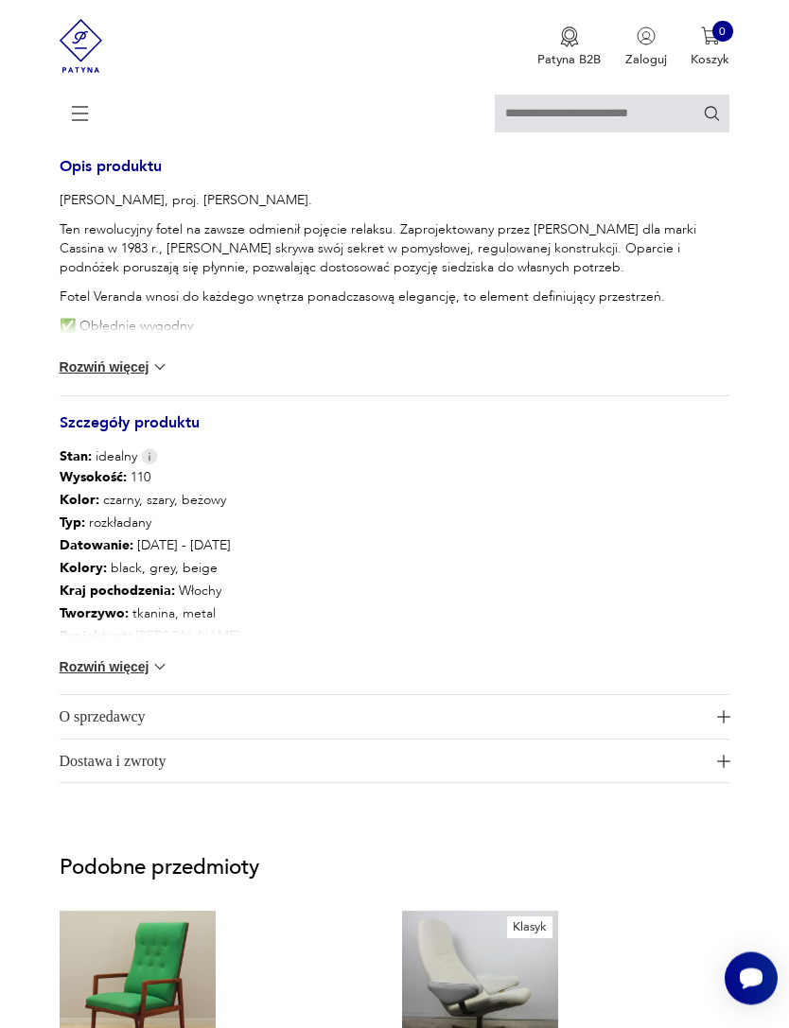
scroll to position [1377, 0]
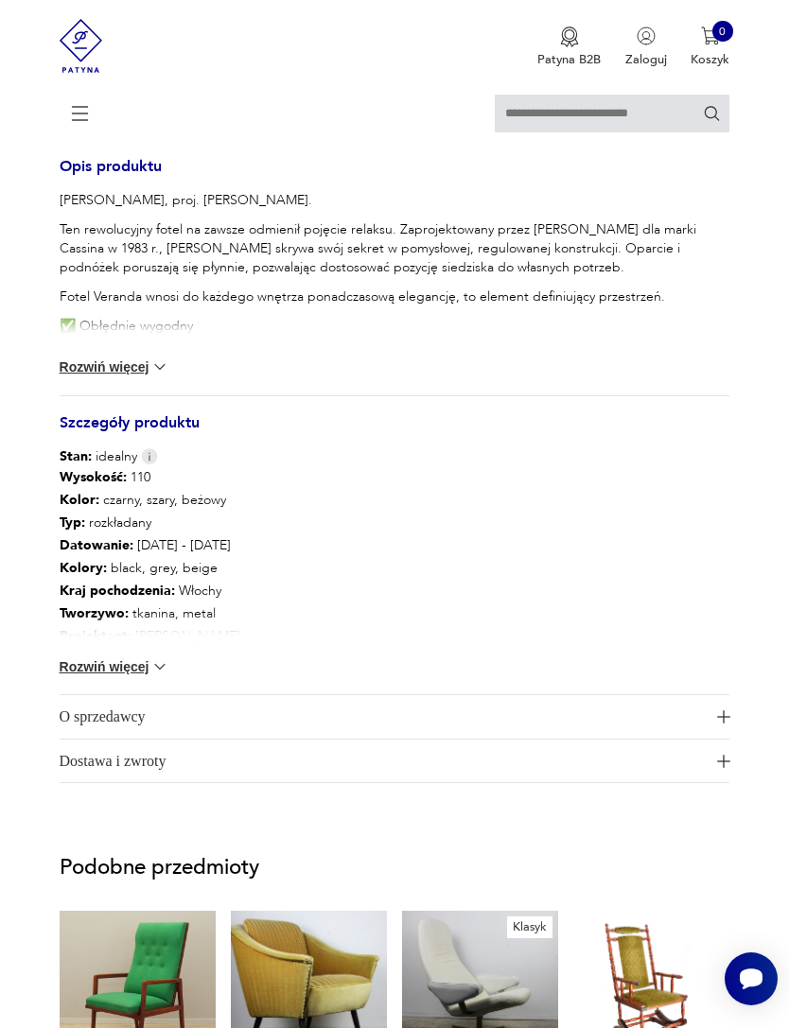
click at [134, 376] on button "Rozwiń więcej" at bounding box center [115, 367] width 110 height 19
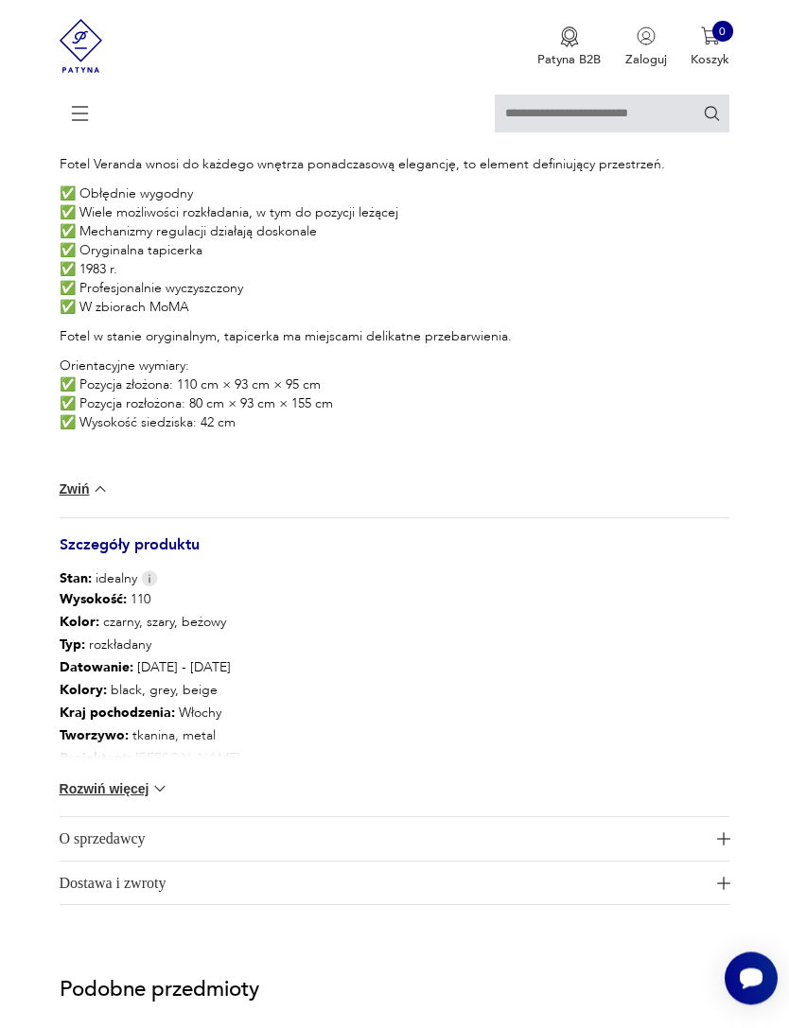
scroll to position [1515, 0]
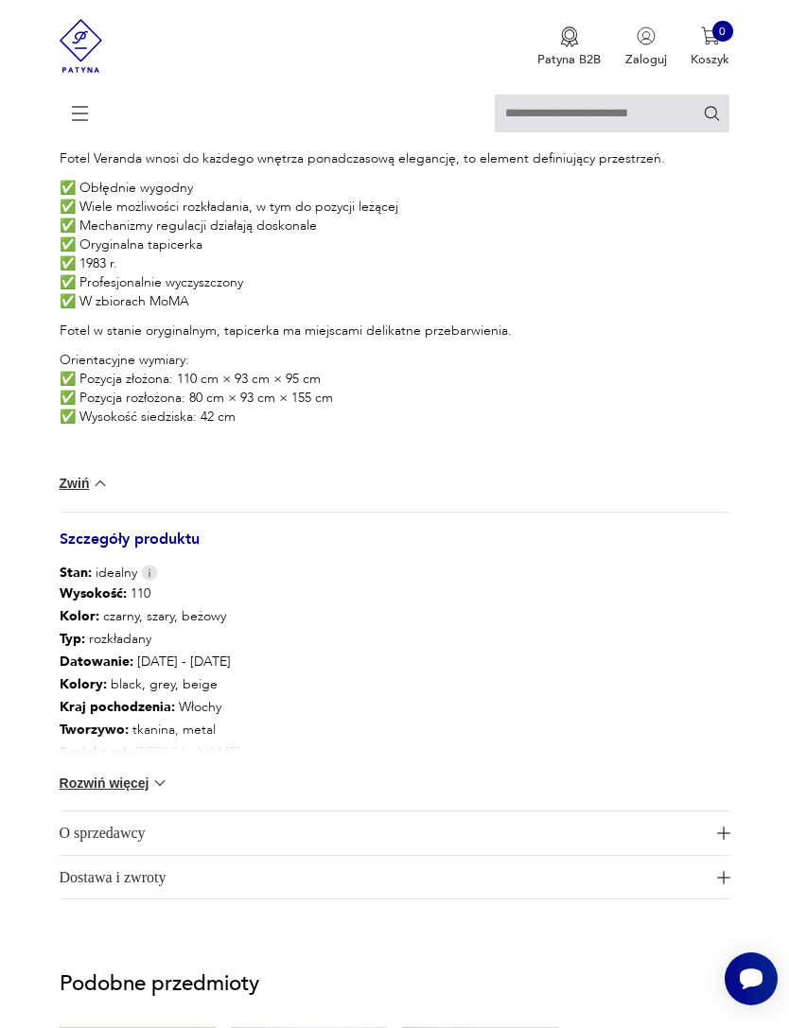
click at [134, 793] on button "Rozwiń więcej" at bounding box center [115, 783] width 110 height 19
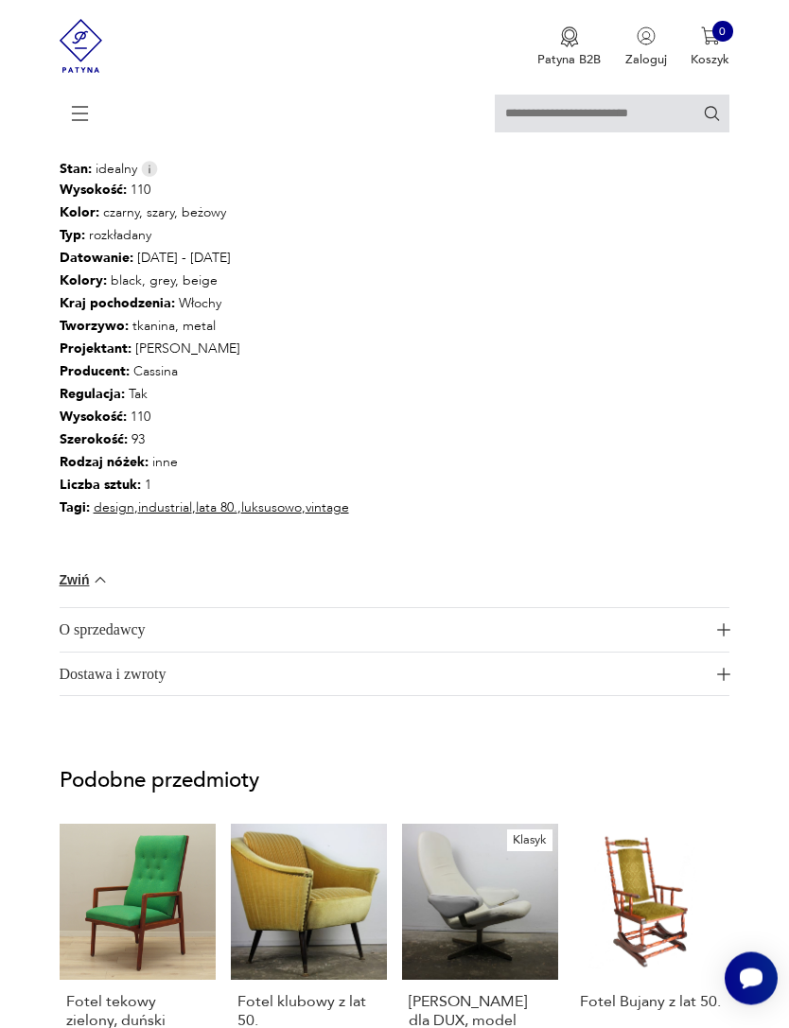
scroll to position [1927, 0]
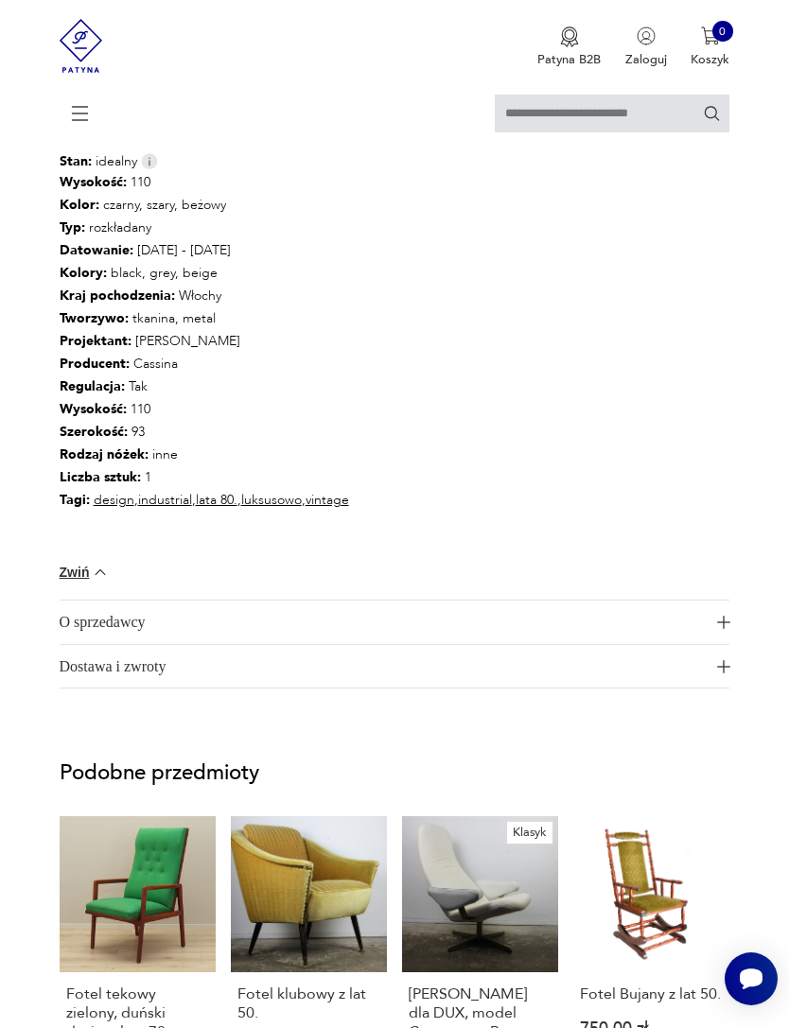
click at [729, 629] on img "button" at bounding box center [723, 622] width 13 height 13
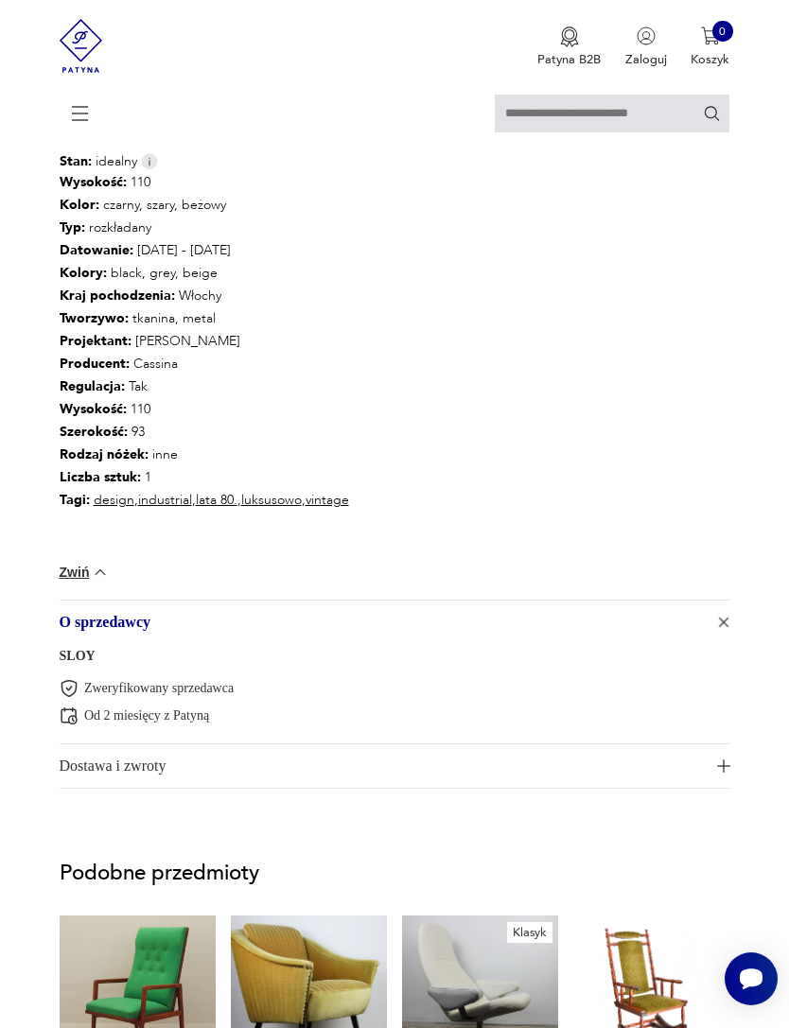
click at [732, 632] on img "button" at bounding box center [724, 622] width 19 height 19
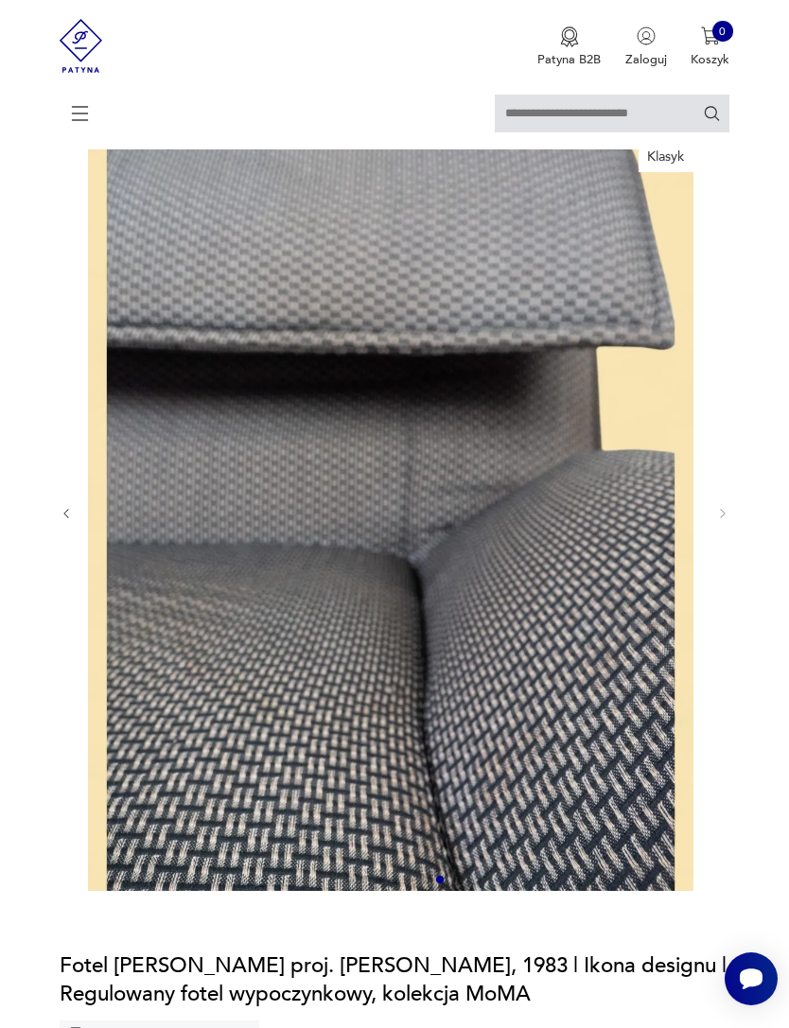
scroll to position [0, 0]
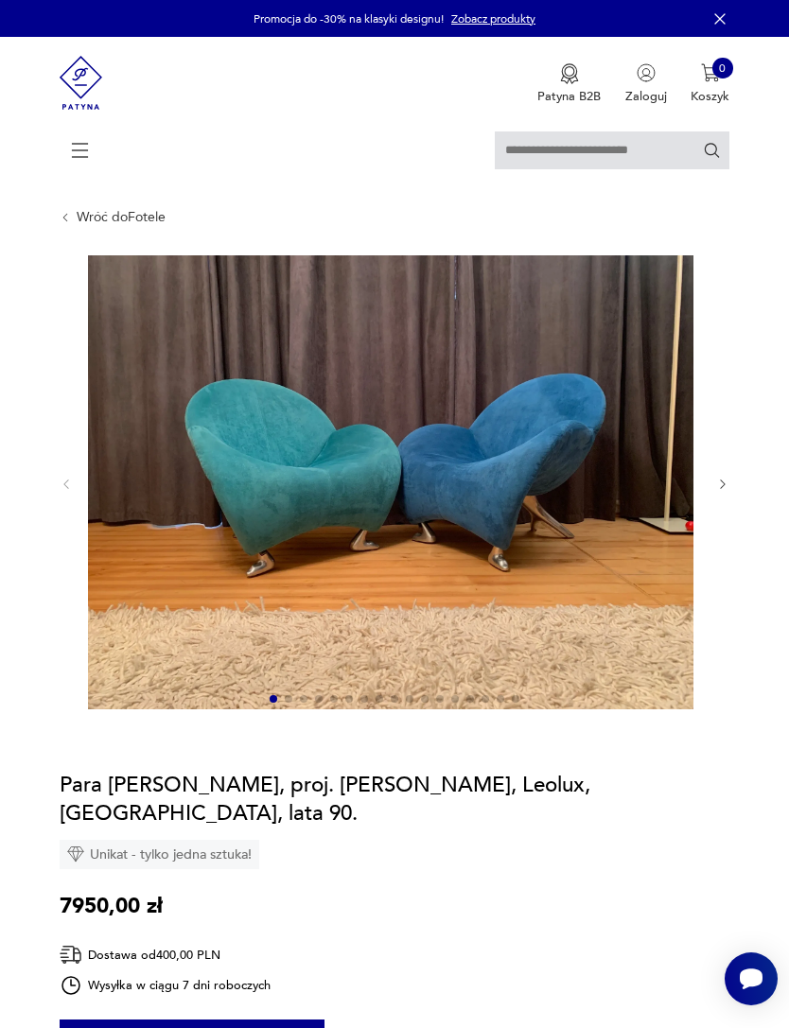
click at [532, 461] on img at bounding box center [390, 482] width 605 height 454
